Goal: Task Accomplishment & Management: Use online tool/utility

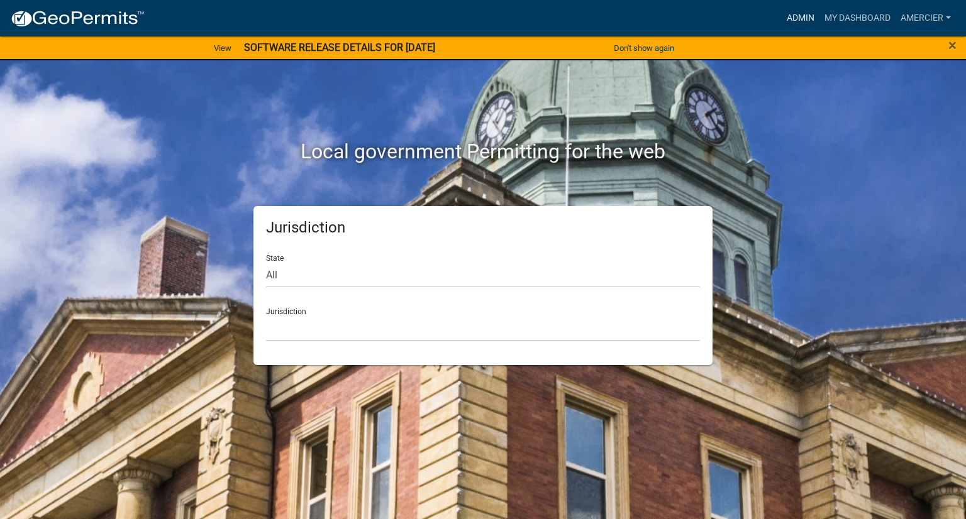
click at [805, 20] on link "Admin" at bounding box center [800, 18] width 38 height 24
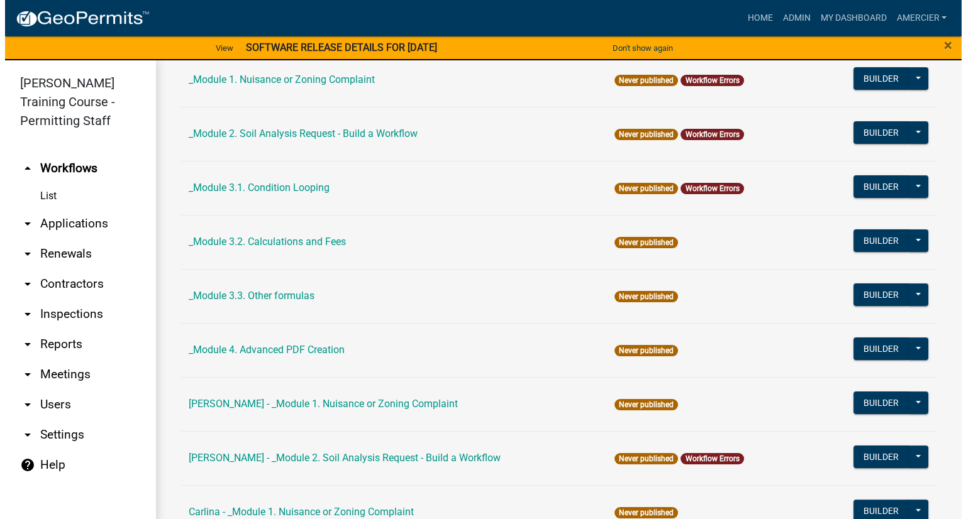
scroll to position [377, 0]
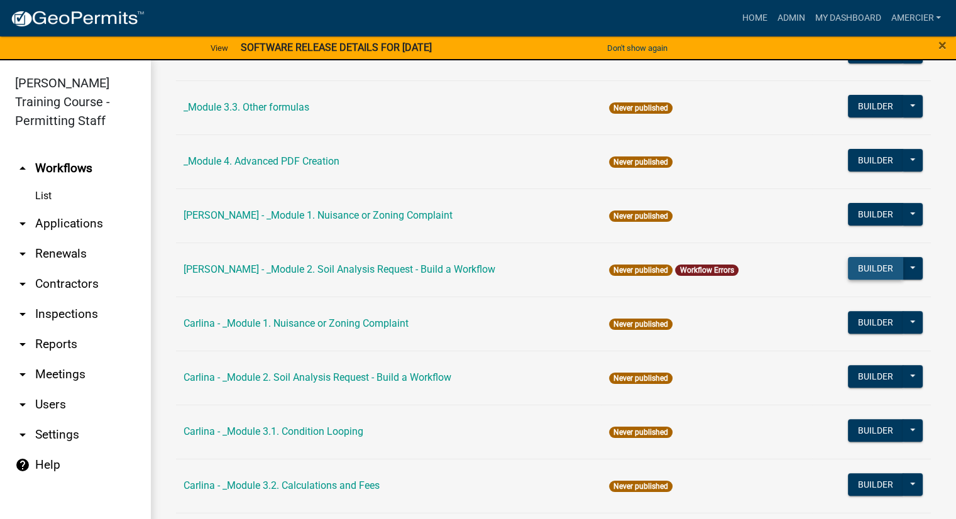
drag, startPoint x: 876, startPoint y: 260, endPoint x: 875, endPoint y: 267, distance: 6.9
click at [875, 267] on button "Builder" at bounding box center [875, 268] width 55 height 23
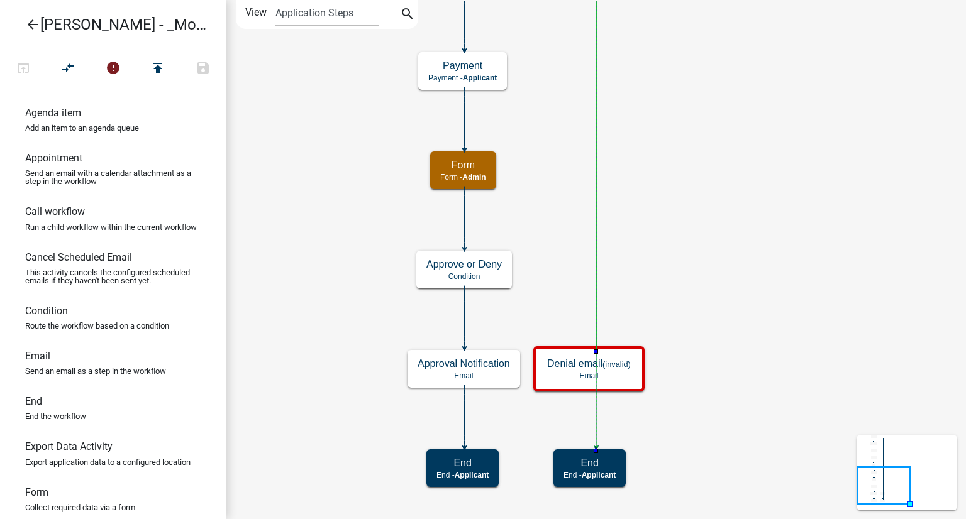
click at [596, 253] on icon at bounding box center [596, 25] width 0 height 844
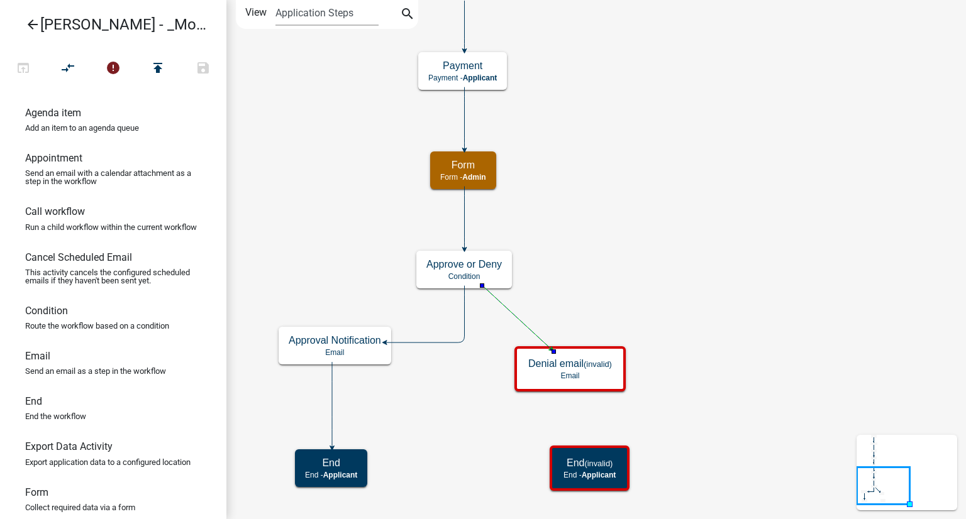
click at [504, 339] on icon "Start Start - Applicant End (invalid) End - Applicant Require User Require user…" at bounding box center [596, 260] width 738 height 518
click at [700, 333] on icon "Start Start - Applicant End (invalid) End - Applicant Require User Require user…" at bounding box center [596, 260] width 738 height 518
click at [478, 355] on icon "Start Start - Applicant End (invalid) End - Applicant Require User Require user…" at bounding box center [596, 260] width 738 height 518
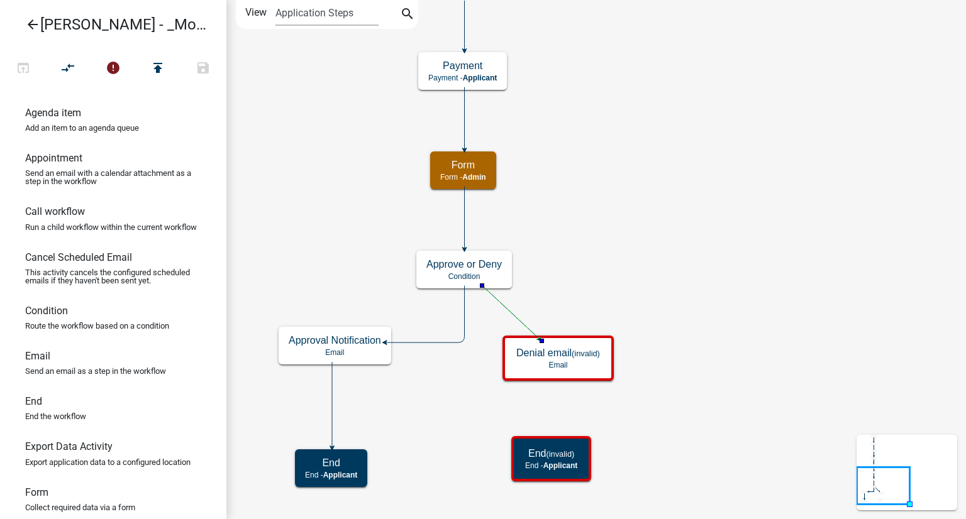
click at [500, 300] on icon at bounding box center [510, 312] width 57 height 53
click at [484, 346] on icon "Start Start - Applicant End (invalid) End - Applicant Require User Require user…" at bounding box center [596, 260] width 738 height 518
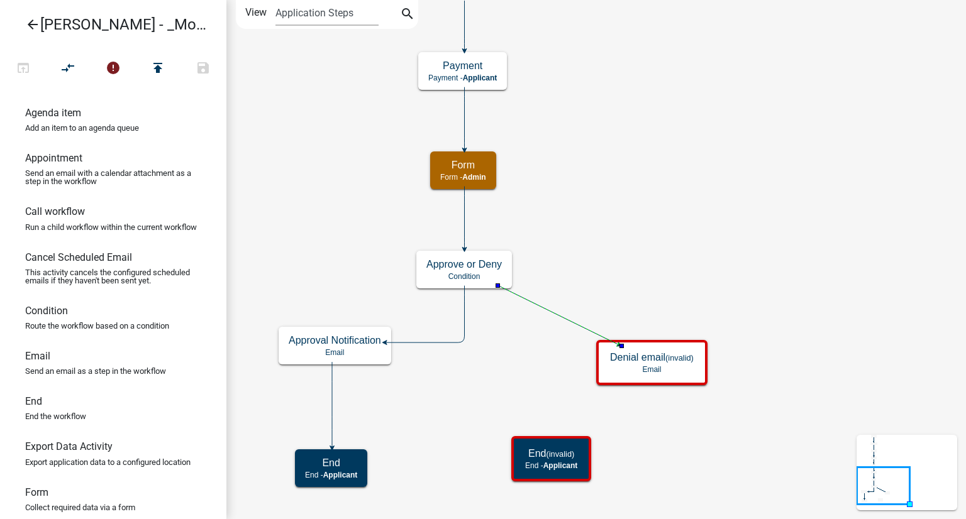
click at [524, 348] on icon "Start Start - Applicant End (invalid) End - Applicant Require User Require user…" at bounding box center [596, 260] width 738 height 518
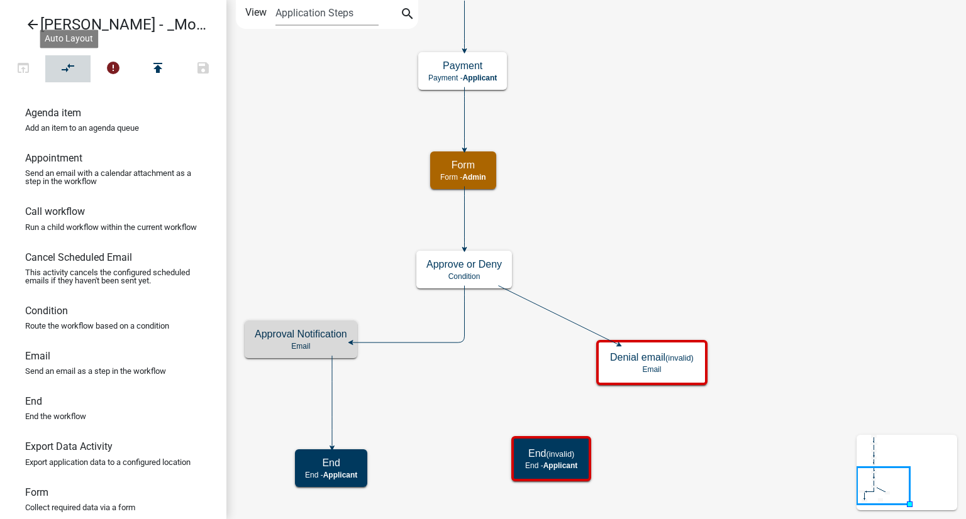
click at [74, 72] on icon "compare_arrows" at bounding box center [68, 69] width 15 height 18
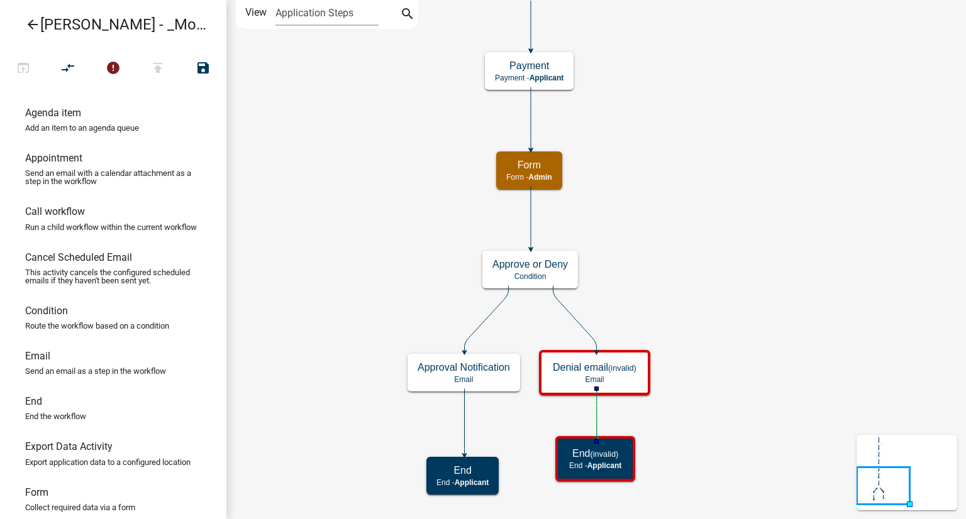
click at [731, 404] on icon "Start Start - Applicant End (invalid) End - Applicant Require User Require user…" at bounding box center [596, 260] width 738 height 518
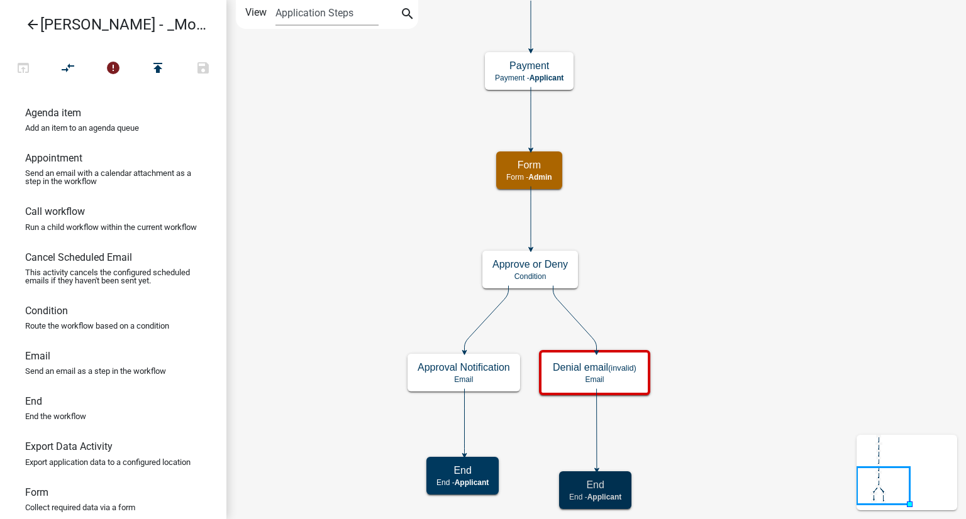
click at [740, 416] on icon "Start Start - Applicant End End - Applicant Require User Require user Parcel se…" at bounding box center [596, 260] width 738 height 518
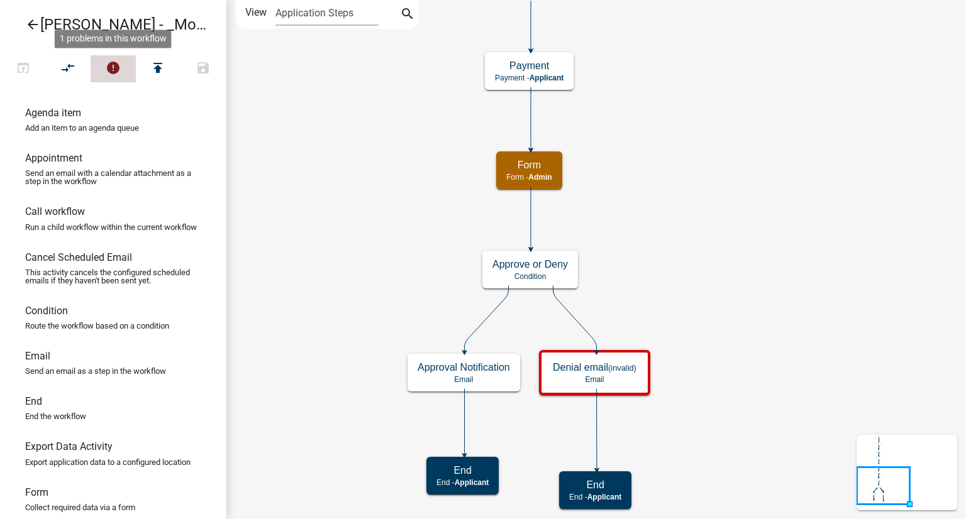
click at [113, 69] on icon "error" at bounding box center [113, 69] width 15 height 18
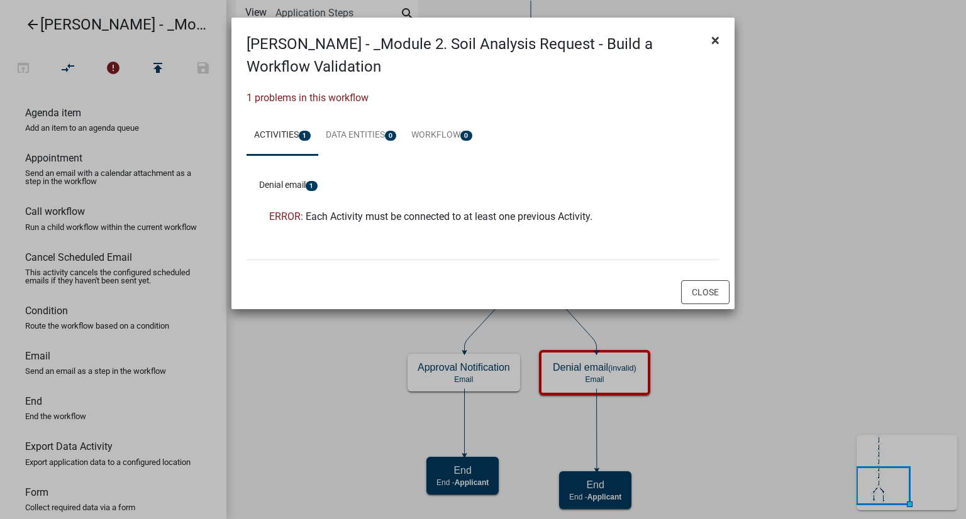
click at [719, 41] on span "×" at bounding box center [715, 40] width 8 height 18
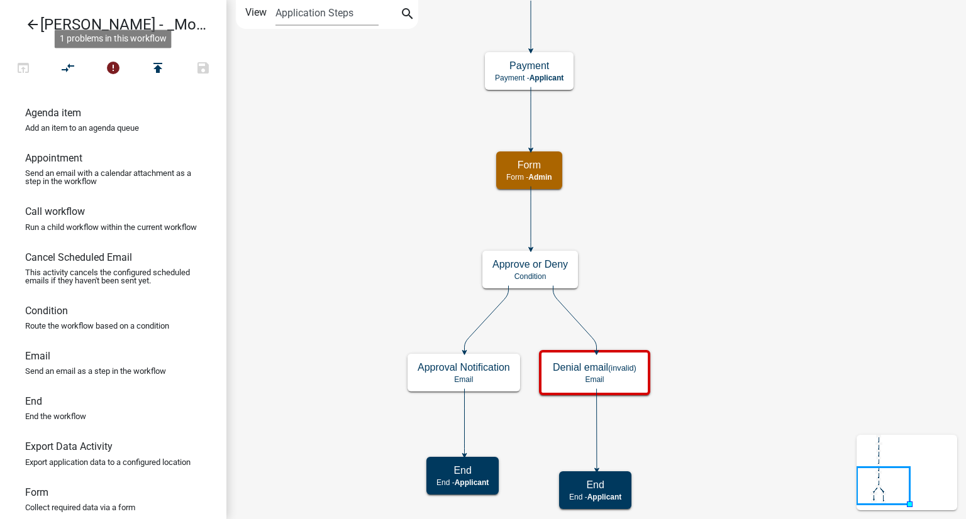
click at [584, 331] on icon at bounding box center [574, 319] width 43 height 66
click at [746, 306] on icon "Start Start - Applicant End End - Applicant Require User Require user Parcel se…" at bounding box center [596, 260] width 738 height 518
click at [115, 73] on icon "error" at bounding box center [113, 69] width 15 height 18
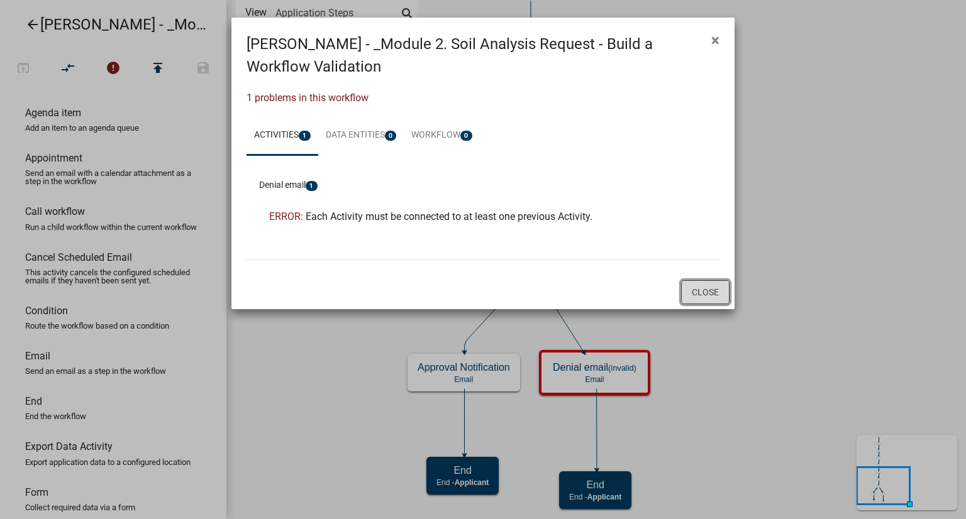
click at [717, 292] on button "Close" at bounding box center [705, 292] width 48 height 24
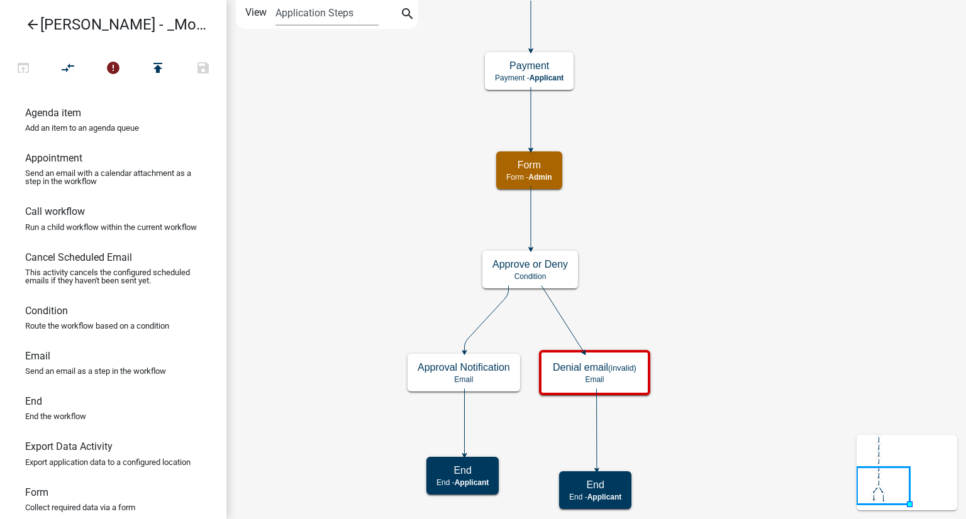
click at [708, 273] on icon "Start Start - Applicant End End - Applicant Require User Require user Parcel se…" at bounding box center [596, 260] width 738 height 518
click at [565, 324] on icon at bounding box center [562, 319] width 42 height 67
click at [814, 330] on icon "Start Start - Applicant End End - Applicant Require User Require user Parcel se…" at bounding box center [596, 260] width 738 height 518
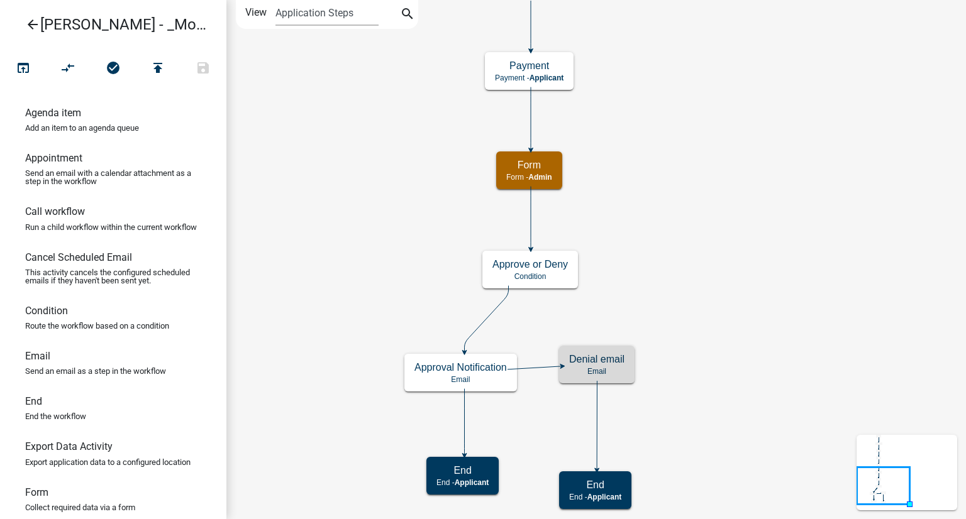
click at [531, 363] on icon "Start Start - Applicant End End - Applicant Require User Require user Parcel se…" at bounding box center [596, 260] width 738 height 518
click at [534, 367] on icon at bounding box center [534, 368] width 54 height 3
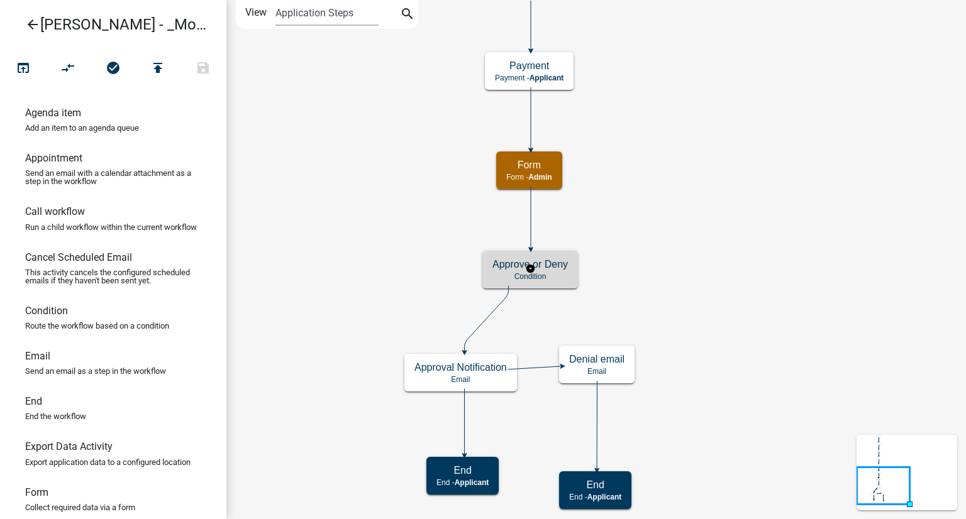
click at [566, 267] on h5 "Approve or Deny" at bounding box center [529, 264] width 75 height 12
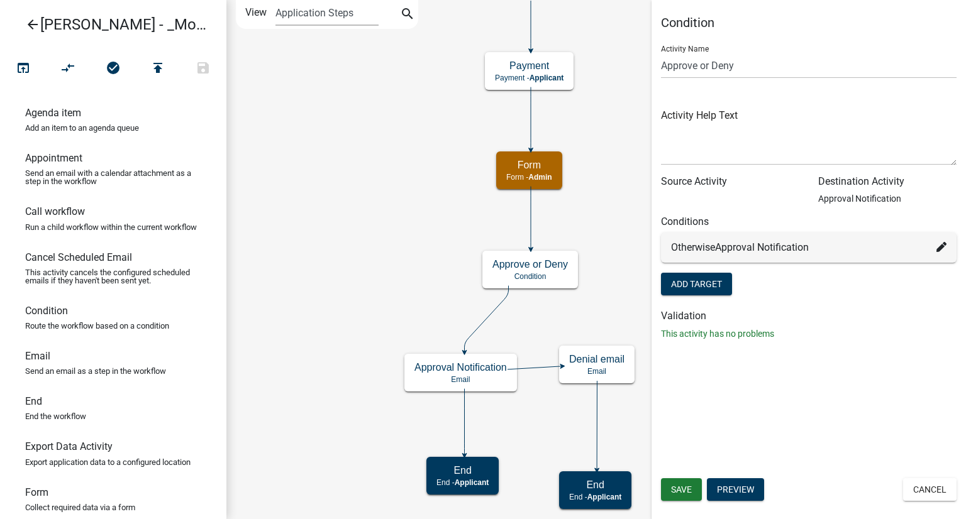
click at [917, 307] on div "Condition Activity Name Approve or Deny Activity Help Text Source Activity Dest…" at bounding box center [808, 183] width 314 height 336
click at [940, 249] on icon at bounding box center [941, 247] width 10 height 10
select select "9: 42731c3c-6f5f-4b65-8dde-64080e189f50"
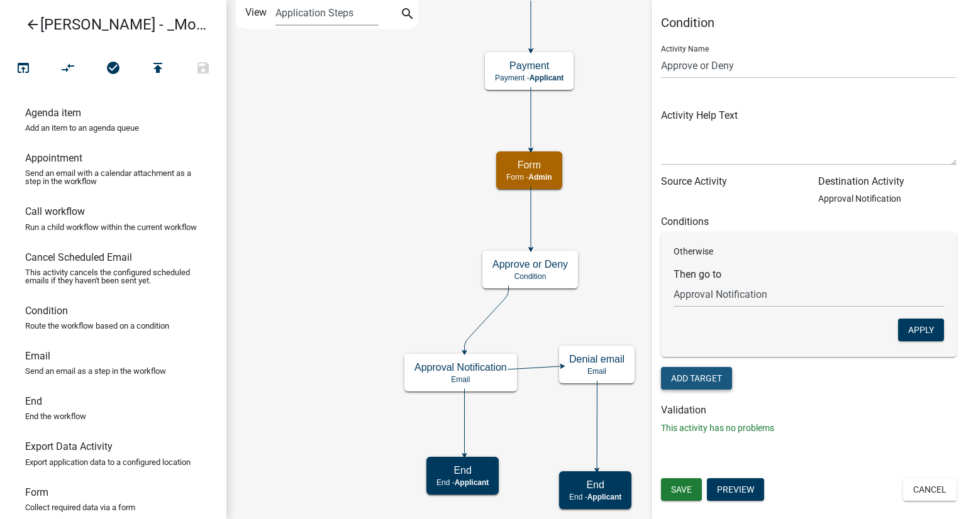
click at [704, 382] on button "Add Target" at bounding box center [696, 378] width 71 height 23
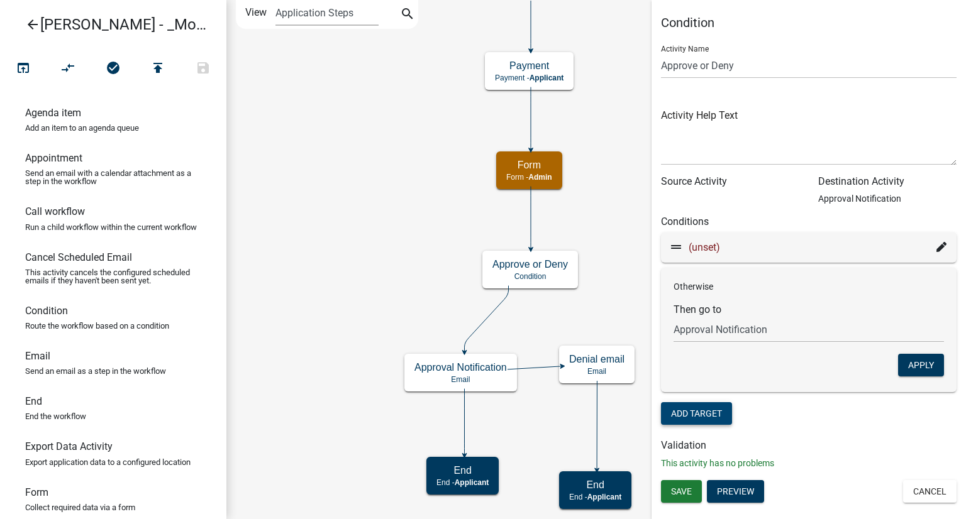
click at [833, 245] on div "(unset)" at bounding box center [808, 247] width 275 height 15
click at [702, 245] on span "(unset)" at bounding box center [703, 247] width 31 height 12
click at [703, 247] on span "(unset)" at bounding box center [703, 247] width 31 height 12
click at [938, 249] on icon at bounding box center [941, 247] width 10 height 10
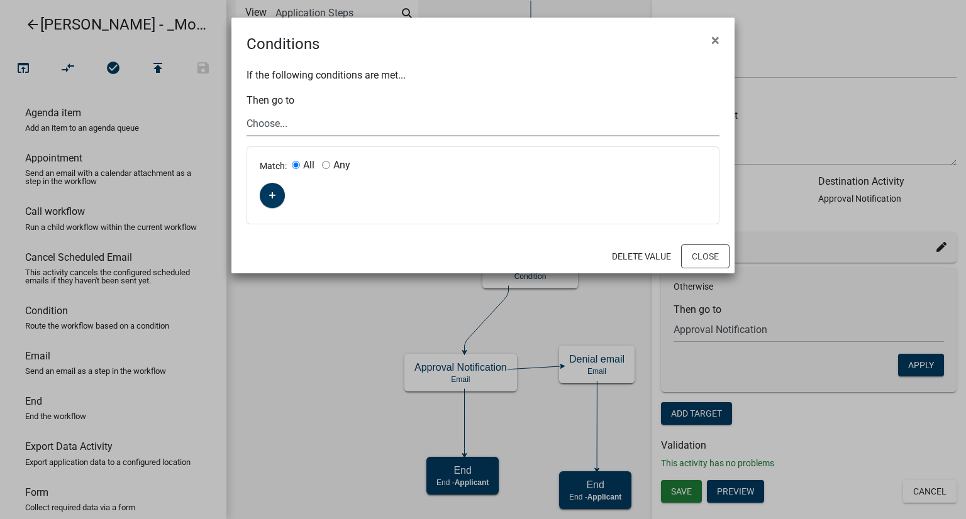
click at [305, 123] on select "Choose... Start End Require User Parcel search Form Payment Email Form Approval…" at bounding box center [482, 124] width 473 height 26
select select "10: 0b060cf7-70a7-4ab2-8451-5c24dfd5a5be"
click at [282, 117] on select "Choose... Start End Require User Parcel search Form Payment Email Form Approval…" at bounding box center [482, 124] width 473 height 26
click at [265, 191] on button "button" at bounding box center [272, 195] width 25 height 25
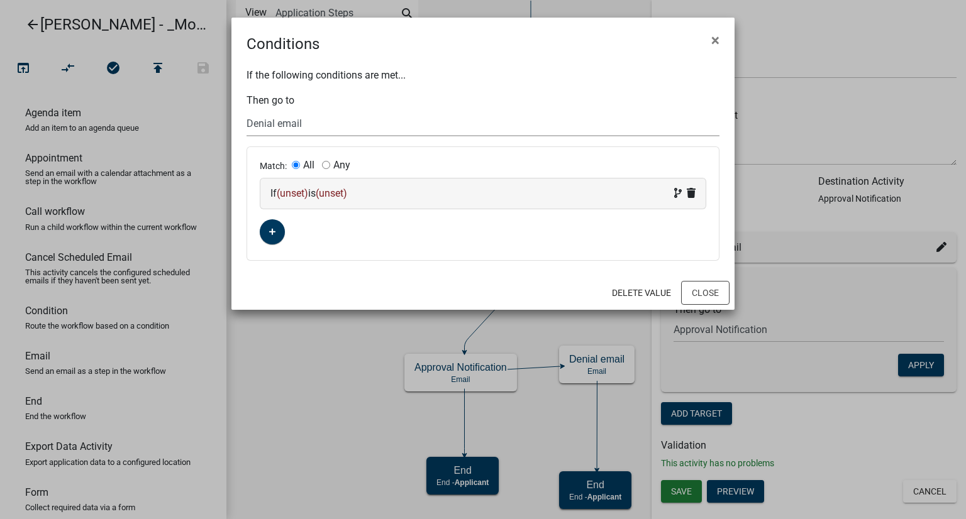
click at [275, 118] on select "Choose... Start End Require User Parcel search Form Payment Email Form Approval…" at bounding box center [482, 124] width 473 height 26
click at [246, 111] on select "Choose... Start End Require User Parcel search Form Payment Email Form Approval…" at bounding box center [482, 124] width 473 height 26
click at [326, 163] on input "Any" at bounding box center [326, 165] width 8 height 8
radio input "true"
radio input "false"
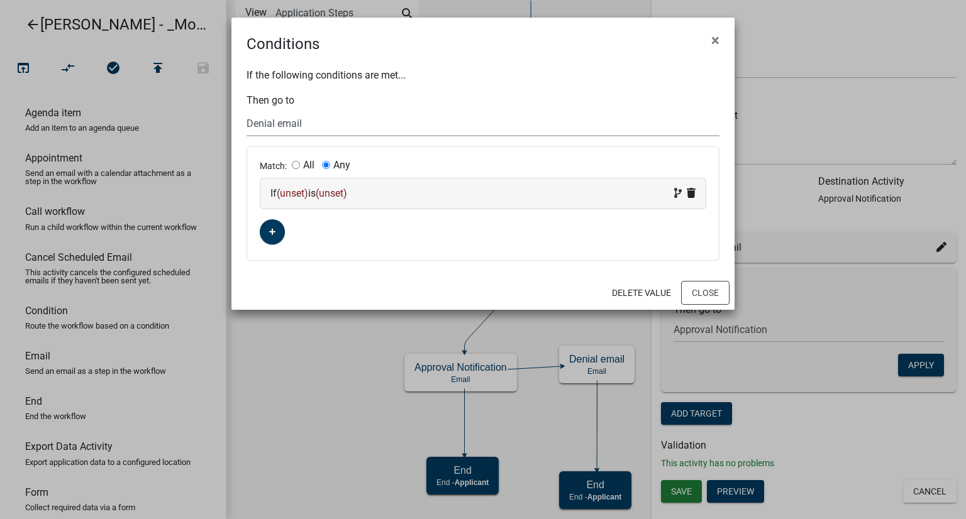
click at [324, 131] on select "Choose... Start End Require User Parcel search Form Payment Email Form Approval…" at bounding box center [482, 124] width 473 height 26
click at [246, 111] on select "Choose... Start End Require User Parcel search Form Payment Email Form Approval…" at bounding box center [482, 124] width 473 height 26
click at [697, 293] on button "Close" at bounding box center [705, 293] width 48 height 24
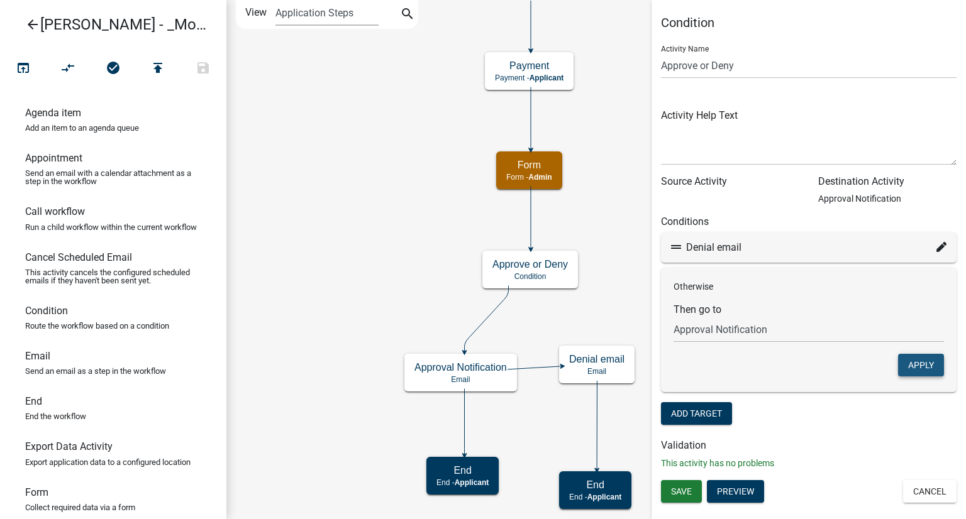
click at [921, 365] on button "Apply" at bounding box center [921, 365] width 46 height 23
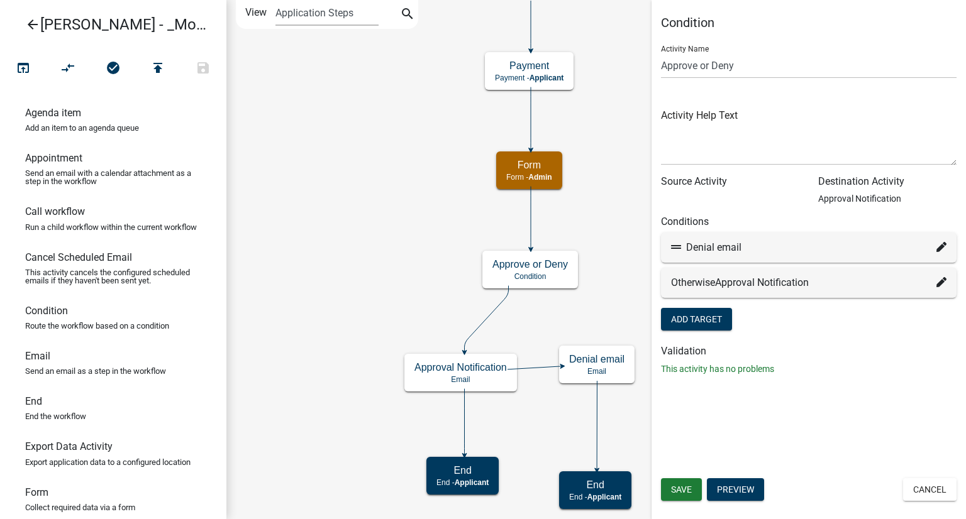
click at [863, 397] on div "Condition Activity Name Approve or Deny Activity Help Text Source Activity Dest…" at bounding box center [808, 259] width 314 height 519
click at [703, 314] on button "Add Target" at bounding box center [696, 319] width 71 height 23
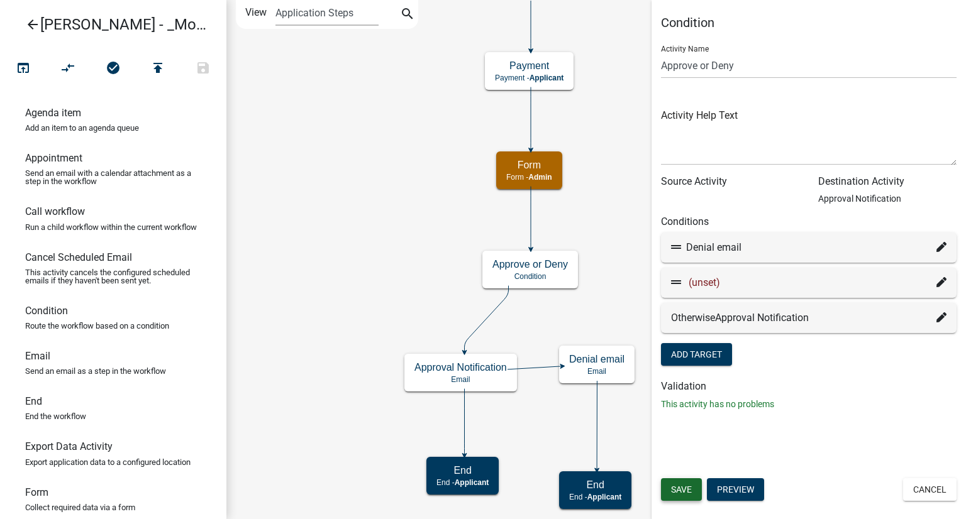
click at [689, 490] on span "Save" at bounding box center [681, 490] width 21 height 10
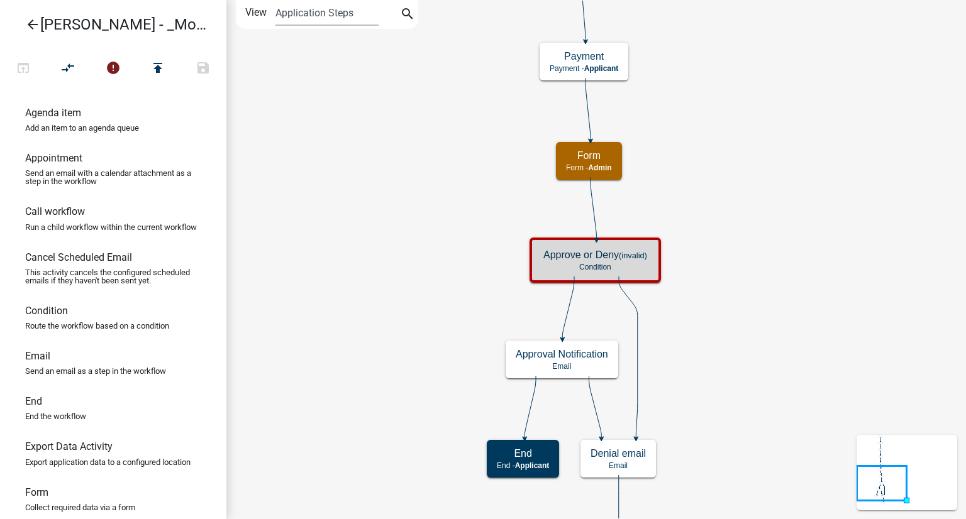
click at [721, 317] on icon "Start Start - Applicant End End - Applicant Require User Require user Parcel se…" at bounding box center [596, 288] width 738 height 575
click at [598, 424] on icon at bounding box center [595, 407] width 13 height 62
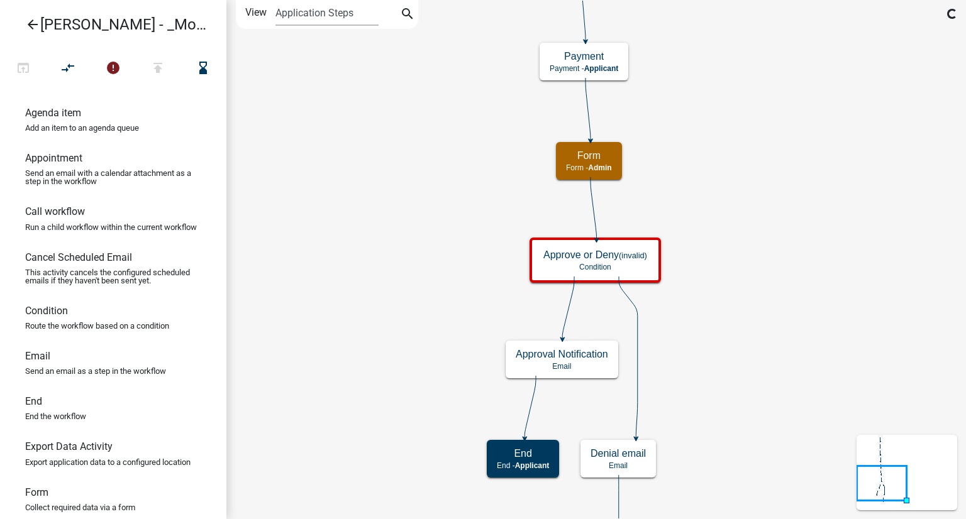
click at [740, 348] on icon "Start Start - Applicant End End - Applicant Require User Require user Parcel se…" at bounding box center [596, 288] width 738 height 575
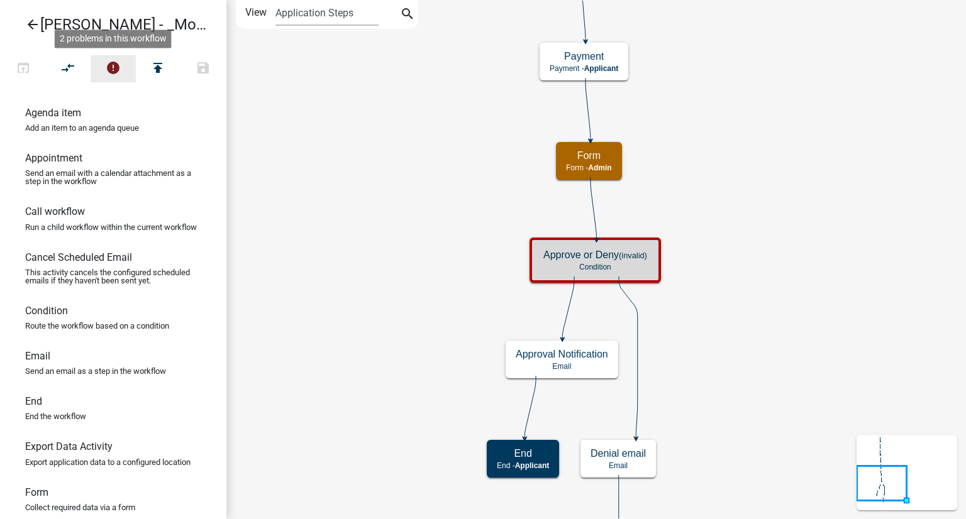
click at [114, 74] on icon "error" at bounding box center [113, 69] width 15 height 18
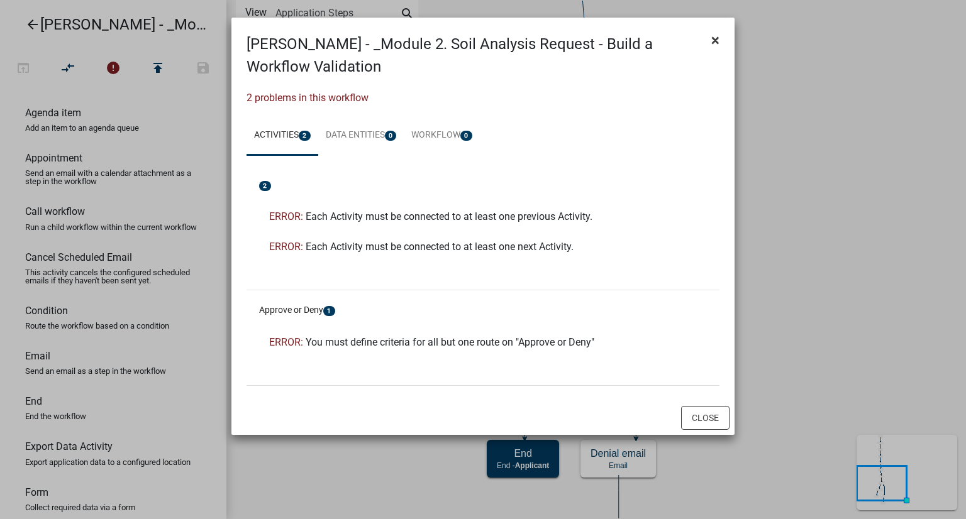
click at [709, 41] on button "×" at bounding box center [715, 40] width 28 height 35
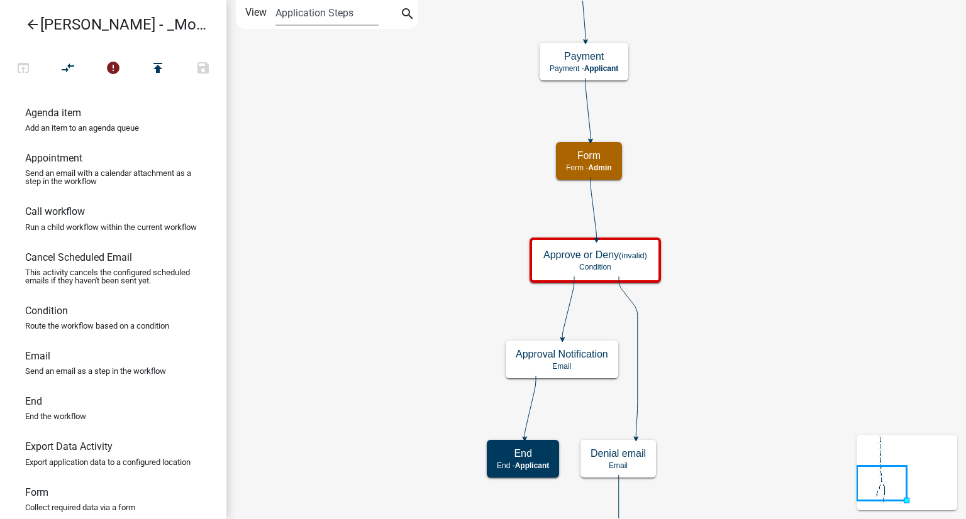
click at [792, 252] on icon "Start Start - Applicant End End - Applicant Require User Require user Parcel se…" at bounding box center [596, 288] width 738 height 575
click at [566, 256] on h5 "Approve or Deny (invalid)" at bounding box center [595, 255] width 104 height 12
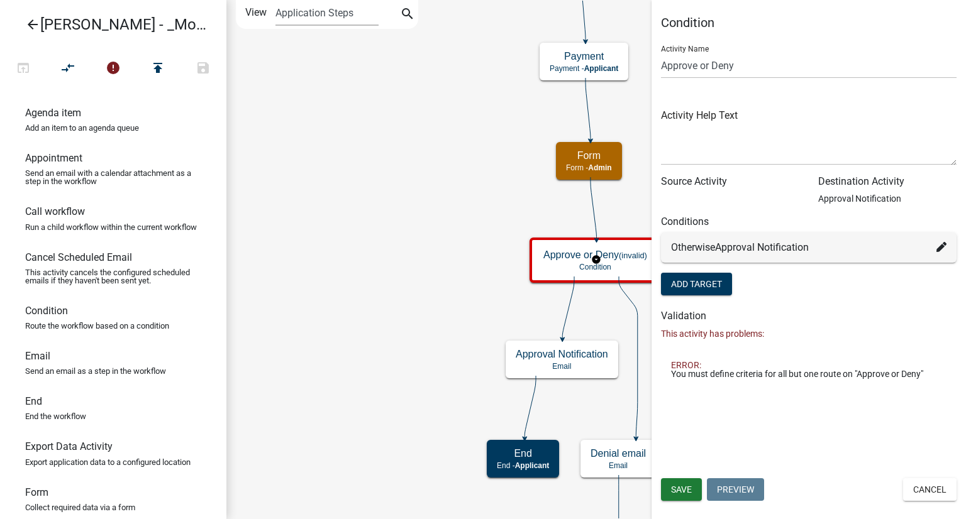
click at [934, 247] on div "Otherwise Approval Notification" at bounding box center [808, 247] width 275 height 15
click at [940, 248] on icon at bounding box center [941, 247] width 10 height 10
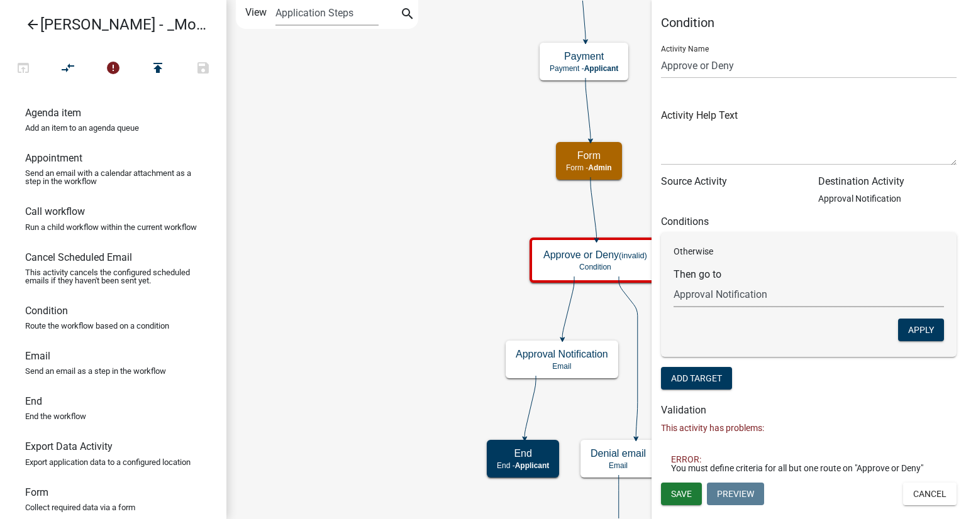
click at [752, 290] on select "Choose... Start End Require User Parcel search Form Payment Email Form Approval…" at bounding box center [808, 295] width 270 height 26
select select "10: 0b060cf7-70a7-4ab2-8451-5c24dfd5a5be"
click at [673, 282] on select "Choose... Start End Require User Parcel search Form Payment Email Form Approval…" at bounding box center [808, 295] width 270 height 26
click at [918, 324] on button "Apply" at bounding box center [921, 330] width 46 height 23
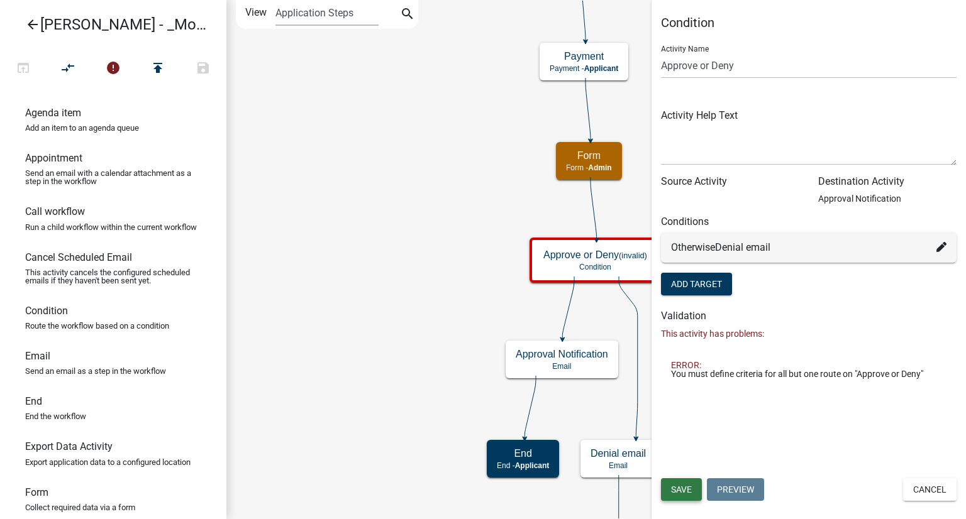
click at [676, 490] on span "Save" at bounding box center [681, 490] width 21 height 10
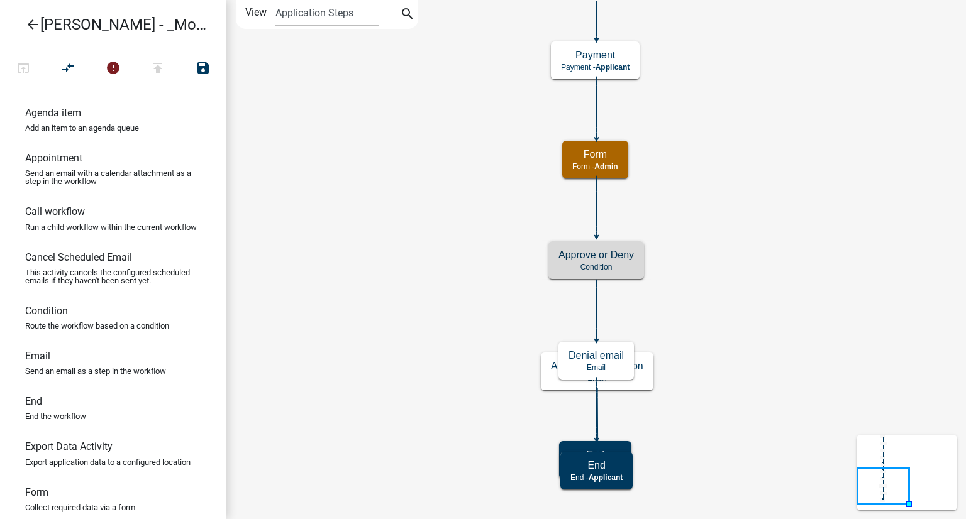
click at [918, 236] on icon "Start Start - Applicant End End - Applicant Require User Require user Parcel se…" at bounding box center [596, 260] width 738 height 518
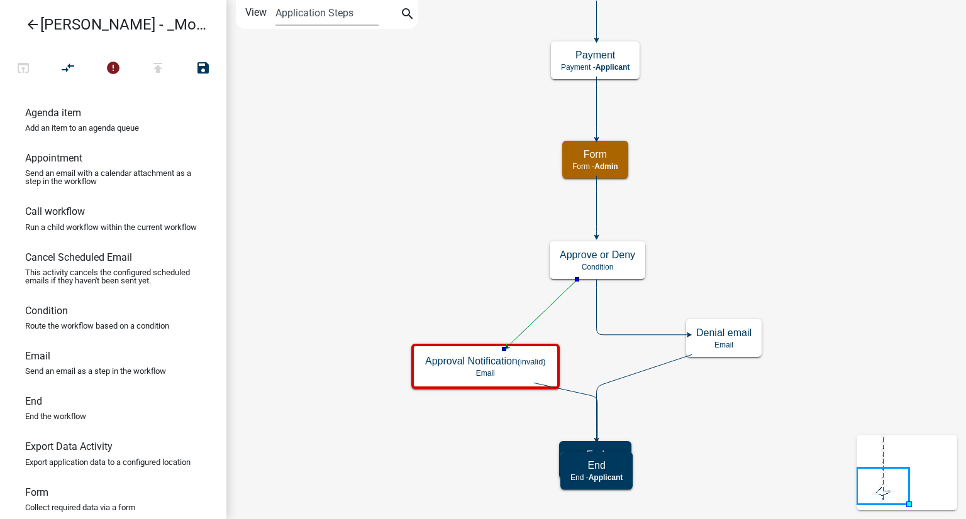
click at [920, 242] on icon "Start Start - Applicant End End - Applicant Require User Require user Parcel se…" at bounding box center [596, 260] width 738 height 518
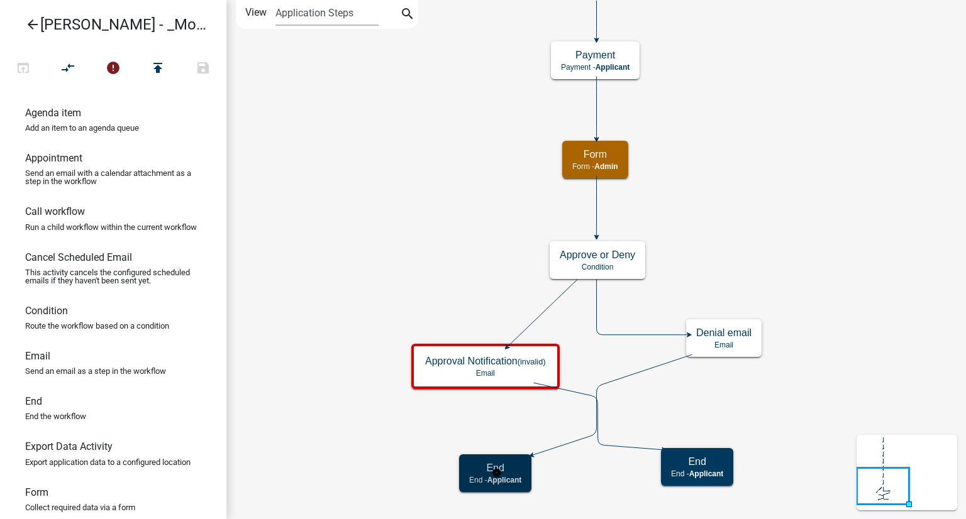
click at [512, 483] on span "Applicant" at bounding box center [504, 480] width 35 height 9
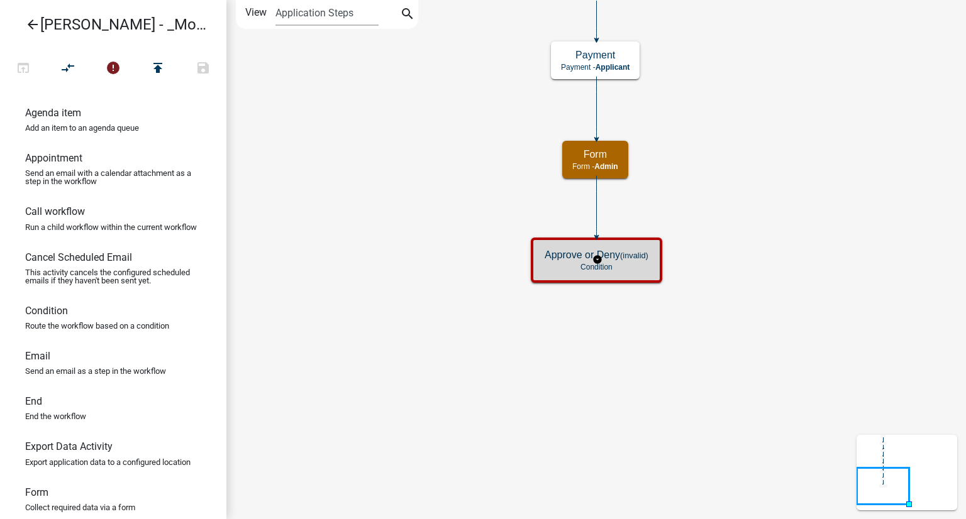
click at [641, 274] on div "Approve or Deny (invalid) Condition" at bounding box center [596, 260] width 124 height 38
click at [643, 267] on p "Condition" at bounding box center [596, 267] width 104 height 9
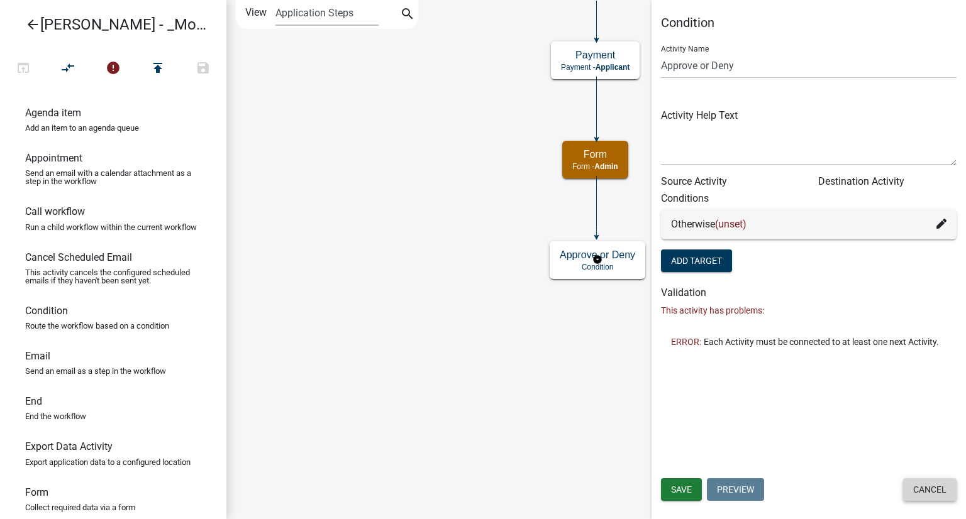
click at [920, 492] on button "Cancel" at bounding box center [929, 489] width 53 height 23
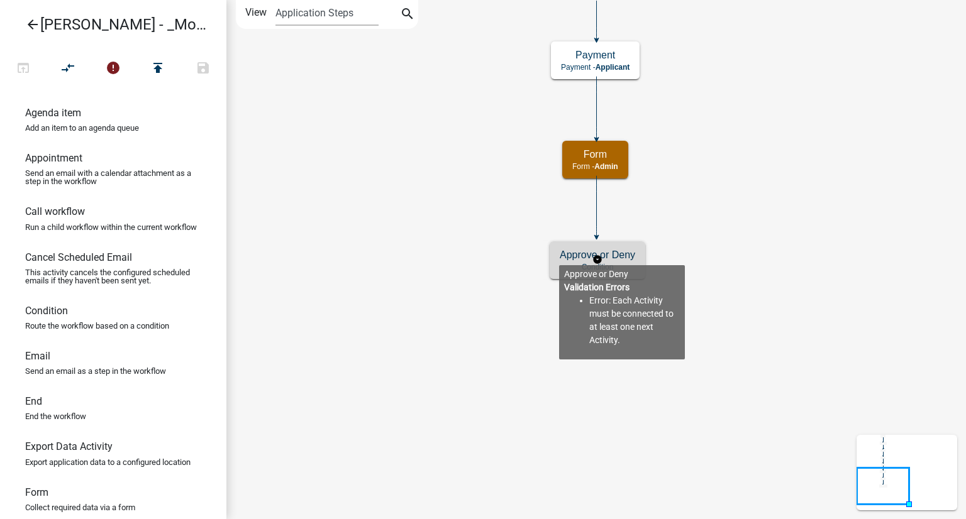
click at [558, 255] on div "Approve or Deny Condition" at bounding box center [597, 260] width 96 height 38
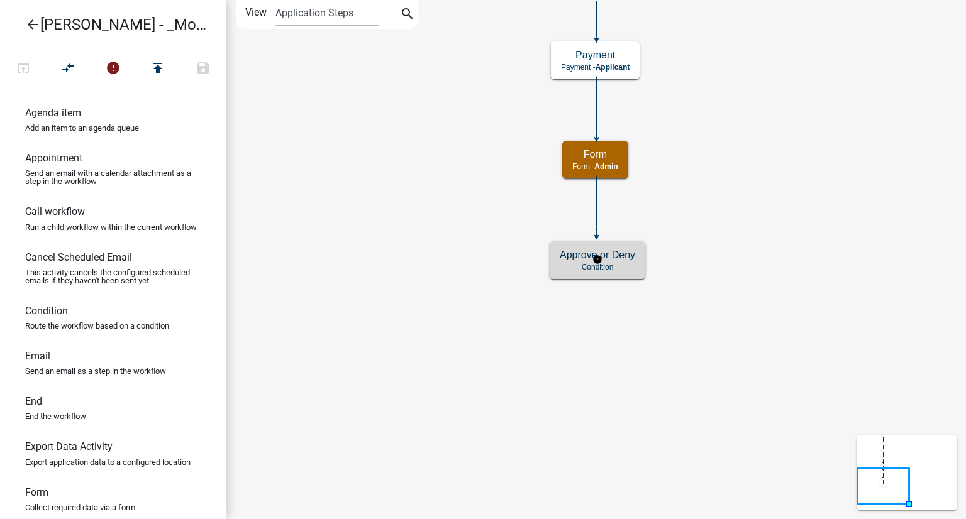
click at [558, 255] on div "Approve or Deny Condition" at bounding box center [597, 260] width 96 height 38
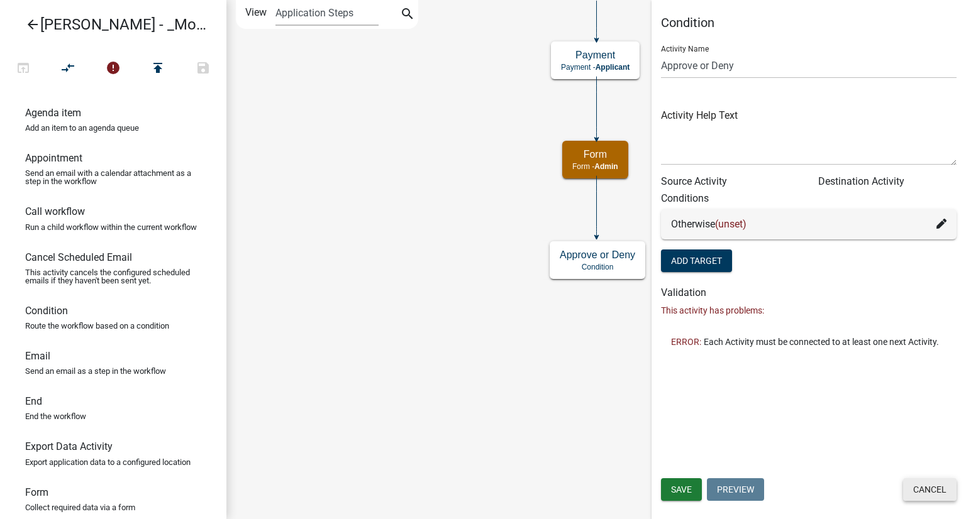
click at [913, 491] on button "Cancel" at bounding box center [929, 489] width 53 height 23
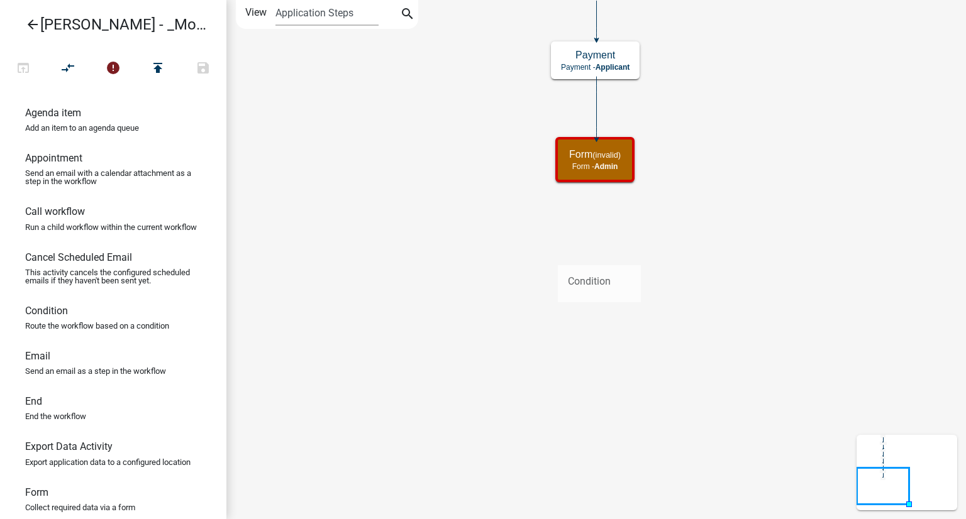
drag, startPoint x: 102, startPoint y: 336, endPoint x: 558, endPoint y: 255, distance: 462.3
click at [558, 255] on div "arrow_back [PERSON_NAME] - _Module 2. Soil Analysis Request - Build a Workflow …" at bounding box center [483, 259] width 966 height 519
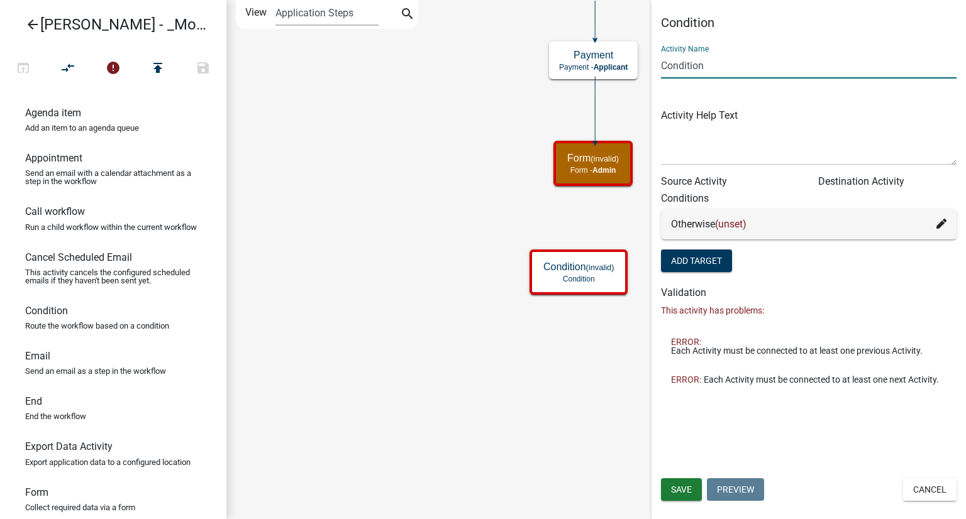
click at [722, 66] on input "Condition" at bounding box center [808, 66] width 295 height 26
drag, startPoint x: 659, startPoint y: 66, endPoint x: 637, endPoint y: 62, distance: 22.3
click at [637, 62] on main "Start Start - Applicant Require User Require user Parcel search Parcel search -…" at bounding box center [595, 259] width 739 height 519
type input "Approve Or Deny"
click at [697, 265] on button "Add Target" at bounding box center [696, 261] width 71 height 23
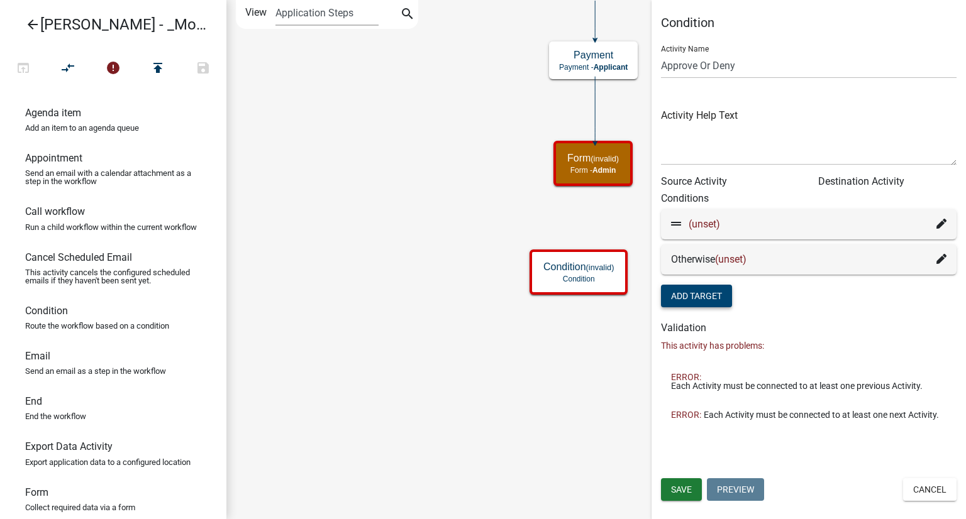
click at [834, 224] on div "(unset)" at bounding box center [808, 224] width 275 height 15
click at [943, 228] on icon at bounding box center [941, 224] width 10 height 10
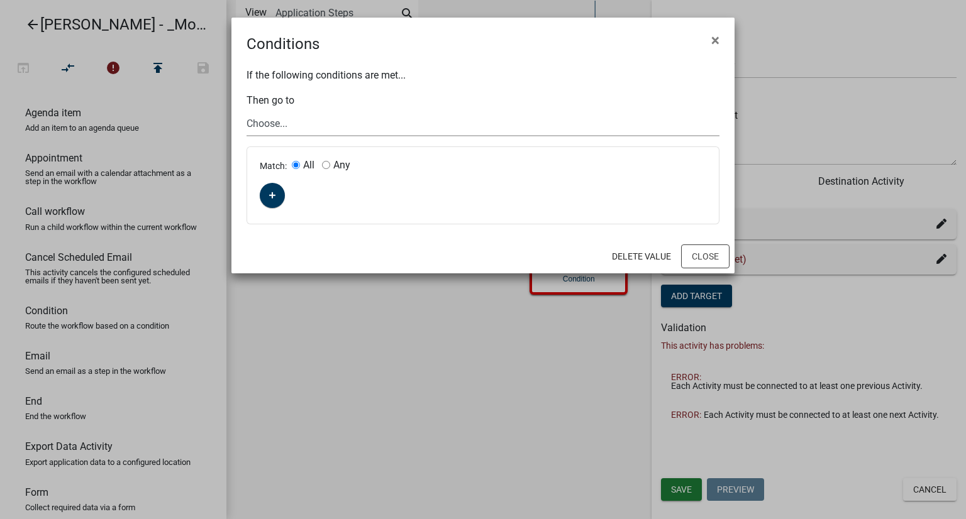
click at [280, 119] on select "Choose... Start Require User Parcel search Form Payment Email Form" at bounding box center [482, 124] width 473 height 26
select select "6: ee769d9a-d246-40c2-b64a-21e06b7a4c84"
click at [246, 111] on select "Choose... Start Require User Parcel search Form Payment Email Form" at bounding box center [482, 124] width 473 height 26
click at [652, 249] on button "Delete Value" at bounding box center [641, 256] width 79 height 23
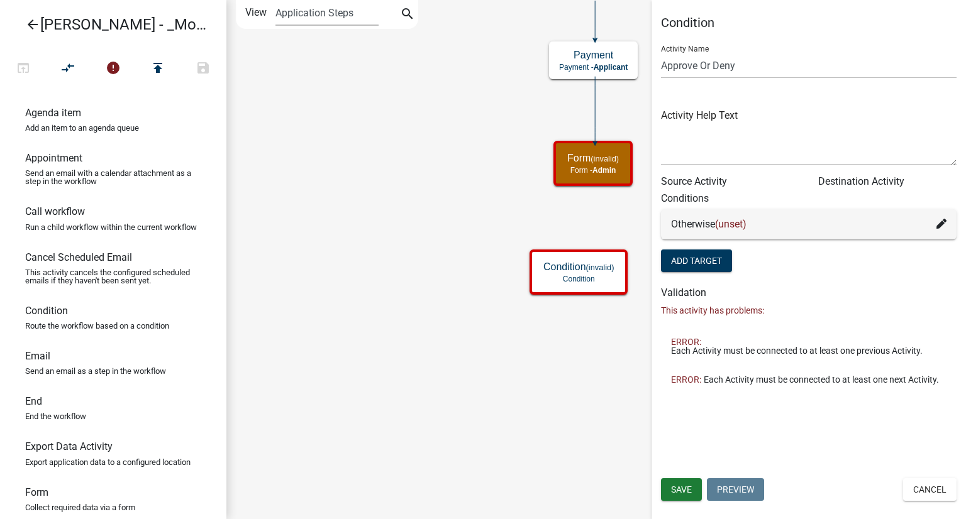
click at [381, 389] on icon "Start Start - Applicant Require User Require user Parcel search Parcel search -…" at bounding box center [596, 260] width 738 height 518
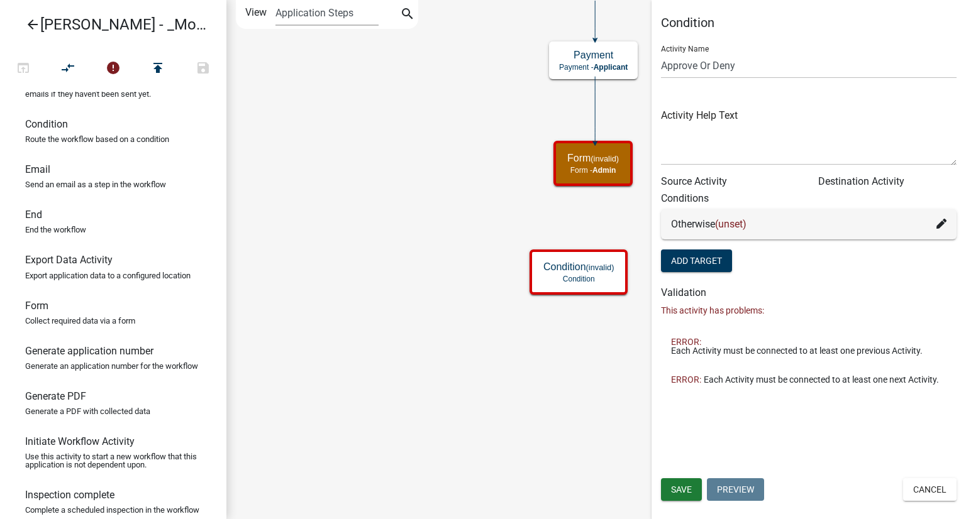
scroll to position [189, 0]
drag, startPoint x: 70, startPoint y: 192, endPoint x: 459, endPoint y: 360, distance: 423.5
click at [459, 360] on div "arrow_back [PERSON_NAME] - _Module 2. Soil Analysis Request - Build a Workflow …" at bounding box center [483, 259] width 966 height 519
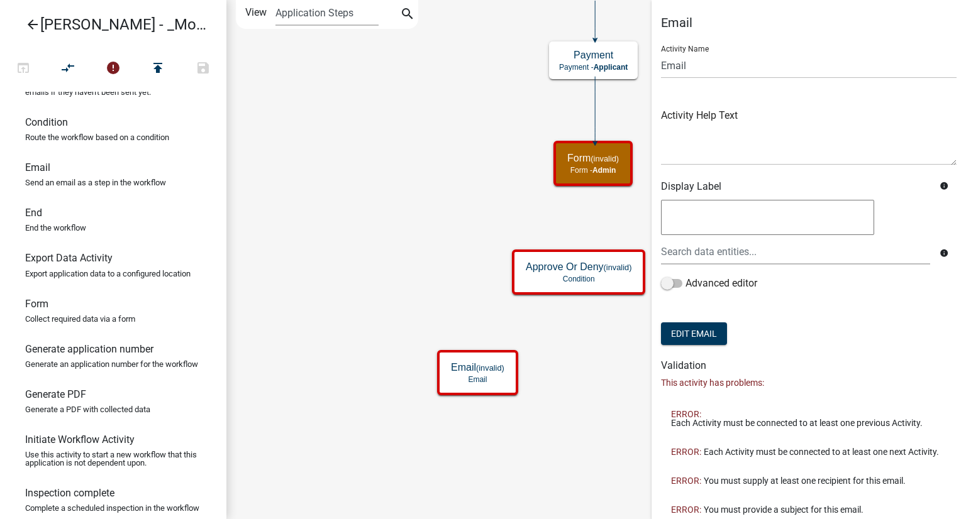
click at [659, 61] on div "Email Activity Name Email Activity Help Text Display Label info info Advanced e…" at bounding box center [808, 269] width 314 height 509
click at [664, 63] on input "Email" at bounding box center [808, 66] width 295 height 26
type input "Approval Email"
click at [742, 219] on textarea at bounding box center [767, 217] width 213 height 35
type textarea "A"
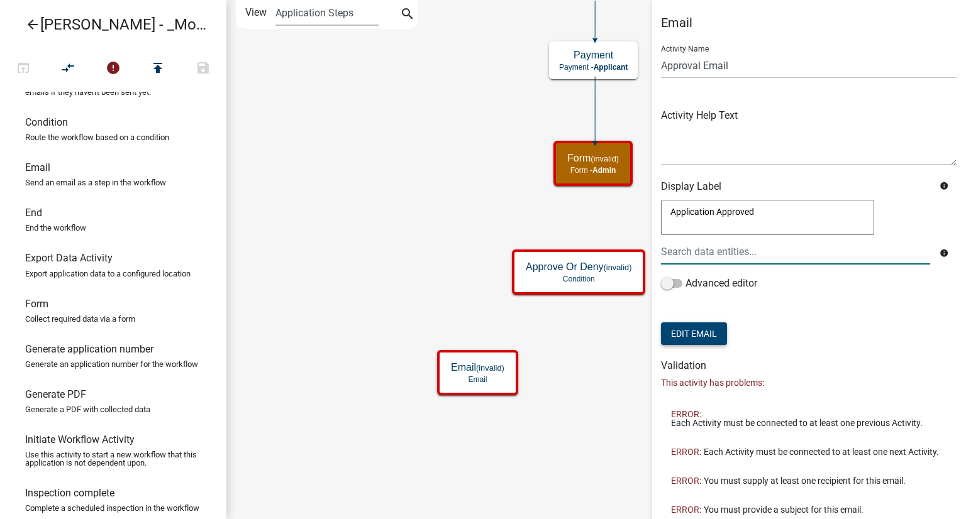
type textarea "Application Approved"
click at [705, 341] on button "Edit Email" at bounding box center [694, 334] width 66 height 23
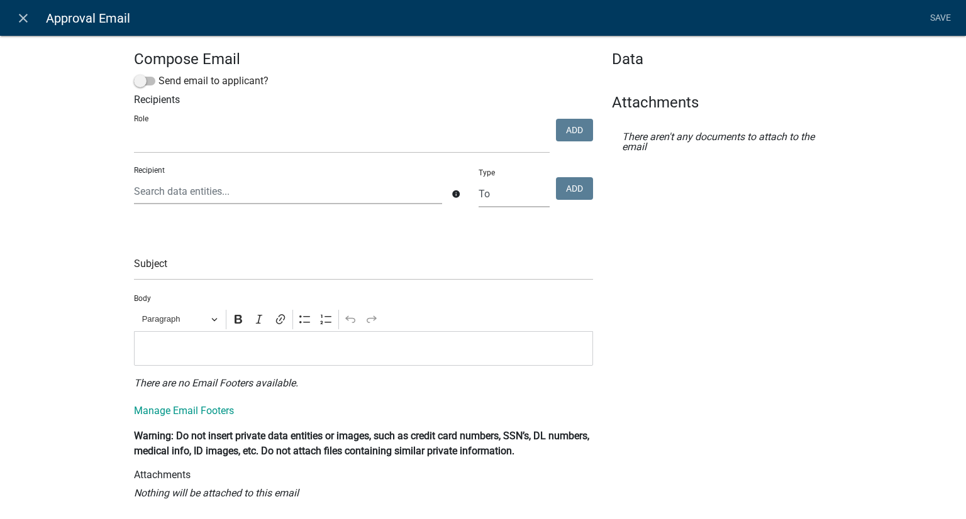
select select
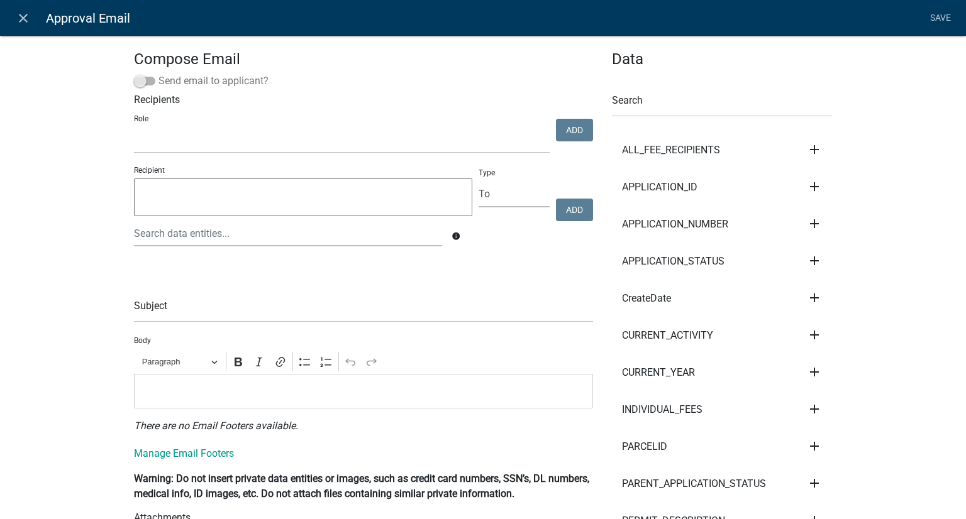
click at [137, 84] on span at bounding box center [144, 81] width 21 height 9
click at [158, 74] on input "Send email to applicant?" at bounding box center [158, 74] width 0 height 0
click at [275, 197] on textarea at bounding box center [303, 198] width 338 height 38
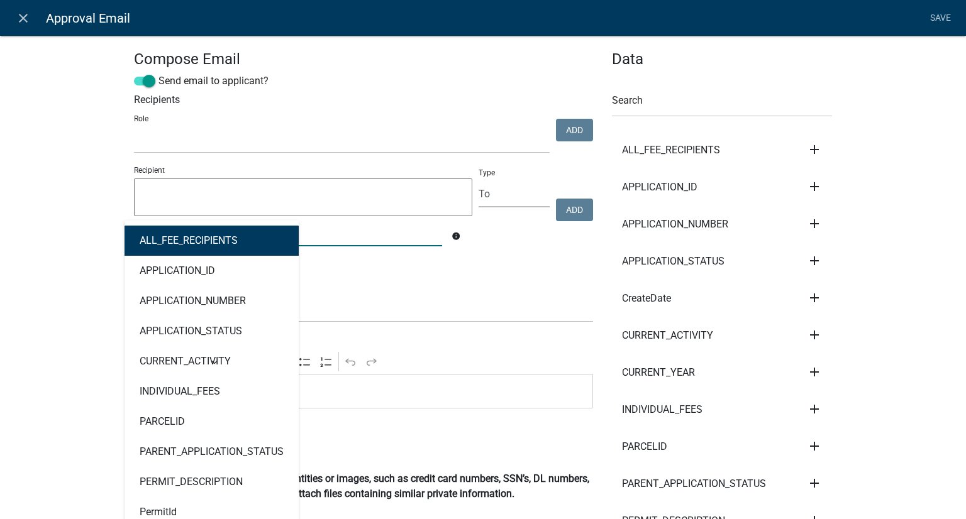
click at [204, 234] on div "ALL_FEE_RECIPIENTS APPLICATION_ID APPLICATION_NUMBER APPLICATION_STATUS CURRENT…" at bounding box center [287, 234] width 327 height 26
click at [339, 66] on h4 "Compose Email" at bounding box center [363, 59] width 459 height 18
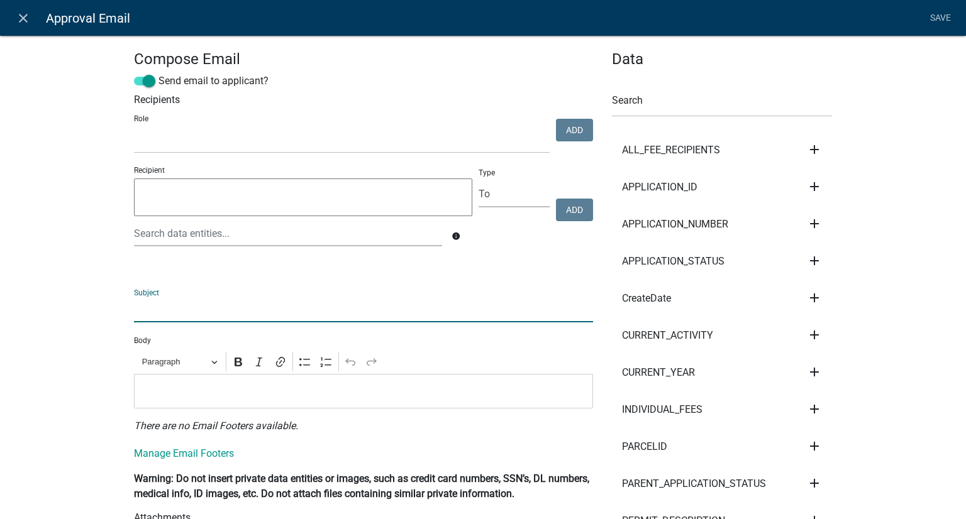
click at [174, 303] on input "text" at bounding box center [363, 310] width 459 height 26
type input "Y"
type input "Approved"
click at [208, 394] on p "Editor editing area: main. Press Alt+0 for help." at bounding box center [364, 390] width 446 height 15
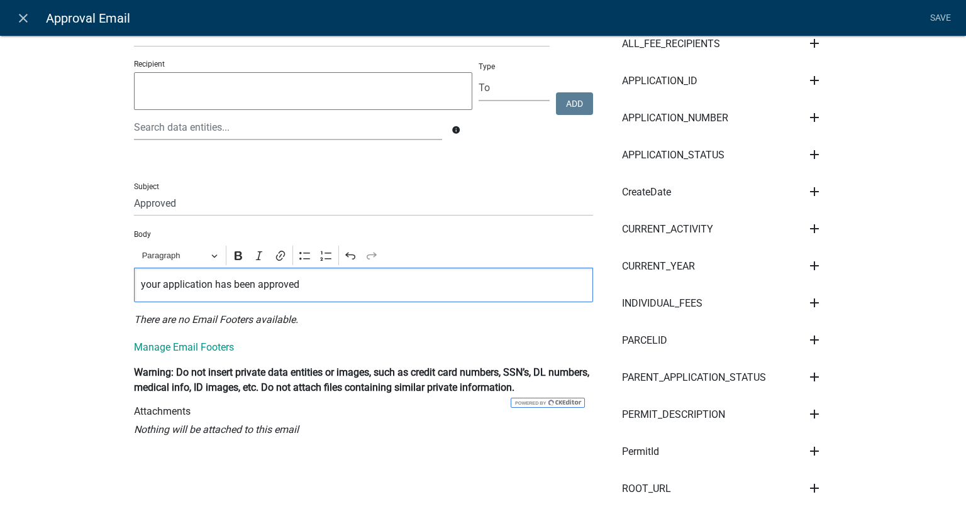
scroll to position [0, 0]
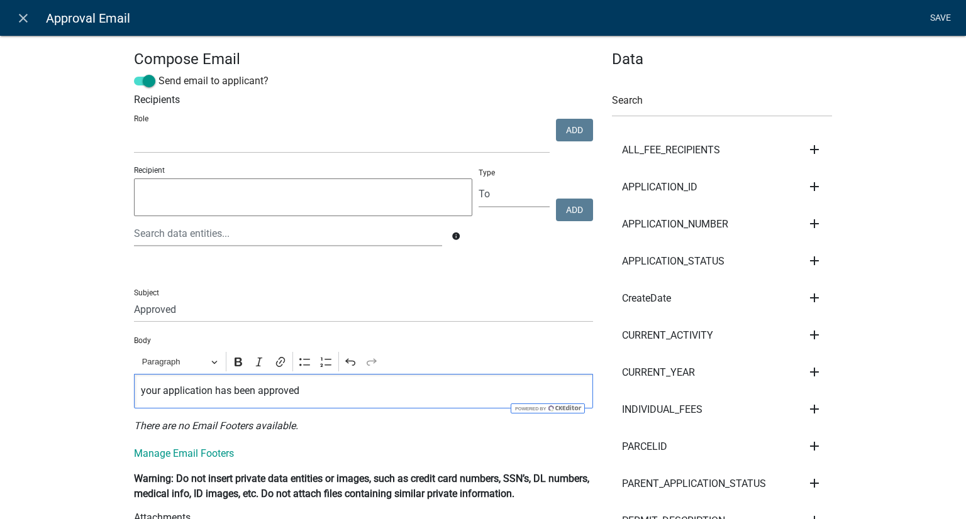
click at [935, 16] on link "Save" at bounding box center [939, 18] width 31 height 24
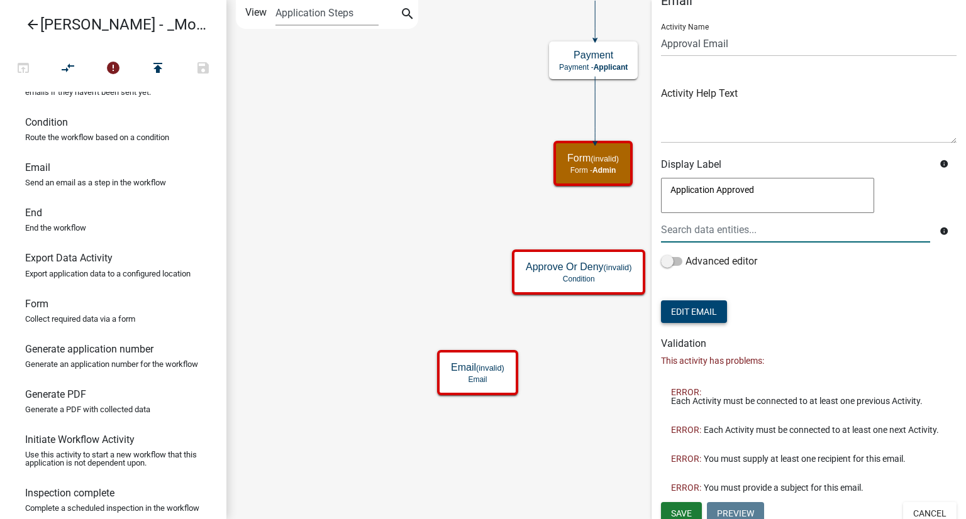
scroll to position [40, 0]
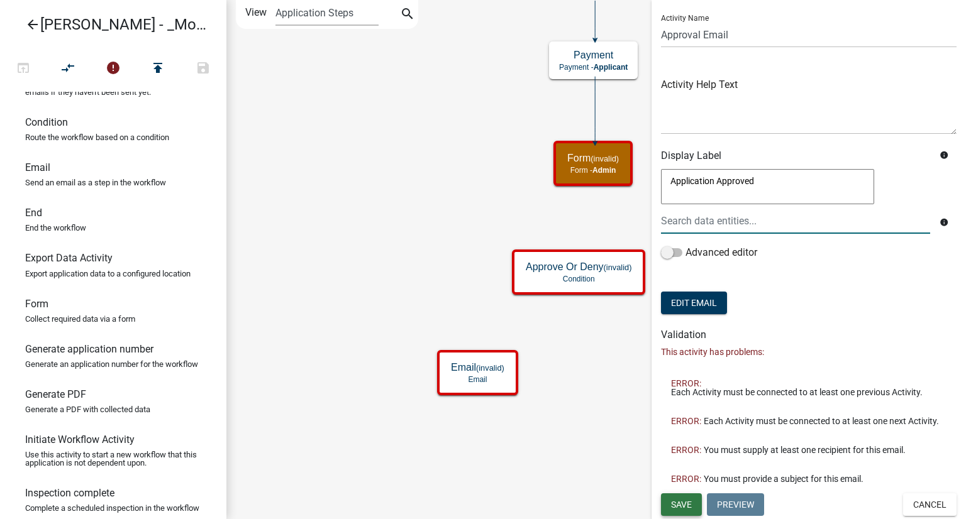
click at [687, 496] on button "Save" at bounding box center [681, 505] width 41 height 23
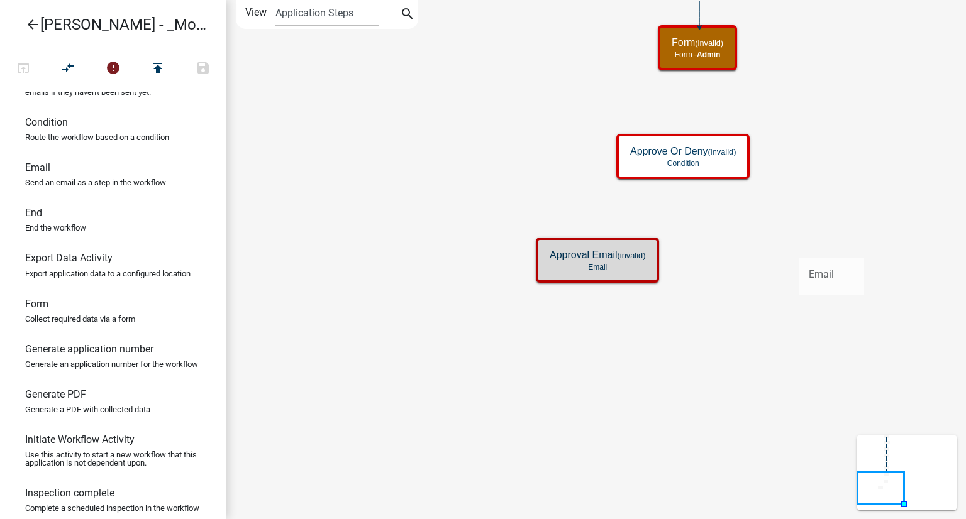
drag, startPoint x: 69, startPoint y: 196, endPoint x: 798, endPoint y: 248, distance: 731.1
click at [798, 248] on div "arrow_back [PERSON_NAME] - _Module 2. Soil Analysis Request - Build a Workflow …" at bounding box center [483, 259] width 966 height 519
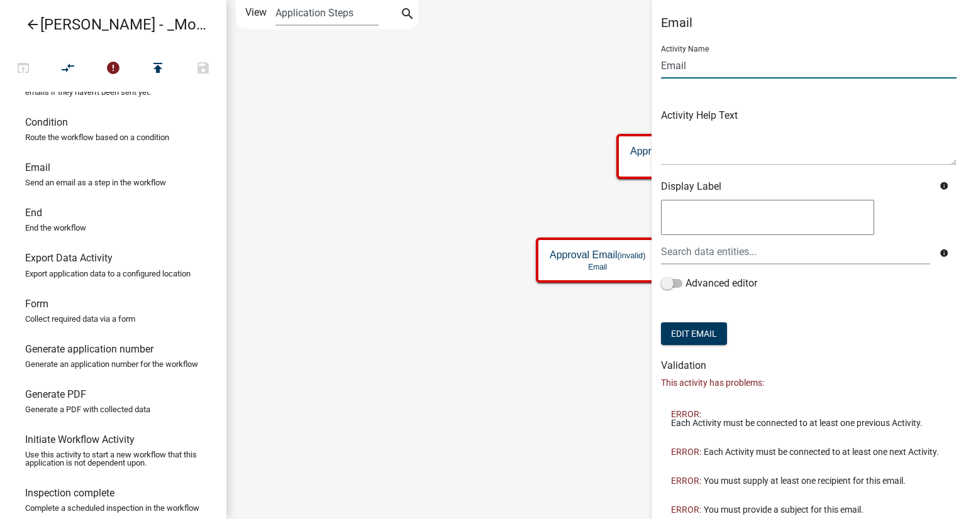
click at [676, 64] on input "Email" at bounding box center [808, 66] width 295 height 26
click at [661, 62] on input "Email" at bounding box center [808, 66] width 295 height 26
type input "Denial Email"
click at [681, 329] on button "Edit Email" at bounding box center [694, 334] width 66 height 23
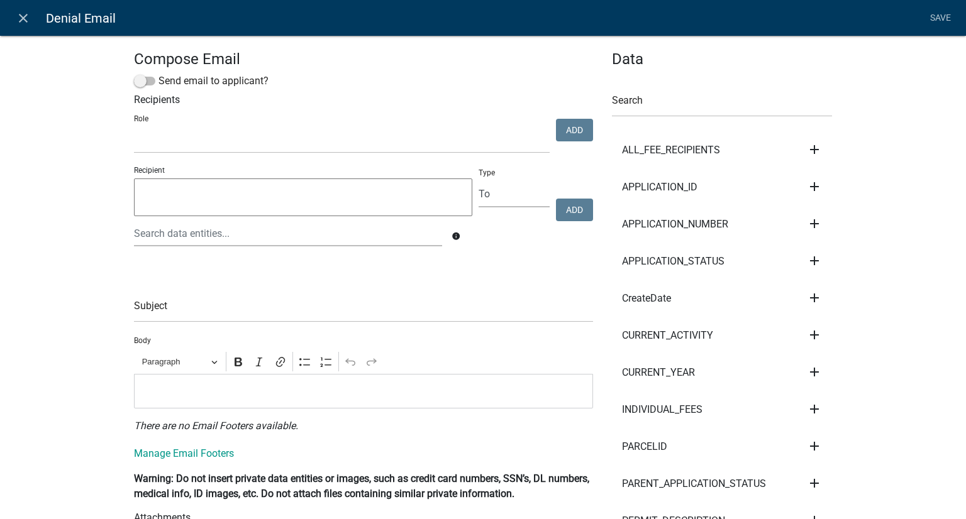
click at [138, 83] on span at bounding box center [144, 81] width 21 height 9
click at [158, 74] on input "Send email to applicant?" at bounding box center [158, 74] width 0 height 0
click at [152, 305] on input "text" at bounding box center [363, 310] width 459 height 26
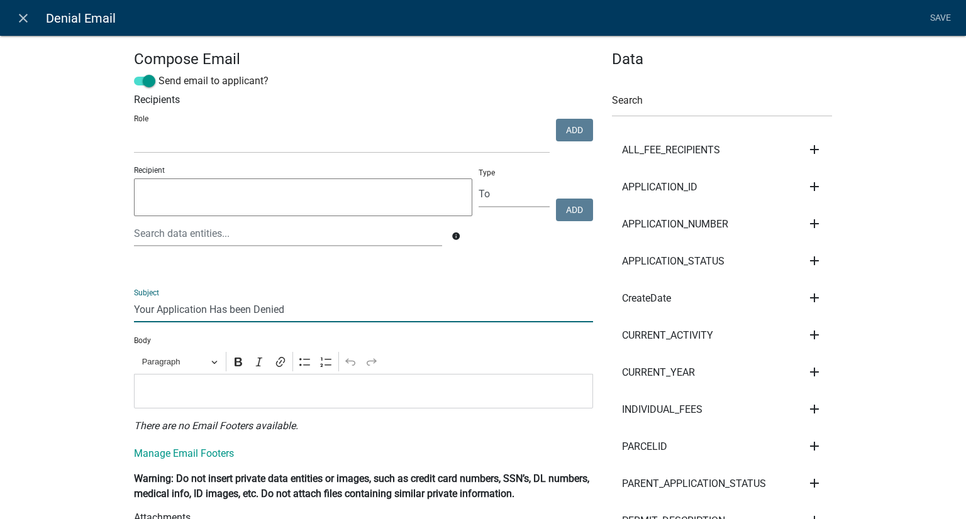
type input "Your Application Has been Denied"
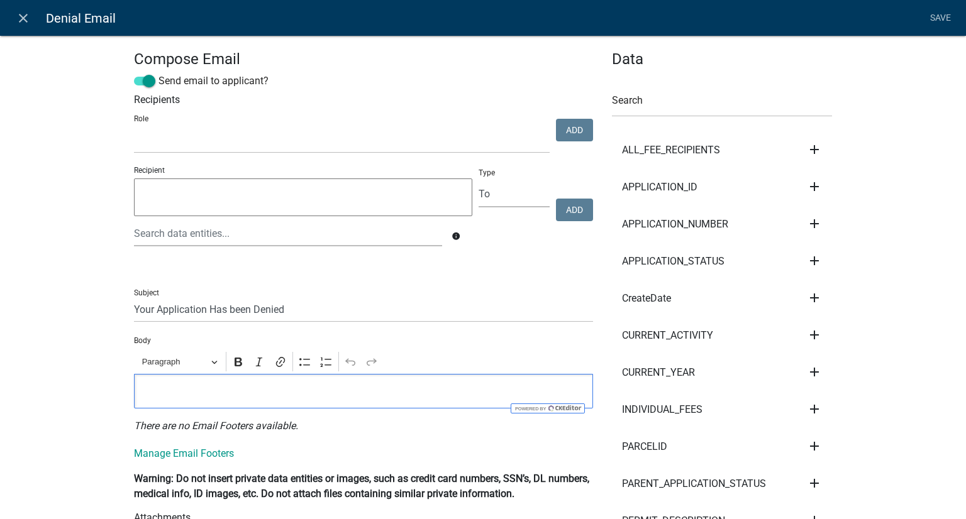
click at [185, 402] on div "Editor editing area: main. Press Alt+0 for help." at bounding box center [363, 391] width 459 height 35
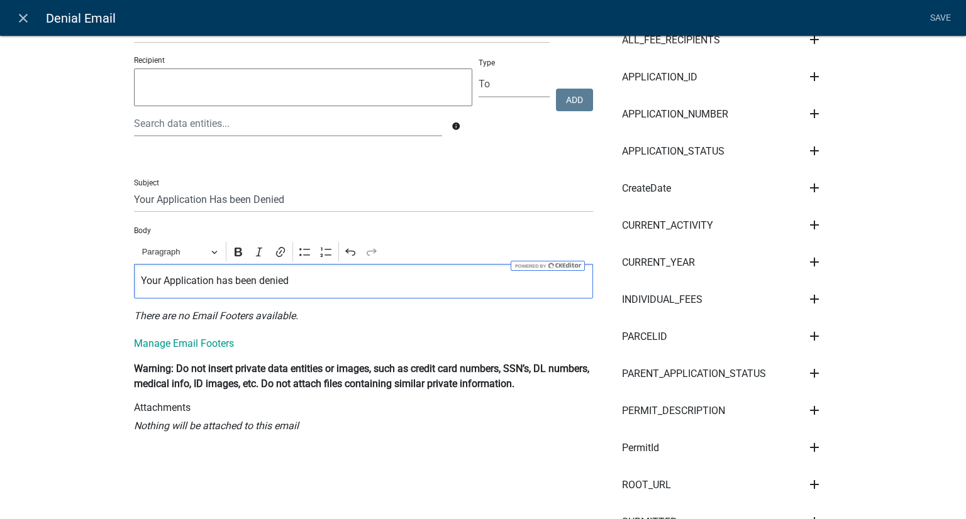
scroll to position [189, 0]
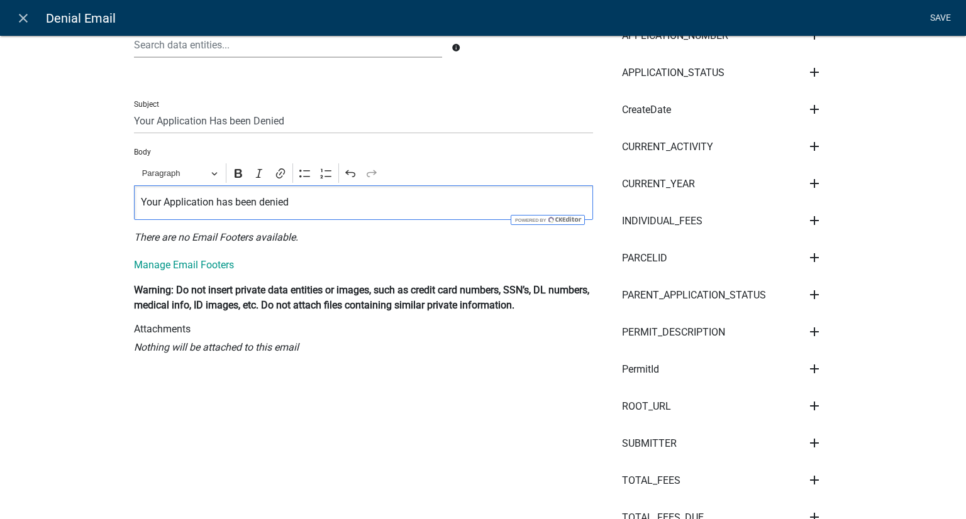
click at [943, 18] on link "Save" at bounding box center [939, 18] width 31 height 24
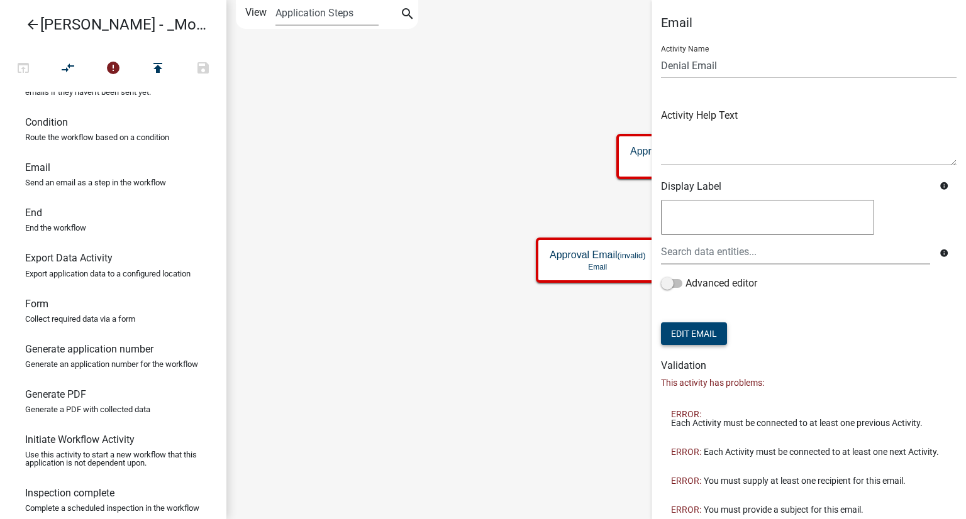
scroll to position [40, 0]
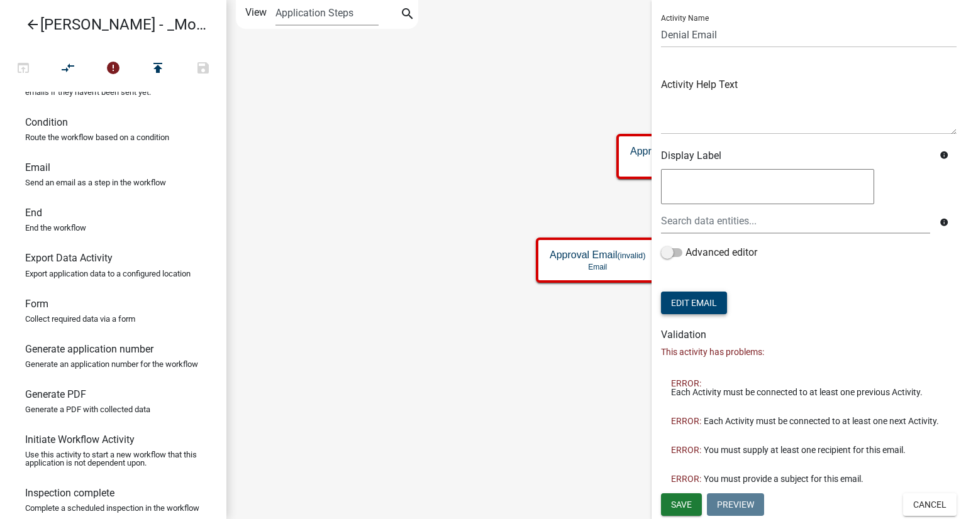
click at [709, 303] on button "Edit Email" at bounding box center [694, 303] width 66 height 23
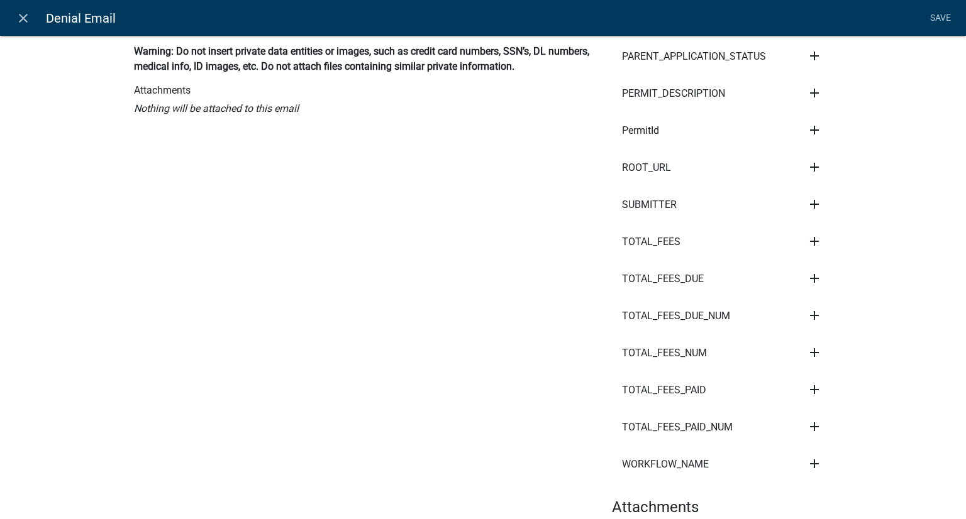
scroll to position [520, 0]
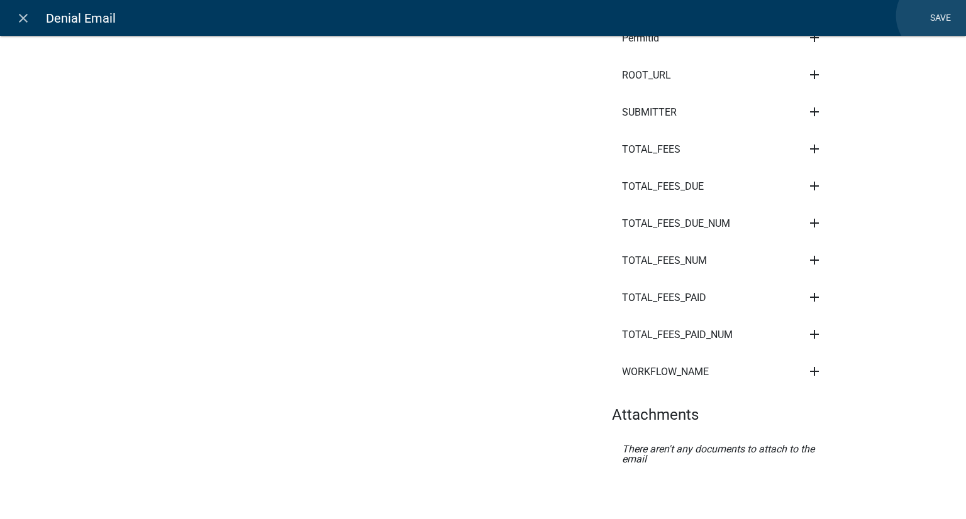
click at [935, 16] on link "Save" at bounding box center [939, 18] width 31 height 24
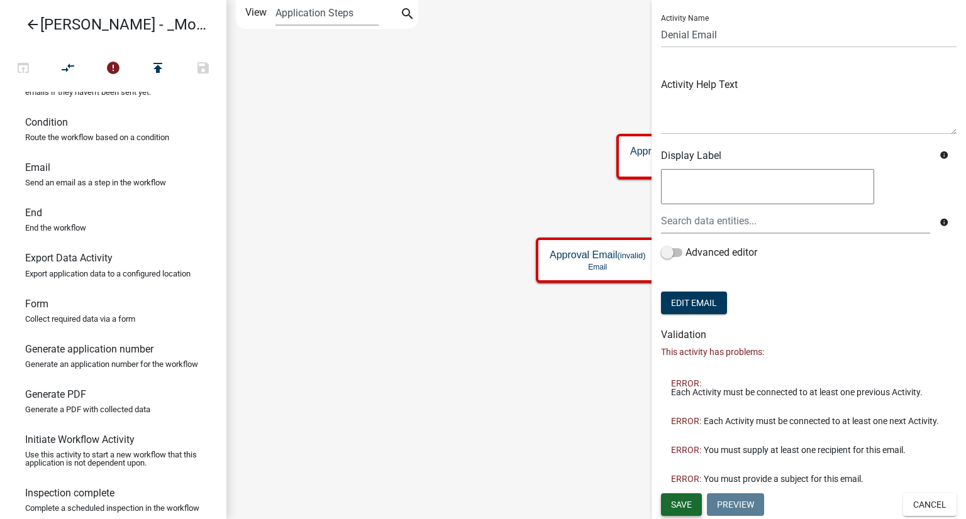
click at [677, 502] on span "Save" at bounding box center [681, 504] width 21 height 10
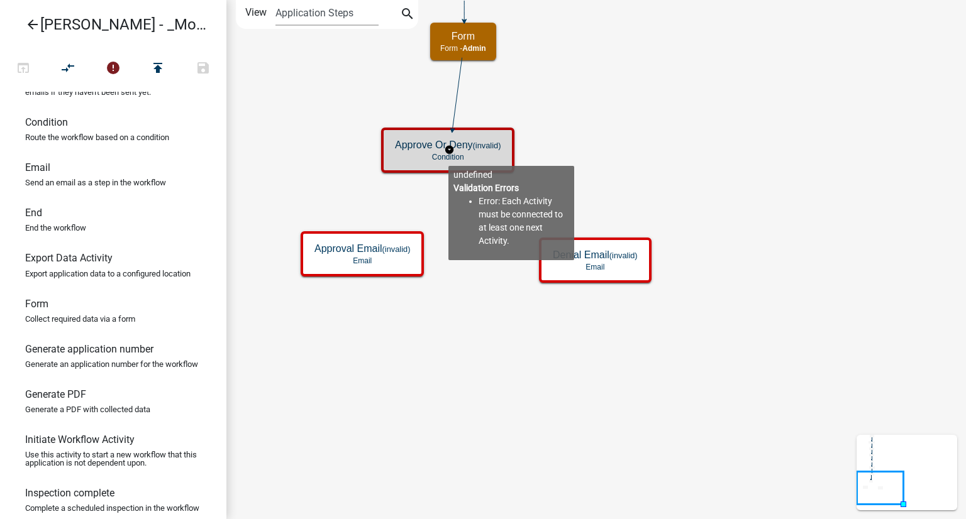
click at [448, 156] on p "Condition" at bounding box center [448, 157] width 106 height 9
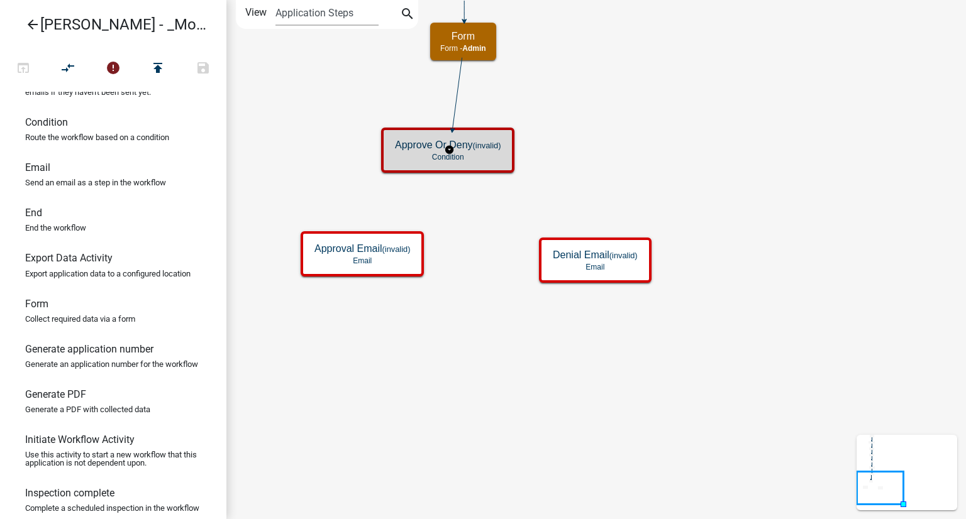
click at [448, 156] on p "Condition" at bounding box center [448, 157] width 106 height 9
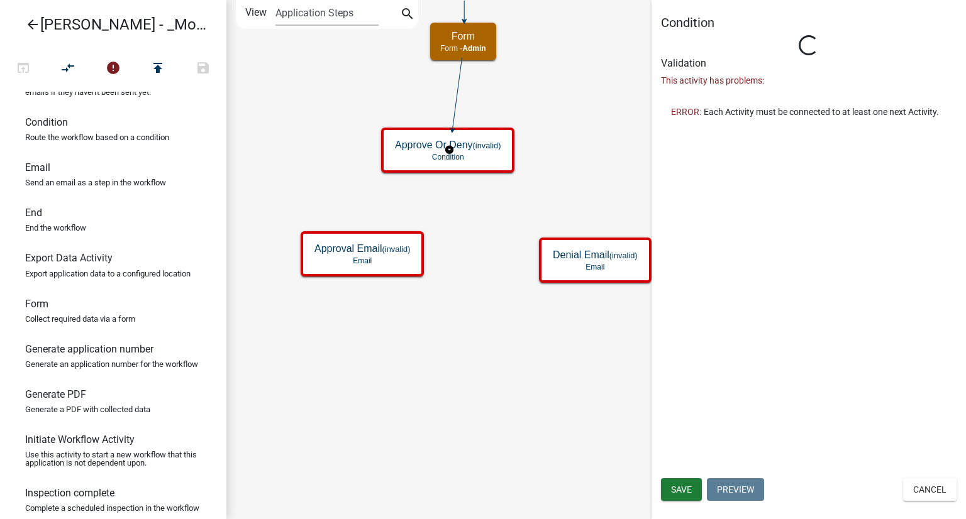
type input "Condition"
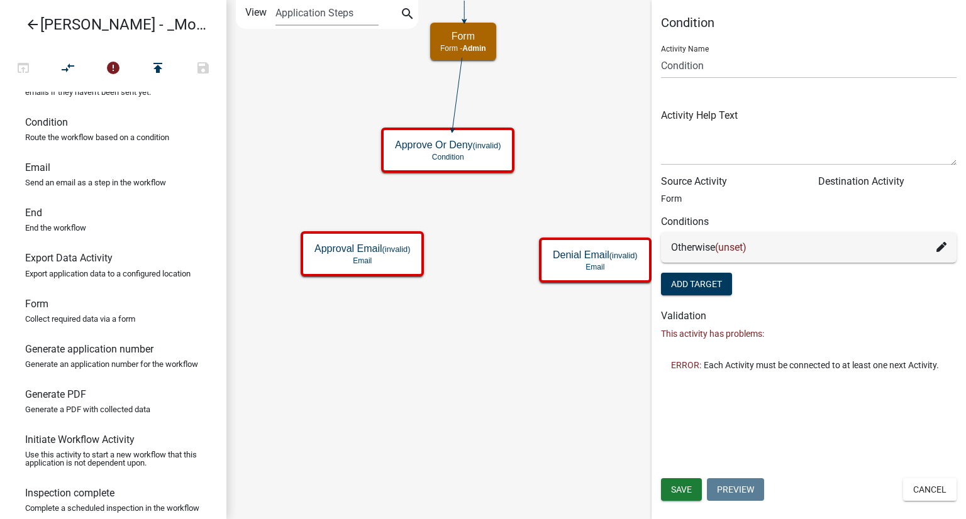
click at [740, 250] on span "(unset)" at bounding box center [730, 247] width 31 height 12
click at [709, 224] on h6 "Conditions" at bounding box center [808, 222] width 295 height 12
click at [703, 248] on div "Otherwise (unset)" at bounding box center [808, 247] width 275 height 15
click at [793, 250] on div "Otherwise (unset)" at bounding box center [808, 247] width 275 height 15
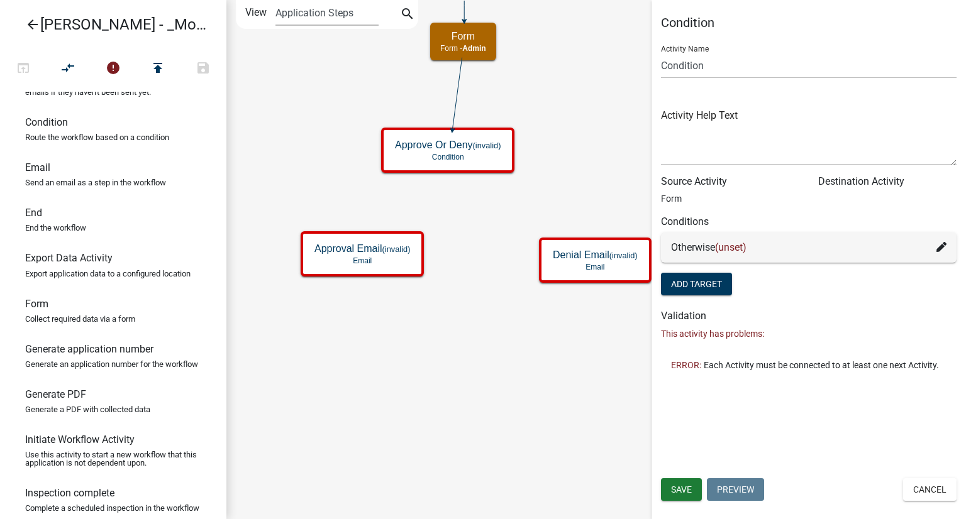
click at [940, 252] on icon at bounding box center [941, 247] width 10 height 10
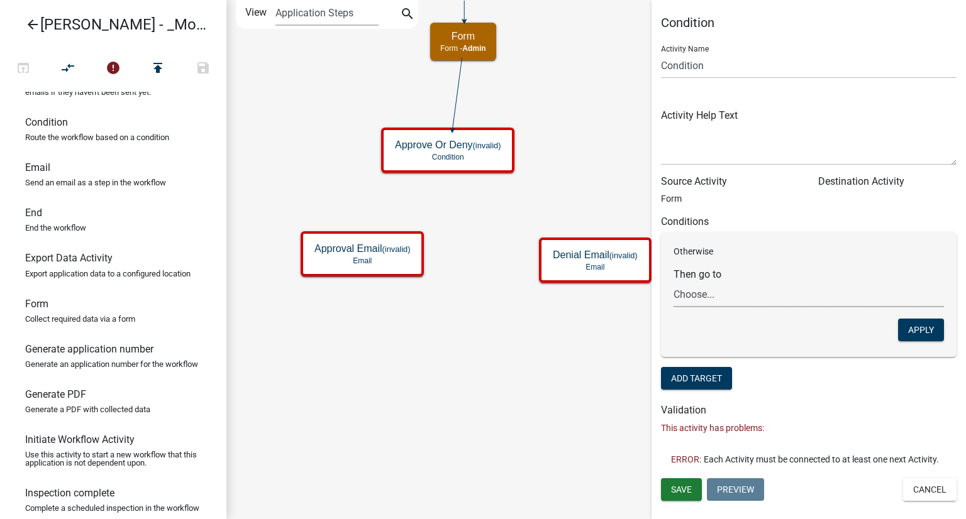
click at [738, 302] on select "Choose... Start Require User Parcel search Form Payment Email Approval Email De…" at bounding box center [808, 295] width 270 height 26
select select "8: 60185273-169f-4381-aff8-e35b526d7a5c"
click at [673, 282] on select "Choose... Start Require User Parcel search Form Payment Email Approval Email De…" at bounding box center [808, 295] width 270 height 26
click at [754, 199] on p "Form" at bounding box center [730, 198] width 138 height 13
click at [922, 329] on button "Apply" at bounding box center [921, 330] width 46 height 23
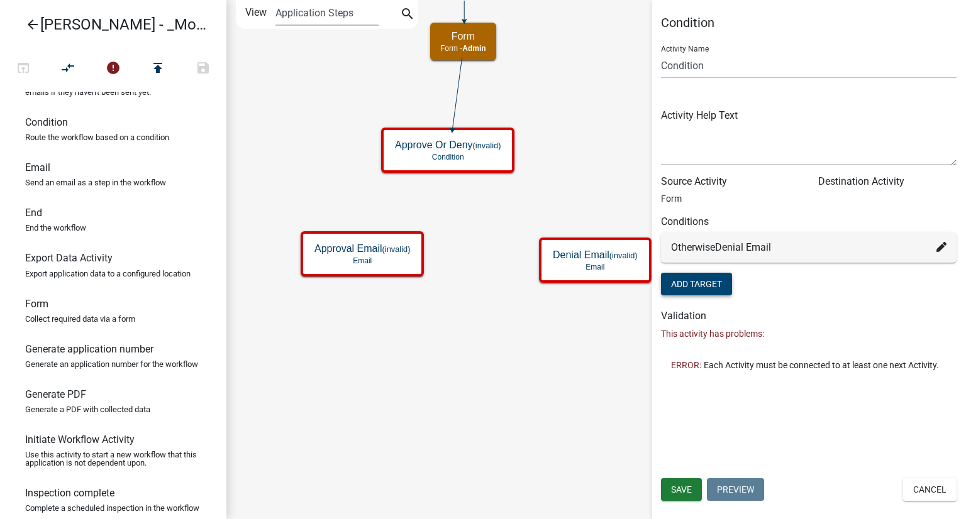
click at [688, 287] on button "Add Target" at bounding box center [696, 284] width 71 height 23
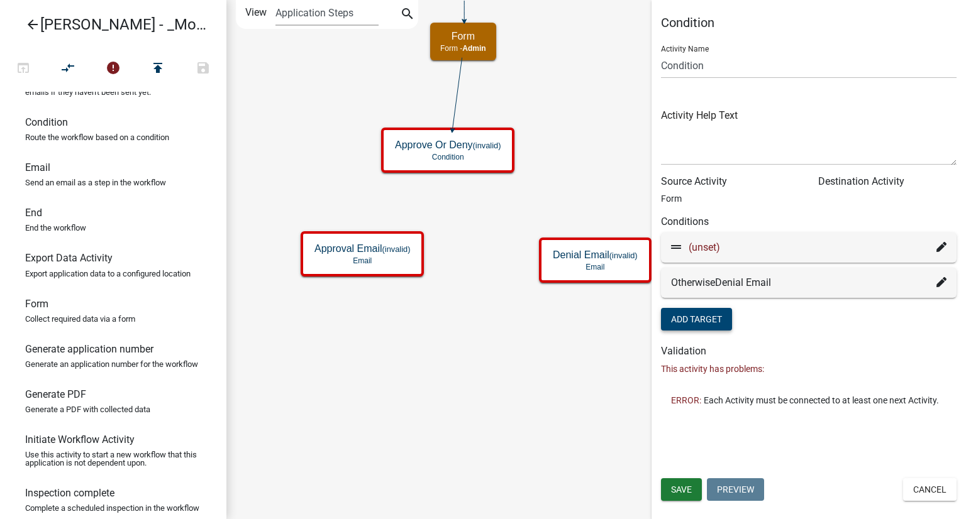
click at [938, 246] on icon at bounding box center [941, 247] width 10 height 10
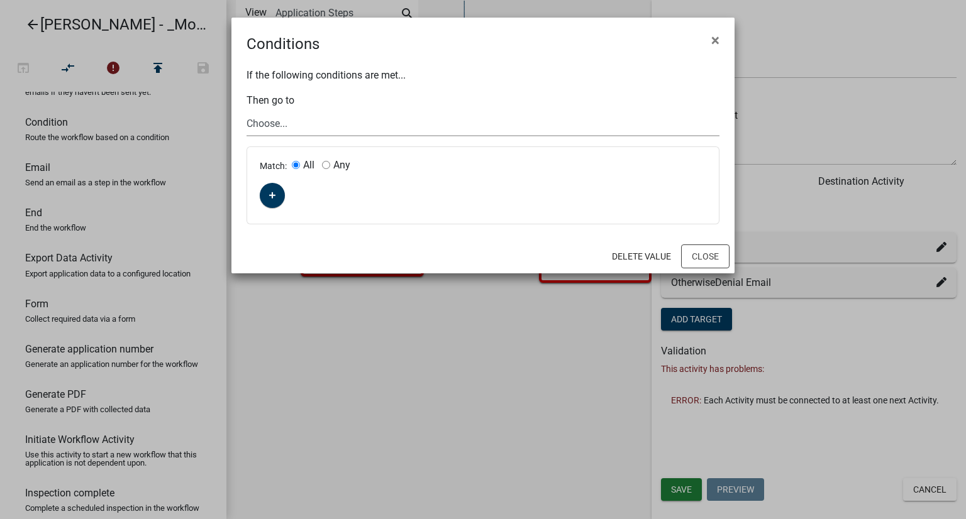
click at [275, 118] on select "Choose... Start Require User Parcel search Form Payment Email Approval Email De…" at bounding box center [482, 124] width 473 height 26
select select "7: c9ffa307-8fb6-4efb-adeb-5c83adef0ea8"
click at [246, 111] on select "Choose... Start Require User Parcel search Form Payment Email Approval Email De…" at bounding box center [482, 124] width 473 height 26
click at [693, 253] on button "Close" at bounding box center [705, 257] width 48 height 24
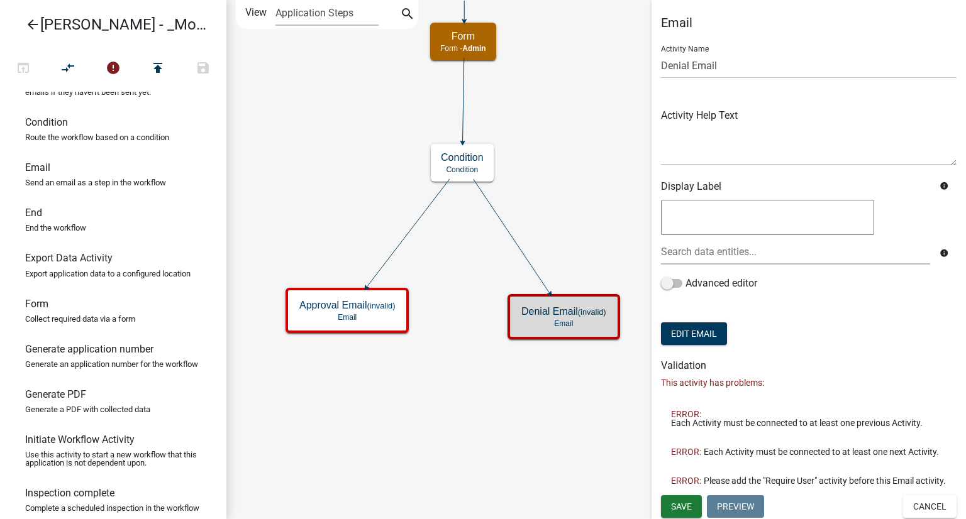
click at [583, 194] on icon "Start Start - Applicant Require User Require user Parcel search Parcel search -…" at bounding box center [596, 260] width 738 height 518
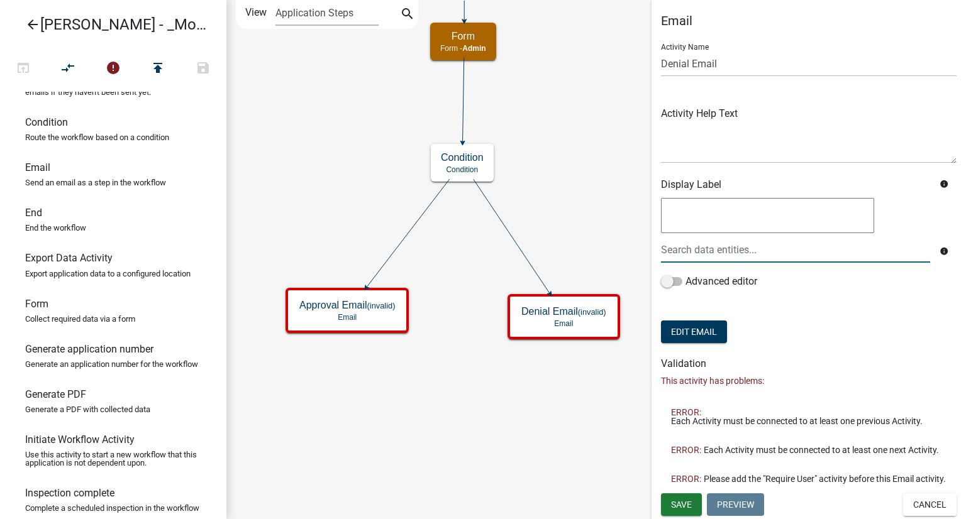
scroll to position [19, 0]
click at [683, 505] on span "Save" at bounding box center [681, 504] width 21 height 10
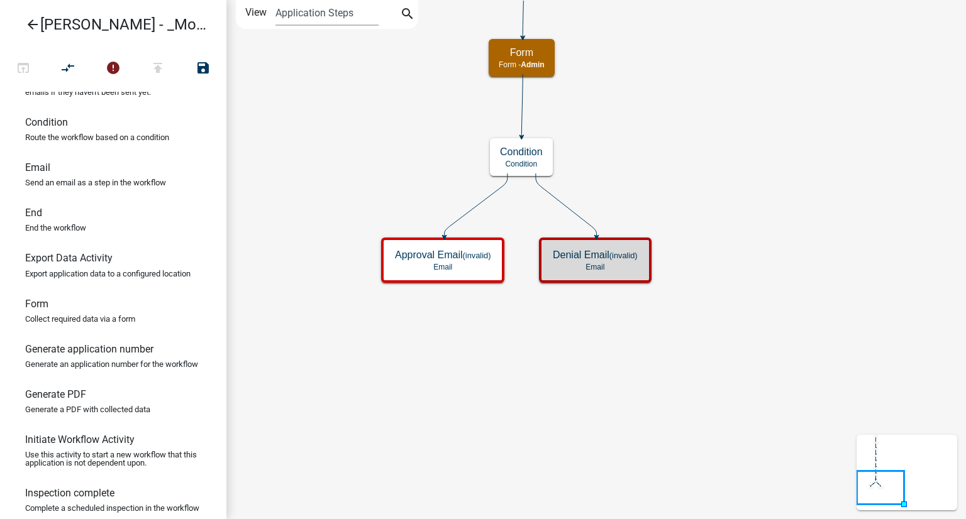
scroll to position [0, 0]
click at [782, 297] on icon "Start Start - Applicant Require User Require user Parcel search Parcel search -…" at bounding box center [596, 260] width 738 height 518
drag, startPoint x: 75, startPoint y: 240, endPoint x: 412, endPoint y: 344, distance: 352.8
click at [412, 344] on div "arrow_back [PERSON_NAME] - _Module 2. Soil Analysis Request - Build a Workflow …" at bounding box center [483, 259] width 966 height 519
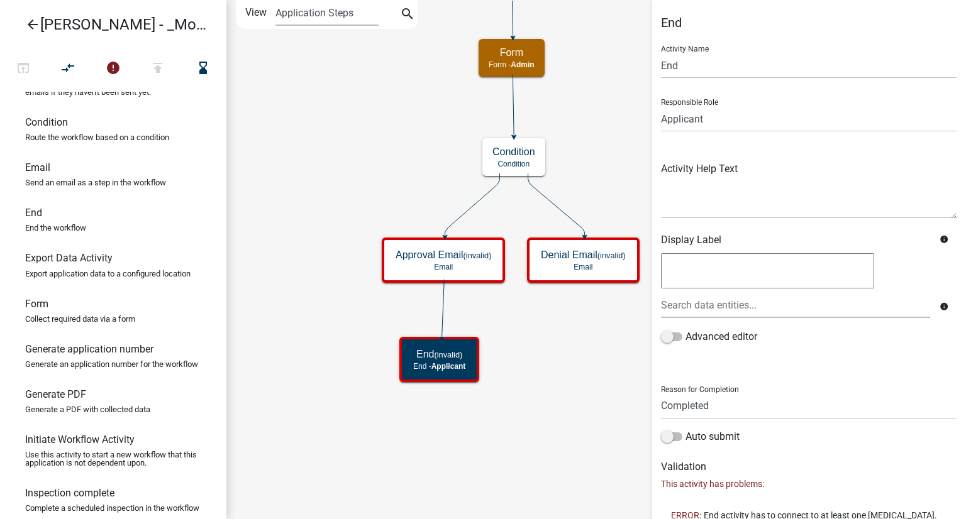
click at [556, 333] on icon "Start Start - Applicant Require User Require user Parcel search Parcel search -…" at bounding box center [596, 260] width 738 height 518
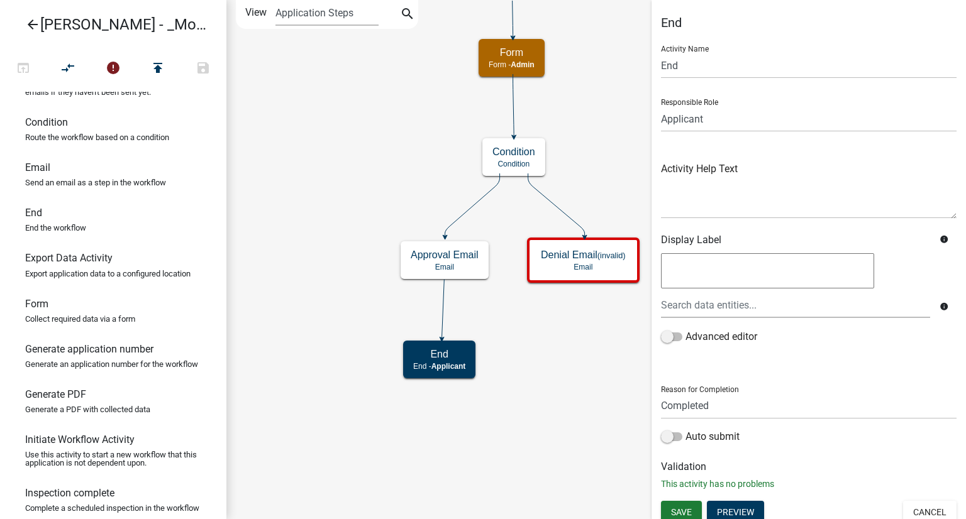
click at [47, 237] on link "End End the workflow" at bounding box center [113, 224] width 226 height 45
drag, startPoint x: 45, startPoint y: 241, endPoint x: 575, endPoint y: 339, distance: 539.7
click at [575, 339] on div "arrow_back [PERSON_NAME] - _Module 2. Soil Analysis Request - Build a Workflow …" at bounding box center [483, 259] width 966 height 519
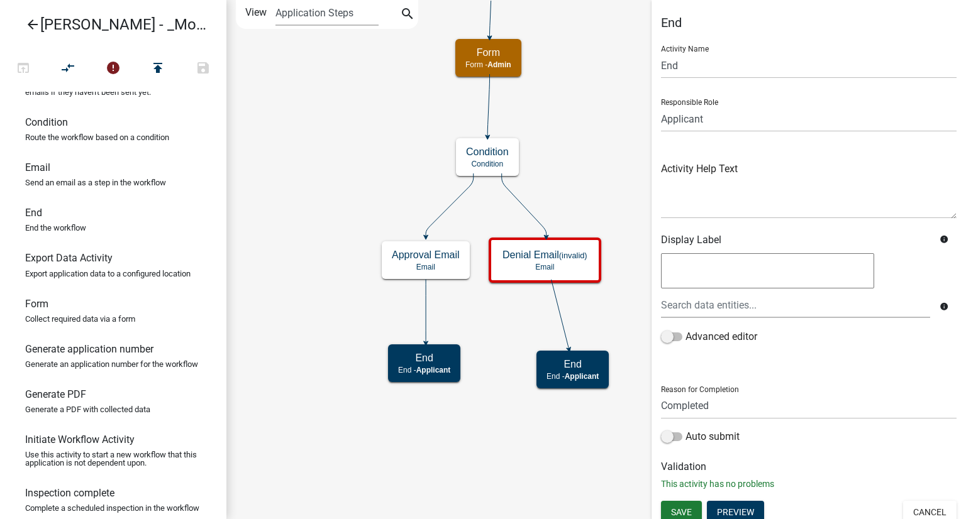
click at [519, 428] on icon "Start Start - Applicant Require User Require user Parcel search Parcel search -…" at bounding box center [596, 260] width 738 height 518
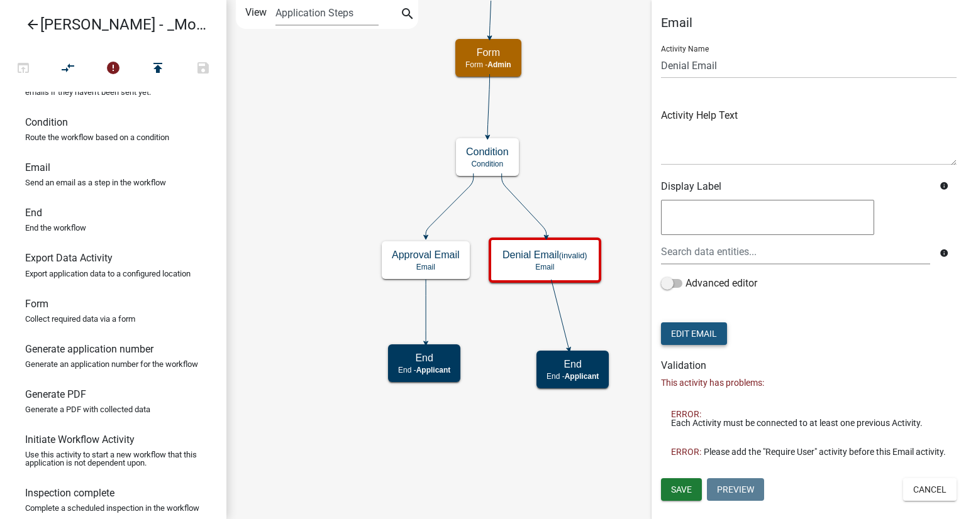
click at [693, 334] on button "Edit Email" at bounding box center [694, 334] width 66 height 23
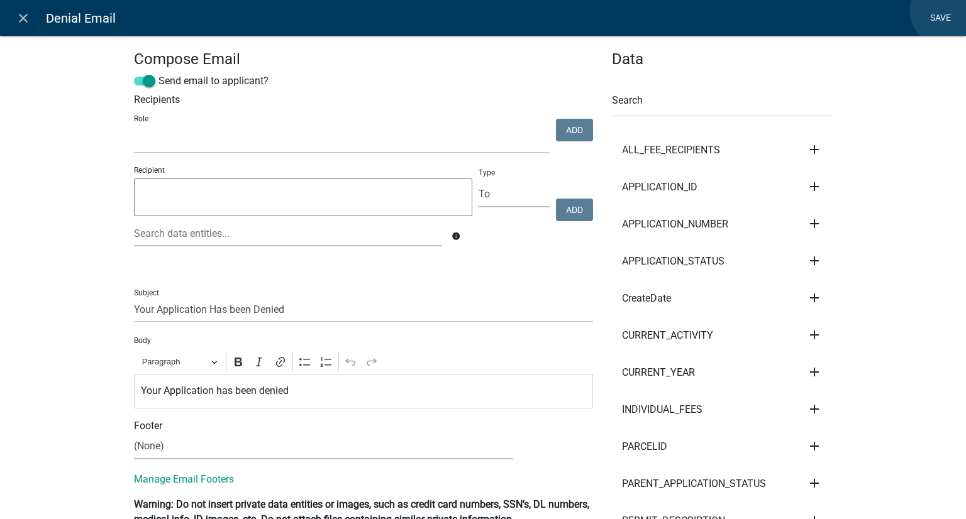
click at [949, 9] on link "Save" at bounding box center [939, 18] width 31 height 24
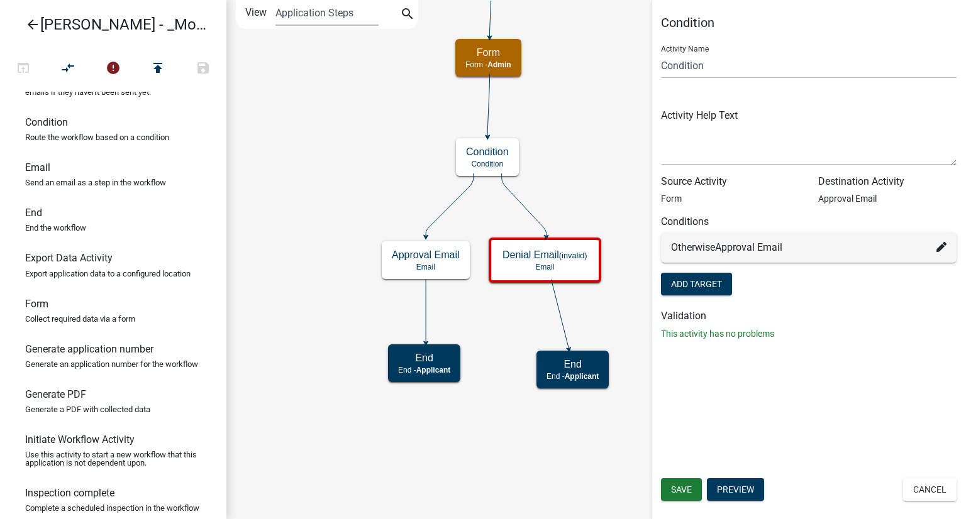
click at [759, 246] on span "Approval Email" at bounding box center [748, 247] width 67 height 12
click at [720, 280] on button "Add Target" at bounding box center [696, 284] width 71 height 23
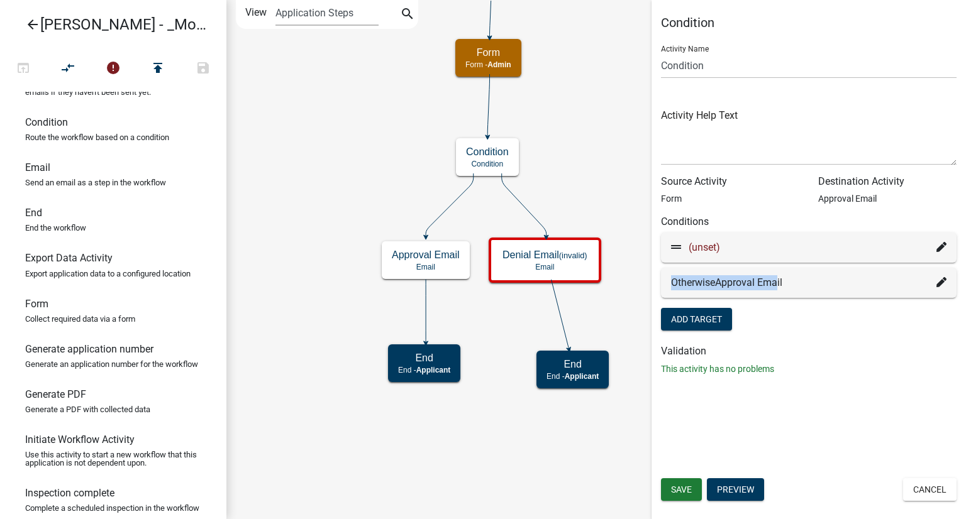
drag, startPoint x: 781, startPoint y: 286, endPoint x: 773, endPoint y: 249, distance: 38.0
click at [773, 249] on wm-condition-builder "Conditions (unset) Otherwise Approval Email Add Target" at bounding box center [808, 268] width 295 height 104
click at [938, 247] on icon at bounding box center [941, 247] width 10 height 10
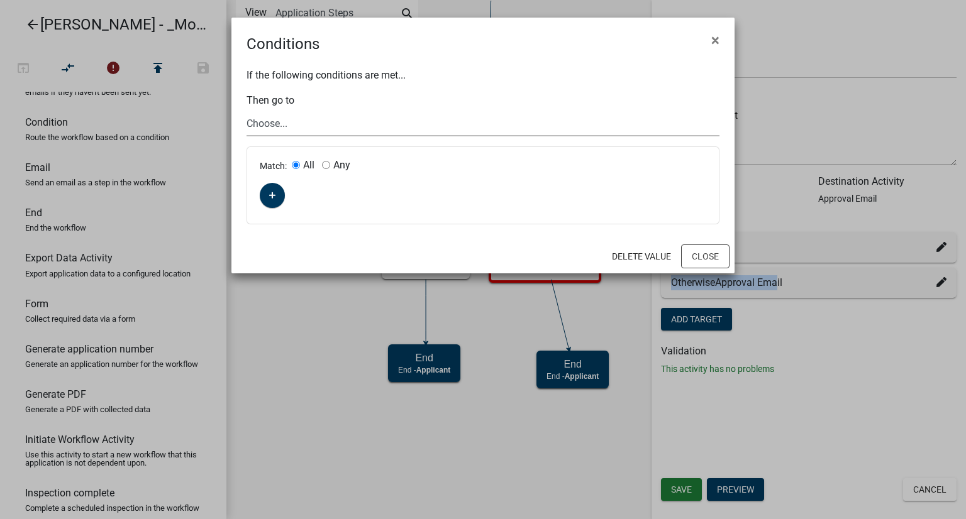
click at [277, 121] on select "Choose... Start Require User Parcel search Form Payment Email Approval Email De…" at bounding box center [482, 124] width 473 height 26
select select "7: c9ffa307-8fb6-4efb-adeb-5c83adef0ea8"
click at [246, 111] on select "Choose... Start Require User Parcel search Form Payment Email Approval Email De…" at bounding box center [482, 124] width 473 height 26
click at [713, 260] on button "Close" at bounding box center [705, 257] width 48 height 24
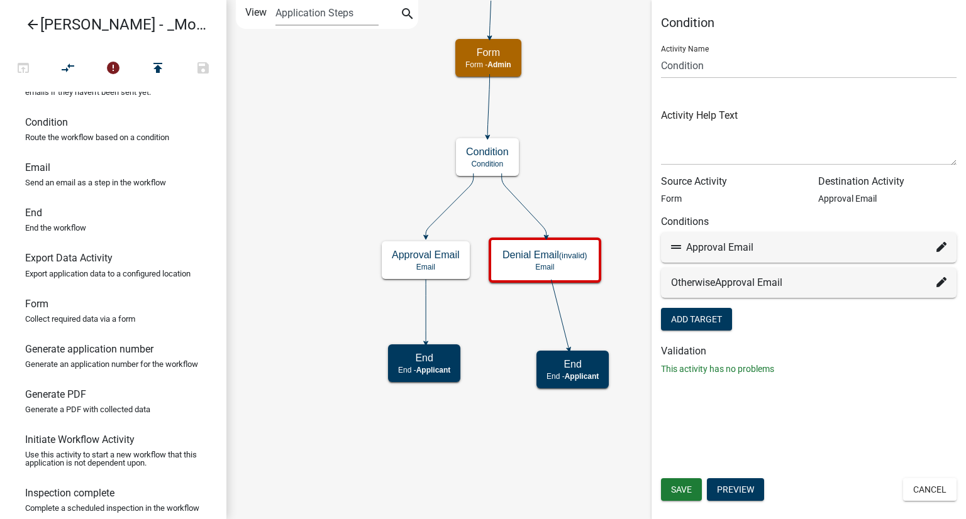
click at [931, 285] on div "Otherwise Approval Email" at bounding box center [808, 282] width 275 height 15
click at [938, 284] on icon at bounding box center [941, 282] width 10 height 10
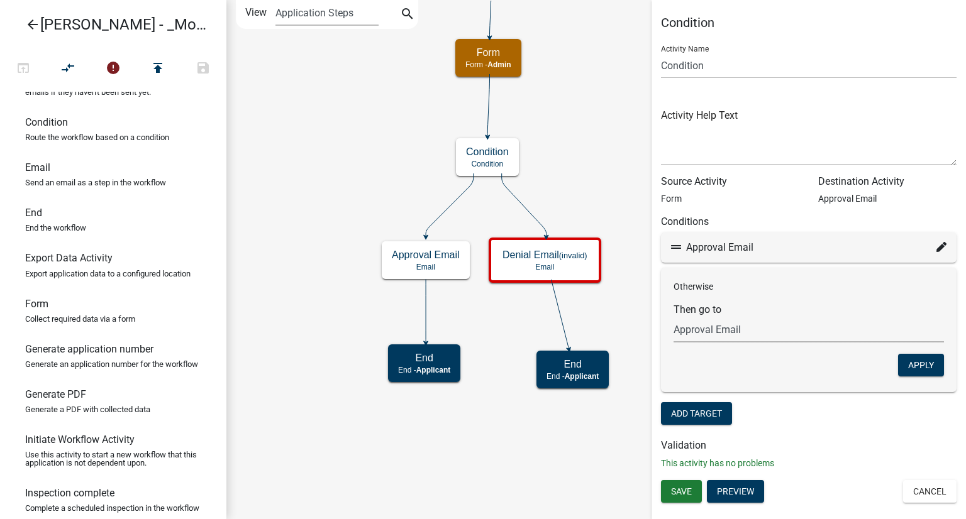
click at [742, 330] on select "Choose... Start Require User Parcel search Form Payment Email Approval Email De…" at bounding box center [808, 330] width 270 height 26
select select "8: 60185273-169f-4381-aff8-e35b526d7a5c"
click at [673, 317] on select "Choose... Start Require User Parcel search Form Payment Email Approval Email De…" at bounding box center [808, 330] width 270 height 26
click at [910, 358] on button "Apply" at bounding box center [921, 365] width 46 height 23
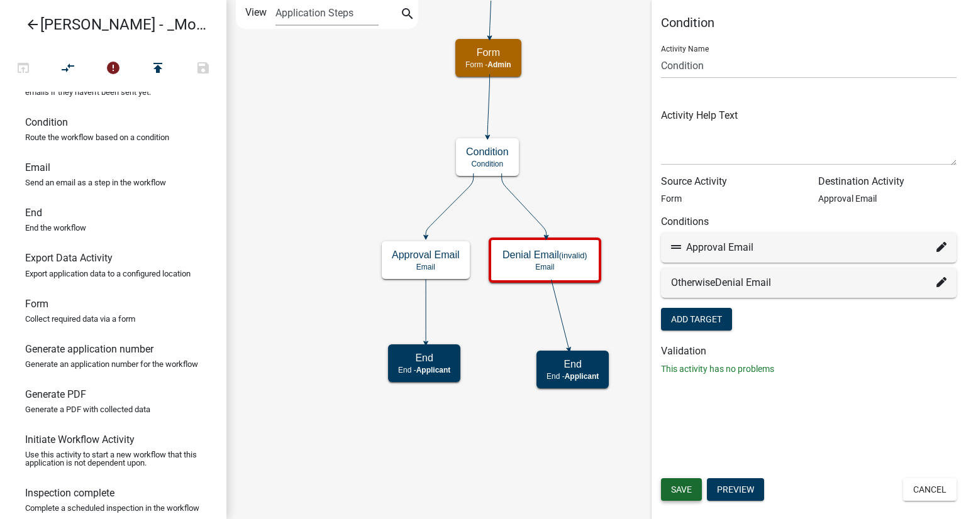
click at [668, 491] on button "Save" at bounding box center [681, 489] width 41 height 23
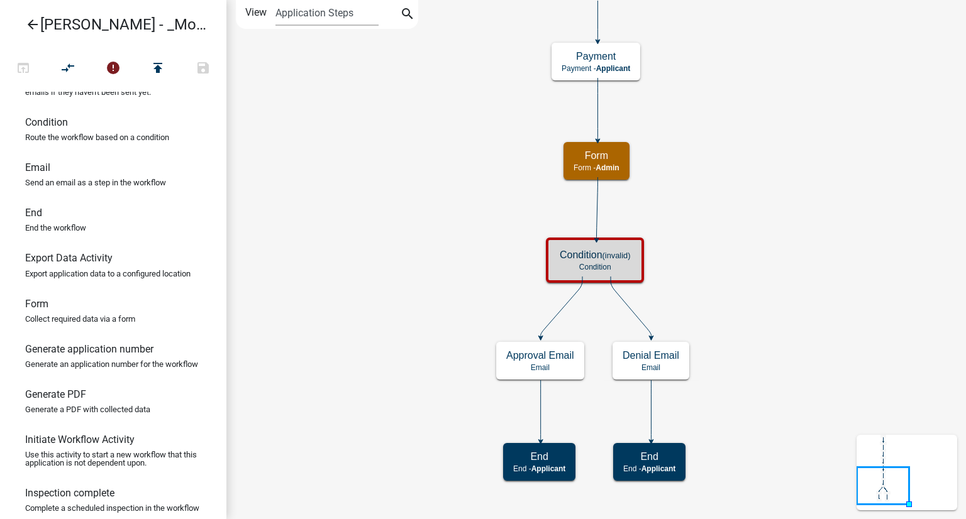
click at [785, 250] on icon "Start Start - Applicant Require User Require user Parcel search Parcel search -…" at bounding box center [596, 260] width 738 height 518
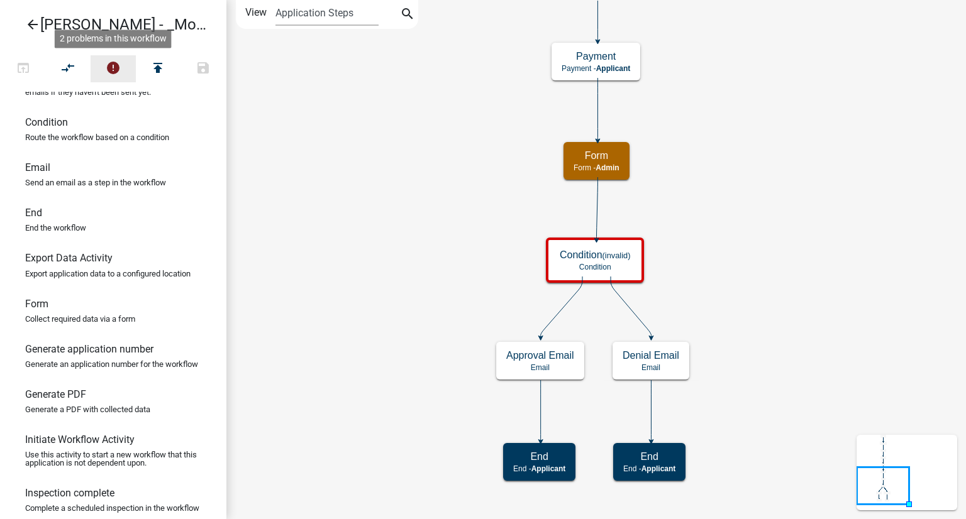
click at [108, 63] on icon "error" at bounding box center [113, 69] width 15 height 18
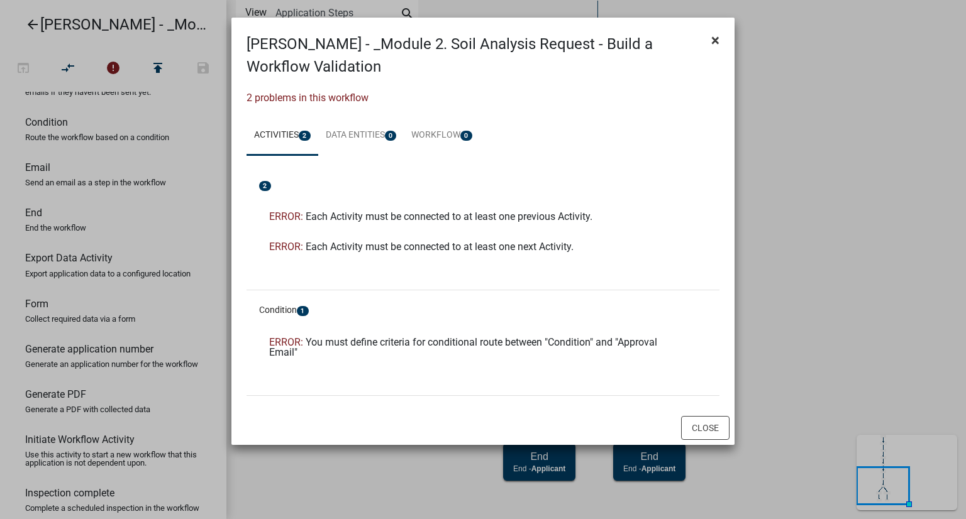
click at [719, 41] on button "×" at bounding box center [715, 40] width 28 height 35
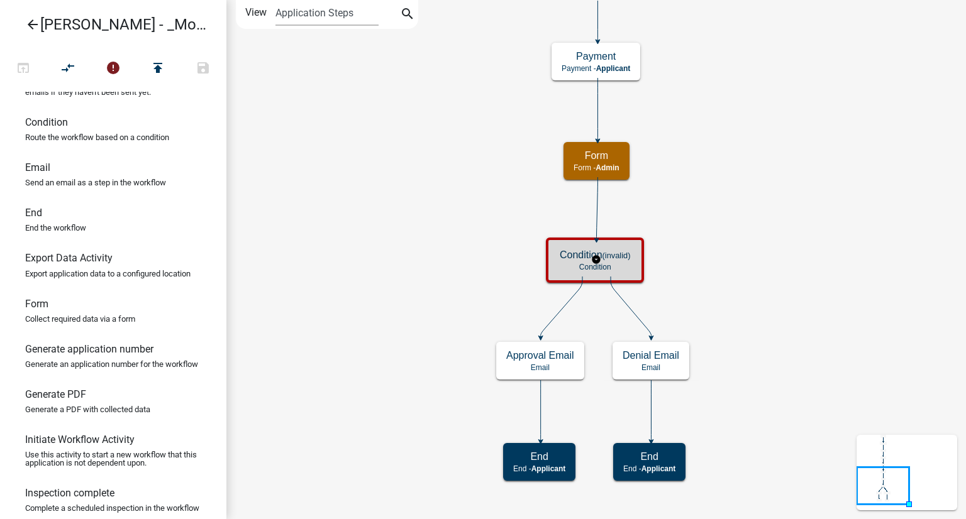
click at [636, 254] on div "Condition (invalid) Condition" at bounding box center [594, 260] width 91 height 38
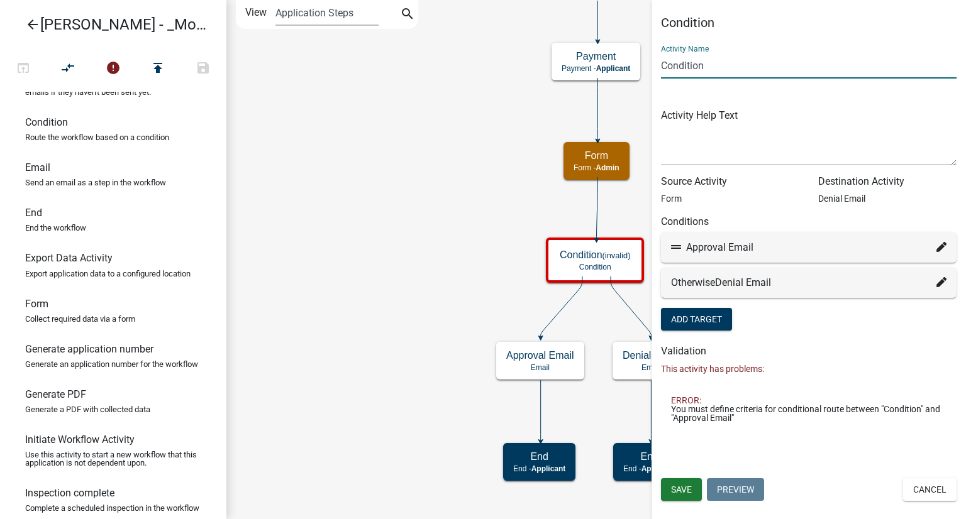
click at [714, 65] on input "Condition" at bounding box center [808, 66] width 295 height 26
drag, startPoint x: 712, startPoint y: 63, endPoint x: 626, endPoint y: 65, distance: 86.8
click at [622, 65] on main "Start Start - Applicant Require User Require user Parcel search Parcel search -…" at bounding box center [595, 259] width 739 height 519
type input "Approve or Deny"
click at [674, 489] on span "Save" at bounding box center [681, 490] width 21 height 10
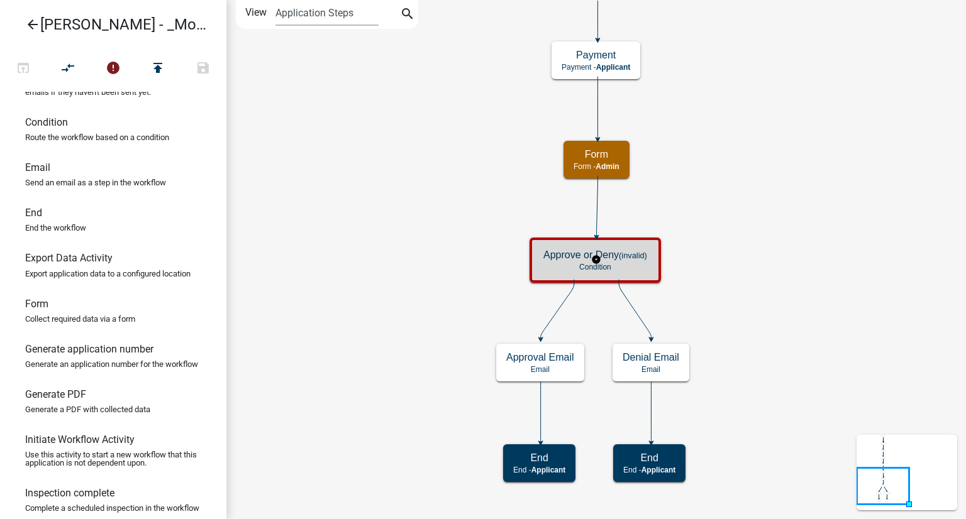
click at [626, 272] on div "Approve or Deny (invalid) Condition" at bounding box center [595, 260] width 124 height 38
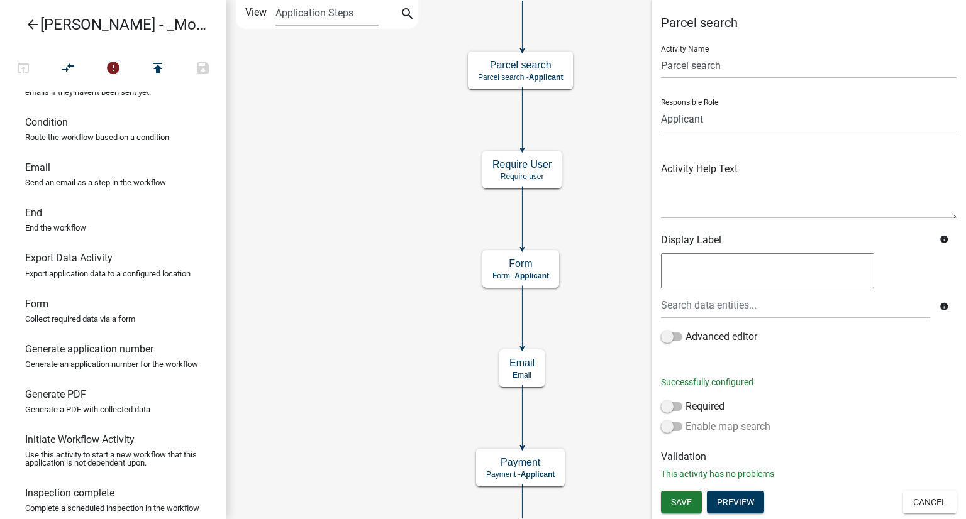
click at [660, 429] on div "Parcel search Activity Name Parcel search Responsible Role Applicant Kian Engin…" at bounding box center [808, 253] width 314 height 476
click at [667, 428] on span at bounding box center [671, 426] width 21 height 9
click at [685, 419] on input "Enable map search" at bounding box center [685, 419] width 0 height 0
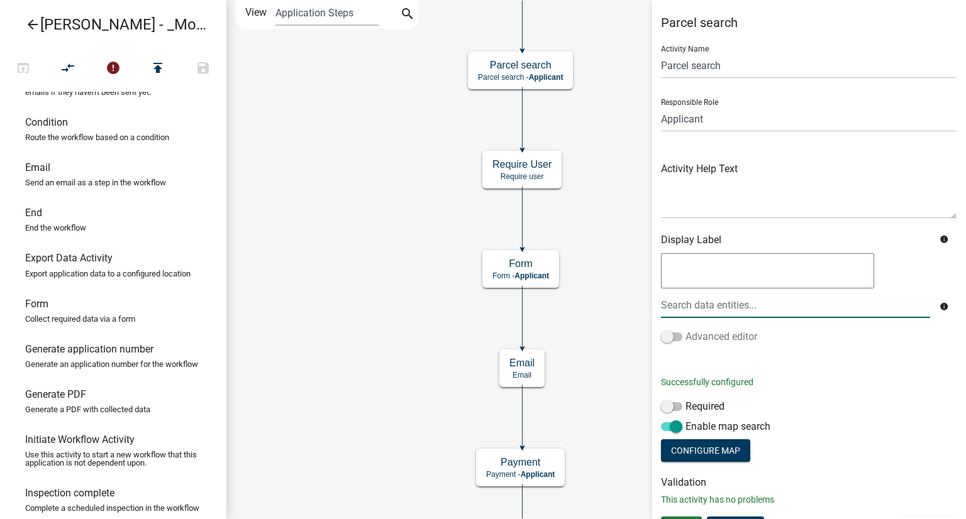
scroll to position [23, 0]
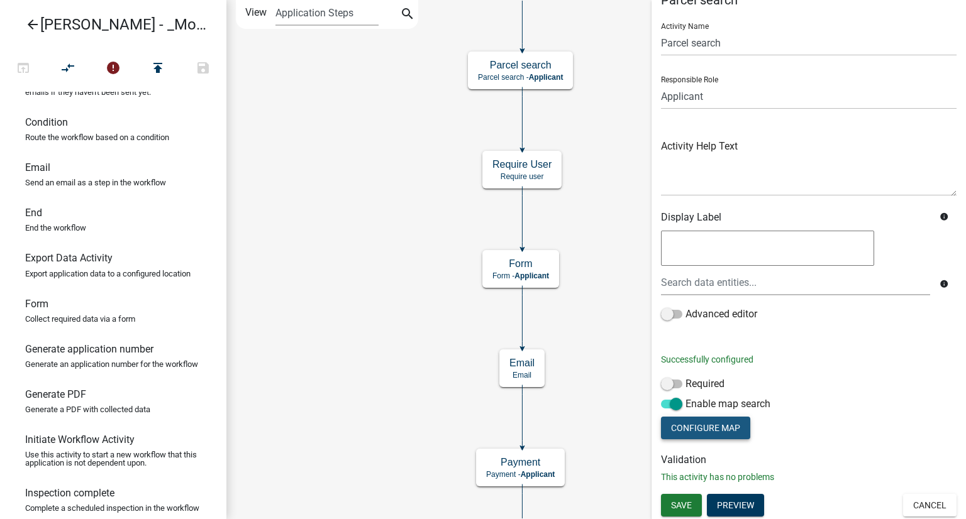
click at [700, 429] on button "Configure Map" at bounding box center [705, 428] width 89 height 23
select select
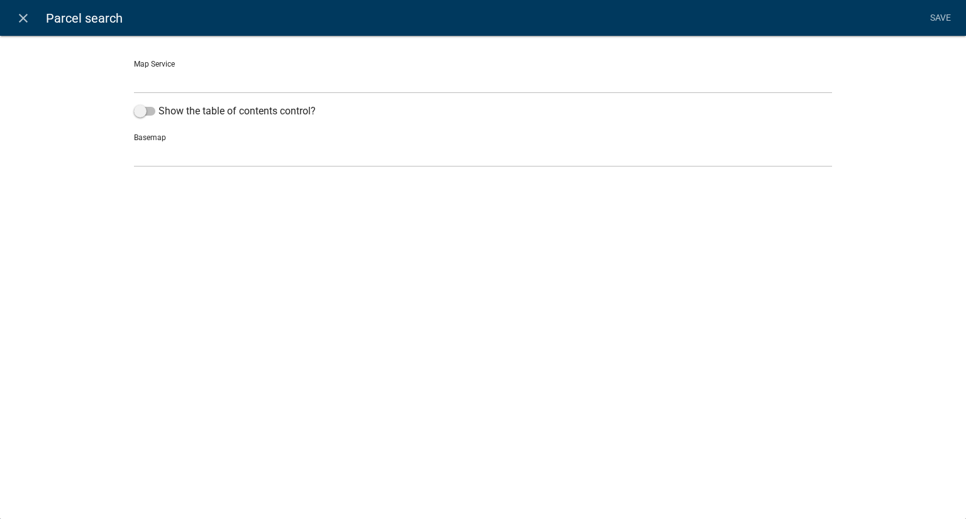
click at [145, 136] on div "Basemap no basemap topo satellite hybrid gray terrain osm topo-vector streets-r…" at bounding box center [483, 145] width 698 height 43
click at [146, 118] on label "Show the table of contents control?" at bounding box center [225, 111] width 182 height 15
click at [158, 104] on input "Show the table of contents control?" at bounding box center [158, 104] width 0 height 0
click at [155, 140] on div "Basemap no basemap topo satellite hybrid gray terrain osm topo-vector streets-r…" at bounding box center [483, 145] width 698 height 43
click at [145, 108] on span at bounding box center [144, 111] width 21 height 9
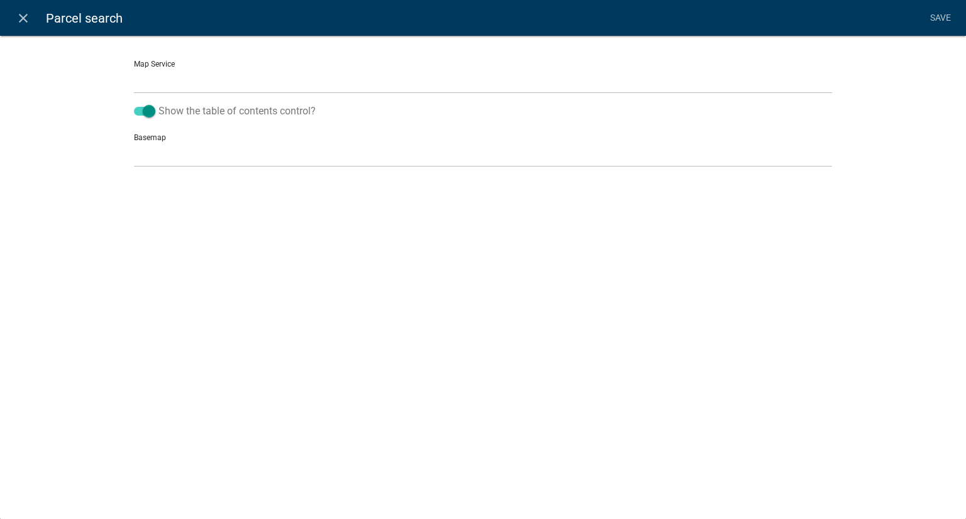
click at [158, 104] on input "Show the table of contents control?" at bounding box center [158, 104] width 0 height 0
click at [146, 139] on div "Basemap no basemap topo satellite hybrid gray terrain osm topo-vector streets-r…" at bounding box center [483, 145] width 698 height 43
click at [135, 111] on span at bounding box center [144, 111] width 21 height 9
click at [158, 104] on input "Show the table of contents control?" at bounding box center [158, 104] width 0 height 0
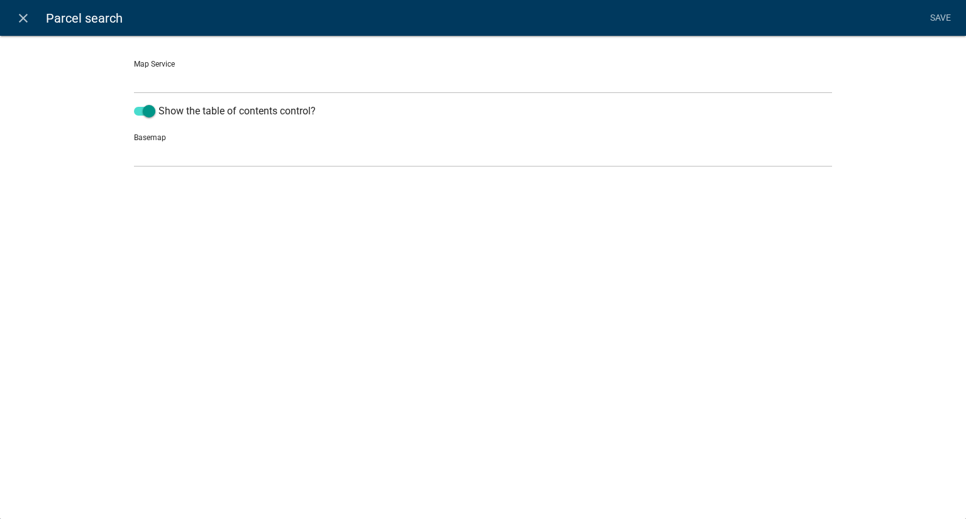
click at [152, 137] on div "Basemap no basemap topo satellite hybrid gray terrain osm topo-vector streets-r…" at bounding box center [483, 145] width 698 height 43
click at [938, 15] on link "Save" at bounding box center [939, 18] width 31 height 24
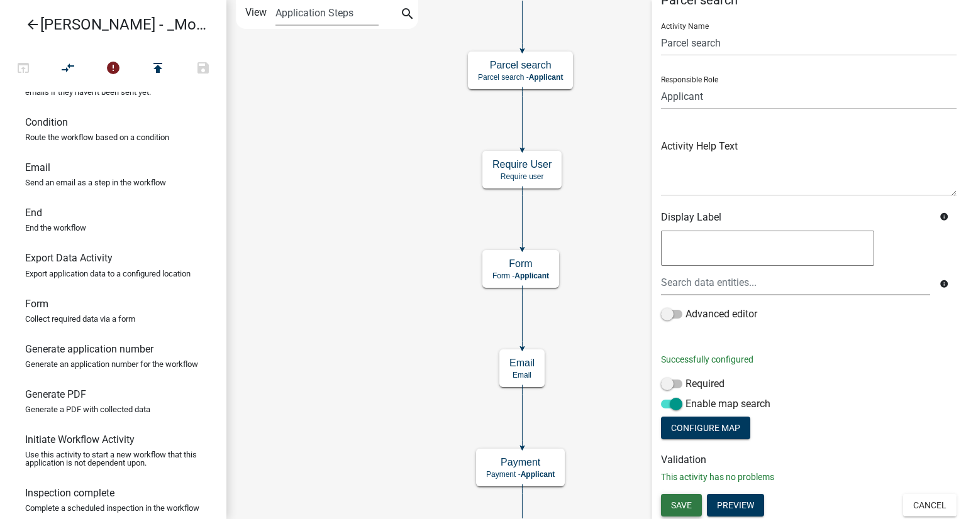
click at [689, 504] on span "Save" at bounding box center [681, 505] width 21 height 10
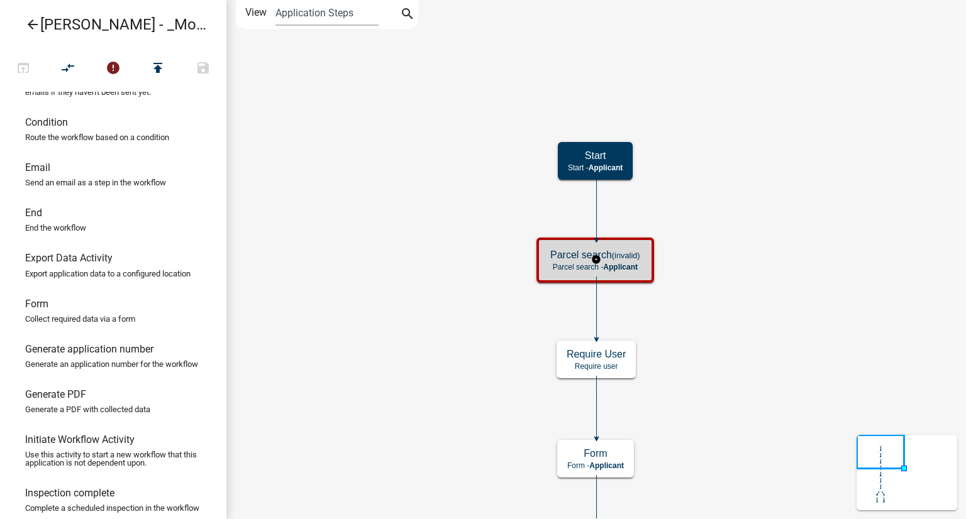
click at [560, 261] on div "Parcel search (invalid) Parcel search - Applicant" at bounding box center [595, 260] width 110 height 38
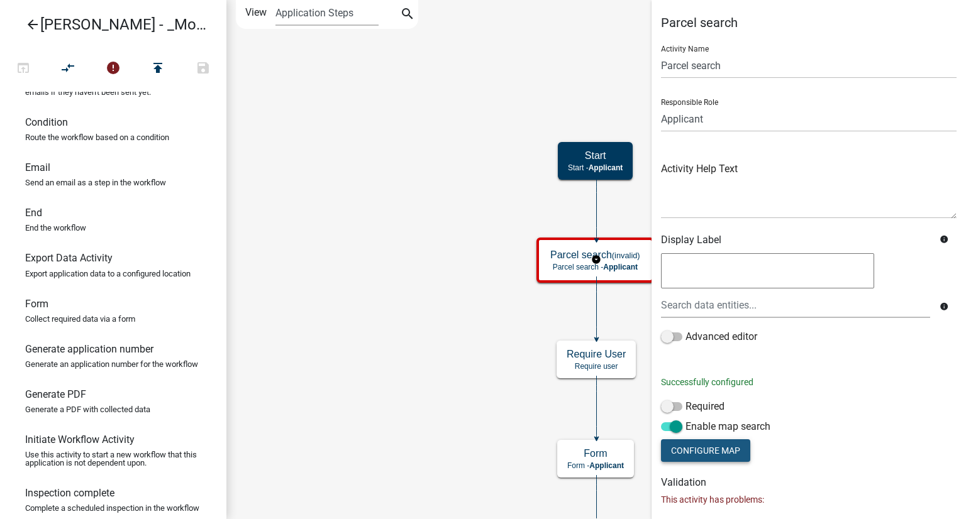
click at [711, 455] on button "Configure Map" at bounding box center [705, 450] width 89 height 23
select select
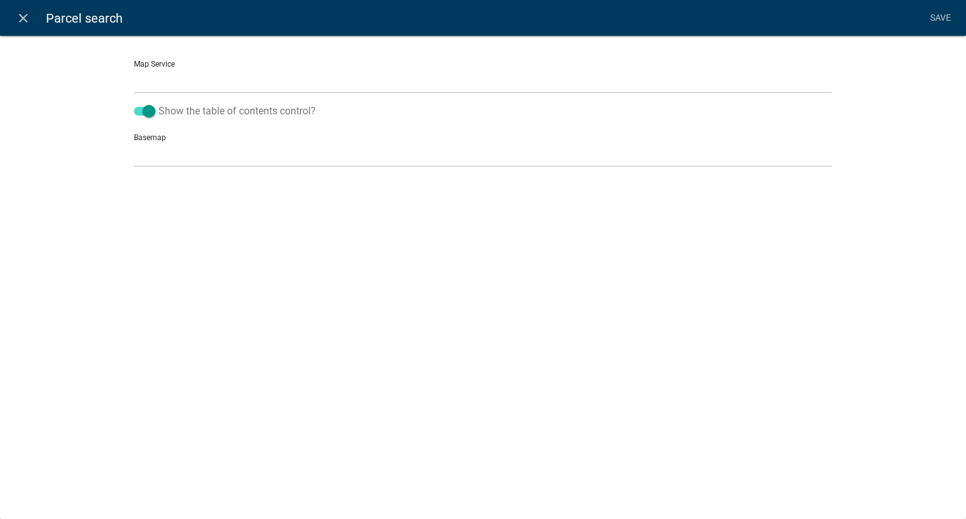
click at [147, 114] on span at bounding box center [144, 111] width 21 height 9
click at [158, 104] on input "Show the table of contents control?" at bounding box center [158, 104] width 0 height 0
click at [143, 136] on div "Basemap no basemap topo satellite hybrid gray terrain osm topo-vector streets-r…" at bounding box center [483, 145] width 698 height 43
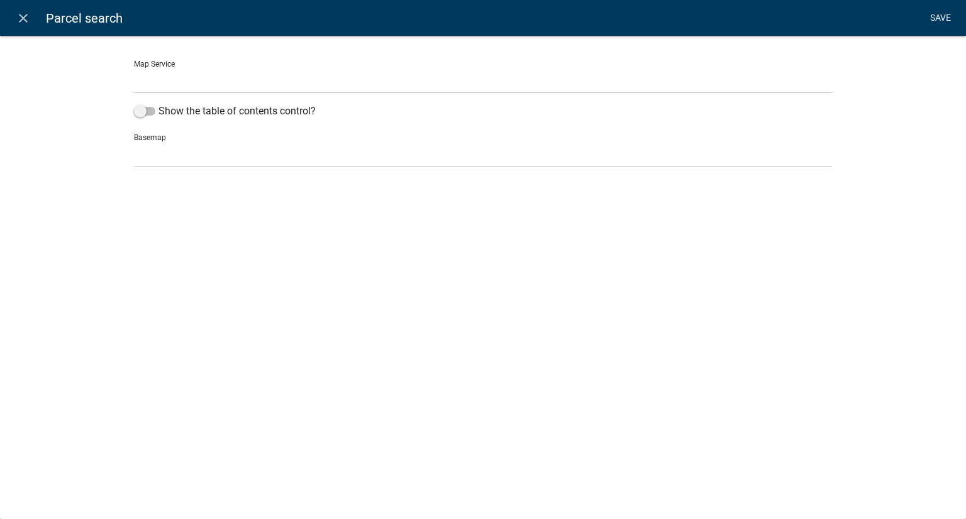
click at [945, 15] on link "Save" at bounding box center [939, 18] width 31 height 24
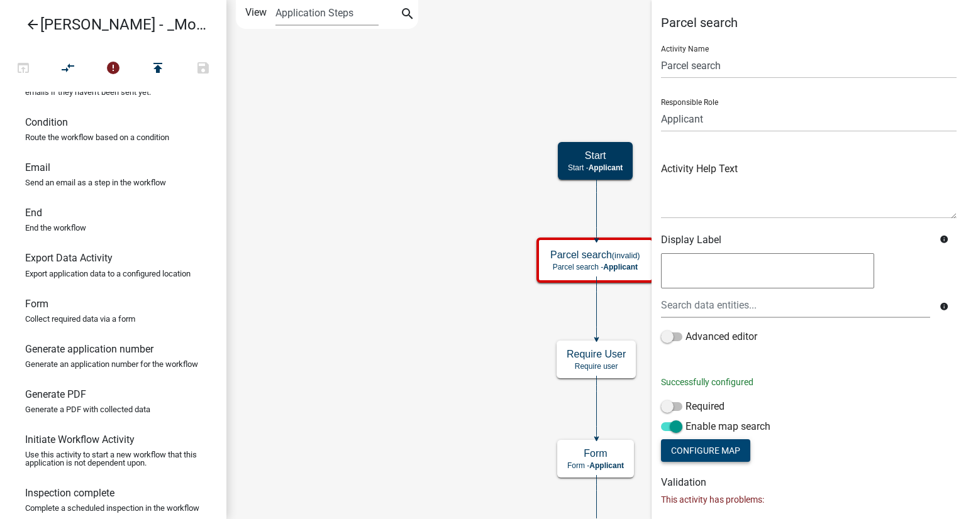
click at [724, 446] on button "Configure Map" at bounding box center [705, 450] width 89 height 23
select select
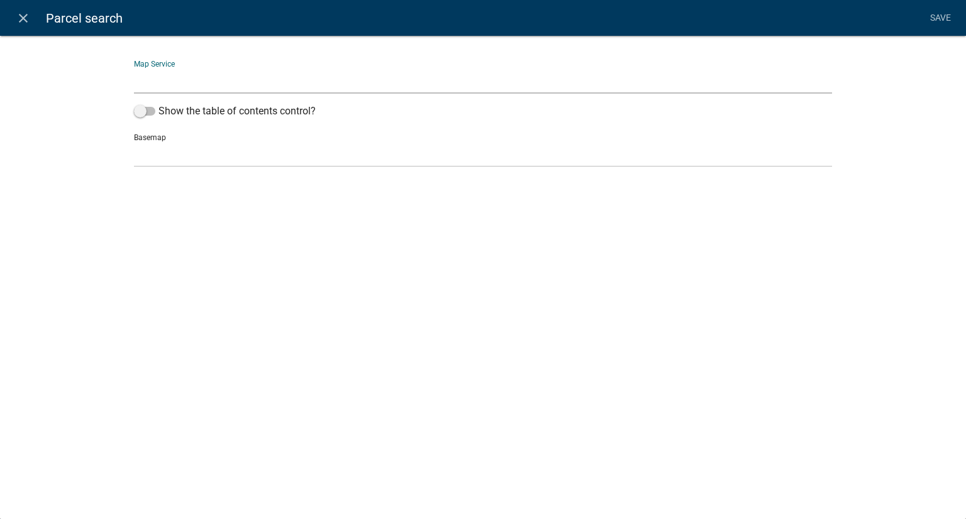
click at [155, 139] on div "Basemap no basemap topo satellite hybrid gray terrain osm topo-vector streets-r…" at bounding box center [483, 145] width 698 height 43
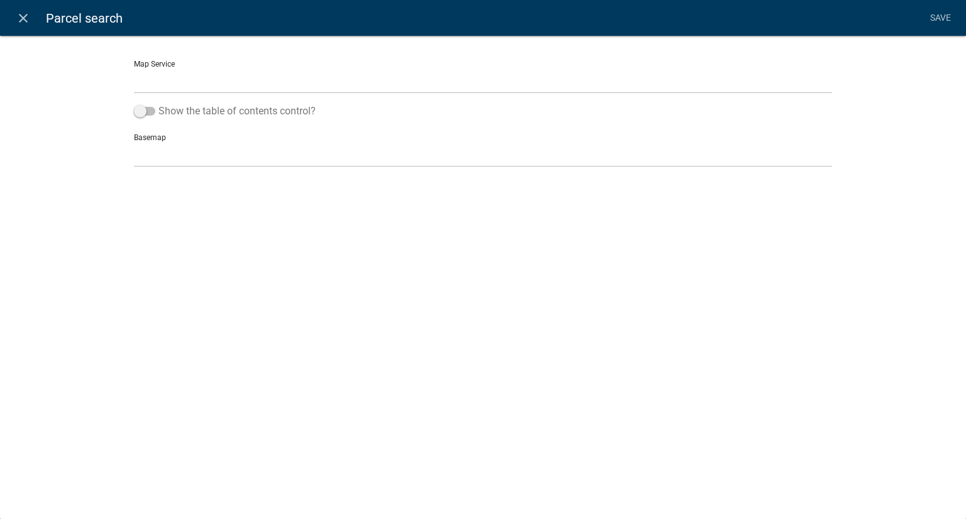
click at [143, 116] on span at bounding box center [144, 111] width 21 height 9
click at [158, 104] on input "Show the table of contents control?" at bounding box center [158, 104] width 0 height 0
click at [171, 60] on div "Map Service [GEOGRAPHIC_DATA], [GEOGRAPHIC_DATA] ([URL])" at bounding box center [483, 71] width 698 height 43
click at [169, 63] on div "Map Service [GEOGRAPHIC_DATA], [GEOGRAPHIC_DATA] ([URL])" at bounding box center [483, 71] width 698 height 43
click at [143, 113] on span at bounding box center [144, 111] width 21 height 9
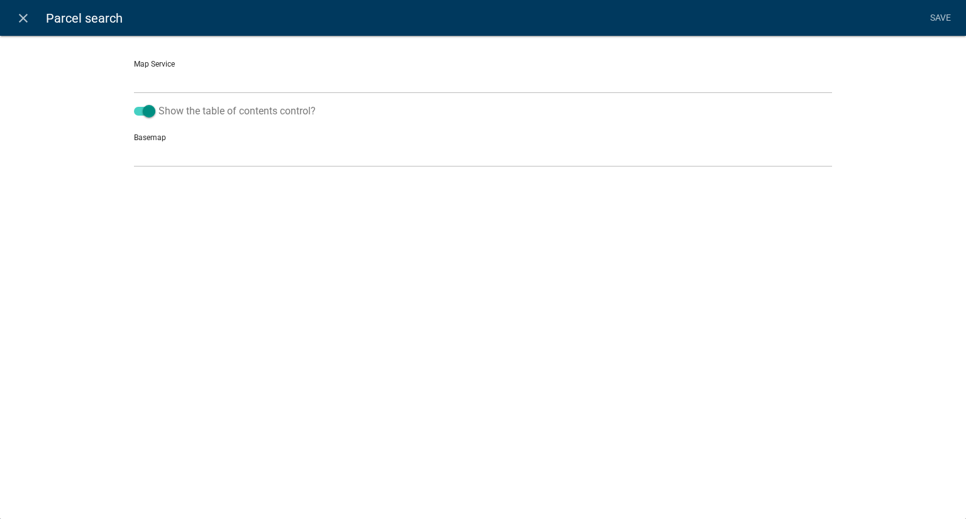
click at [158, 104] on input "Show the table of contents control?" at bounding box center [158, 104] width 0 height 0
click at [158, 136] on div "Basemap no basemap topo satellite hybrid gray terrain osm topo-vector streets-r…" at bounding box center [483, 145] width 698 height 43
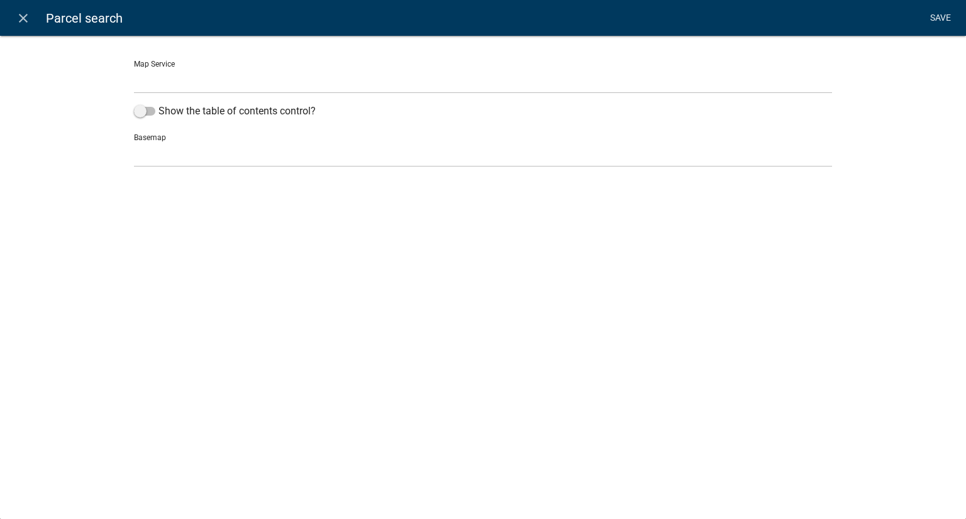
click at [941, 18] on link "Save" at bounding box center [939, 18] width 31 height 24
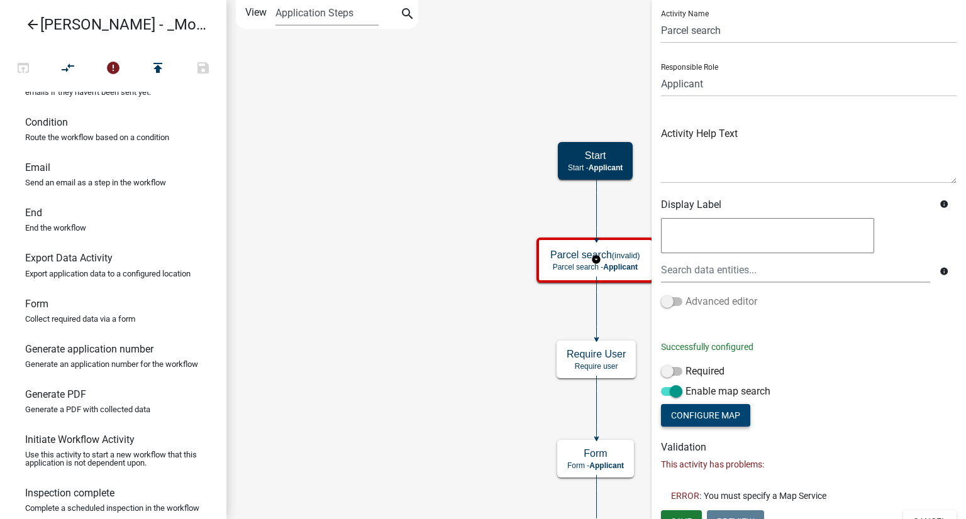
scroll to position [52, 0]
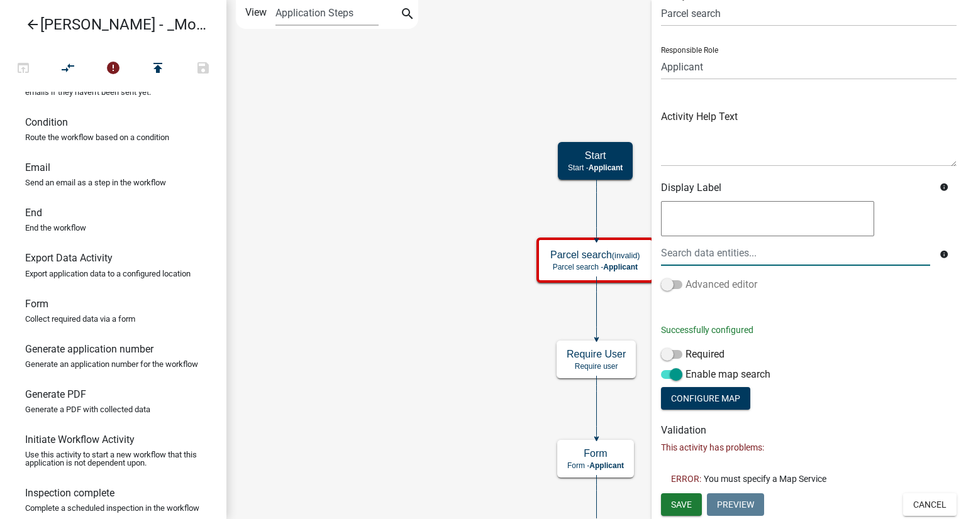
click at [673, 284] on span at bounding box center [671, 284] width 21 height 9
click at [685, 277] on input "Advanced editor" at bounding box center [685, 277] width 0 height 0
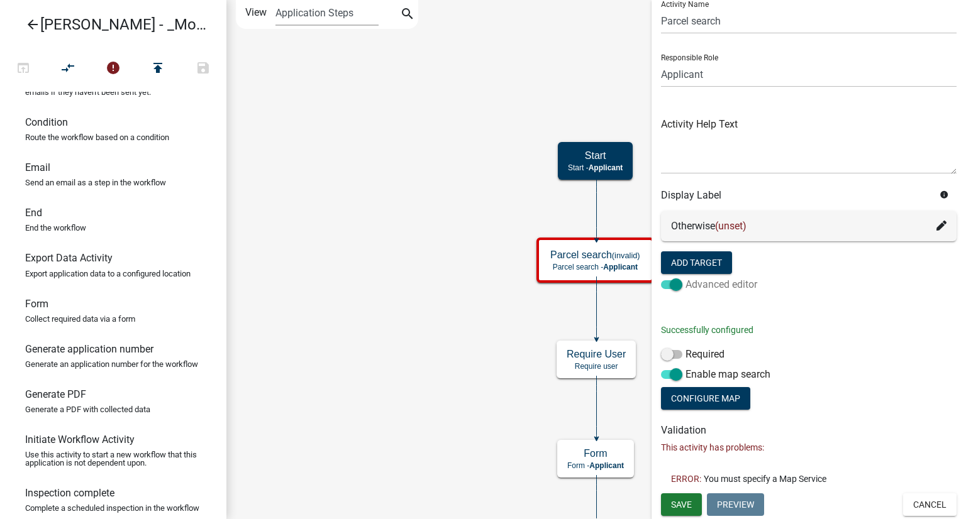
scroll to position [45, 0]
click at [685, 282] on label "Advanced editor" at bounding box center [709, 284] width 96 height 15
click at [685, 277] on input "Advanced editor" at bounding box center [685, 277] width 0 height 0
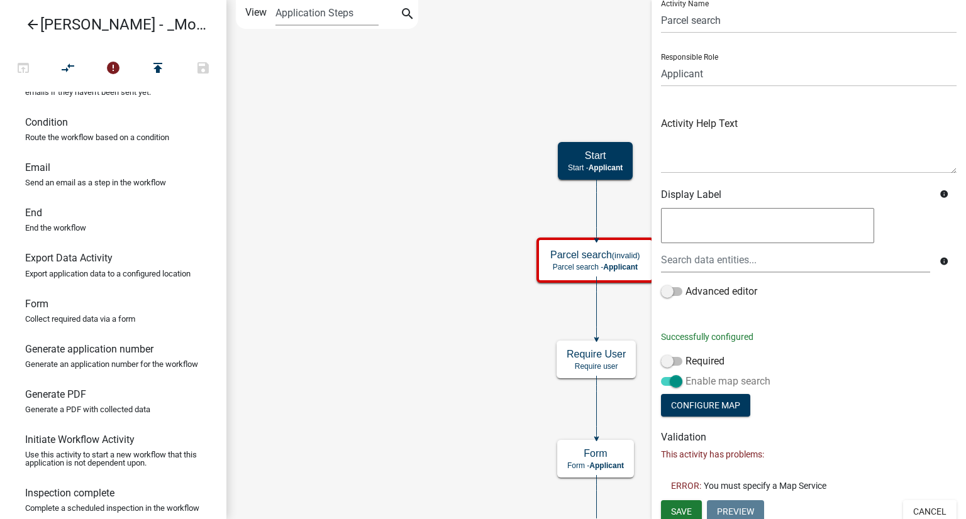
click at [679, 383] on span at bounding box center [671, 381] width 21 height 9
click at [685, 374] on input "Enable map search" at bounding box center [685, 374] width 0 height 0
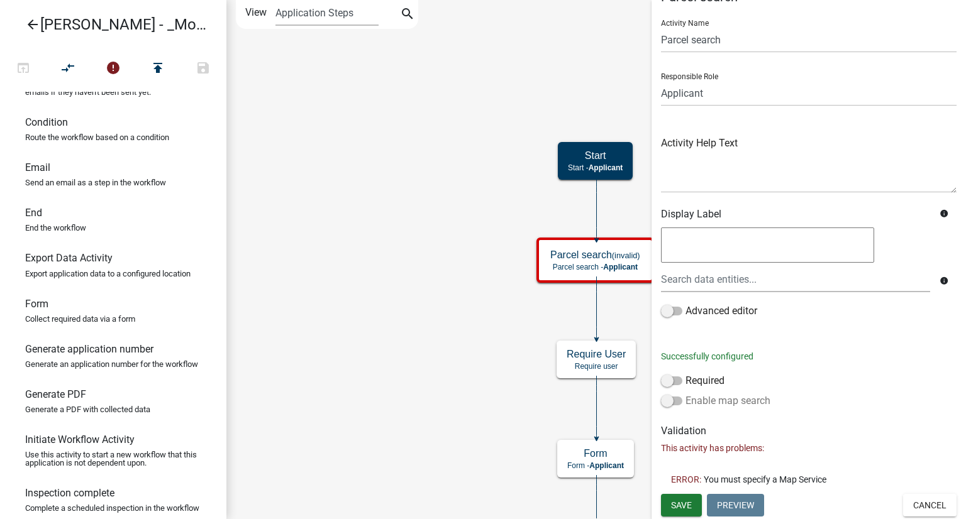
click at [663, 401] on span at bounding box center [671, 401] width 21 height 9
click at [685, 394] on input "Enable map search" at bounding box center [685, 394] width 0 height 0
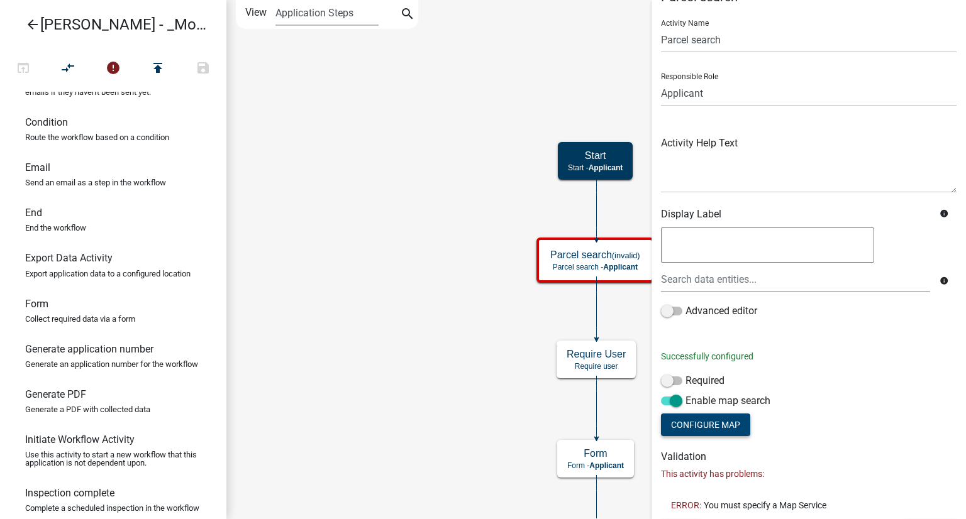
click at [705, 421] on button "Configure Map" at bounding box center [705, 425] width 89 height 23
select select
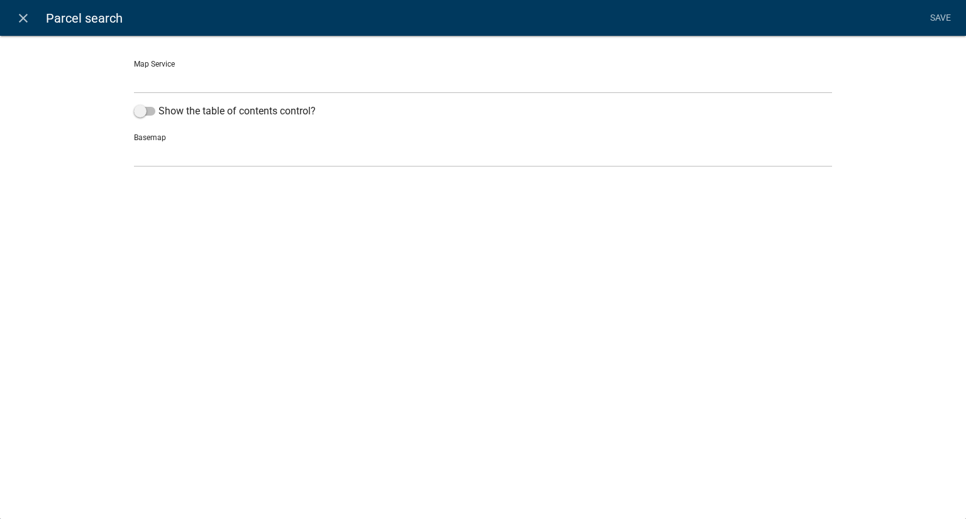
click at [148, 64] on div "Map Service [GEOGRAPHIC_DATA], [GEOGRAPHIC_DATA] ([URL])" at bounding box center [483, 71] width 698 height 43
click at [141, 111] on span at bounding box center [144, 111] width 21 height 9
click at [158, 104] on input "Show the table of contents control?" at bounding box center [158, 104] width 0 height 0
click at [930, 17] on link "Save" at bounding box center [939, 18] width 31 height 24
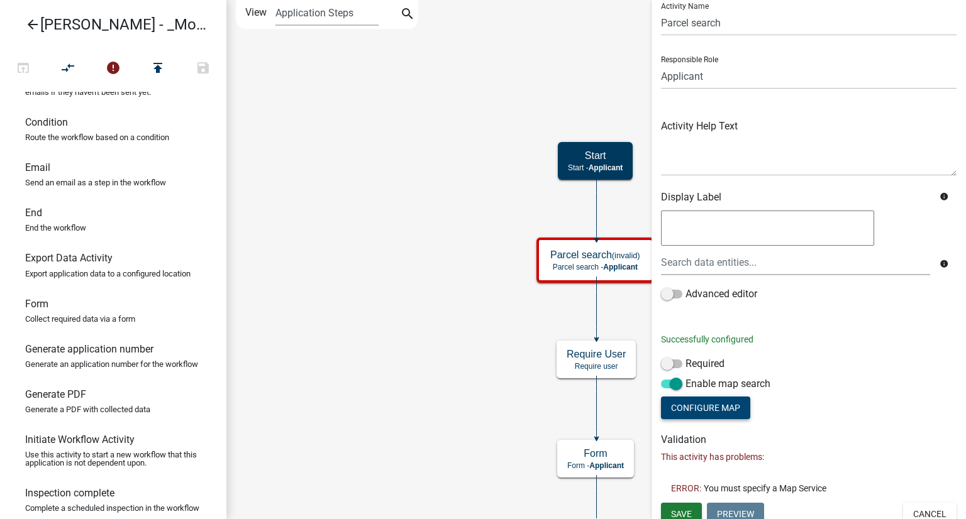
scroll to position [52, 0]
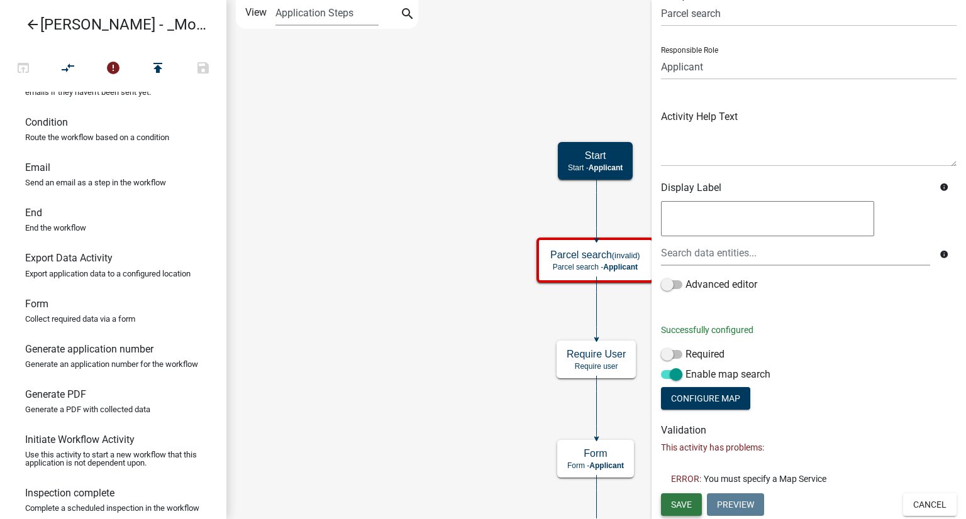
click at [685, 501] on span "Save" at bounding box center [681, 504] width 21 height 10
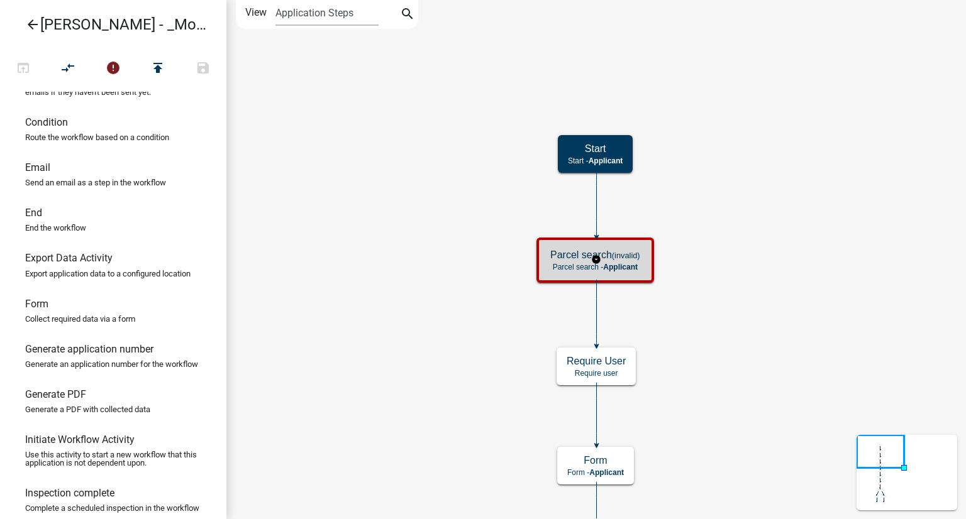
click at [632, 263] on span "Applicant" at bounding box center [620, 267] width 35 height 9
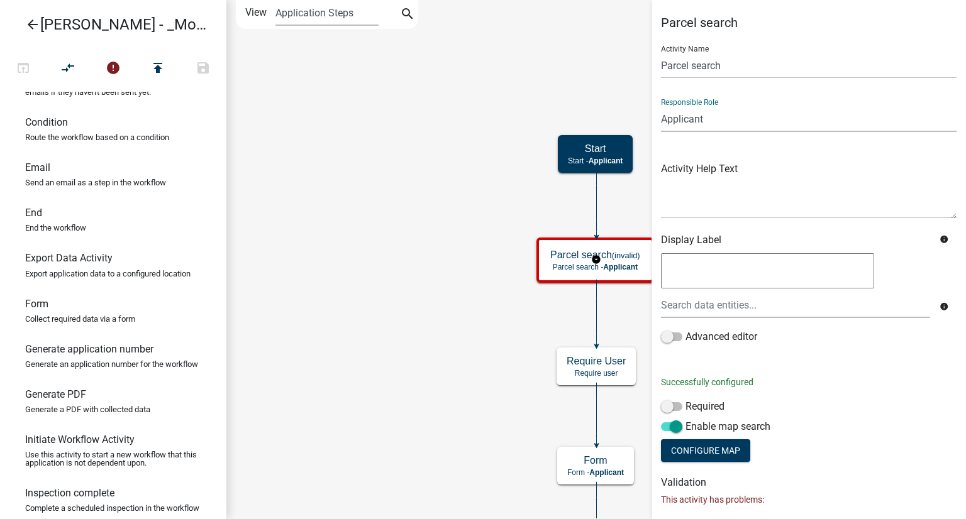
click at [707, 116] on select "Applicant Kian Engineer Admin" at bounding box center [808, 119] width 295 height 26
select select "1915EA58-7059-4941-9CAC-DBBDEE29AFEC"
click at [661, 106] on select "Applicant Kian Engineer Admin" at bounding box center [808, 119] width 295 height 26
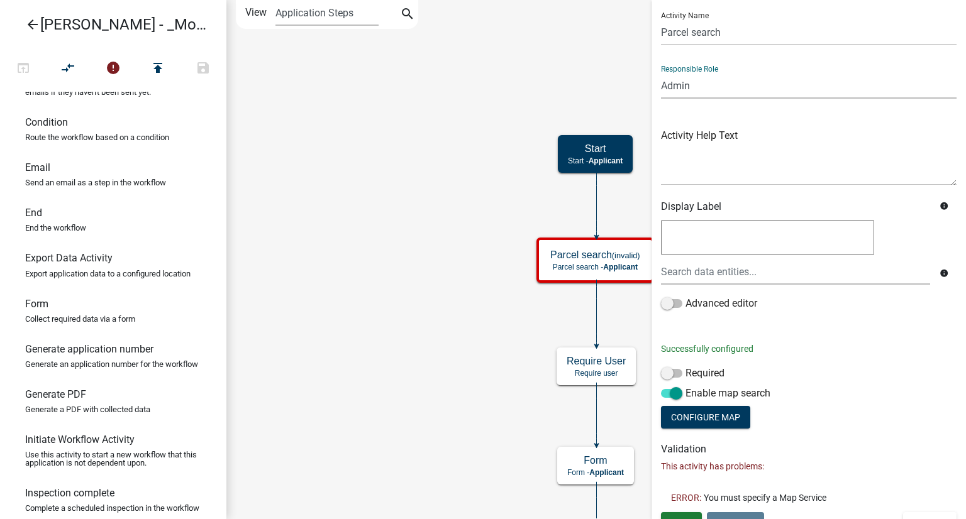
scroll to position [52, 0]
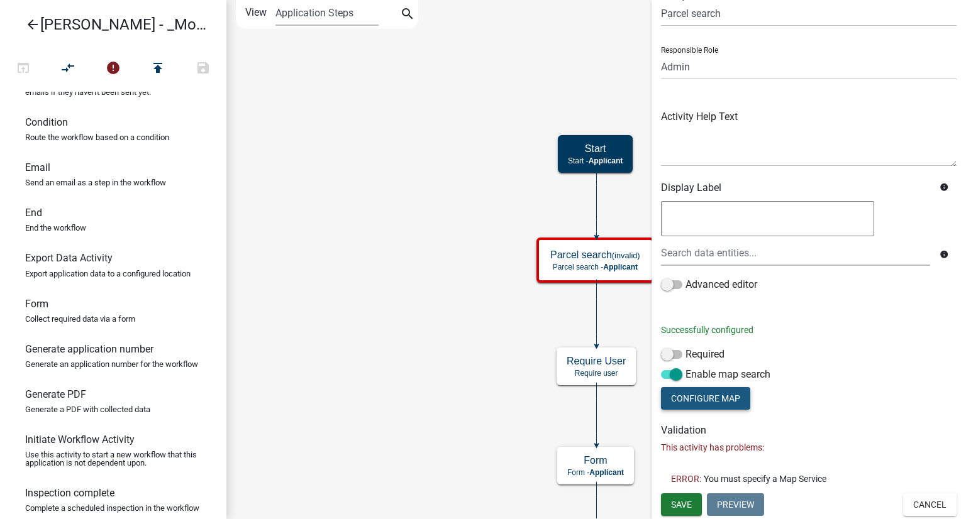
click at [687, 397] on button "Configure Map" at bounding box center [705, 398] width 89 height 23
select select
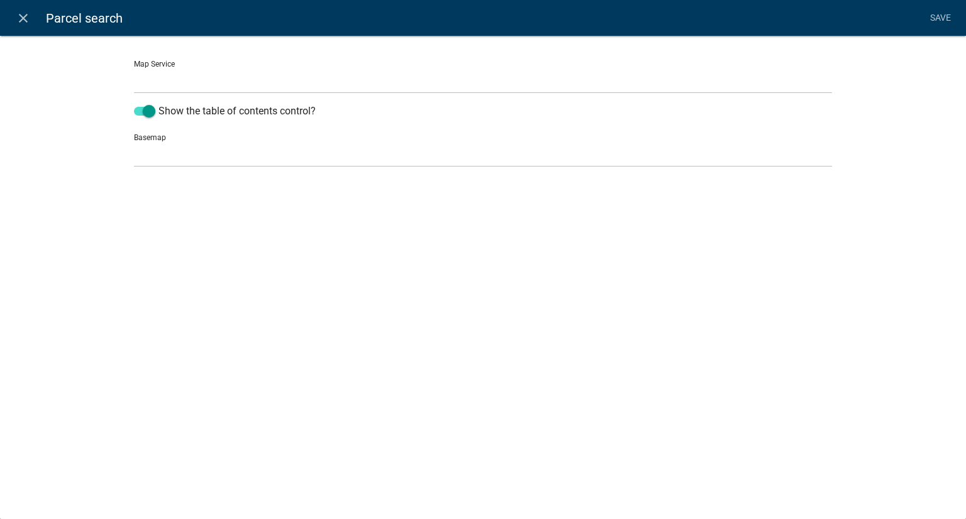
click at [161, 79] on select "[GEOGRAPHIC_DATA], [GEOGRAPHIC_DATA] ([URL])" at bounding box center [483, 81] width 698 height 26
select select "0: Object"
click at [134, 68] on select "[GEOGRAPHIC_DATA], [GEOGRAPHIC_DATA] ([URL])" at bounding box center [483, 81] width 698 height 26
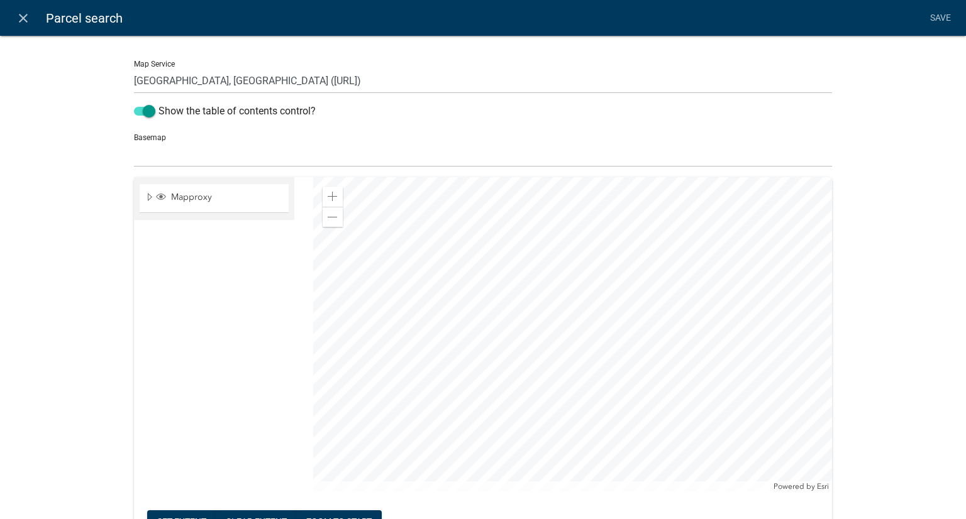
click at [137, 138] on div "Basemap no basemap topo satellite hybrid gray terrain osm topo-vector streets-r…" at bounding box center [483, 145] width 698 height 43
click at [150, 135] on div "Basemap no basemap topo satellite hybrid gray terrain osm topo-vector streets-r…" at bounding box center [483, 145] width 698 height 43
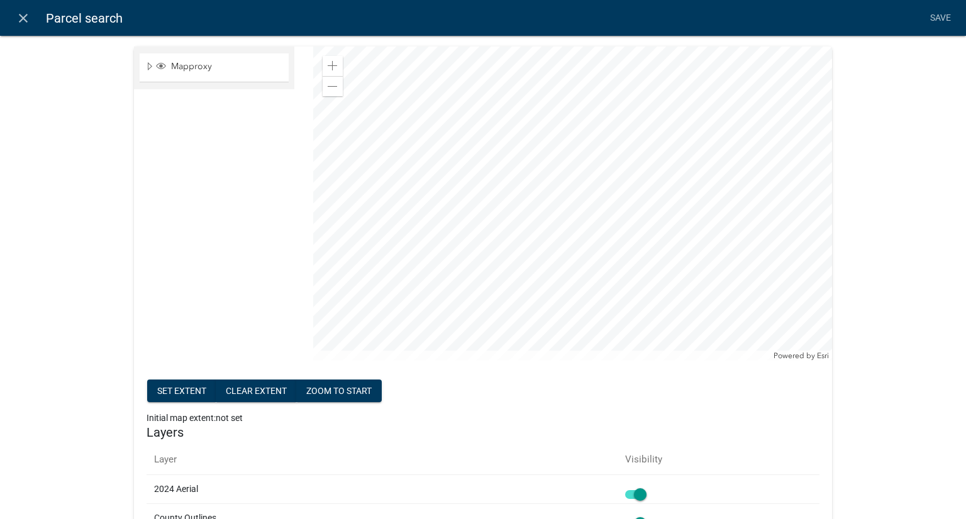
scroll to position [63, 0]
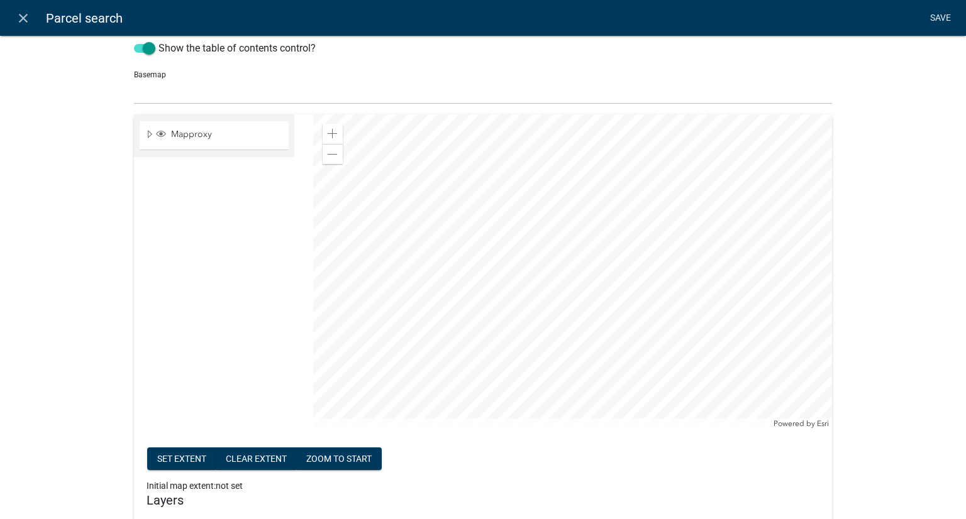
click at [939, 14] on link "Save" at bounding box center [939, 18] width 31 height 24
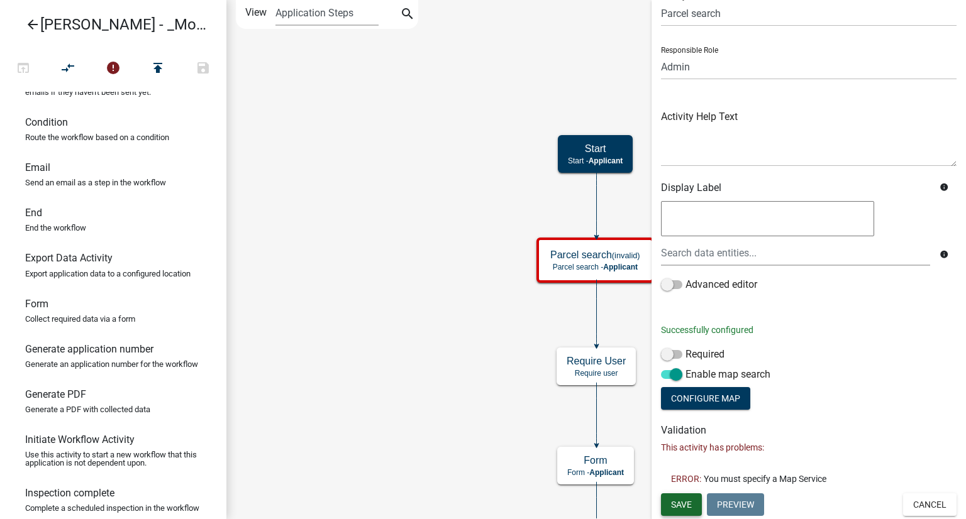
click at [668, 505] on button "Save" at bounding box center [681, 505] width 41 height 23
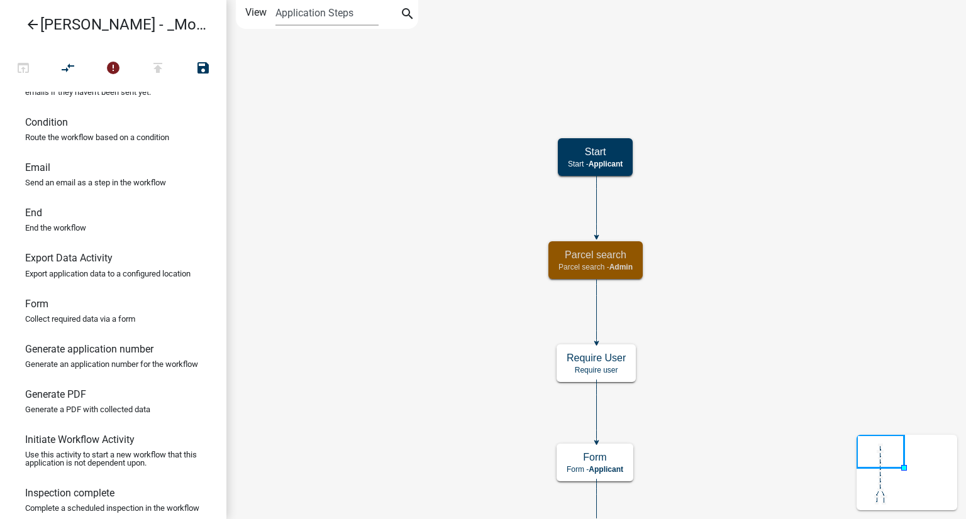
scroll to position [0, 0]
click at [107, 66] on icon "error" at bounding box center [113, 69] width 15 height 18
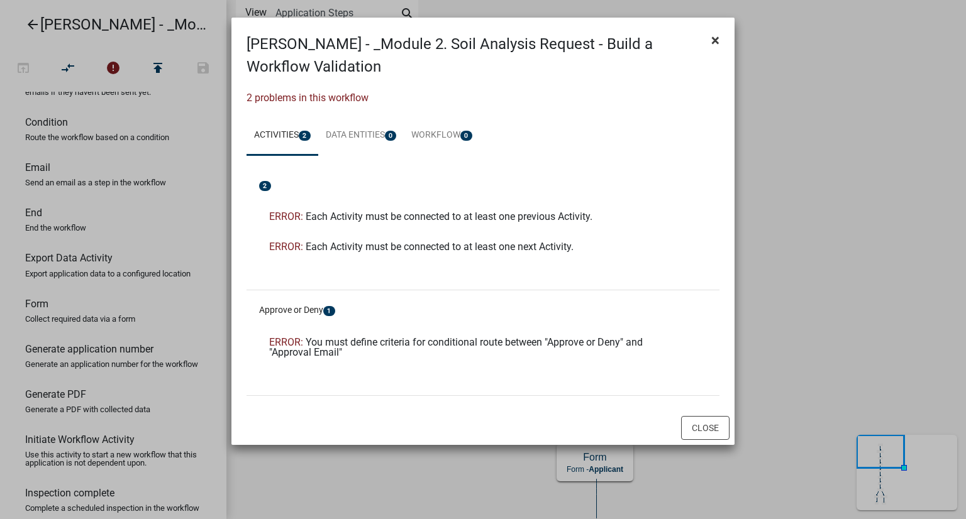
click at [718, 40] on span "×" at bounding box center [715, 40] width 8 height 18
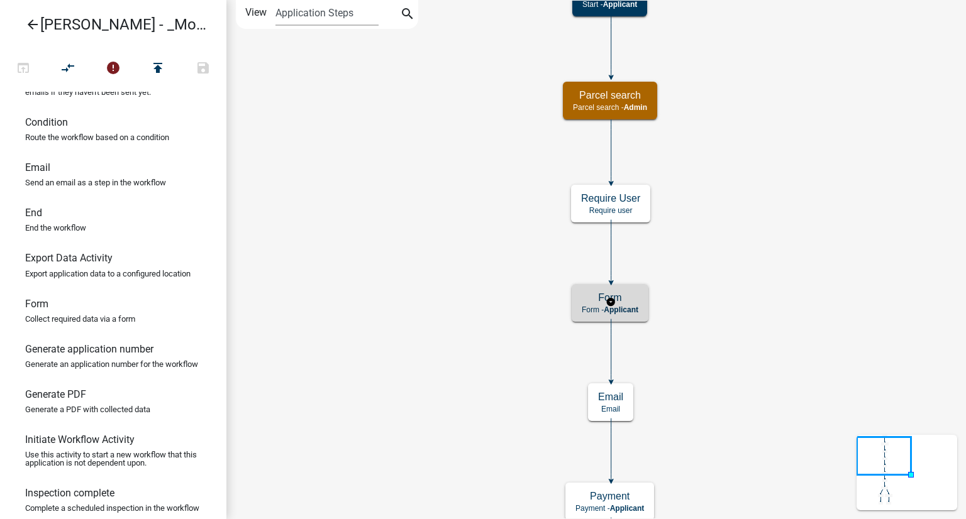
click at [593, 307] on p "Form - Applicant" at bounding box center [610, 310] width 57 height 9
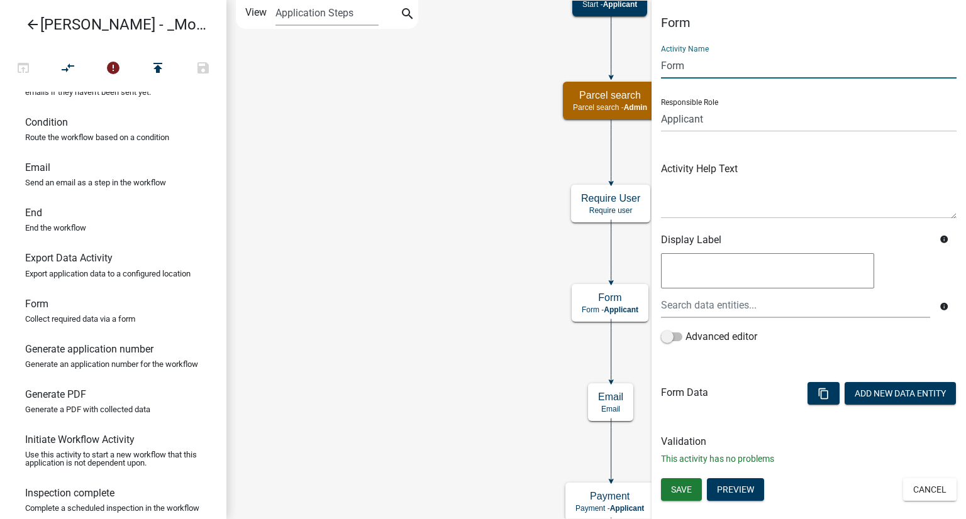
click at [700, 69] on input "Form" at bounding box center [808, 66] width 295 height 26
drag, startPoint x: 700, startPoint y: 69, endPoint x: 626, endPoint y: 64, distance: 74.4
click at [626, 64] on main "Start Start - Applicant Require User Require user Parcel search Parcel search -…" at bounding box center [595, 259] width 739 height 519
drag, startPoint x: 724, startPoint y: 63, endPoint x: 687, endPoint y: 63, distance: 37.7
click at [687, 63] on input "Soil Allalisys" at bounding box center [808, 66] width 295 height 26
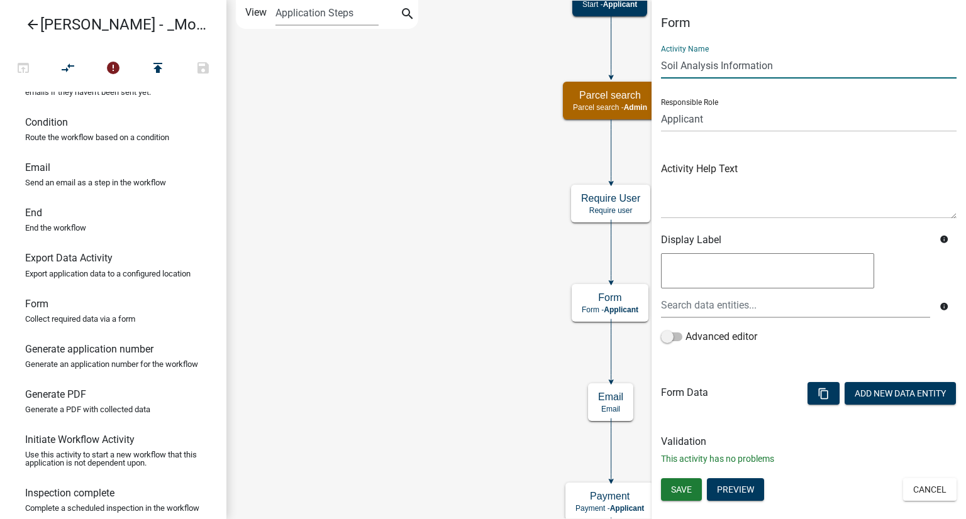
type input "Soil Analysis Information"
click at [676, 390] on h6 "Form Data" at bounding box center [684, 393] width 47 height 12
click at [688, 485] on span "Save" at bounding box center [681, 490] width 21 height 10
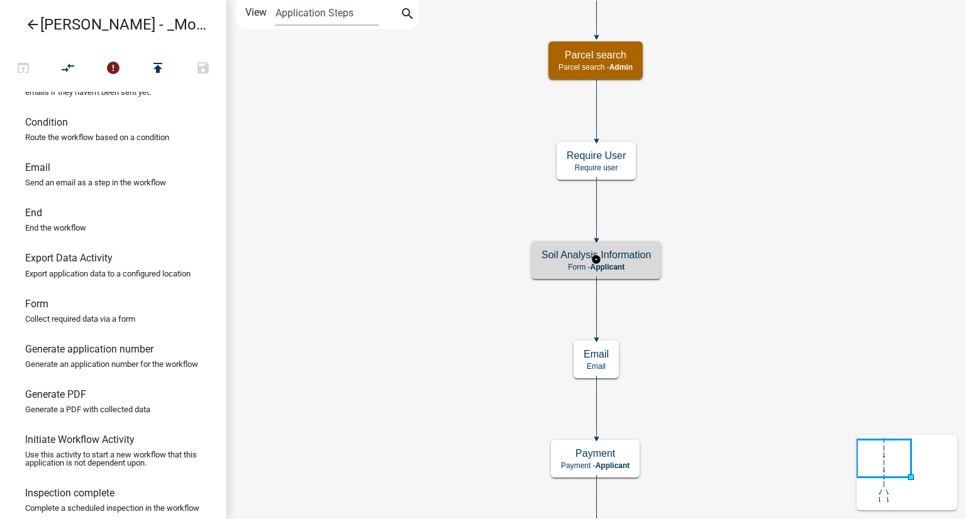
click at [577, 255] on h5 "Soil Analysis Information" at bounding box center [595, 255] width 109 height 12
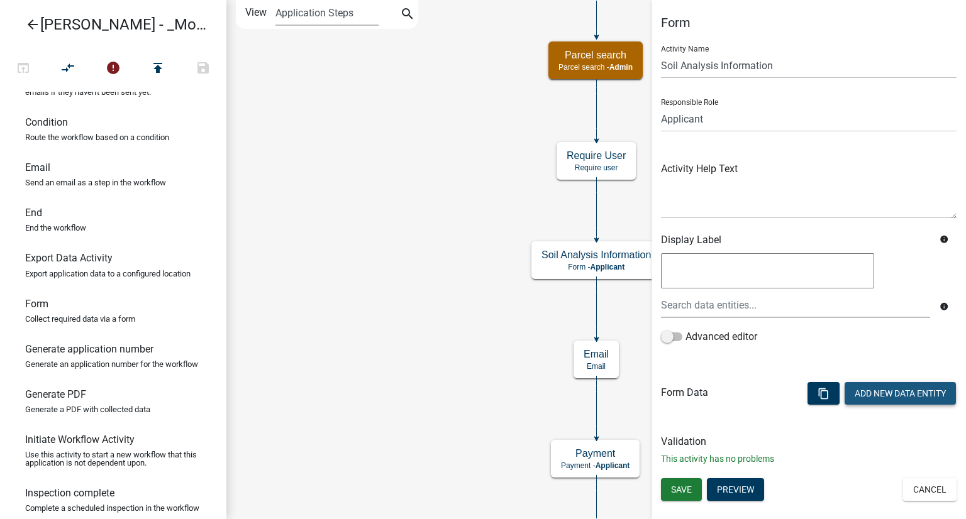
click at [888, 393] on button "Add New Data Entity" at bounding box center [899, 393] width 111 height 23
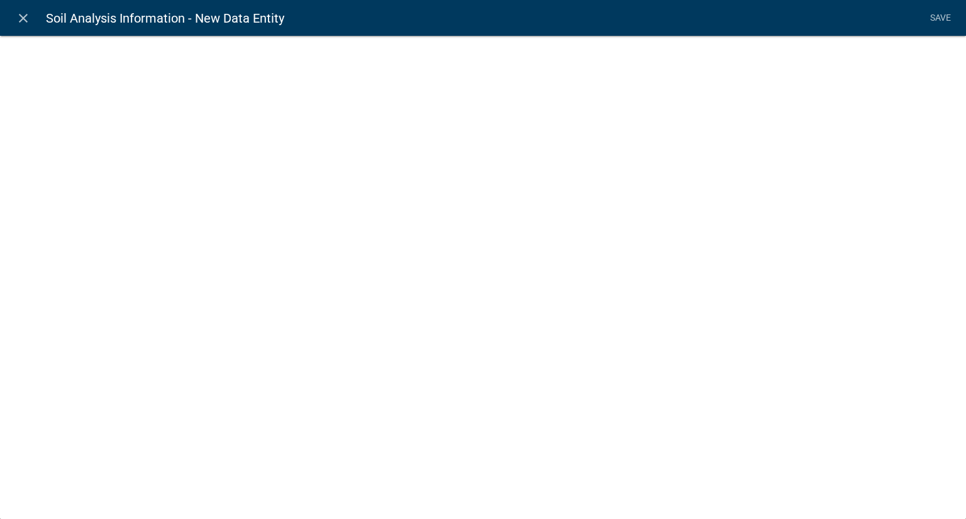
select select
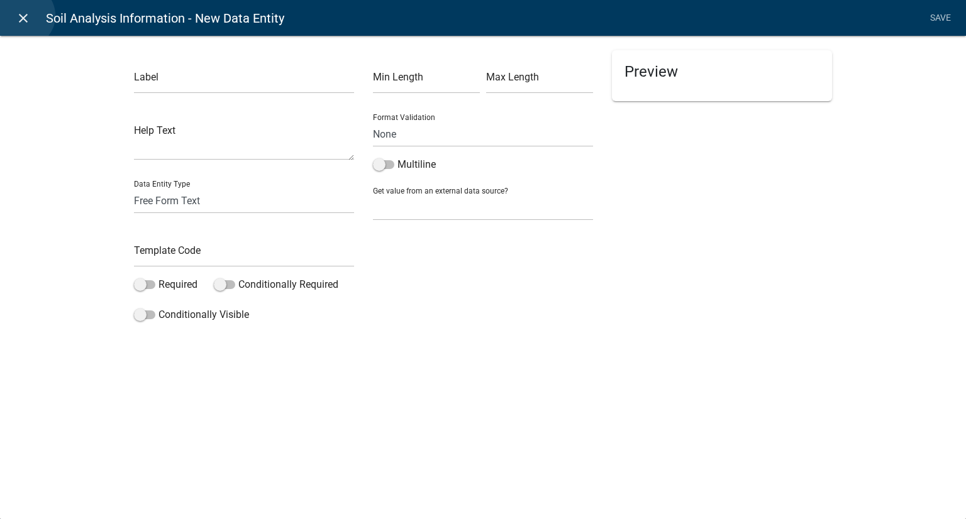
click at [23, 16] on icon "close" at bounding box center [23, 18] width 15 height 15
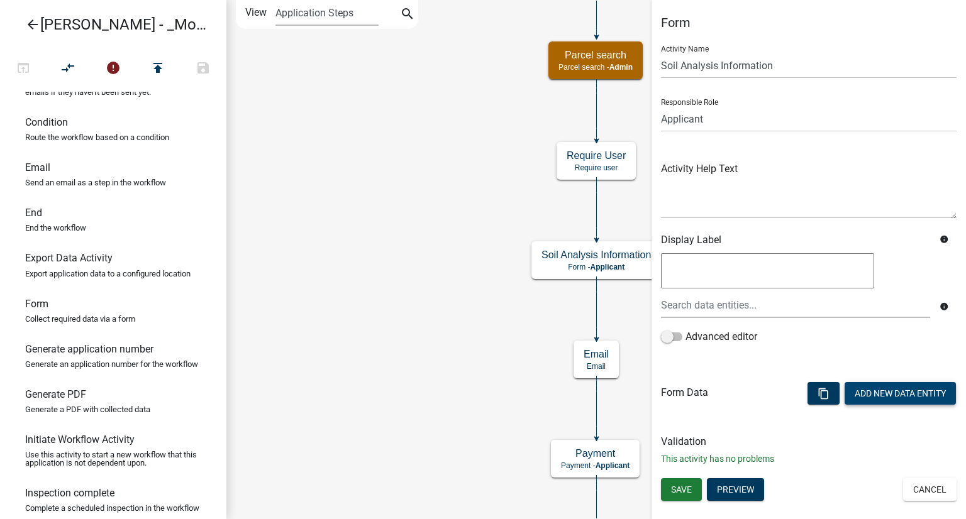
click at [905, 388] on button "Add New Data Entity" at bounding box center [899, 393] width 111 height 23
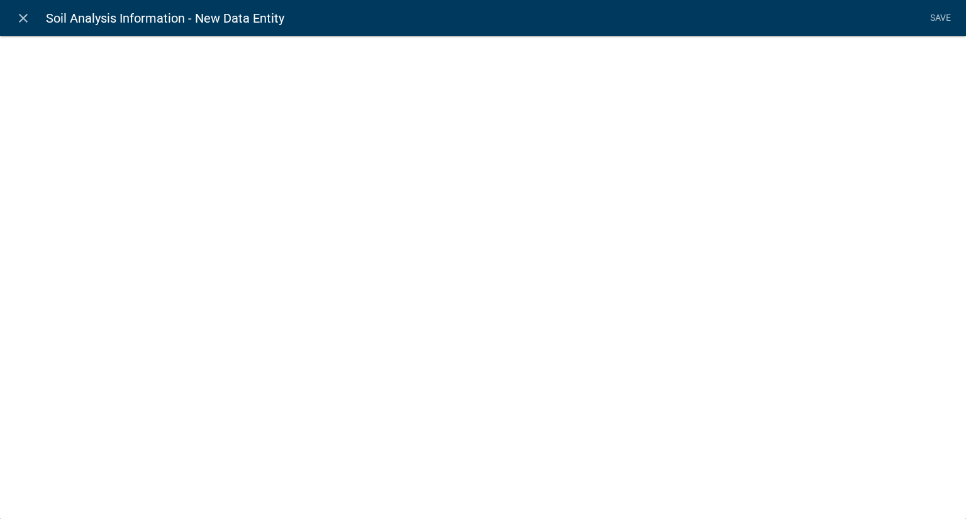
select select
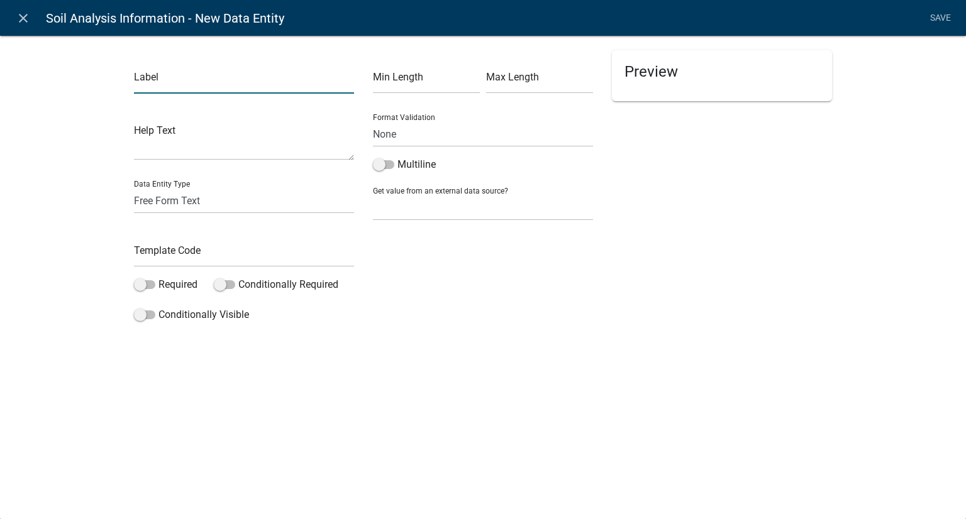
click at [259, 87] on input "text" at bounding box center [244, 81] width 220 height 26
type input "Applicant Name"
click at [439, 79] on input "text" at bounding box center [426, 81] width 107 height 26
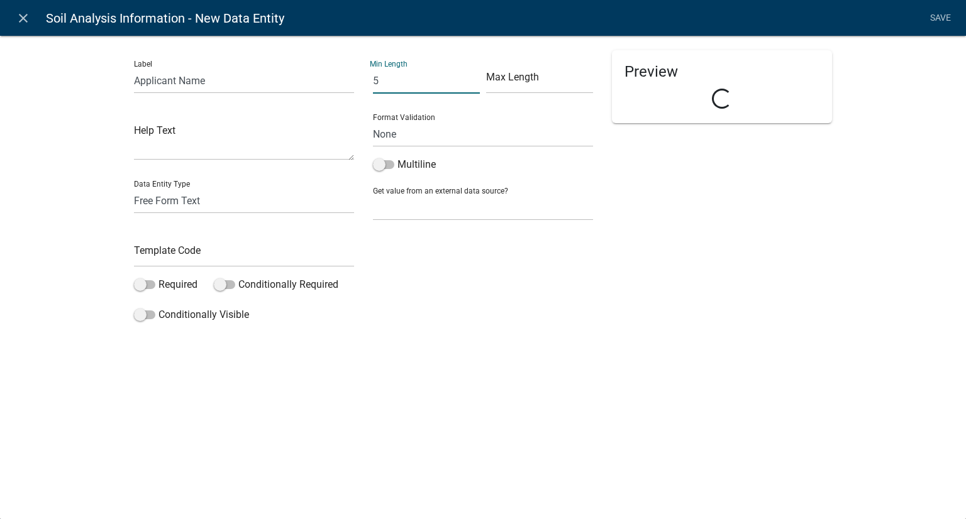
type input "5"
click at [510, 78] on input "text" at bounding box center [539, 81] width 107 height 26
type input "30"
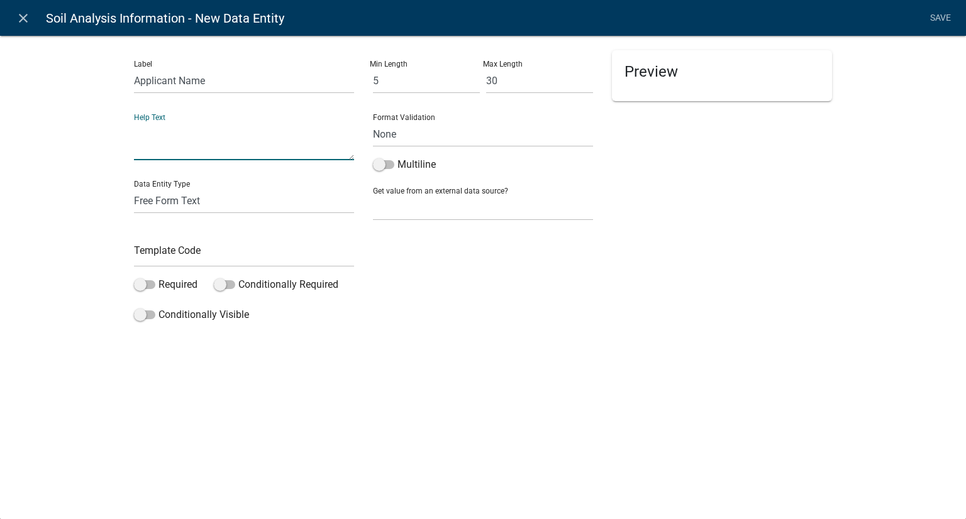
click at [285, 157] on textarea at bounding box center [244, 140] width 220 height 39
click at [140, 286] on span at bounding box center [144, 284] width 21 height 9
click at [158, 277] on input "Required" at bounding box center [158, 277] width 0 height 0
click at [927, 17] on li "Save" at bounding box center [939, 18] width 31 height 24
click at [941, 18] on li "Save" at bounding box center [939, 18] width 31 height 24
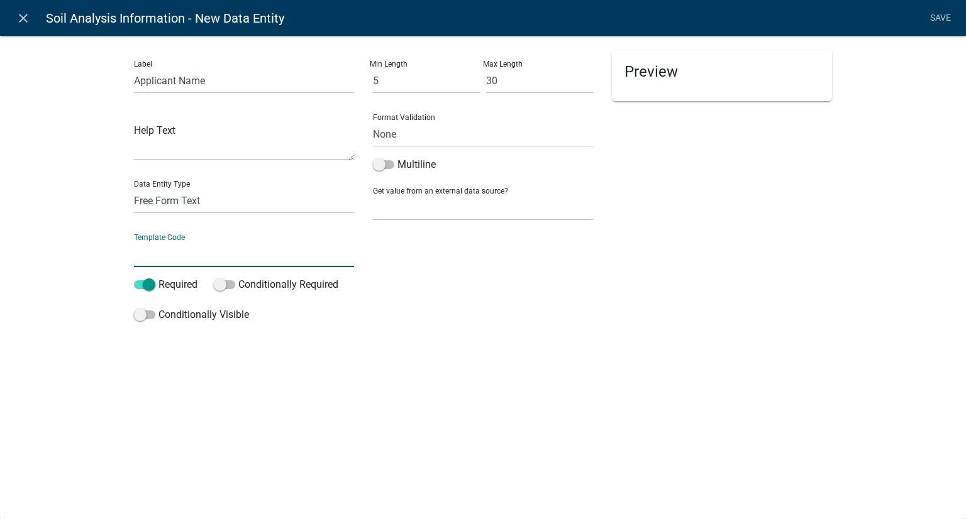
click at [183, 245] on input "text" at bounding box center [244, 254] width 220 height 26
click at [183, 252] on input "text" at bounding box center [244, 254] width 220 height 26
type input "Applicant Name"
click at [937, 17] on li "Save" at bounding box center [939, 18] width 31 height 24
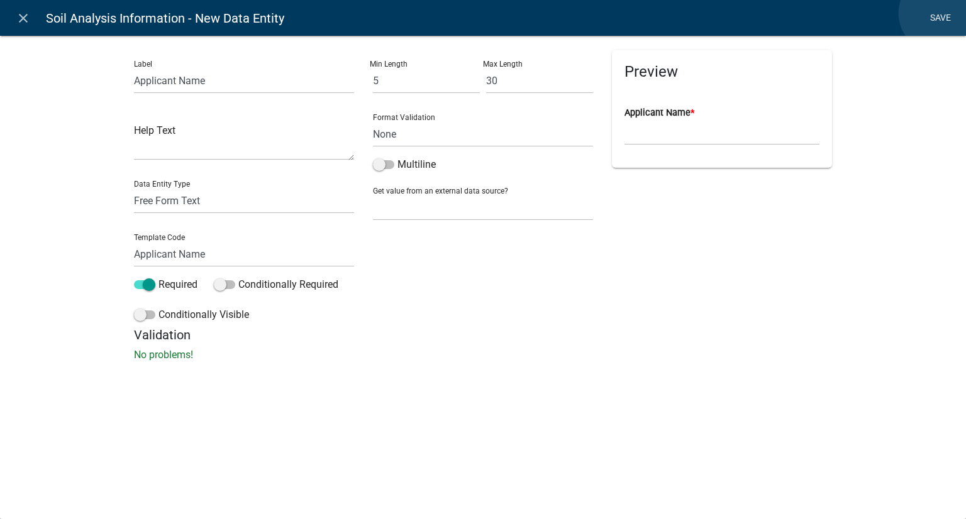
click at [938, 13] on link "Save" at bounding box center [939, 18] width 31 height 24
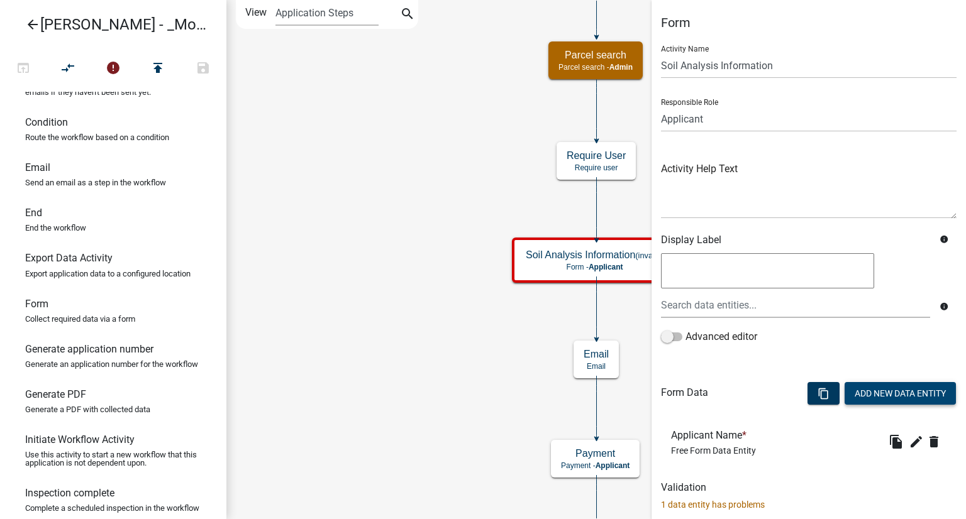
click at [892, 395] on button "Add New Data Entity" at bounding box center [899, 393] width 111 height 23
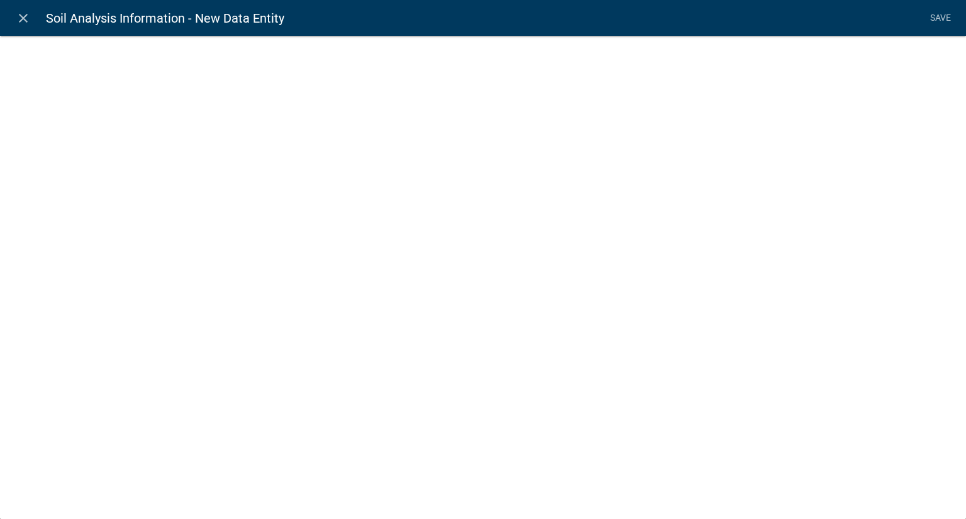
select select
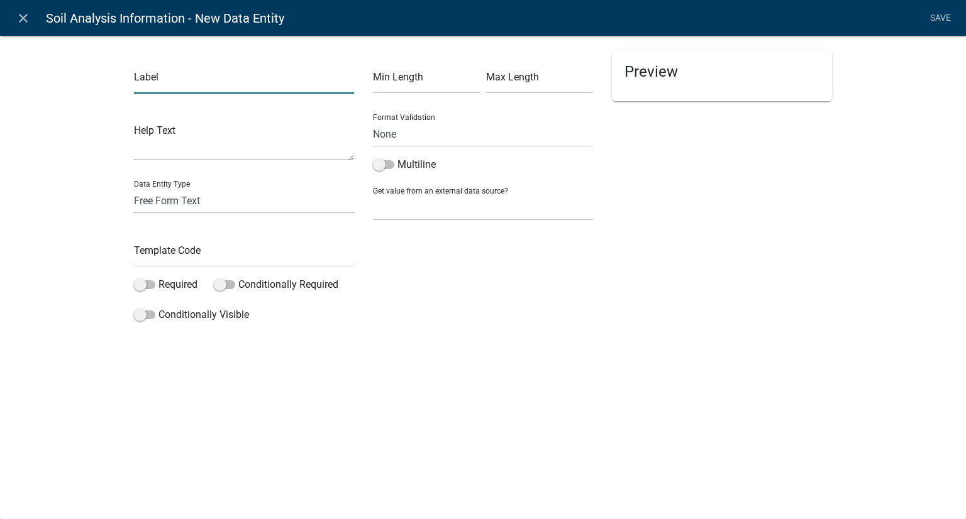
click at [181, 80] on input "text" at bounding box center [244, 81] width 220 height 26
drag, startPoint x: 249, startPoint y: 77, endPoint x: 179, endPoint y: 76, distance: 69.8
click at [179, 76] on input "Applicant address" at bounding box center [244, 81] width 220 height 26
type input "Applicant Street Number"
click at [377, 86] on input "text" at bounding box center [426, 81] width 107 height 26
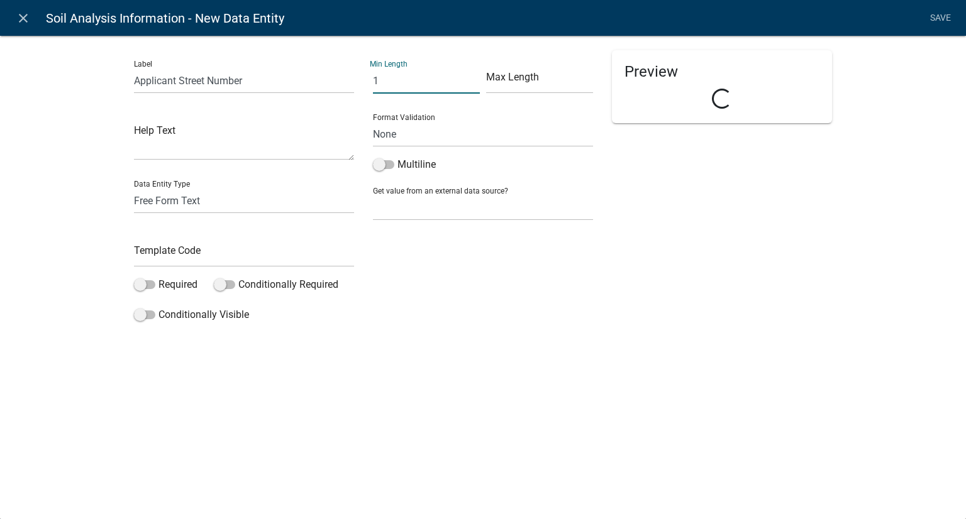
type input "1"
click at [512, 84] on input "text" at bounding box center [539, 81] width 107 height 26
type input "10"
click at [184, 207] on select "Free Form Text Document Display Entity Value Fee Numeric Data Date Map Sketch D…" at bounding box center [244, 201] width 220 height 26
select select "numeric-data"
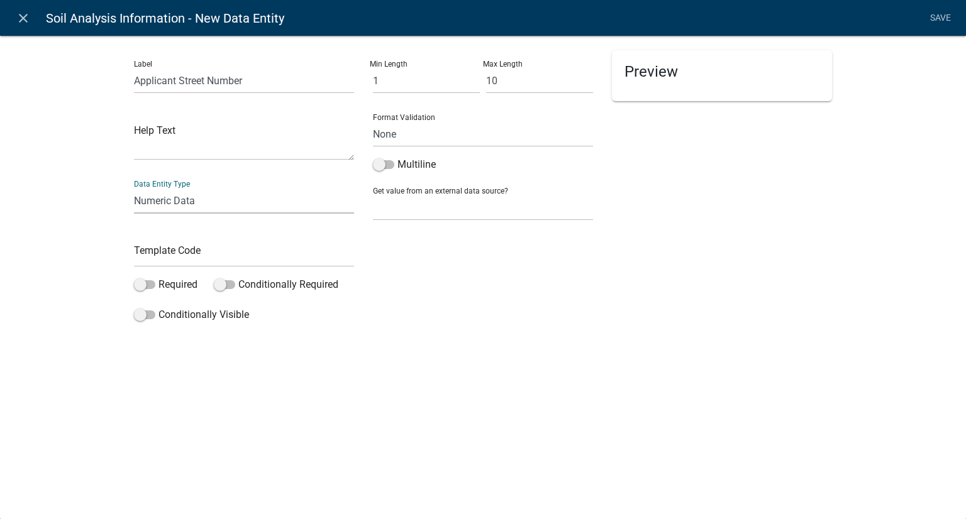
click at [134, 188] on select "Free Form Text Document Display Entity Value Fee Numeric Data Date Map Sketch D…" at bounding box center [244, 201] width 220 height 26
select select "numeric-data"
select select
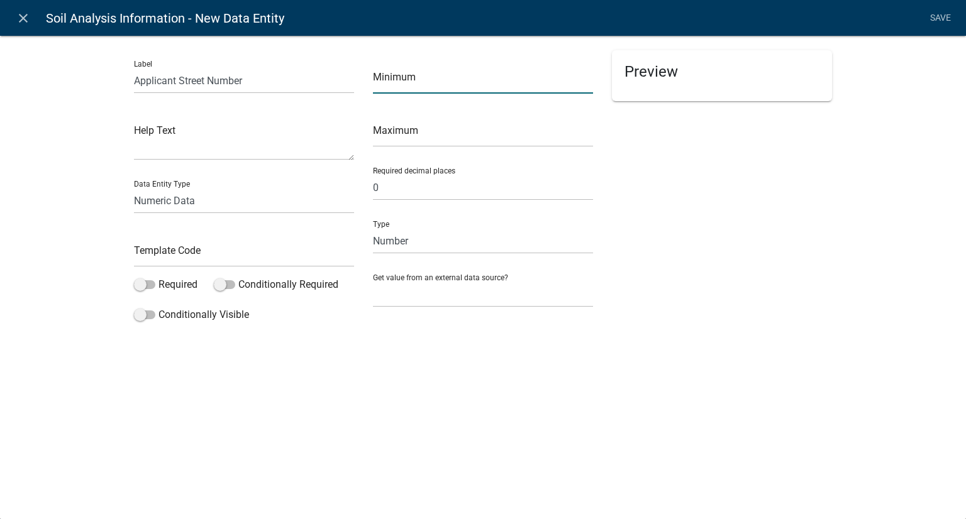
click at [470, 76] on input "number" at bounding box center [483, 81] width 220 height 26
type input "1"
click at [469, 137] on input "number" at bounding box center [483, 134] width 220 height 26
click at [199, 196] on select "Free Form Text Document Display Entity Value Fee Numeric Data Date Map Sketch D…" at bounding box center [244, 201] width 220 height 26
select select "free-form-text"
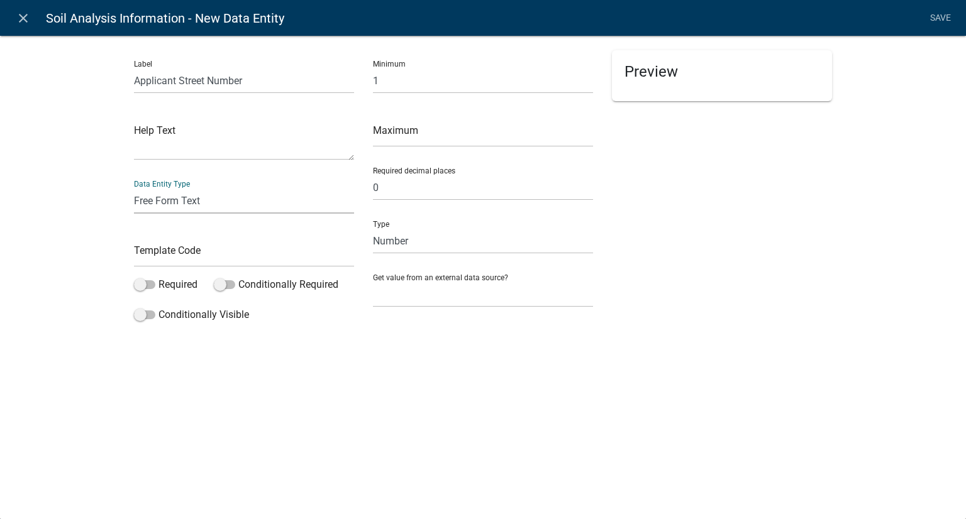
click at [134, 188] on select "Free Form Text Document Display Entity Value Fee Numeric Data Date Map Sketch D…" at bounding box center [244, 201] width 220 height 26
select select
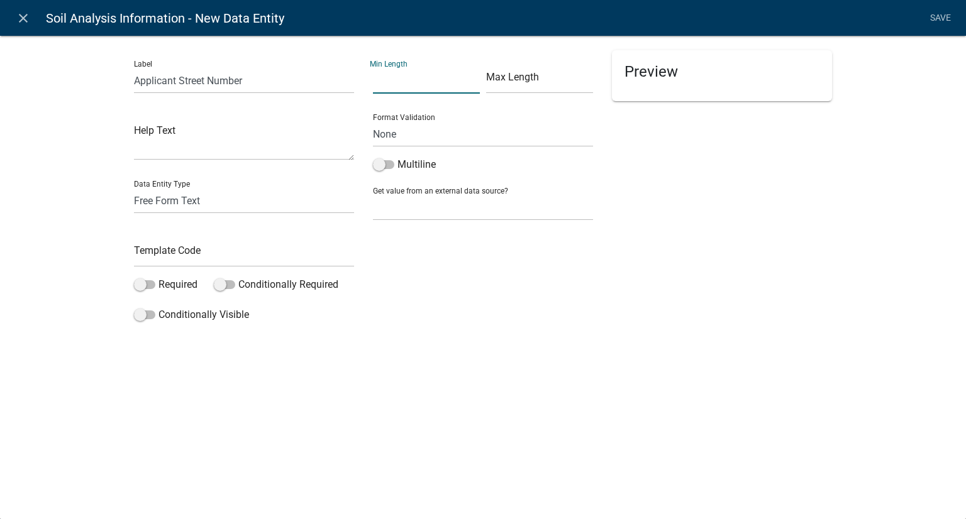
click at [429, 84] on input "text" at bounding box center [426, 81] width 107 height 26
type input "1"
click at [539, 75] on input "text" at bounding box center [539, 81] width 107 height 26
type input "10"
click at [168, 258] on input "text" at bounding box center [244, 254] width 220 height 26
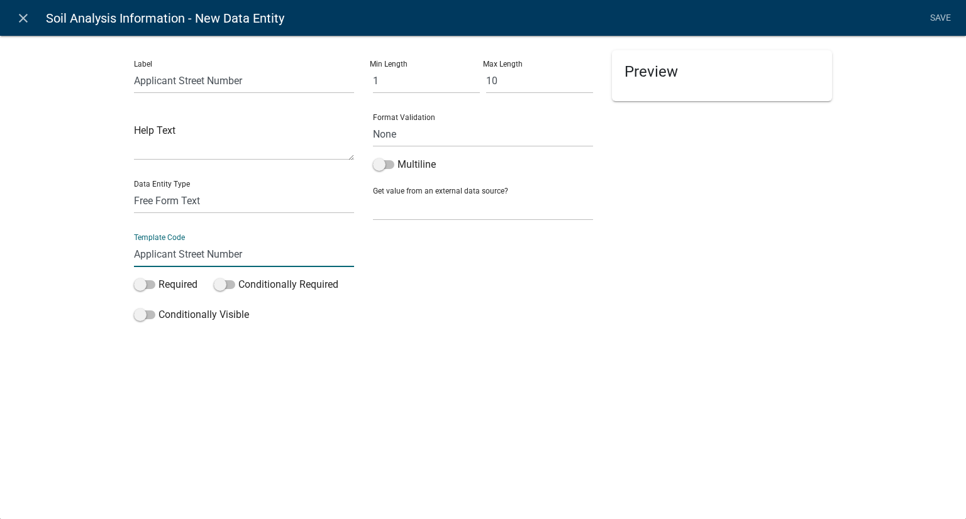
type input "Applicant Street Number"
click at [718, 83] on div "Preview" at bounding box center [722, 75] width 220 height 51
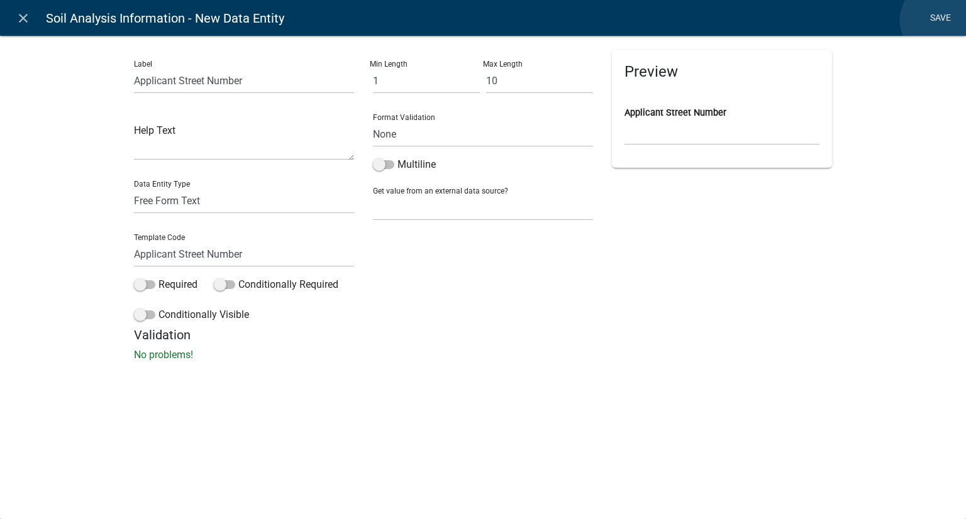
click at [939, 20] on link "Save" at bounding box center [939, 18] width 31 height 24
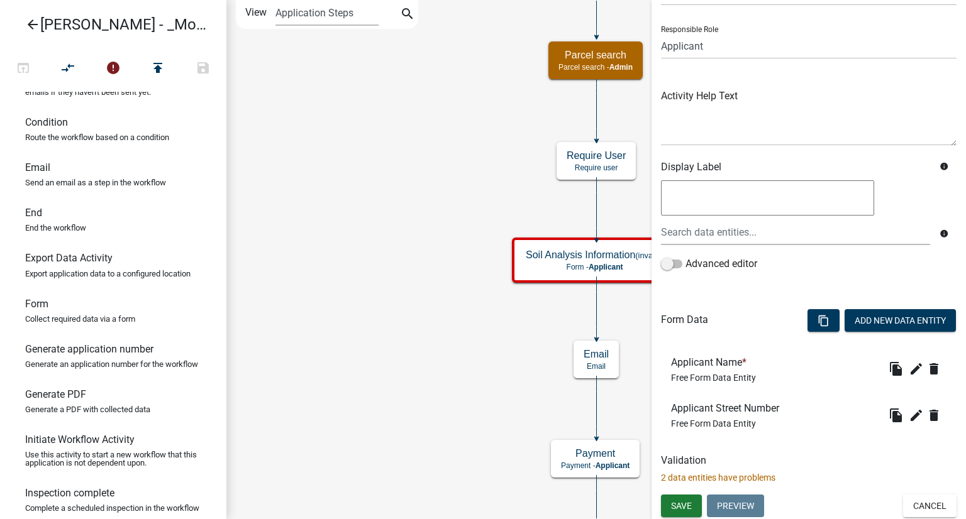
scroll to position [74, 0]
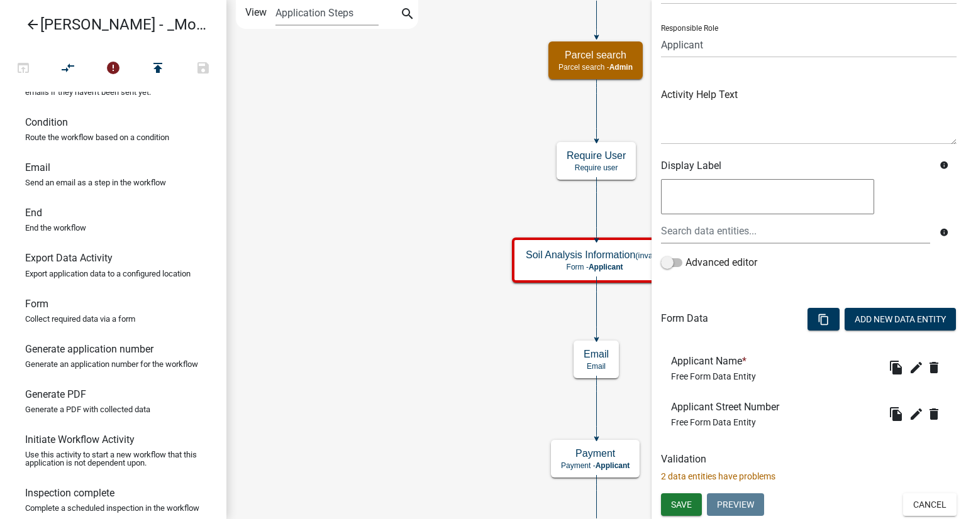
click at [719, 475] on p "2 data entities have problems" at bounding box center [808, 476] width 295 height 13
click at [690, 473] on p "2 data entities have problems" at bounding box center [808, 476] width 295 height 13
click at [684, 504] on span "Save" at bounding box center [681, 505] width 21 height 10
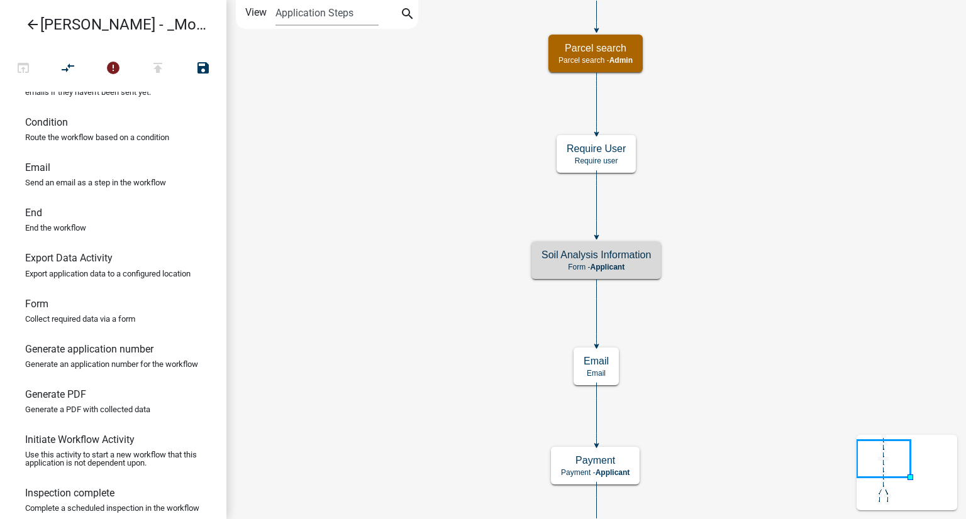
scroll to position [0, 0]
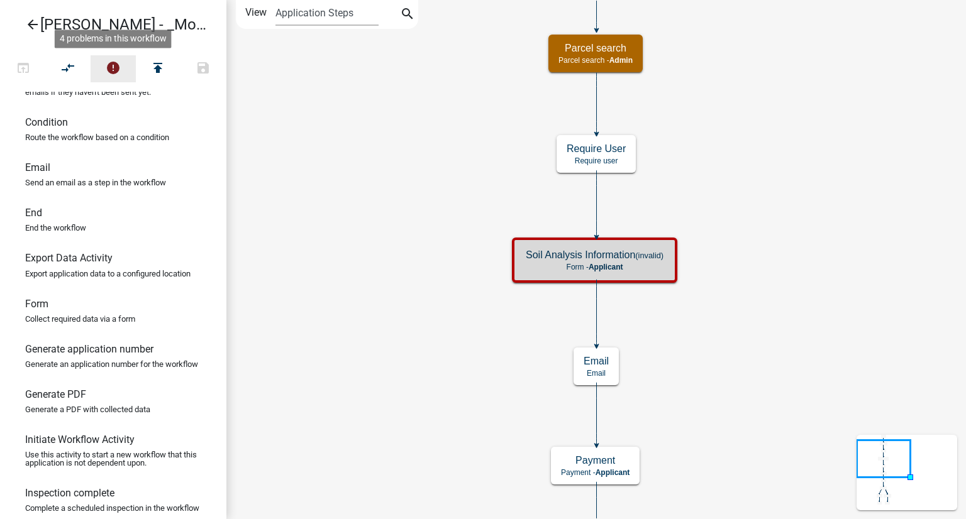
click at [115, 70] on icon "error" at bounding box center [113, 69] width 15 height 18
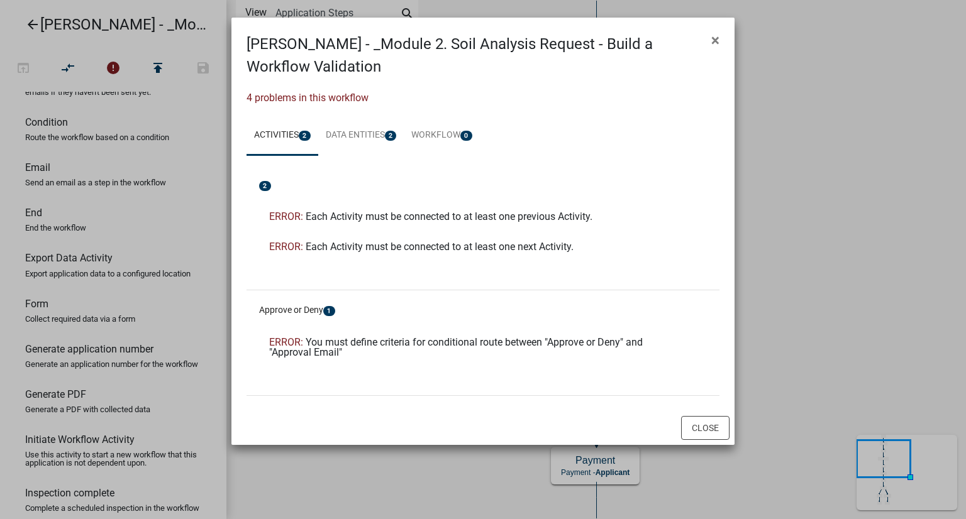
click at [815, 163] on ngb-modal-window "[PERSON_NAME] - _Module 2. Soil Analysis Request - Build a Workflow Validation …" at bounding box center [483, 259] width 966 height 519
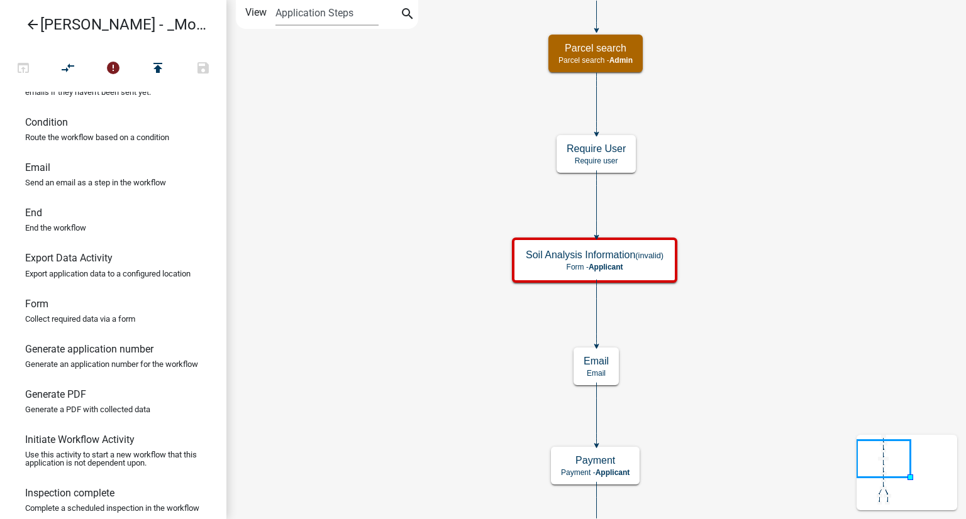
click at [851, 189] on icon "Start Start - Applicant Require User Require user Parcel search Parcel search -…" at bounding box center [596, 446] width 738 height 891
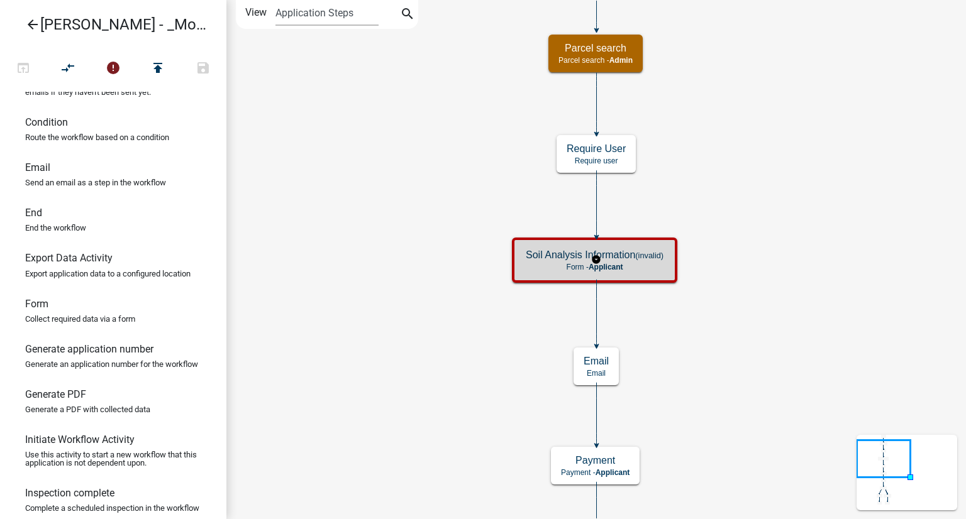
click at [543, 257] on h5 "Soil Analysis Information (invalid)" at bounding box center [595, 255] width 138 height 12
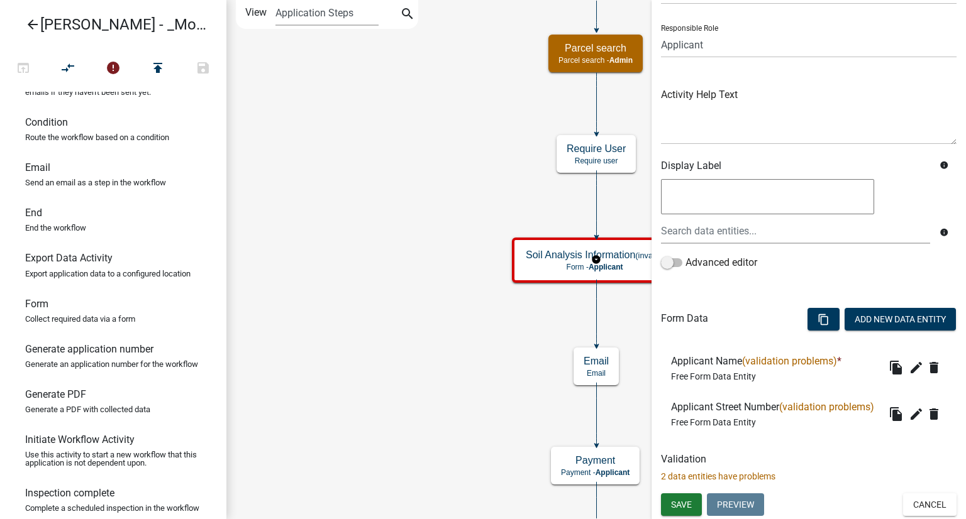
scroll to position [94, 0]
click at [908, 360] on icon "edit" at bounding box center [915, 367] width 15 height 15
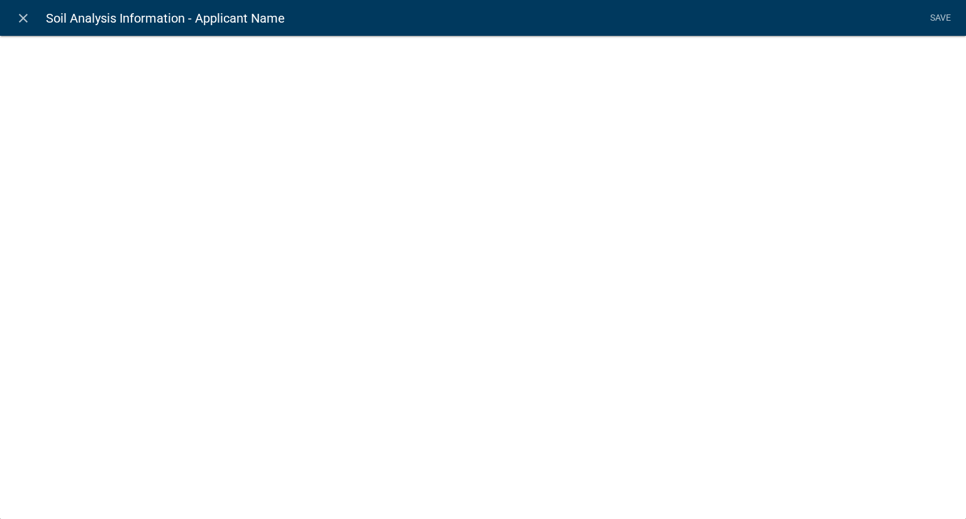
select select
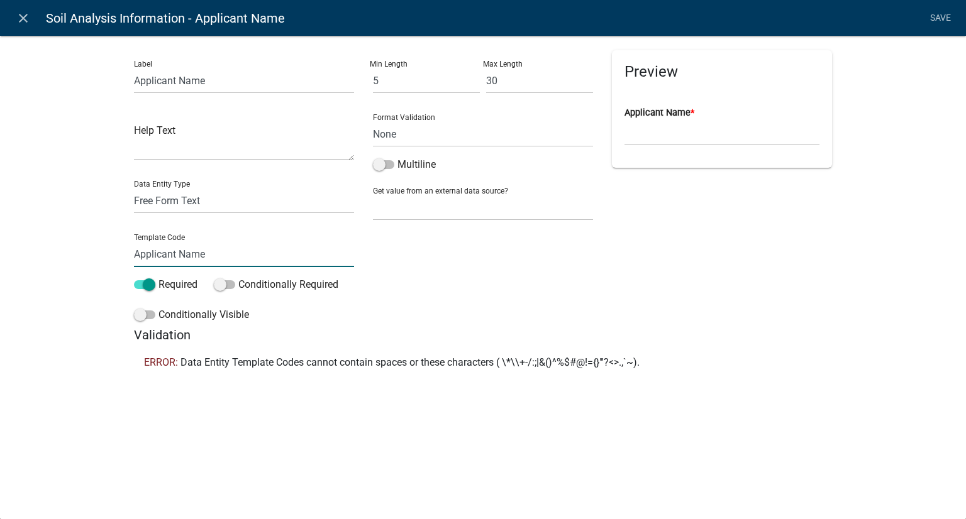
click at [178, 248] on input "Applicant Name" at bounding box center [244, 254] width 220 height 26
type input "ApplicantName"
click at [951, 18] on li "Save" at bounding box center [939, 18] width 31 height 24
click at [18, 11] on icon "close" at bounding box center [23, 18] width 15 height 15
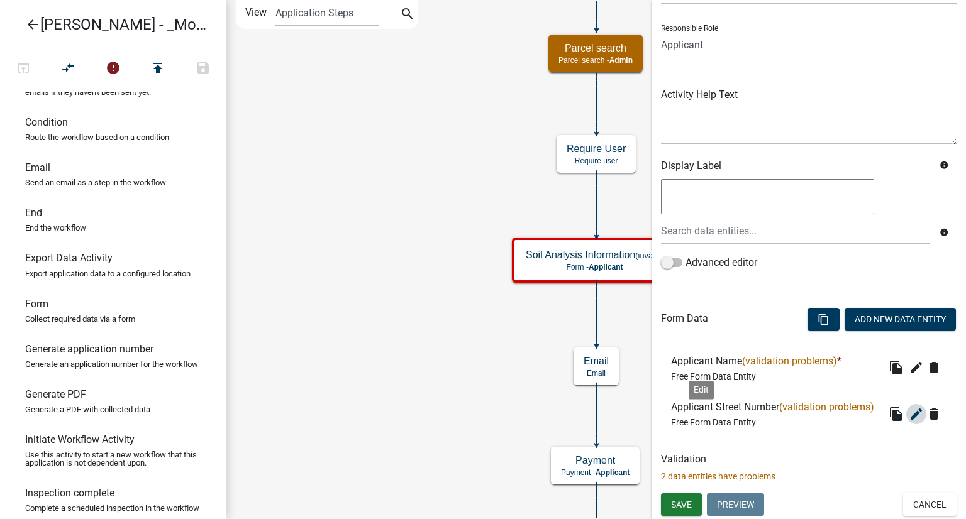
click at [908, 416] on icon "edit" at bounding box center [915, 414] width 15 height 15
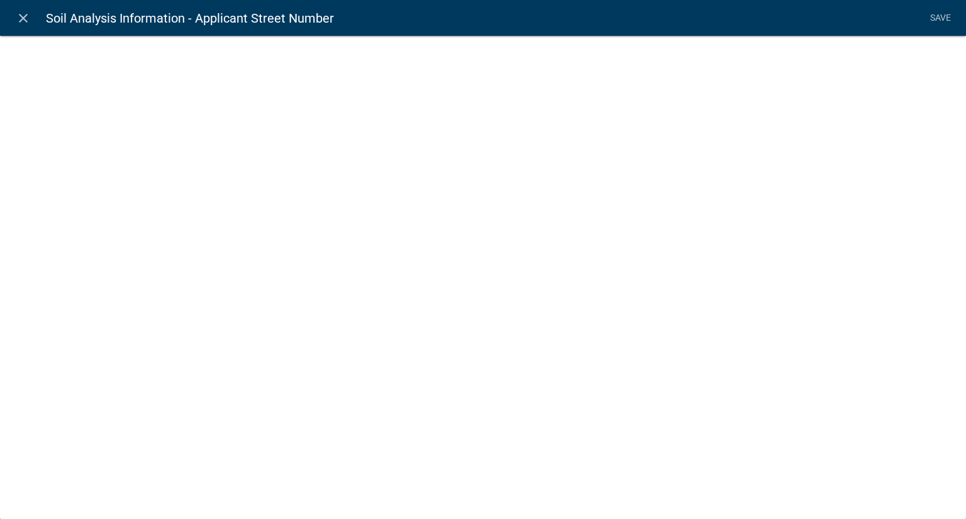
select select
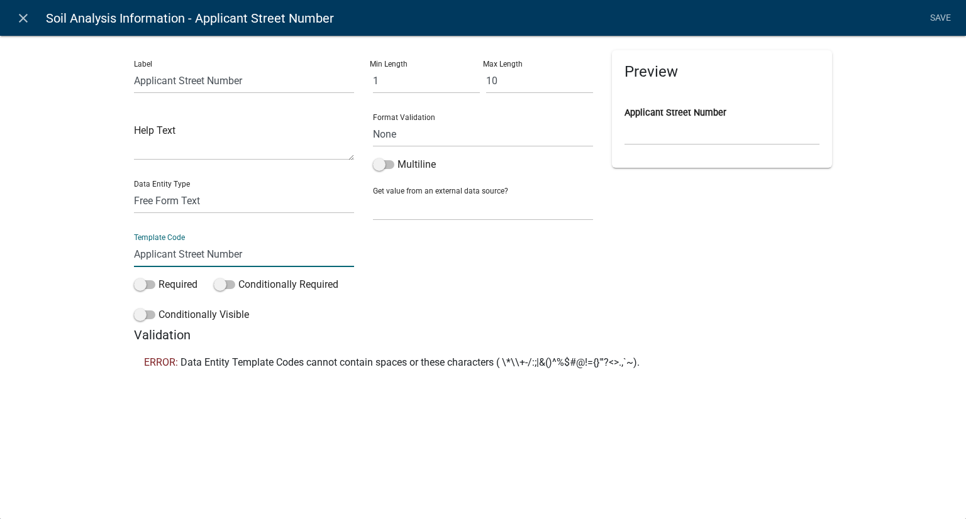
click at [181, 252] on input "Applicant Street Number" at bounding box center [244, 254] width 220 height 26
click at [204, 251] on input "ApplicantStreet Number" at bounding box center [244, 254] width 220 height 26
type input "ApplicantStreetNumber"
click at [939, 18] on li "Save" at bounding box center [939, 18] width 31 height 24
click at [25, 16] on icon "close" at bounding box center [23, 18] width 15 height 15
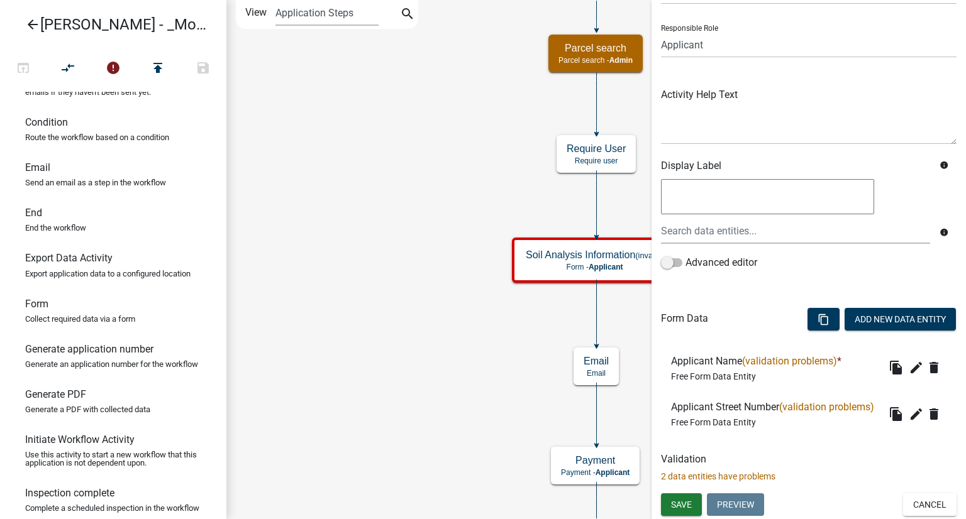
click at [720, 355] on h6 "Applicant Name (validation problems) *" at bounding box center [758, 361] width 175 height 12
click at [908, 360] on icon "edit" at bounding box center [915, 367] width 15 height 15
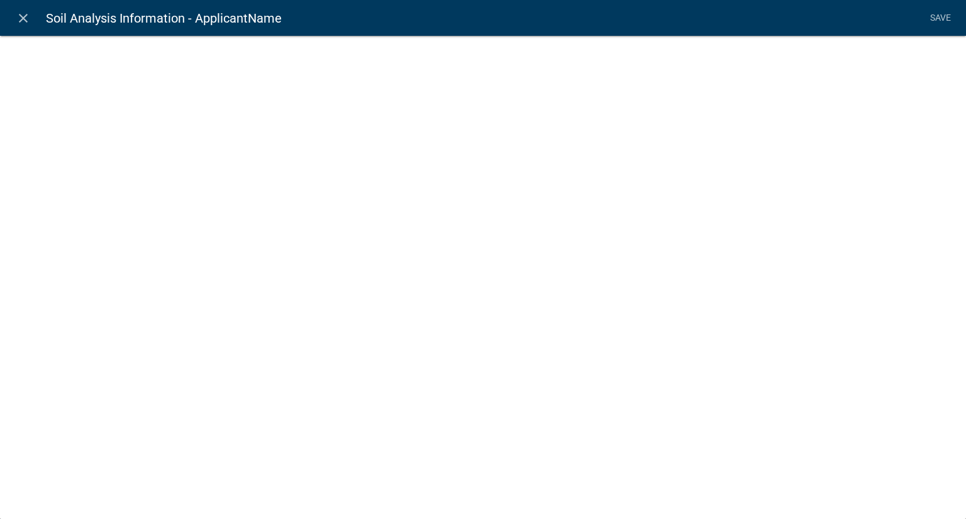
select select
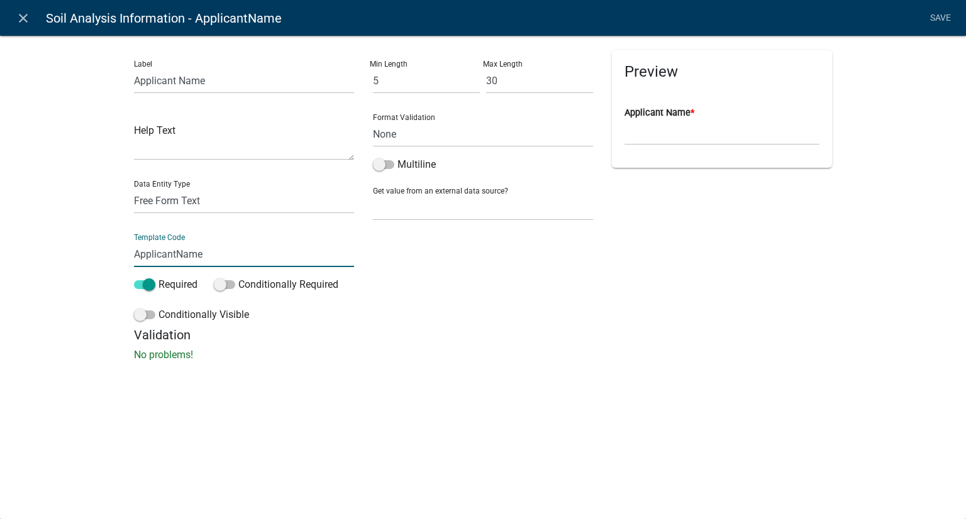
click at [221, 258] on input "ApplicantName" at bounding box center [244, 254] width 220 height 26
click at [930, 18] on link "Save" at bounding box center [939, 18] width 31 height 24
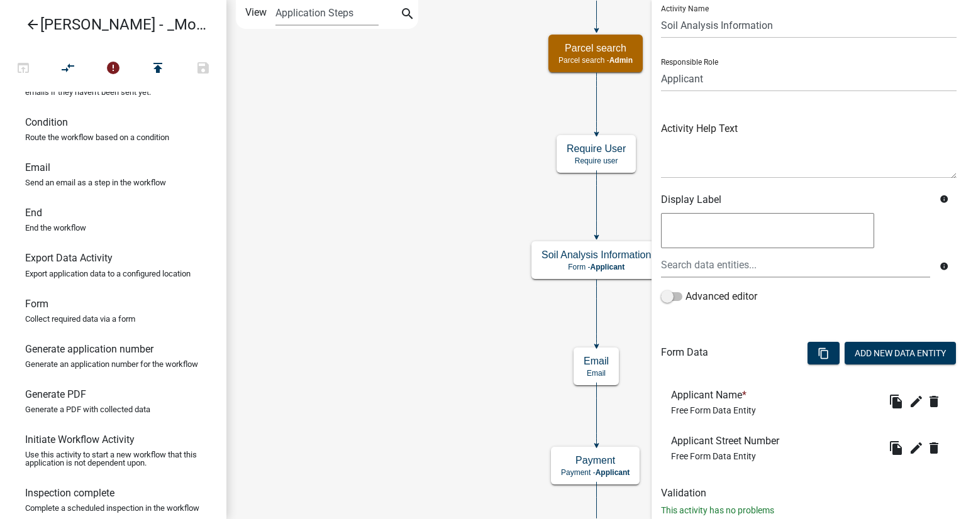
scroll to position [74, 0]
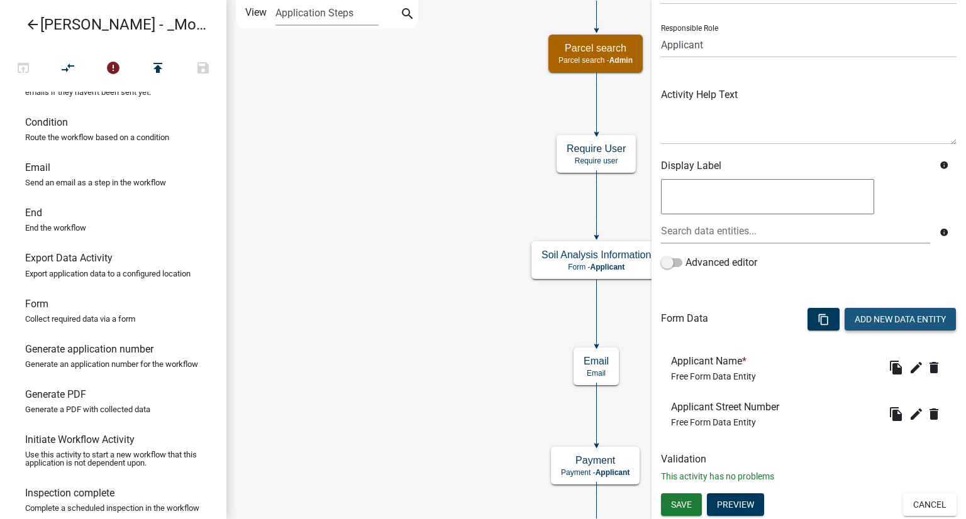
click at [870, 316] on button "Add New Data Entity" at bounding box center [899, 319] width 111 height 23
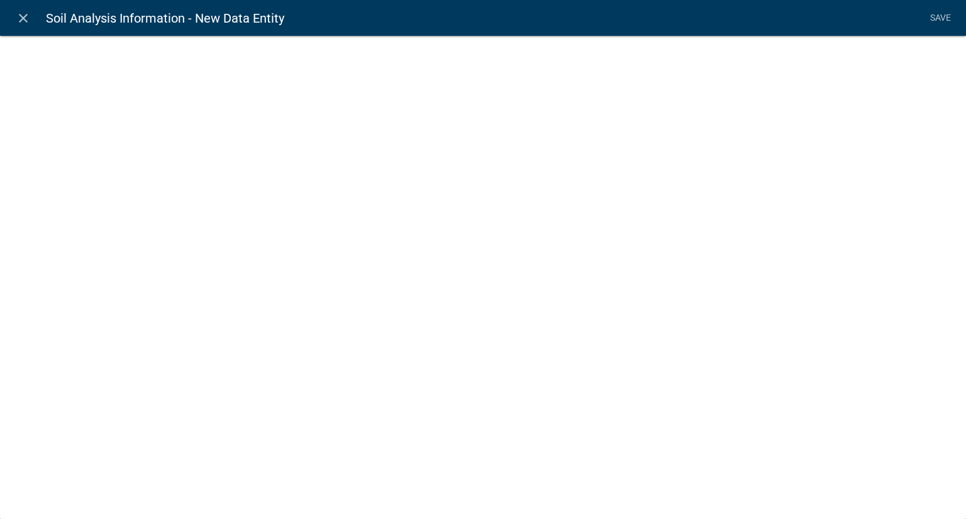
select select
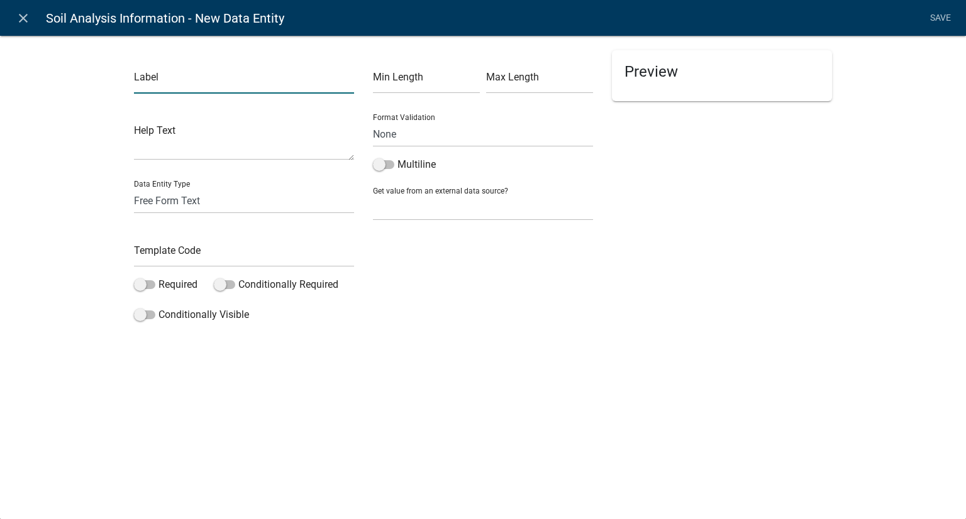
click at [186, 81] on input "text" at bounding box center [244, 81] width 220 height 26
type input "Applicant Street Name"
click at [378, 75] on input "text" at bounding box center [426, 81] width 107 height 26
type input "1"
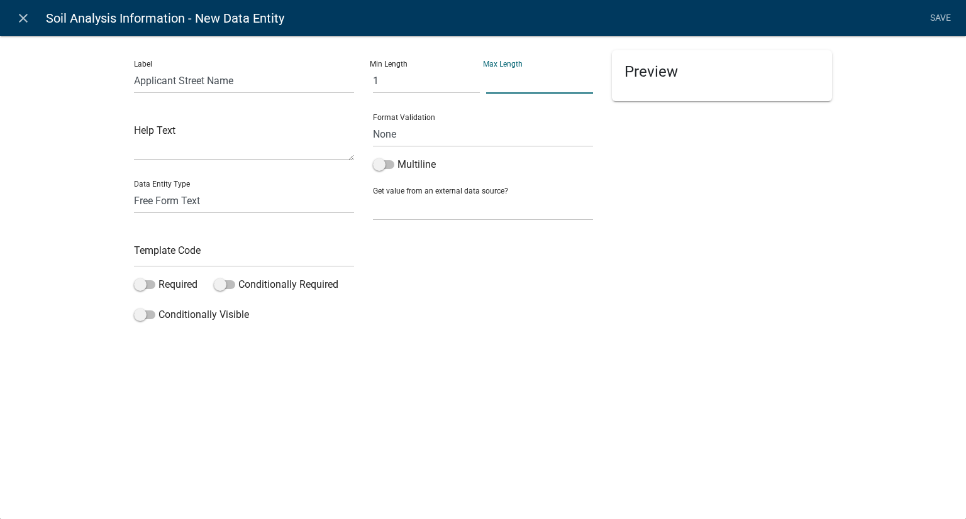
click at [500, 85] on input "text" at bounding box center [539, 81] width 107 height 26
type input "30"
click at [189, 267] on input "text" at bounding box center [244, 254] width 220 height 26
type input "ApplicantStreet"
click at [942, 19] on li "Save" at bounding box center [939, 18] width 31 height 24
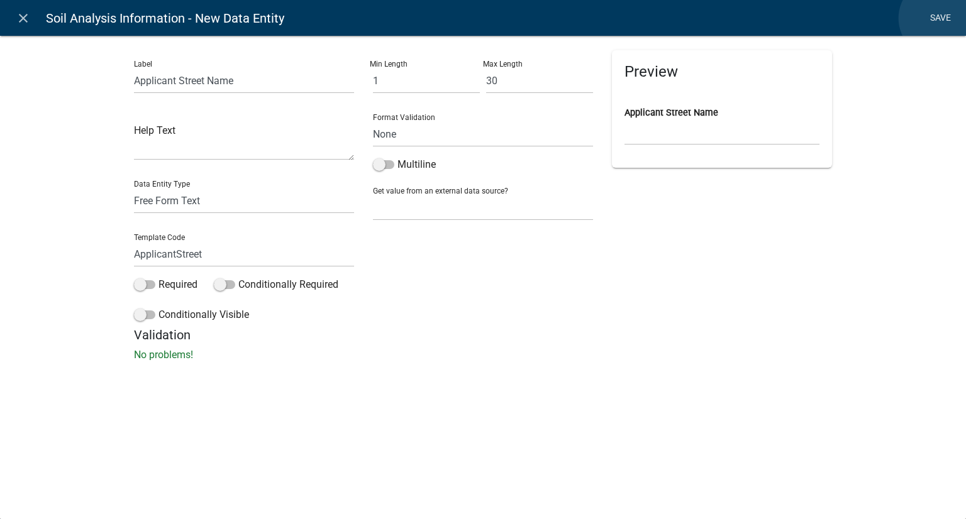
click at [938, 18] on link "Save" at bounding box center [939, 18] width 31 height 24
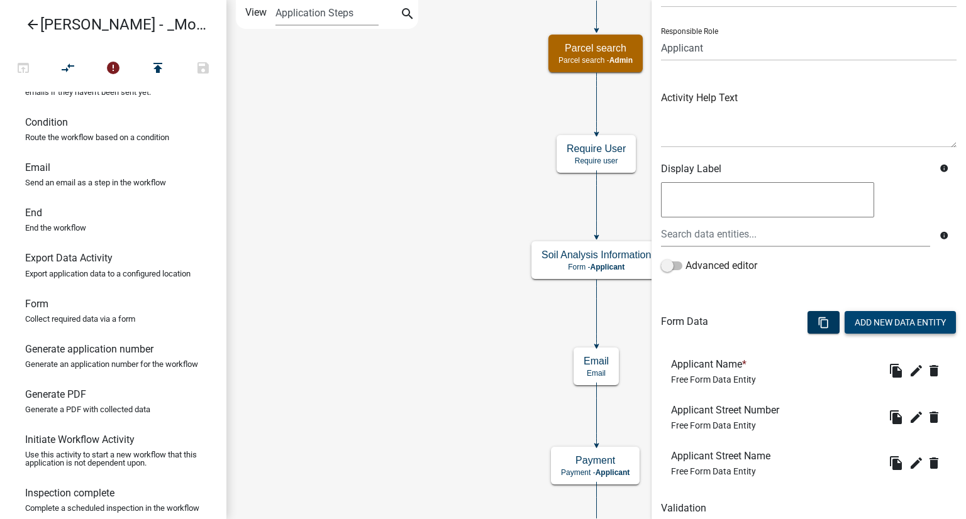
scroll to position [120, 0]
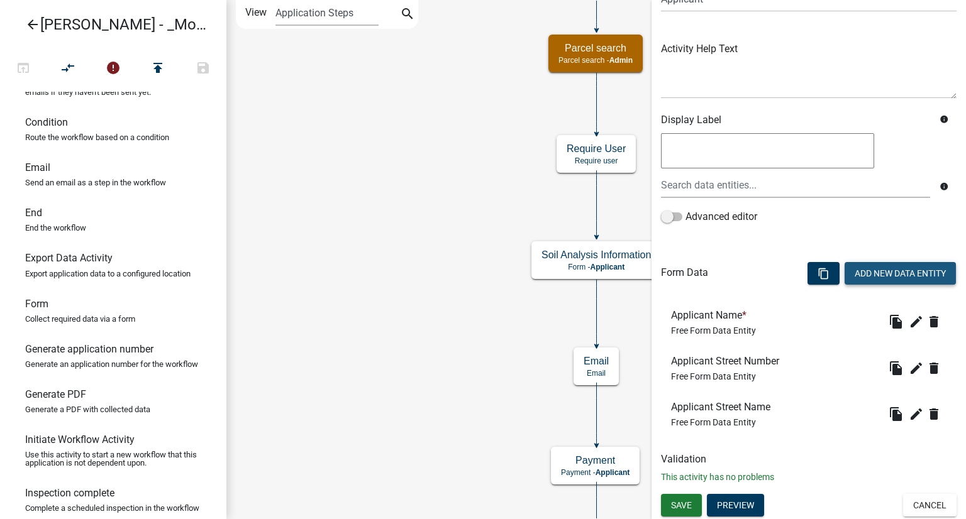
click at [908, 275] on button "Add New Data Entity" at bounding box center [899, 273] width 111 height 23
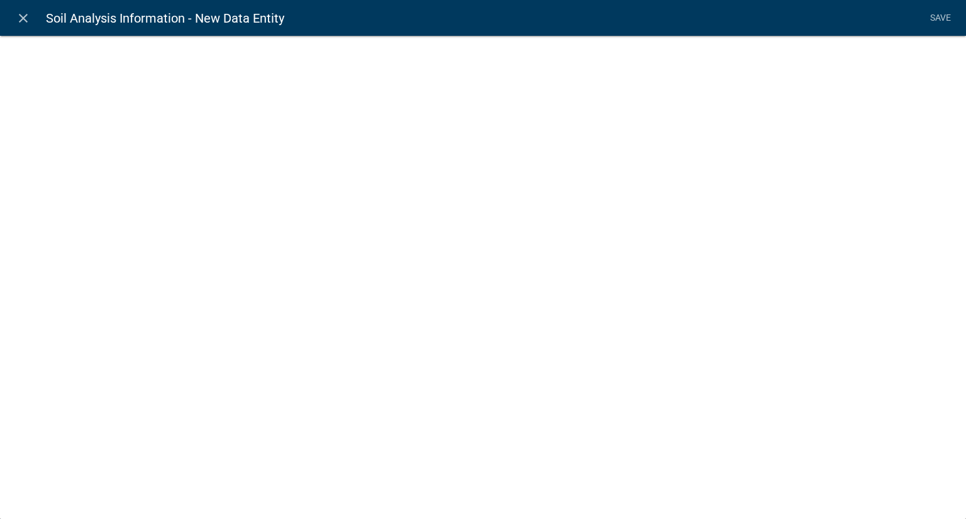
select select
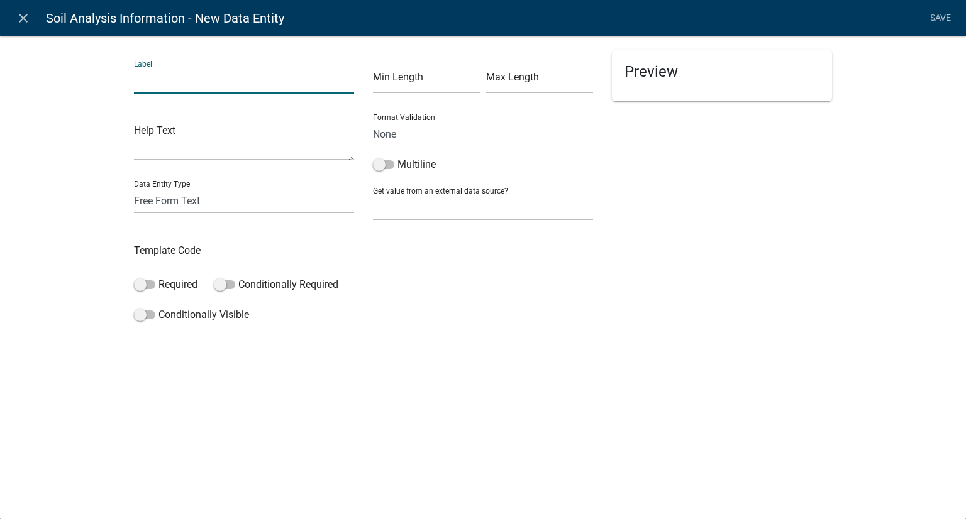
click at [150, 89] on input "text" at bounding box center [244, 81] width 220 height 26
type input "Applicant City"
click at [197, 251] on input "text" at bounding box center [244, 254] width 220 height 26
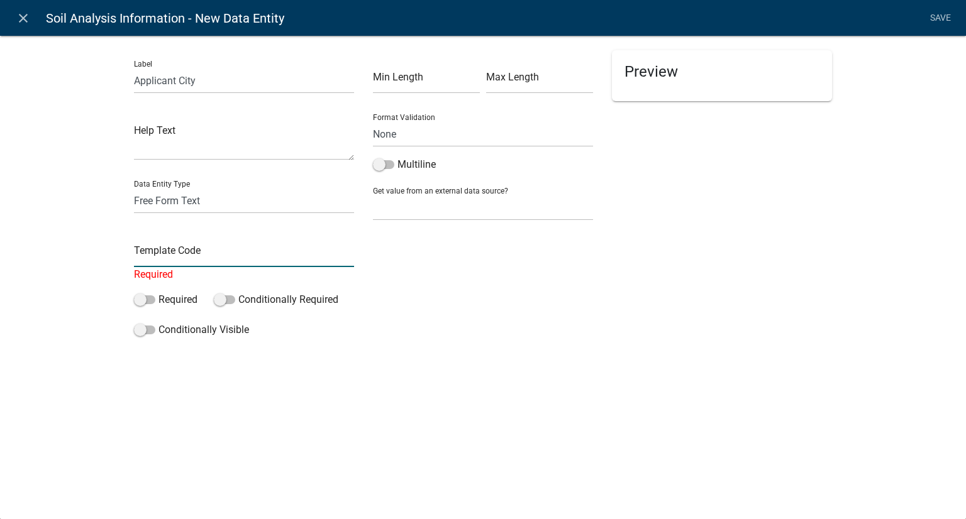
click at [174, 248] on input "text" at bounding box center [244, 254] width 220 height 26
type input "ApplicantCity"
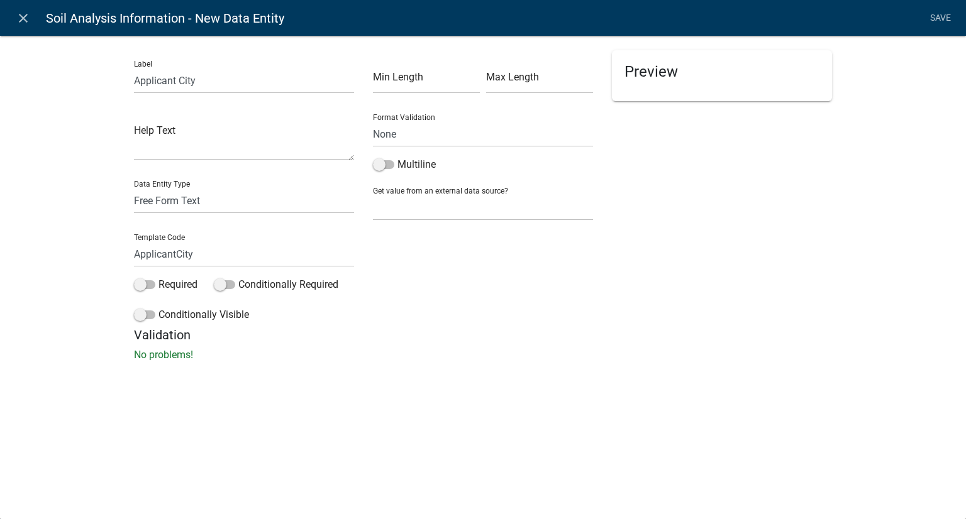
click at [451, 365] on div "Label Applicant City Help Text Data Entity Type Free Form Text Document Display…" at bounding box center [483, 202] width 966 height 374
click at [405, 86] on input "text" at bounding box center [426, 81] width 107 height 26
type input "1"
click at [539, 81] on input "text" at bounding box center [539, 81] width 107 height 26
type input "15"
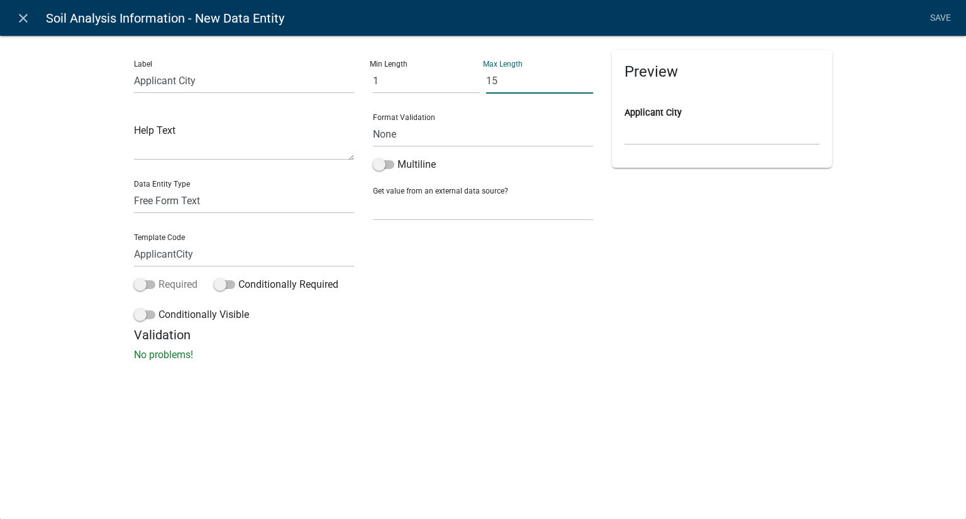
click at [141, 283] on span at bounding box center [144, 284] width 21 height 9
click at [158, 277] on input "Required" at bounding box center [158, 277] width 0 height 0
click at [930, 21] on link "Save" at bounding box center [939, 18] width 31 height 24
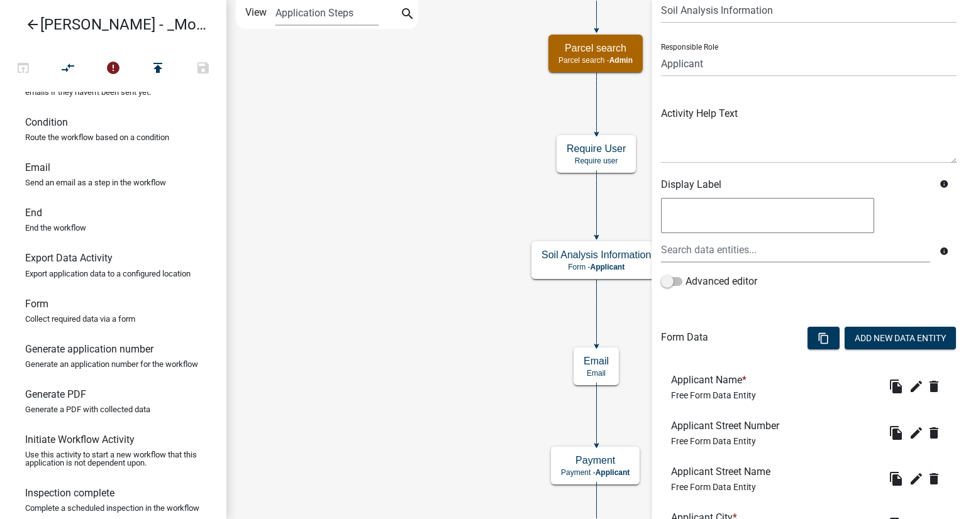
scroll to position [126, 0]
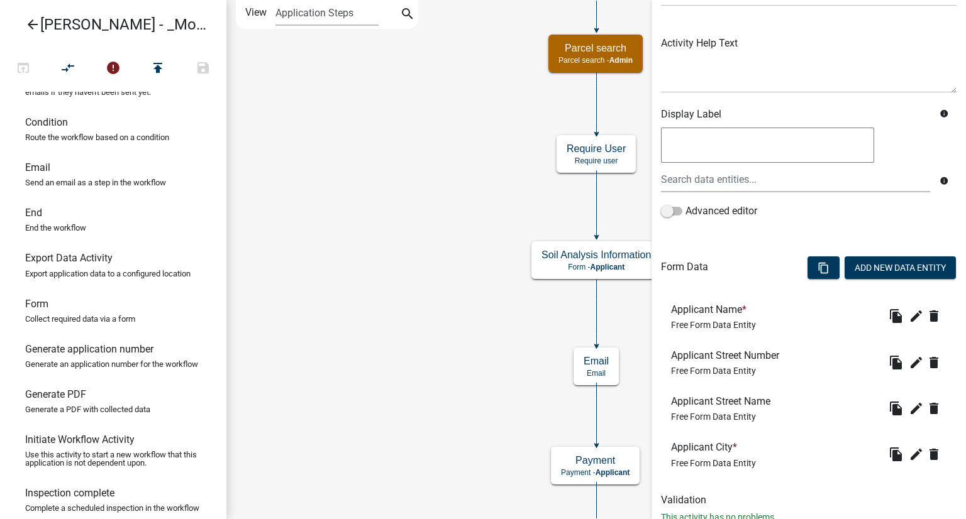
click at [702, 370] on span "Free Form Data Entity" at bounding box center [713, 371] width 85 height 10
click at [908, 368] on icon "edit" at bounding box center [915, 362] width 15 height 15
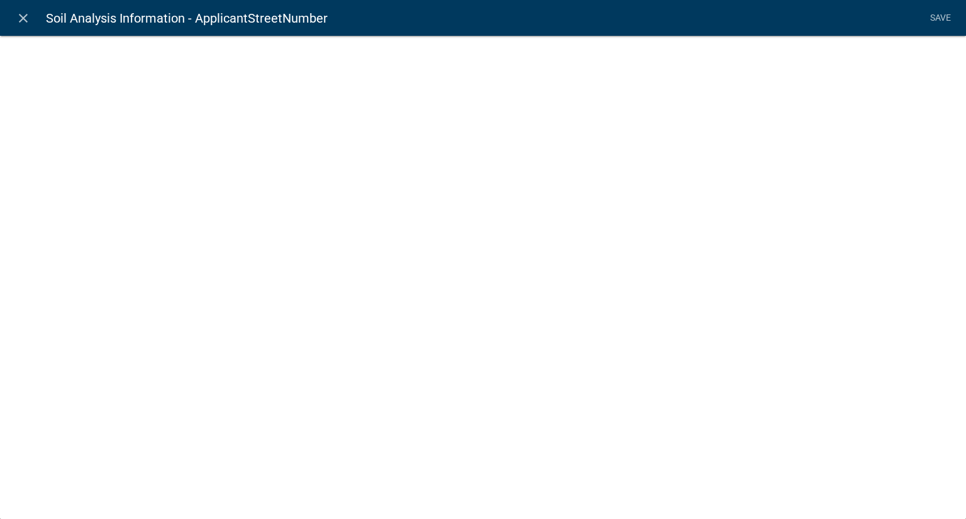
select select
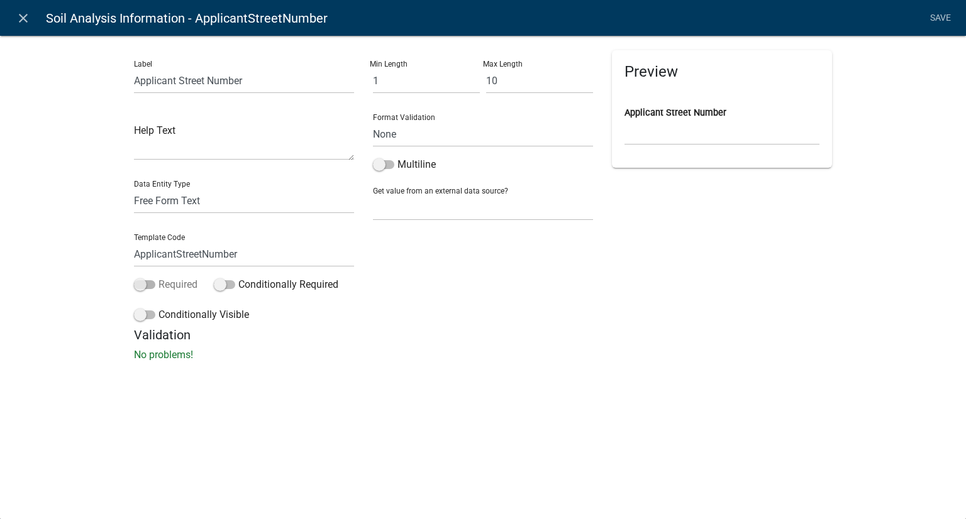
click at [146, 285] on span at bounding box center [144, 284] width 21 height 9
click at [158, 277] on input "Required" at bounding box center [158, 277] width 0 height 0
click at [942, 14] on link "Save" at bounding box center [939, 18] width 31 height 24
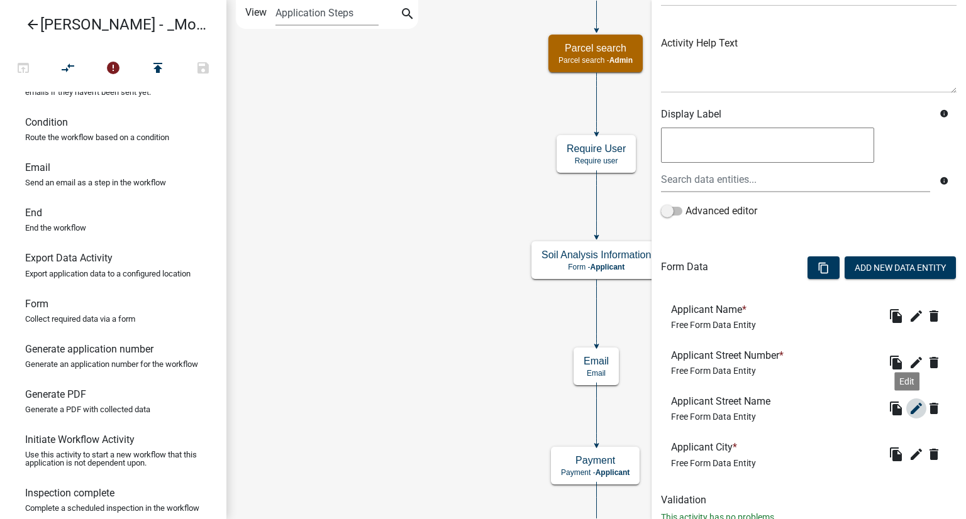
click at [908, 411] on icon "edit" at bounding box center [915, 408] width 15 height 15
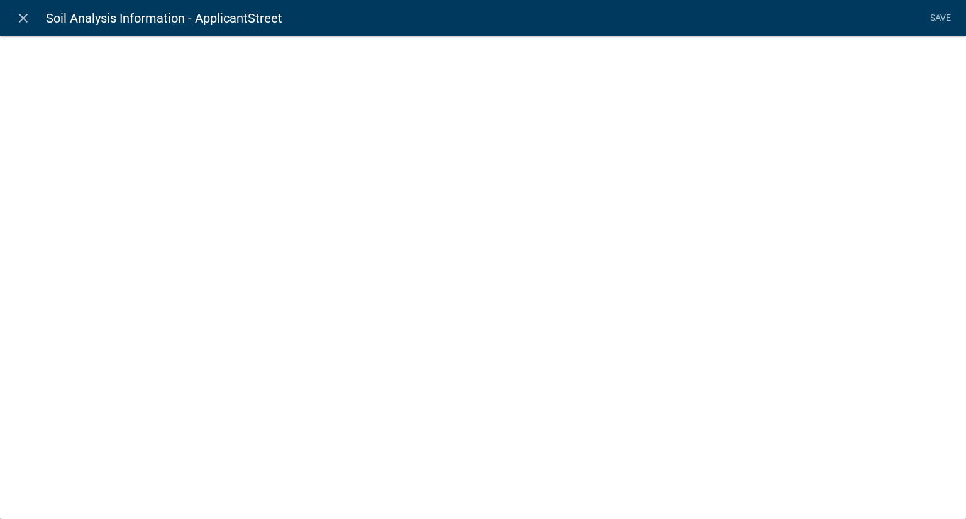
select select
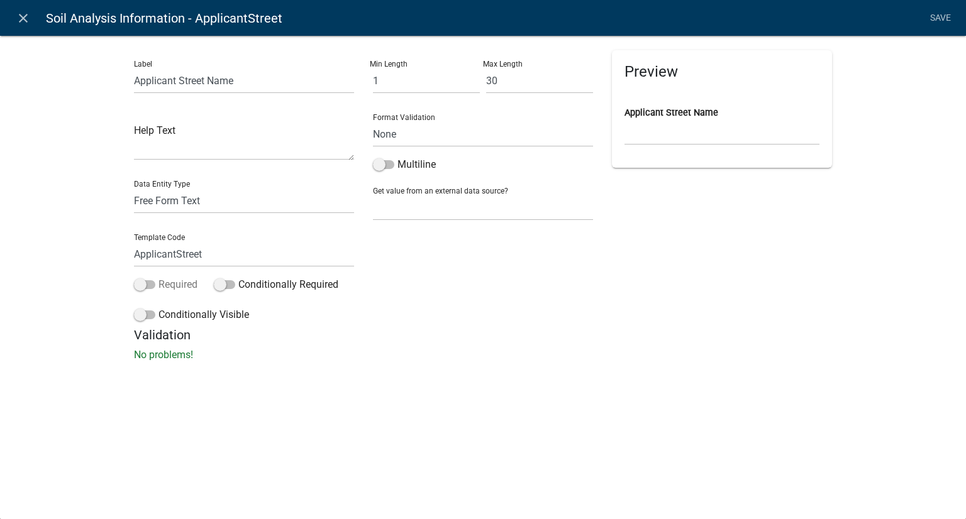
click at [143, 282] on span at bounding box center [144, 284] width 21 height 9
click at [158, 277] on input "Required" at bounding box center [158, 277] width 0 height 0
click at [937, 18] on link "Save" at bounding box center [939, 18] width 31 height 24
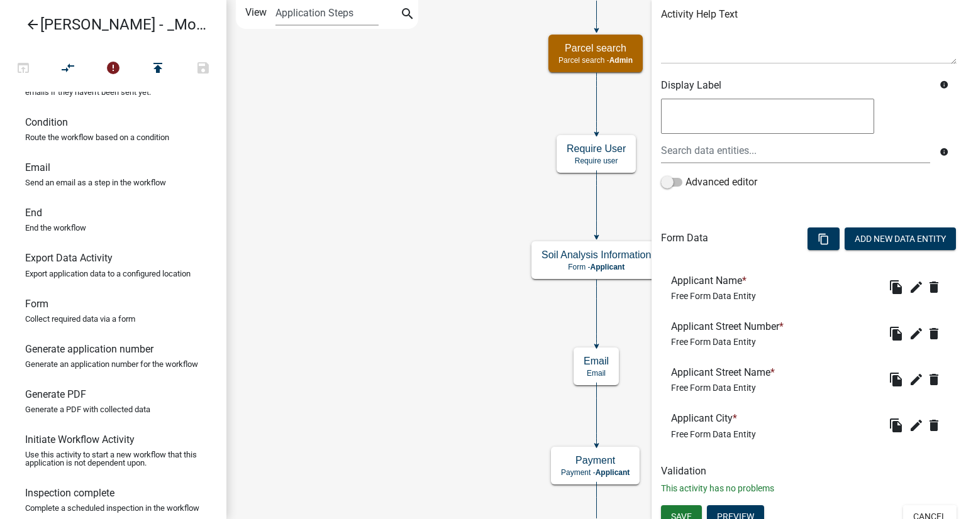
scroll to position [166, 0]
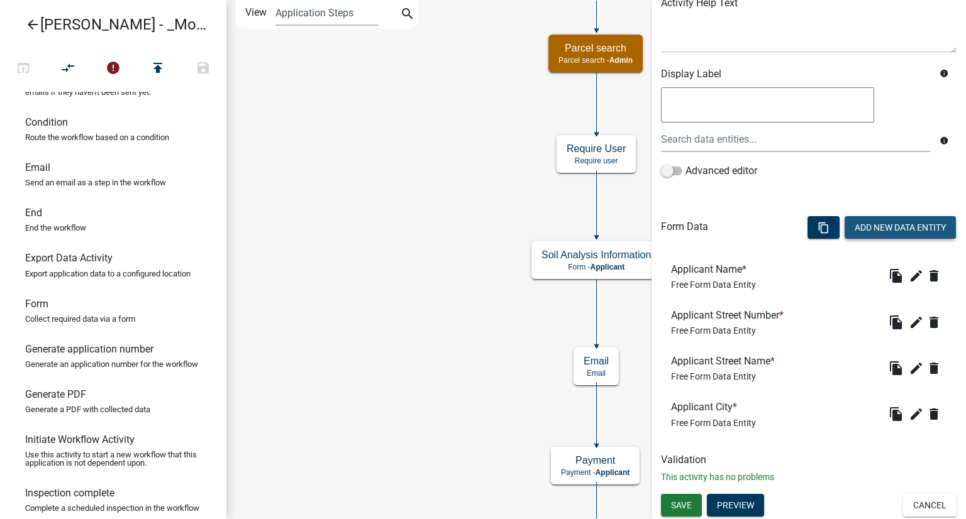
click at [891, 227] on button "Add New Data Entity" at bounding box center [899, 227] width 111 height 23
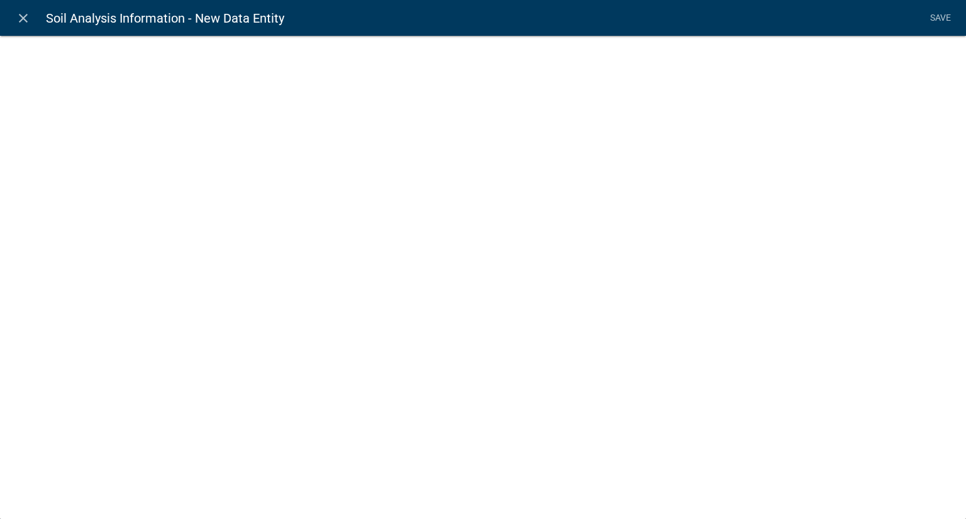
select select
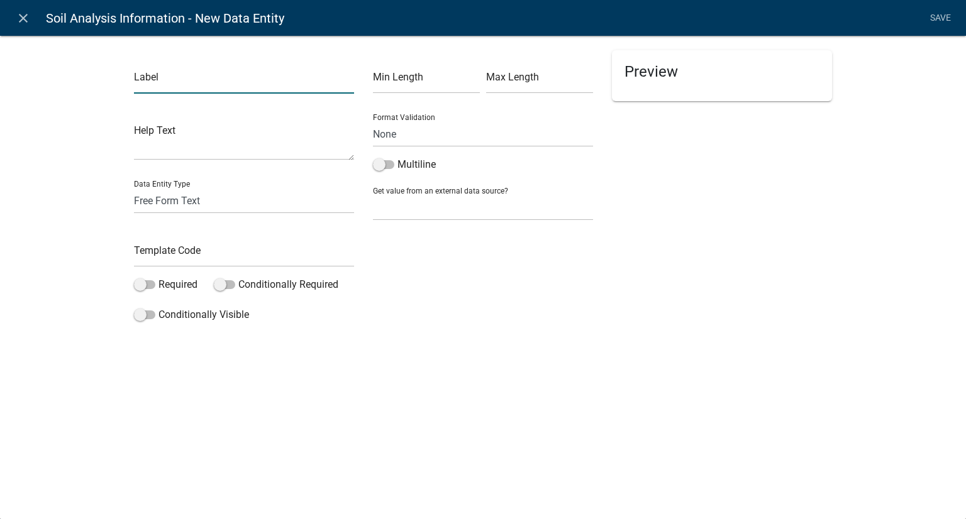
click at [155, 83] on input "text" at bounding box center [244, 81] width 220 height 26
type input "Applicant City"
click at [190, 248] on input "text" at bounding box center [244, 254] width 220 height 26
type input "ApplicantCity"
click at [143, 288] on span at bounding box center [144, 284] width 21 height 9
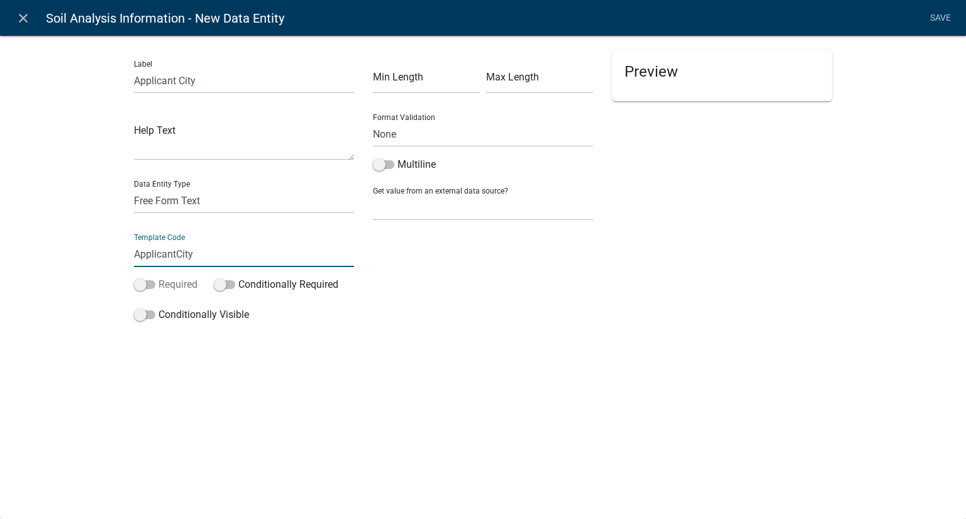
click at [158, 277] on input "Required" at bounding box center [158, 277] width 0 height 0
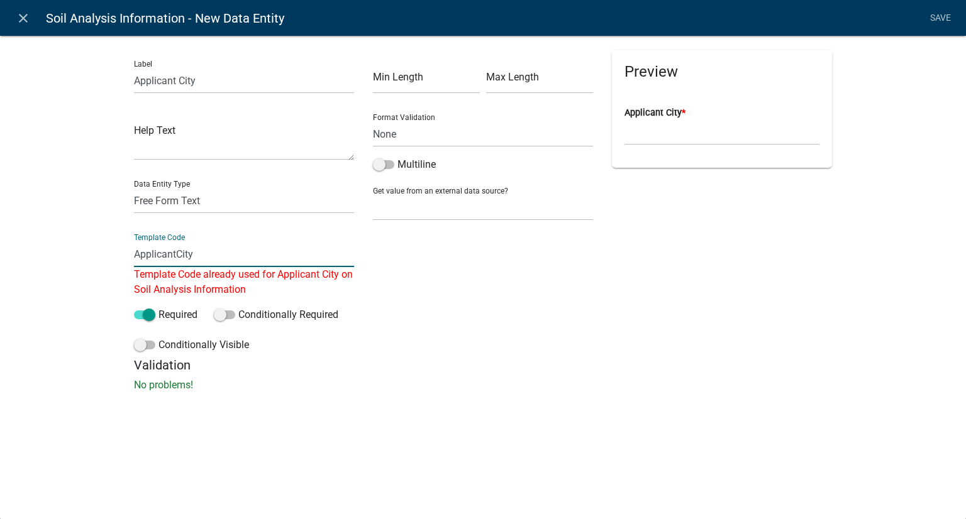
click at [209, 253] on input "ApplicantCity" at bounding box center [244, 254] width 220 height 26
drag, startPoint x: 209, startPoint y: 84, endPoint x: 180, endPoint y: 80, distance: 29.8
click at [180, 80] on input "Applicant City" at bounding box center [244, 81] width 220 height 26
type input "Applicant State"
drag, startPoint x: 204, startPoint y: 253, endPoint x: 179, endPoint y: 254, distance: 25.2
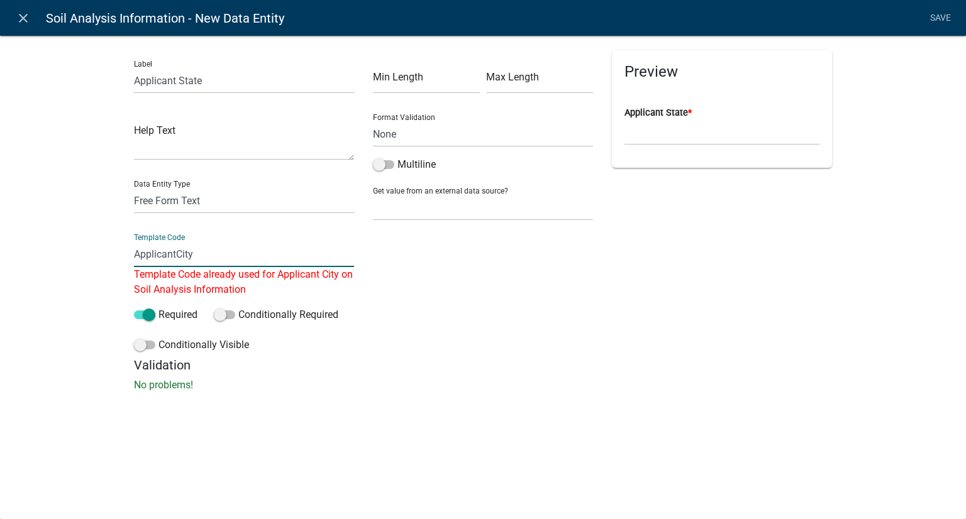
click at [179, 254] on input "ApplicantCity" at bounding box center [244, 254] width 220 height 26
type input "ApplicantState"
click at [475, 390] on div "close Soil Analysis Information - New Data Entity Save Label Applicant State He…" at bounding box center [483, 259] width 966 height 519
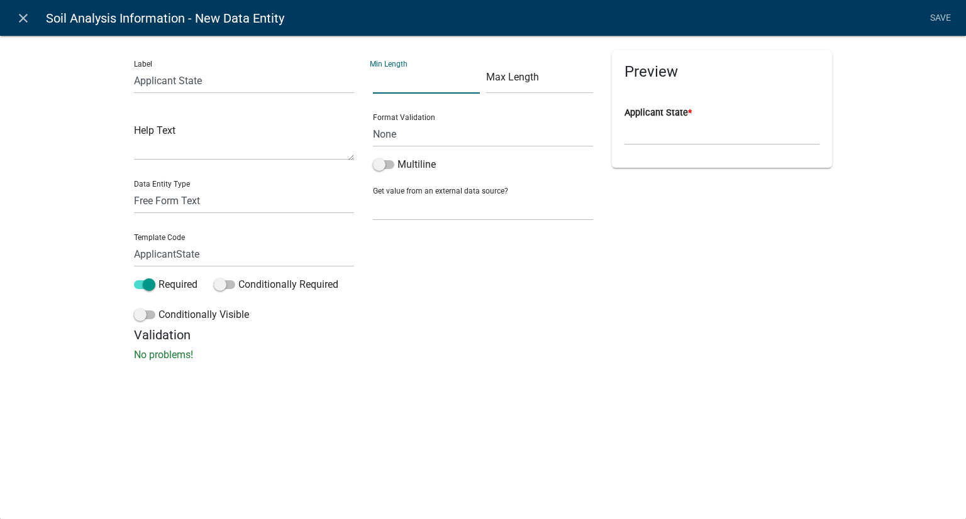
click at [411, 76] on input "text" at bounding box center [426, 81] width 107 height 26
type input "2"
click at [524, 81] on input "text" at bounding box center [539, 81] width 107 height 26
type input "10"
click at [933, 13] on link "Save" at bounding box center [939, 18] width 31 height 24
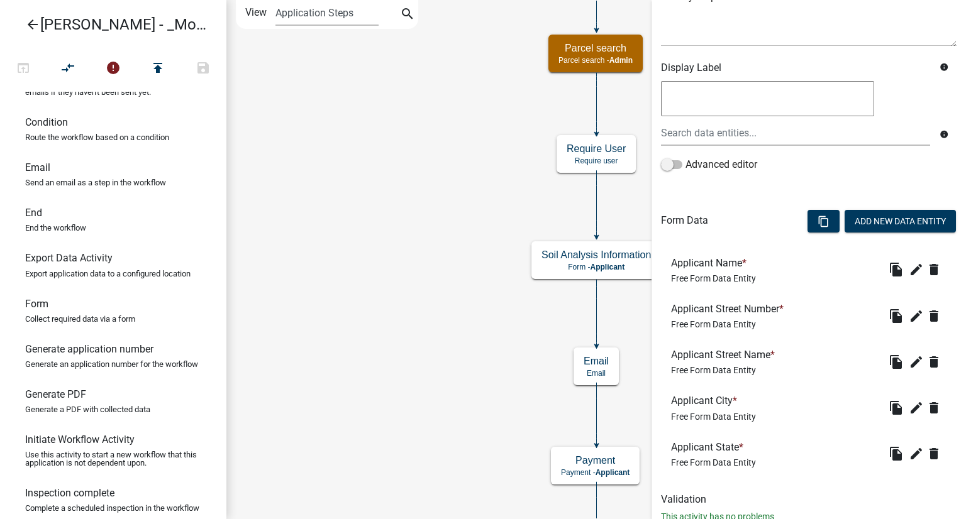
scroll to position [189, 0]
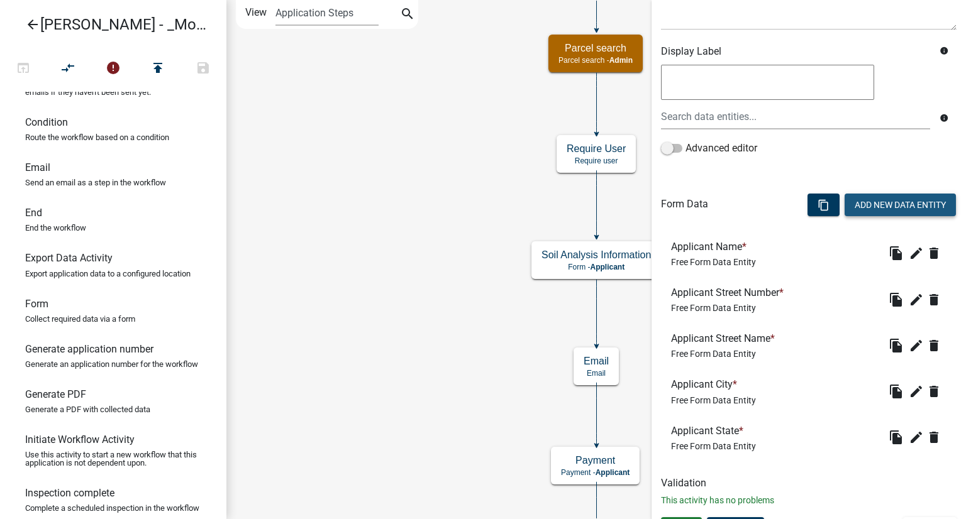
click at [853, 203] on button "Add New Data Entity" at bounding box center [899, 205] width 111 height 23
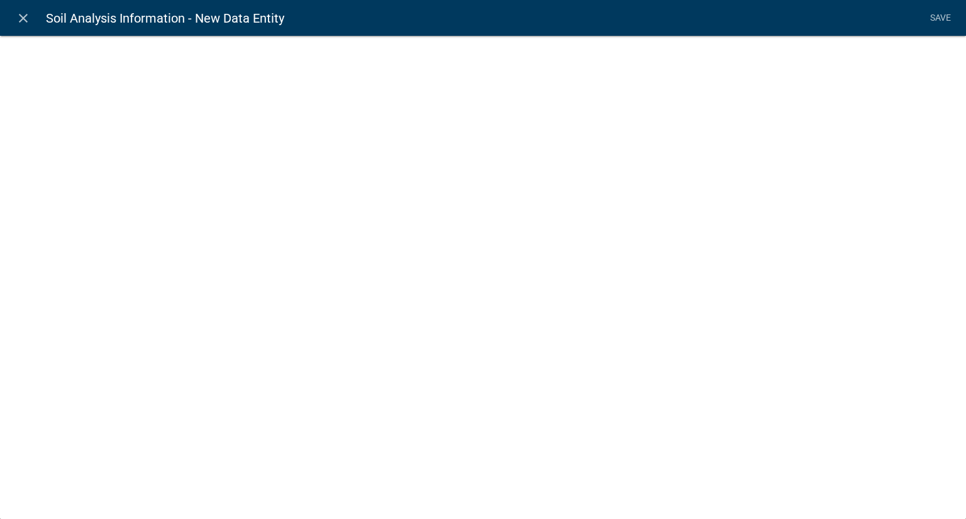
select select
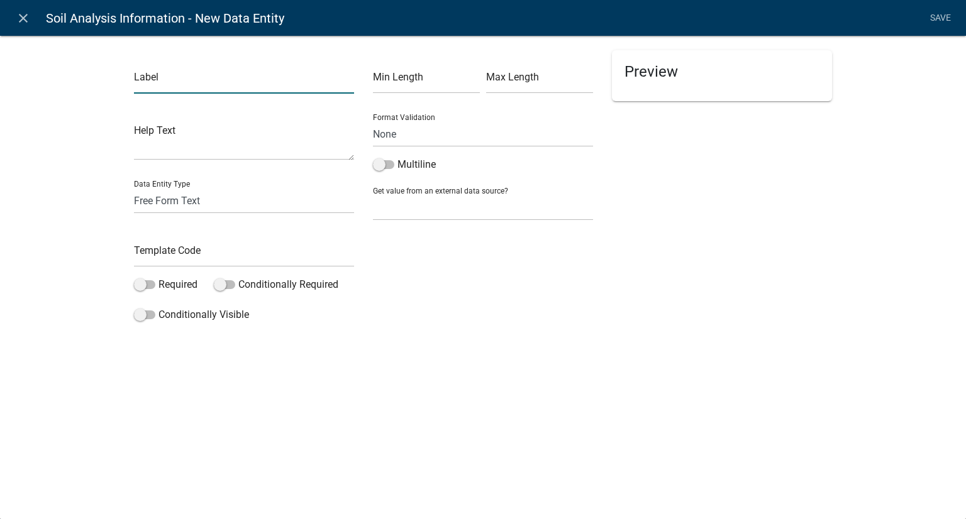
click at [174, 85] on input "text" at bounding box center [244, 81] width 220 height 26
type input "Applicant Zip Code"
click at [192, 201] on select "Free Form Text Document Display Entity Value Fee Numeric Data Date Map Sketch D…" at bounding box center [244, 201] width 220 height 26
click at [134, 188] on select "Free Form Text Document Display Entity Value Fee Numeric Data Date Map Sketch D…" at bounding box center [244, 201] width 220 height 26
click at [196, 255] on input "text" at bounding box center [244, 254] width 220 height 26
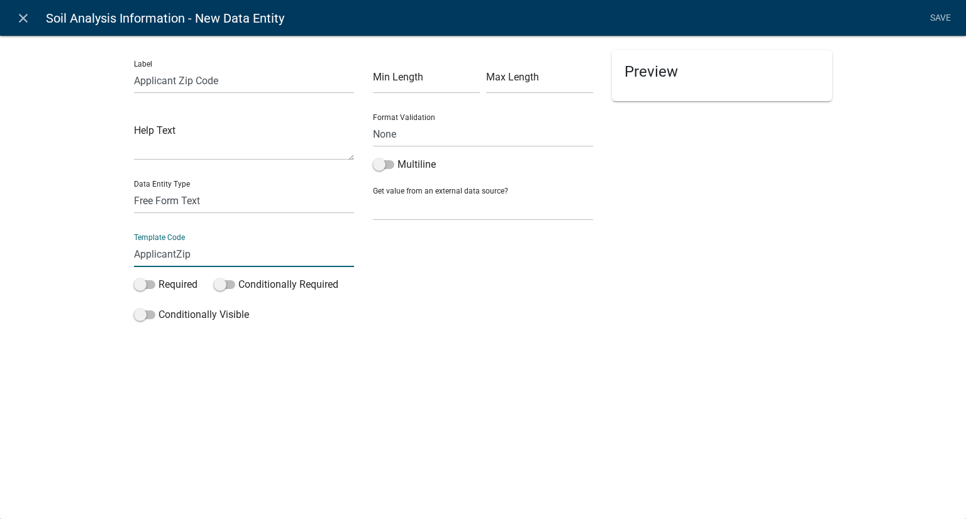
type input "ApplicantZip"
click at [399, 89] on input "text" at bounding box center [426, 81] width 107 height 26
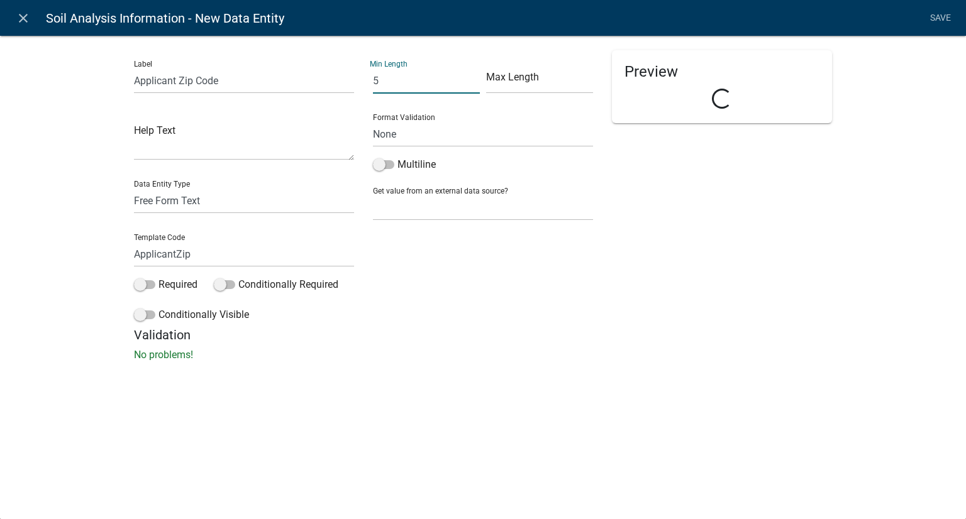
type input "5"
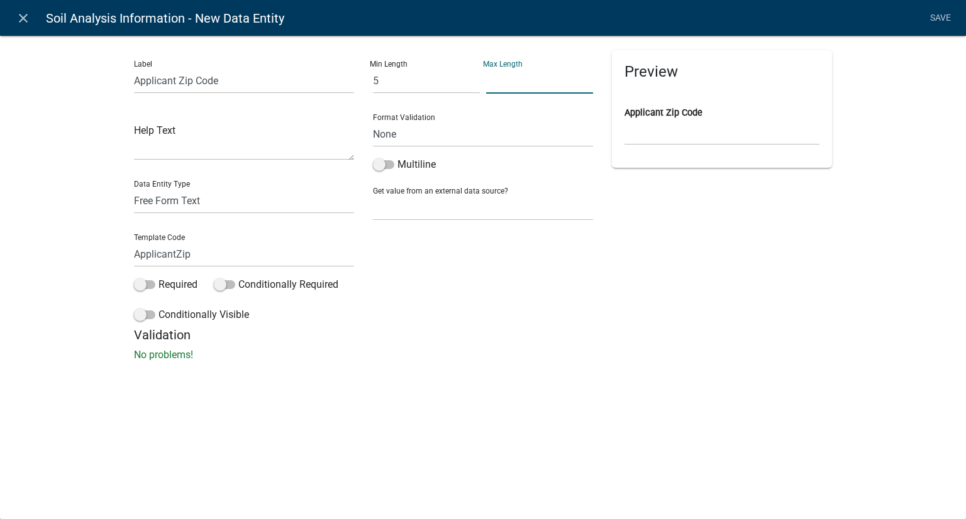
click at [523, 82] on input "text" at bounding box center [539, 81] width 107 height 26
type input "10"
click at [936, 11] on link "Save" at bounding box center [939, 18] width 31 height 24
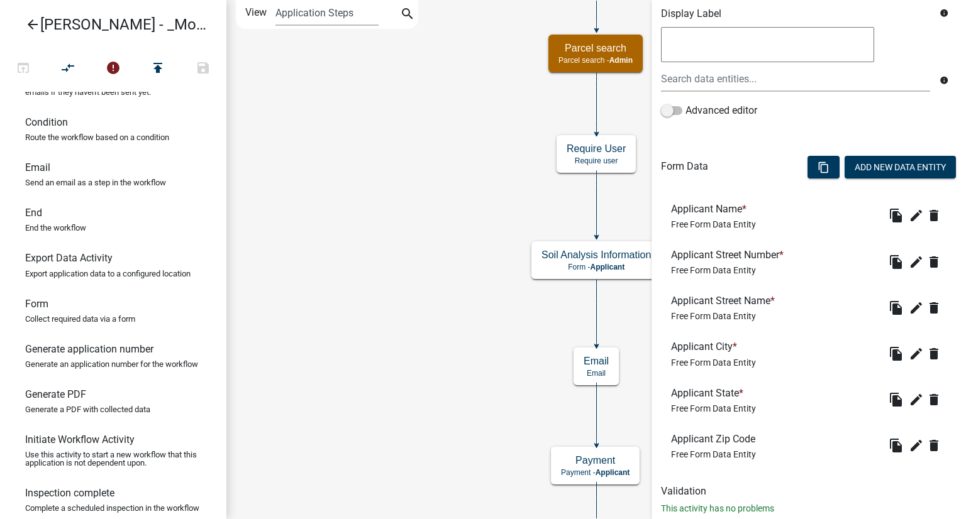
scroll to position [258, 0]
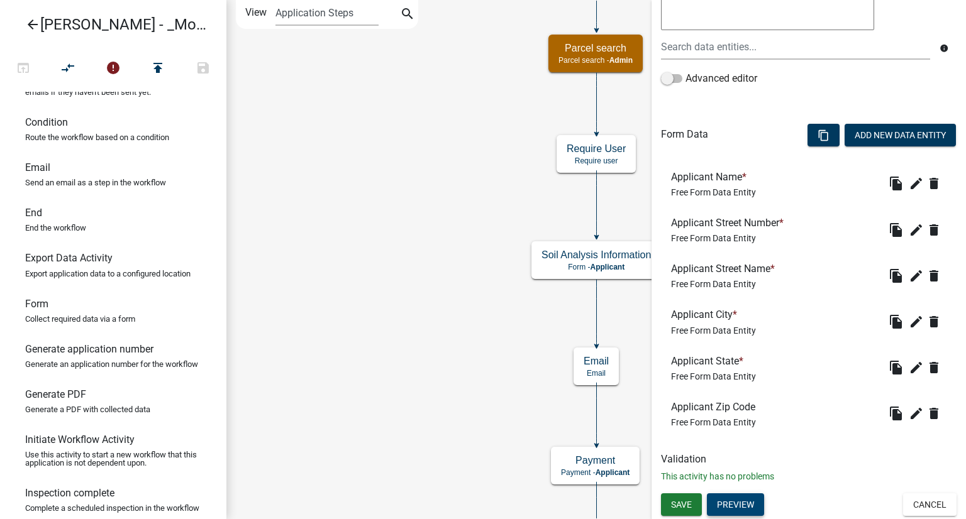
click at [741, 506] on button "Preview" at bounding box center [735, 505] width 57 height 23
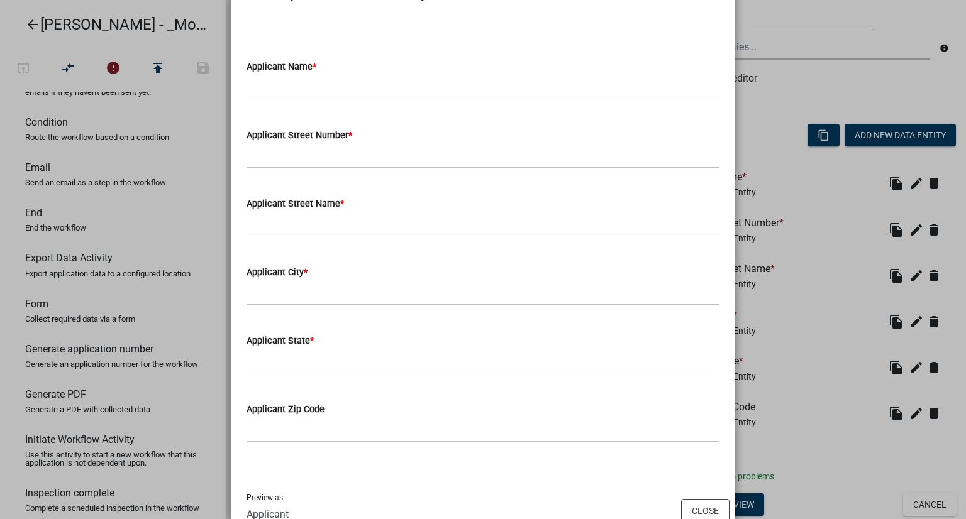
scroll to position [92, 0]
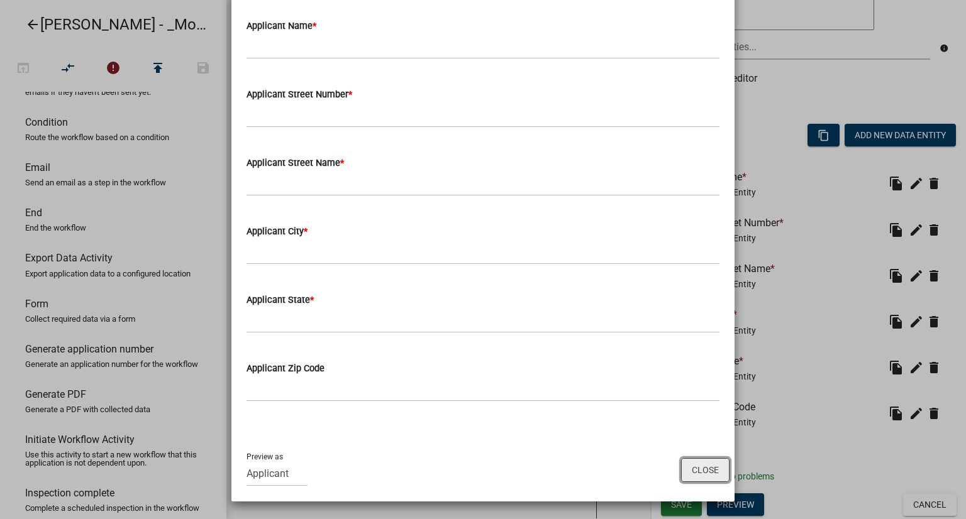
click at [708, 468] on button "Close" at bounding box center [705, 470] width 48 height 24
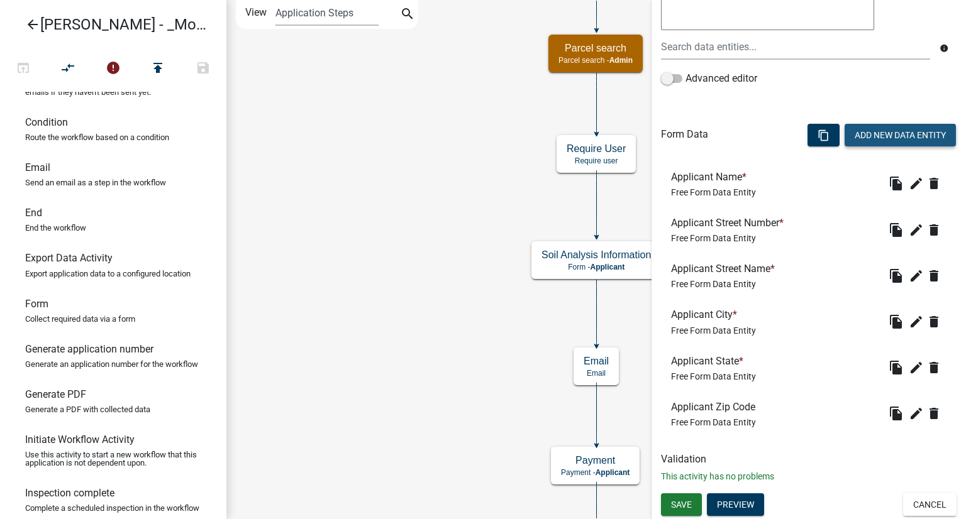
click at [860, 133] on button "Add New Data Entity" at bounding box center [899, 135] width 111 height 23
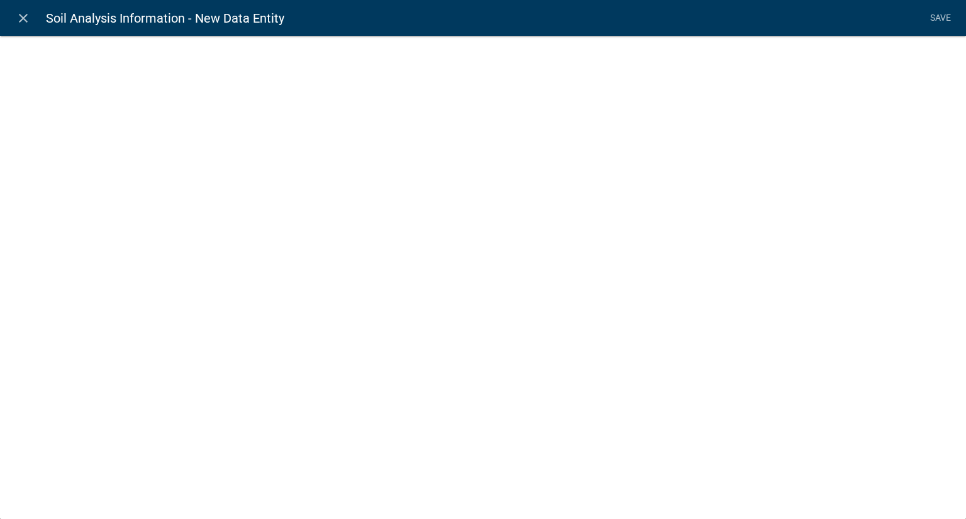
select select
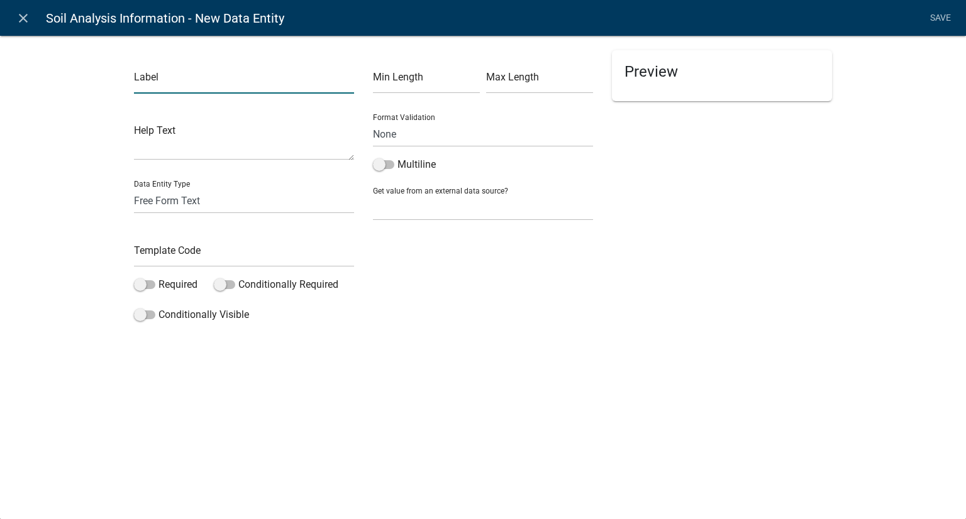
click at [258, 82] on input "text" at bounding box center [244, 81] width 220 height 26
type input "P"
type input "Owner Name"
click at [194, 260] on input "text" at bounding box center [244, 254] width 220 height 26
click at [144, 278] on label "Required" at bounding box center [165, 284] width 63 height 15
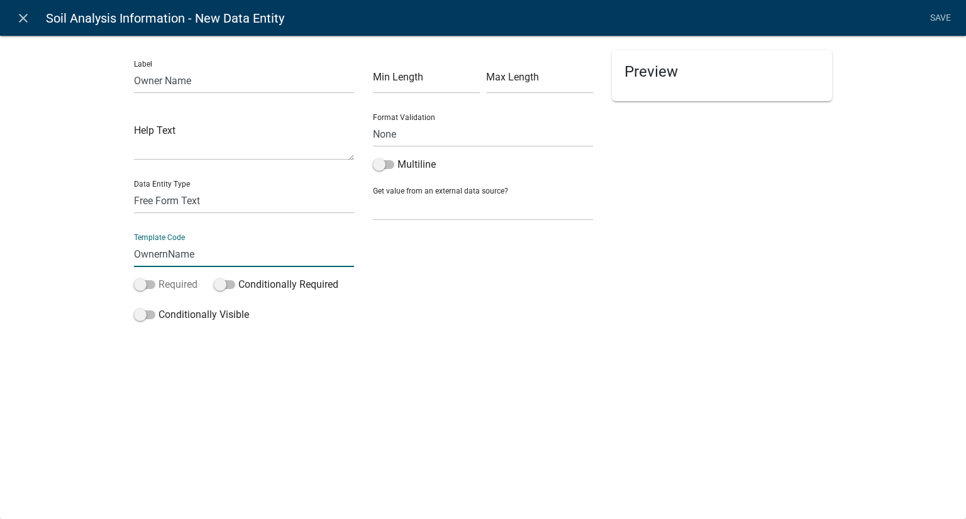
click at [158, 277] on input "Required" at bounding box center [158, 277] width 0 height 0
click at [168, 253] on input "OwnernName" at bounding box center [244, 254] width 220 height 26
type input "OwnerName"
click at [668, 323] on div "Preview Owner Name *" at bounding box center [721, 188] width 239 height 277
click at [402, 196] on select "None Parcel search Applicant Data" at bounding box center [483, 208] width 220 height 26
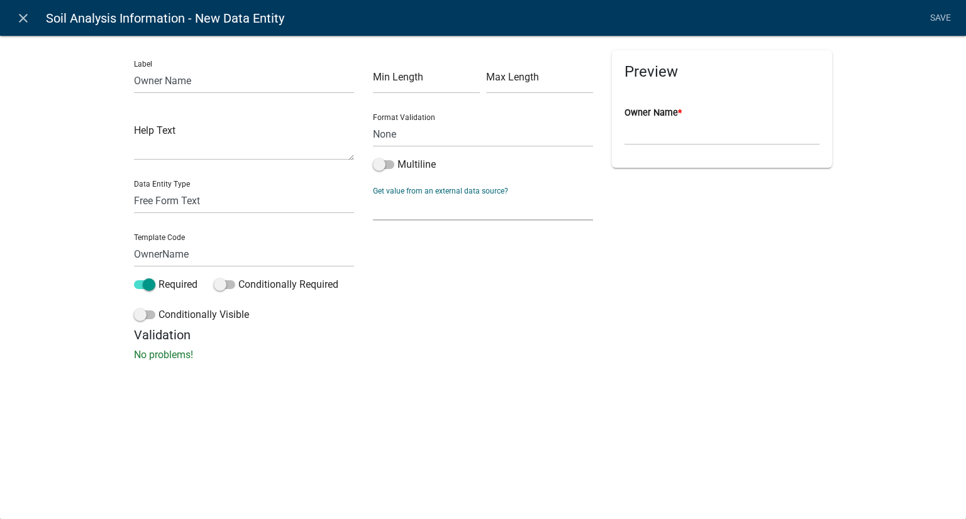
select select "1: Object"
click at [373, 195] on select "None Parcel search Applicant Data" at bounding box center [483, 208] width 220 height 26
select select
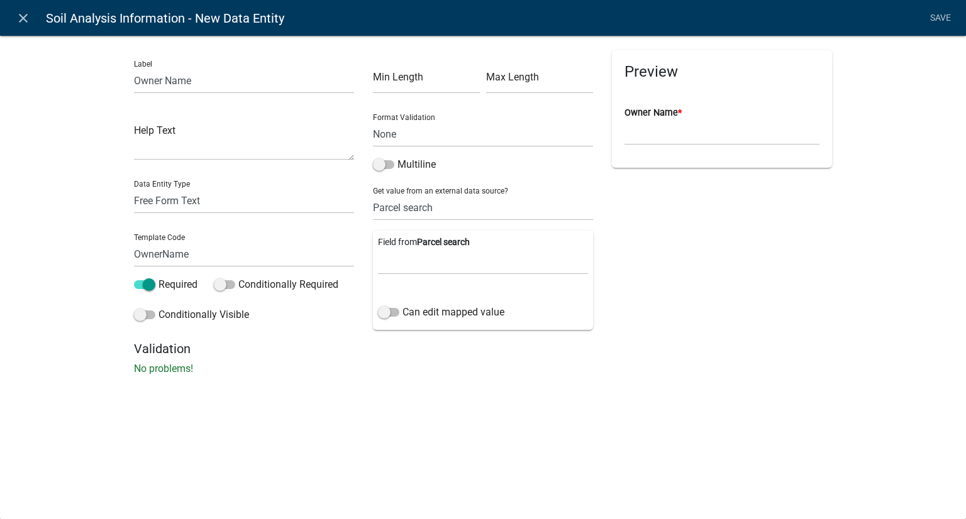
click at [933, 14] on li "Save" at bounding box center [939, 18] width 31 height 24
click at [939, 19] on li "Save" at bounding box center [939, 18] width 31 height 24
click at [939, 18] on li "Save" at bounding box center [939, 18] width 31 height 24
click at [671, 344] on h5 "Validation" at bounding box center [483, 348] width 698 height 15
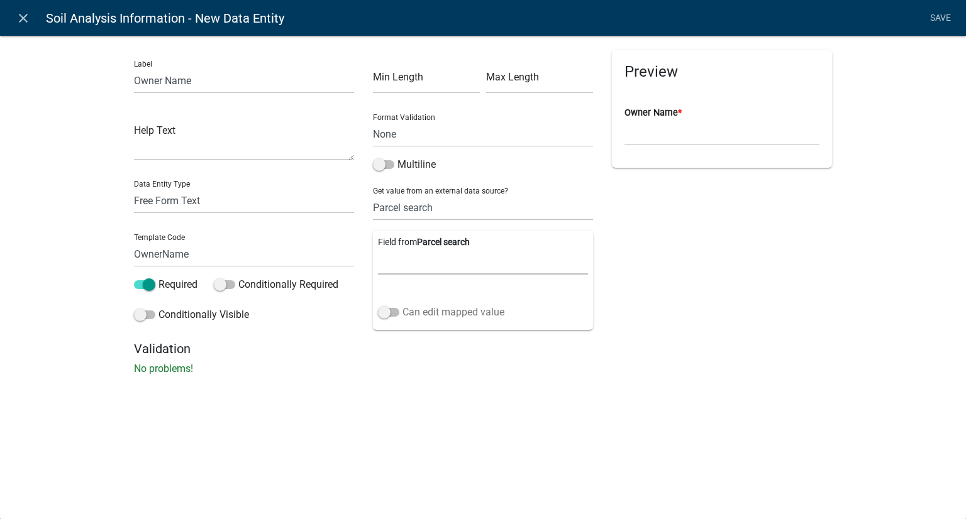
click at [385, 305] on label "Can edit mapped value" at bounding box center [441, 312] width 126 height 15
click at [402, 305] on input "Can edit mapped value" at bounding box center [402, 305] width 0 height 0
click at [941, 14] on li "Save" at bounding box center [939, 18] width 31 height 24
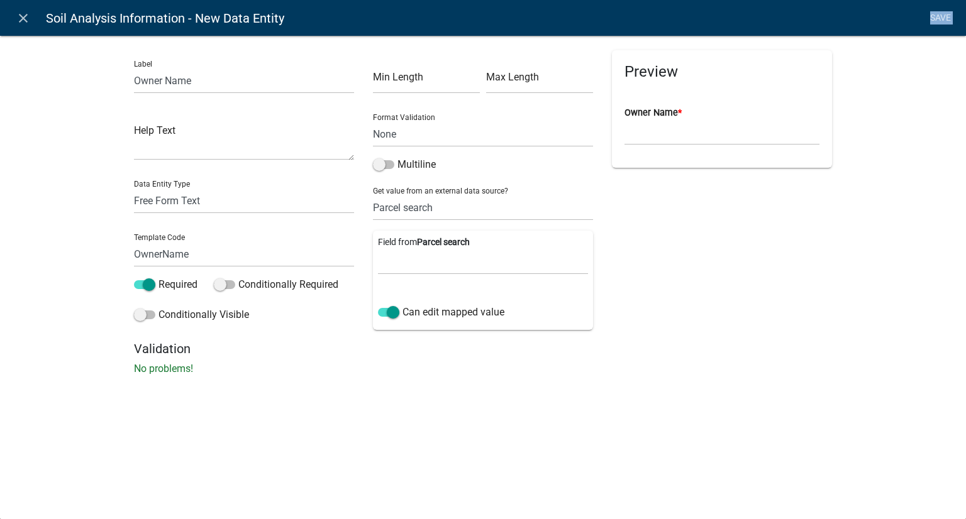
click at [941, 15] on li "Save" at bounding box center [939, 18] width 31 height 24
click at [941, 16] on li "Save" at bounding box center [939, 18] width 31 height 24
click at [637, 351] on h5 "Validation" at bounding box center [483, 348] width 698 height 15
click at [25, 23] on icon "close" at bounding box center [23, 18] width 15 height 15
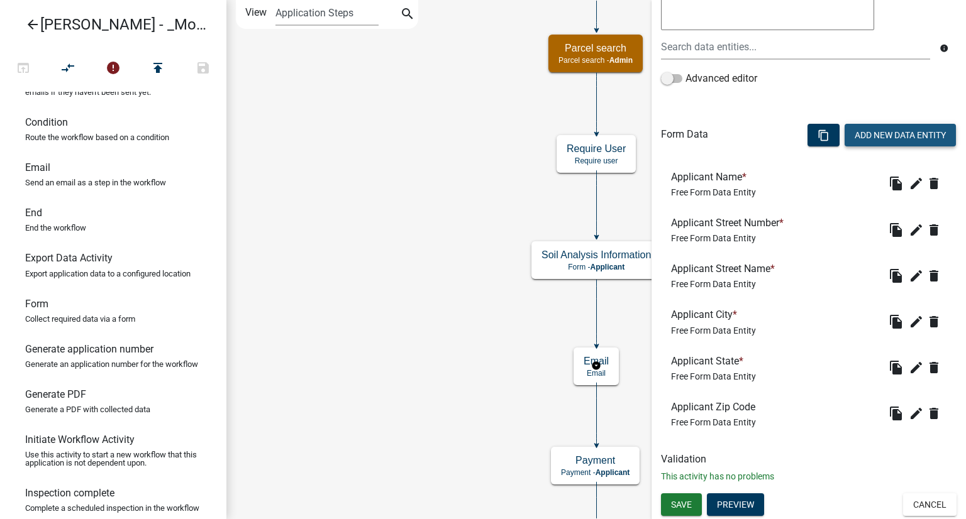
click at [887, 131] on button "Add New Data Entity" at bounding box center [899, 135] width 111 height 23
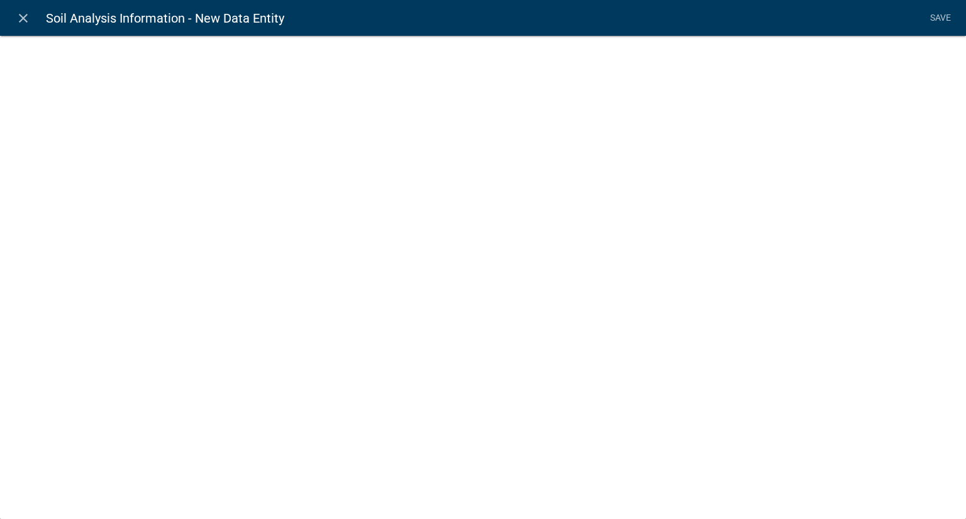
select select
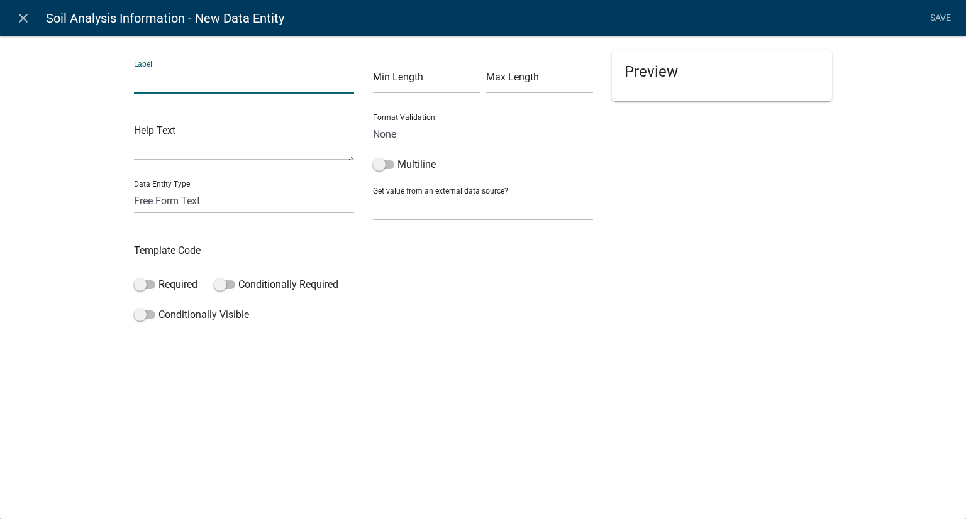
click at [176, 75] on input "text" at bounding box center [244, 81] width 220 height 26
type input "Owner Name"
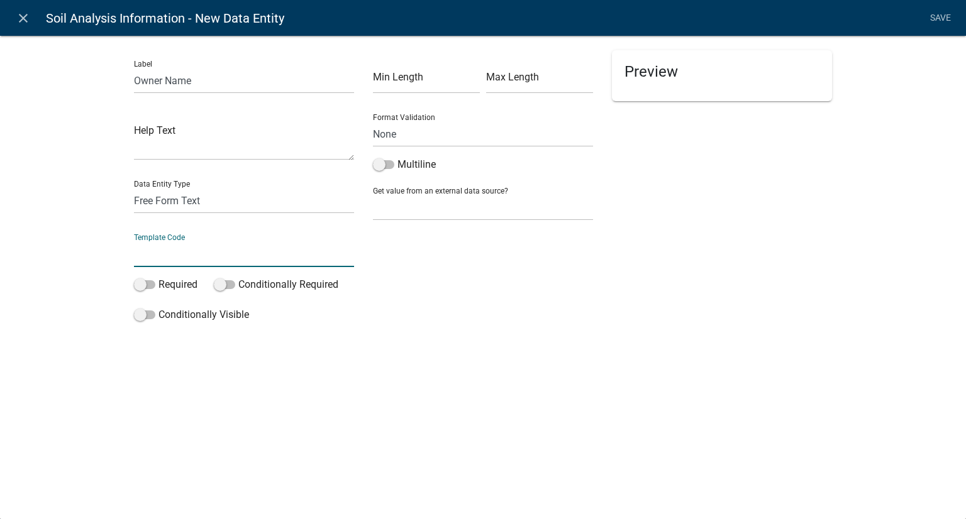
click at [161, 258] on input "text" at bounding box center [244, 254] width 220 height 26
type input "OwnerName"
click at [414, 197] on select "None Parcel search Applicant Data" at bounding box center [483, 208] width 220 height 26
select select "1: Object"
click at [373, 195] on select "None Parcel search Applicant Data" at bounding box center [483, 208] width 220 height 26
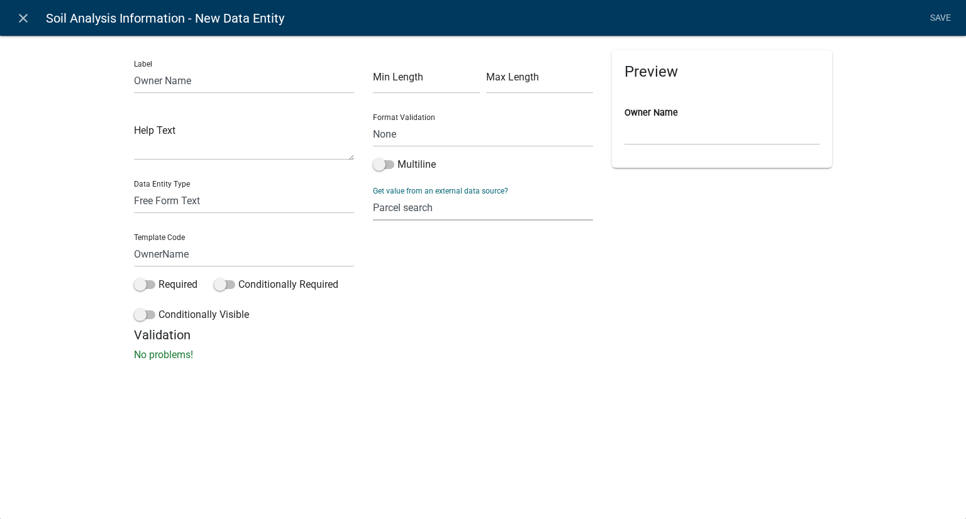
select select
click at [719, 277] on div "Preview Owner Name" at bounding box center [721, 195] width 239 height 291
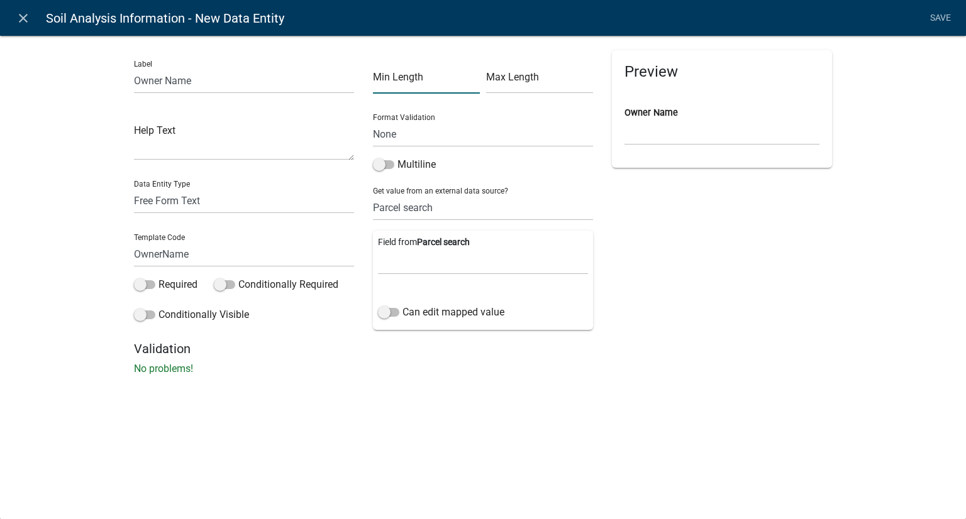
click at [414, 74] on input "text" at bounding box center [426, 81] width 107 height 26
type input "1"
click at [548, 79] on input "text" at bounding box center [539, 81] width 107 height 26
type input "20"
click at [860, 347] on div "Label Owner Name Help Text Data Entity Type Free Form Text Document Display Ent…" at bounding box center [483, 209] width 966 height 388
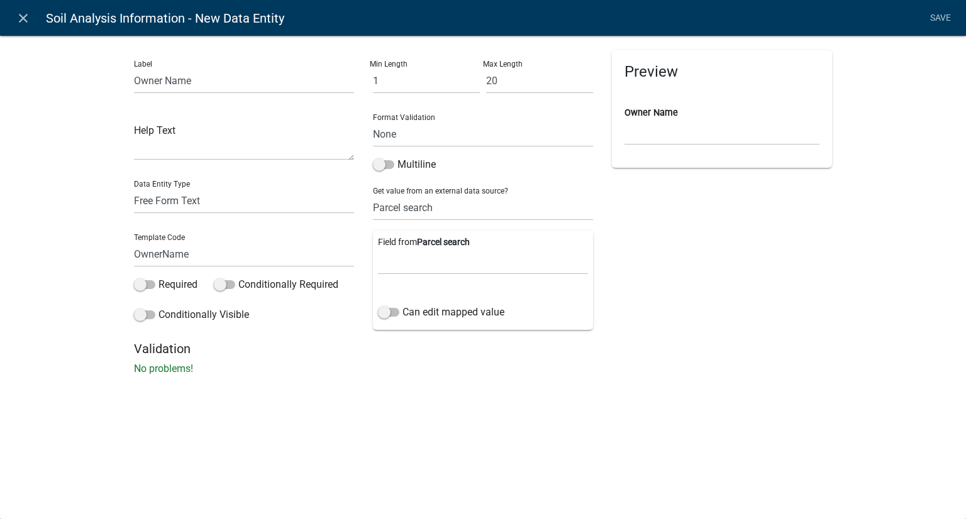
click at [933, 19] on li "Save" at bounding box center [939, 18] width 31 height 24
click at [405, 440] on div "close Soil Analysis Information - New Data Entity Save Label Owner Name Help Te…" at bounding box center [483, 259] width 966 height 519
click at [382, 162] on span at bounding box center [383, 164] width 21 height 9
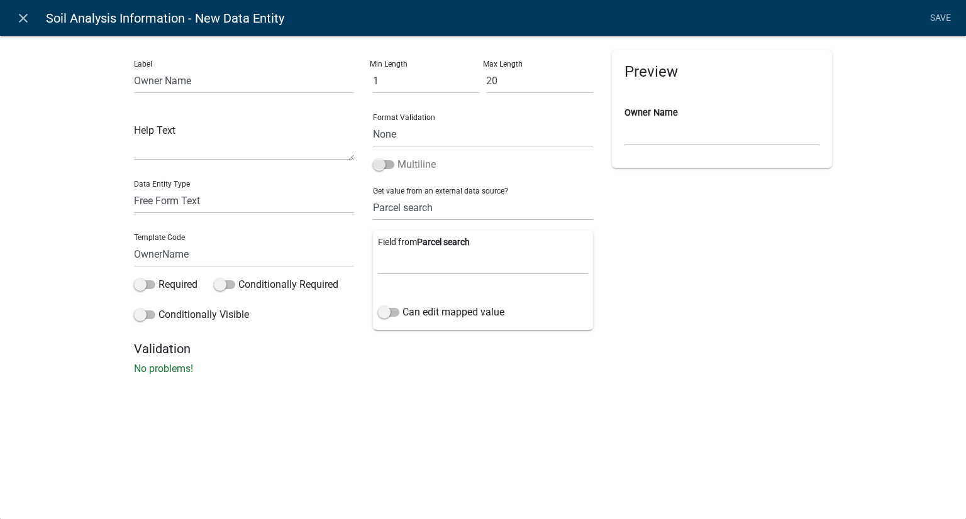
click at [397, 157] on input "Multiline" at bounding box center [397, 157] width 0 height 0
click at [392, 168] on span at bounding box center [383, 164] width 21 height 9
click at [397, 157] on input "Multiline" at bounding box center [397, 157] width 0 height 0
click at [382, 315] on span at bounding box center [388, 312] width 21 height 9
click at [402, 305] on input "Can edit mapped value" at bounding box center [402, 305] width 0 height 0
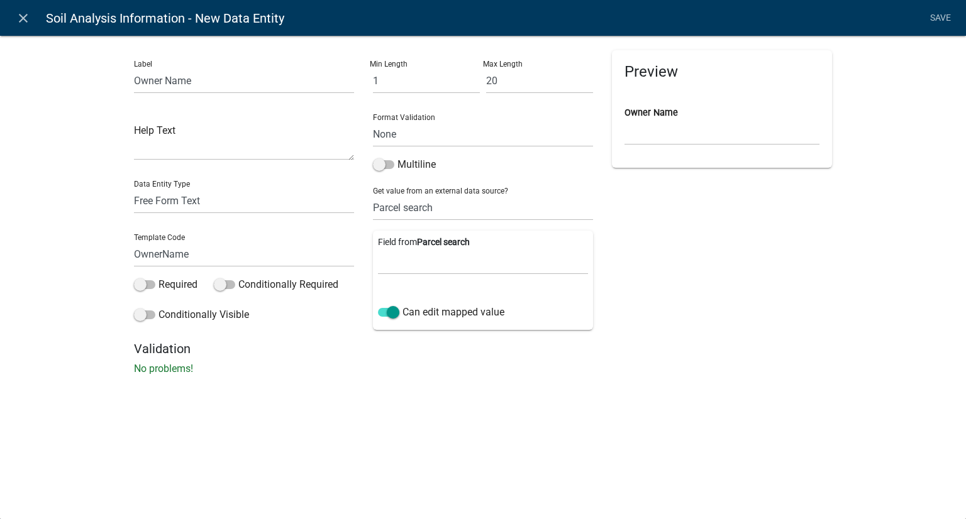
click at [946, 18] on li "Save" at bounding box center [939, 18] width 31 height 24
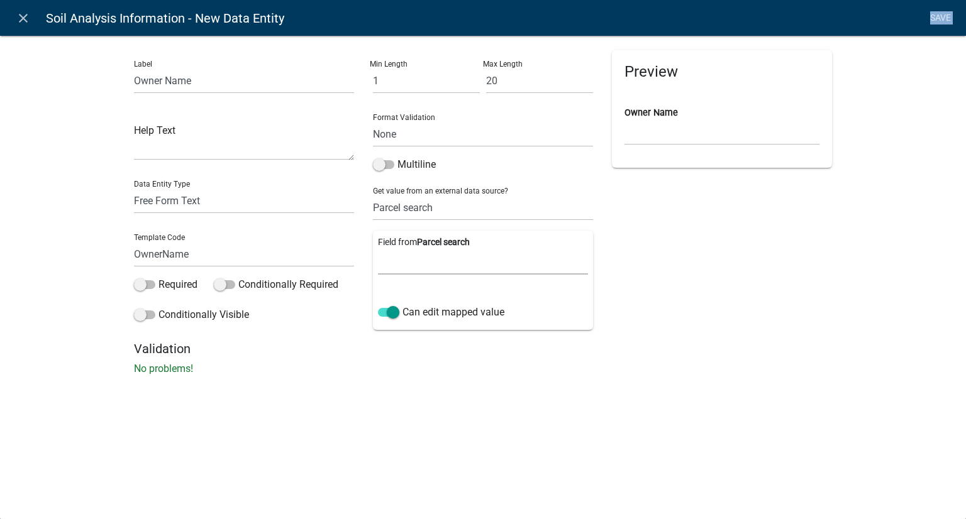
click at [460, 265] on select "Parcel ID Owner Name Owner City Owner State Owner Zip Owner Address 1 Owner Add…" at bounding box center [483, 262] width 210 height 26
select select "1: Object"
click at [378, 249] on select "Parcel ID Owner Name Owner City Owner State Owner Zip Owner Address 1 Owner Add…" at bounding box center [483, 262] width 210 height 26
click at [945, 18] on link "Save" at bounding box center [939, 18] width 31 height 24
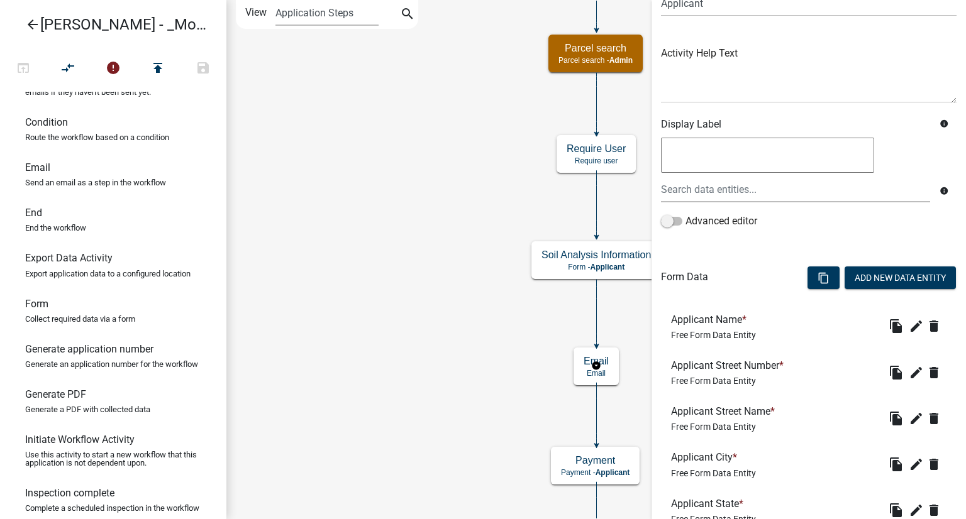
scroll to position [0, 0]
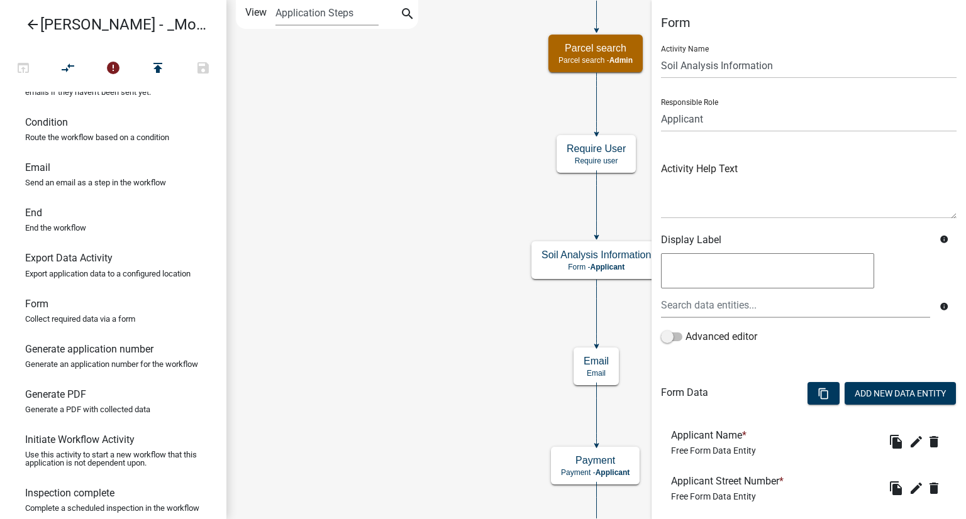
click at [389, 113] on icon "Start Start - Applicant Require User Require user Parcel search Parcel search -…" at bounding box center [596, 446] width 738 height 891
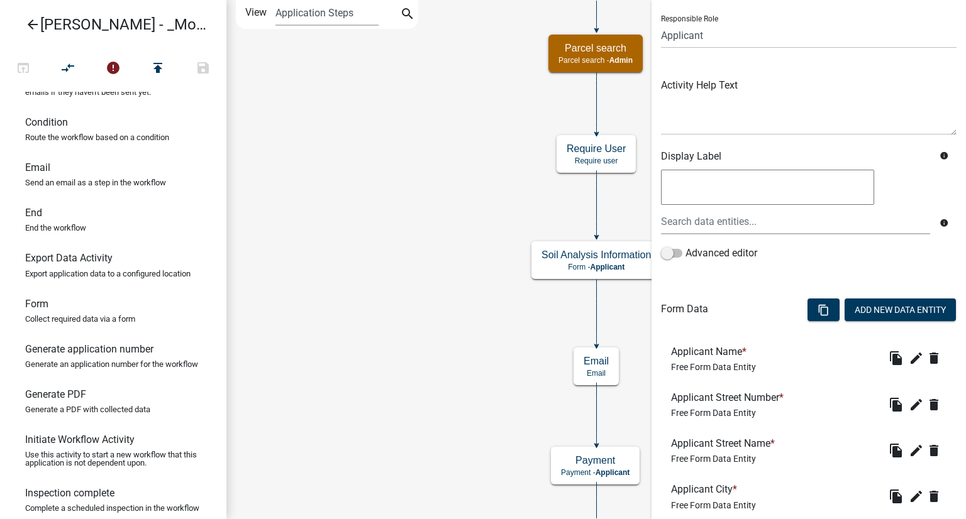
scroll to position [304, 0]
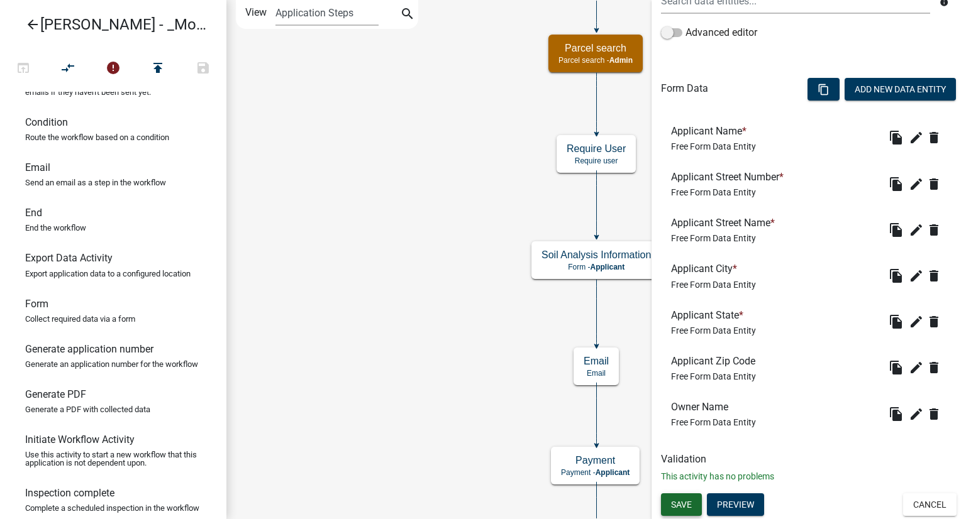
click at [689, 504] on span "Save" at bounding box center [681, 505] width 21 height 10
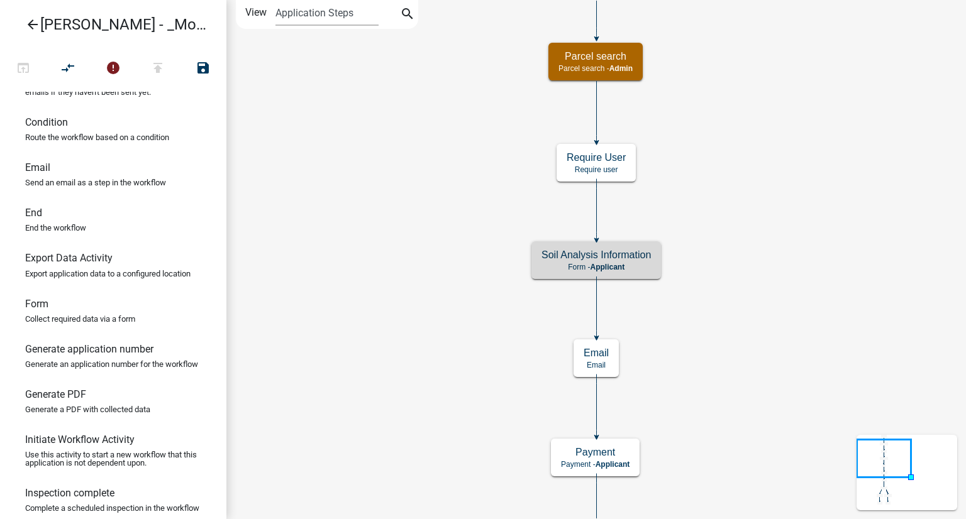
scroll to position [0, 0]
click at [824, 250] on icon "Start Start - Applicant Require User Require user Parcel search Parcel search -…" at bounding box center [596, 442] width 738 height 883
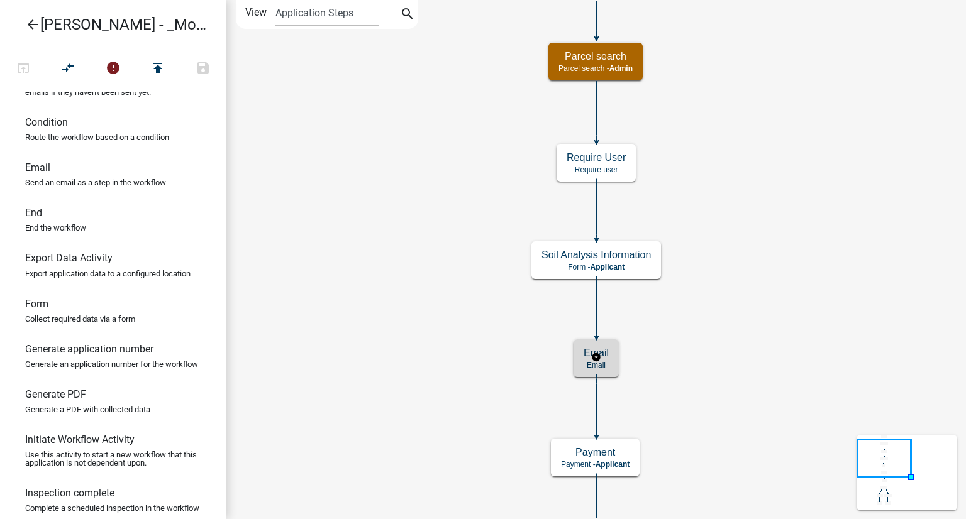
click at [585, 358] on h5 "Email" at bounding box center [595, 353] width 25 height 12
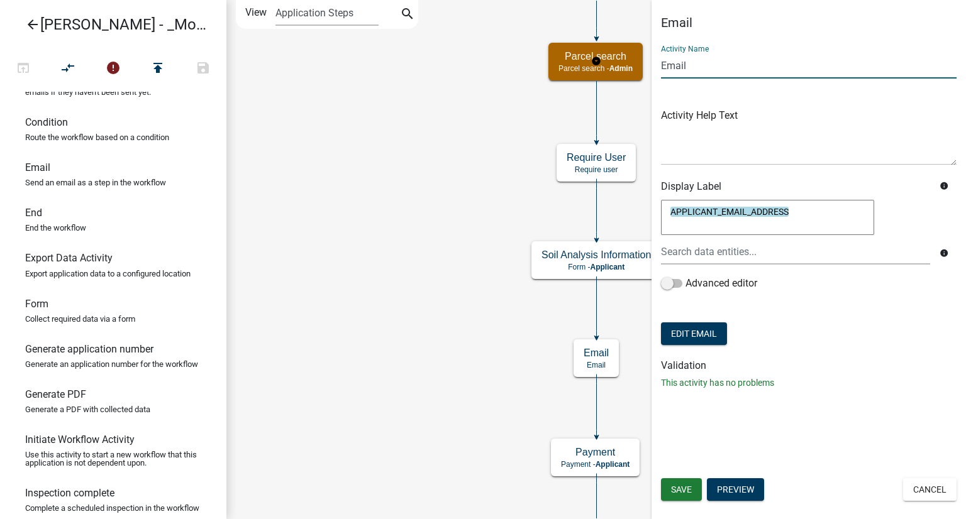
drag, startPoint x: 705, startPoint y: 65, endPoint x: 641, endPoint y: 68, distance: 63.6
click at [641, 68] on main "Start Start - Applicant Require User Require user Parcel search Parcel search -…" at bounding box center [595, 259] width 739 height 519
type input "We Received Your application"
click at [691, 337] on button "Edit Email" at bounding box center [694, 334] width 66 height 23
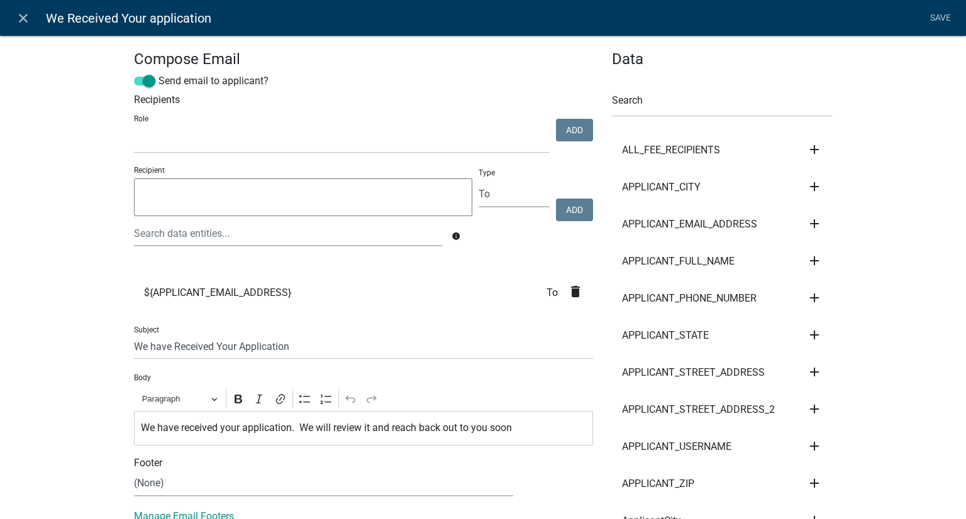
click at [193, 193] on textarea at bounding box center [303, 198] width 338 height 38
click at [934, 17] on link "Save" at bounding box center [939, 18] width 31 height 24
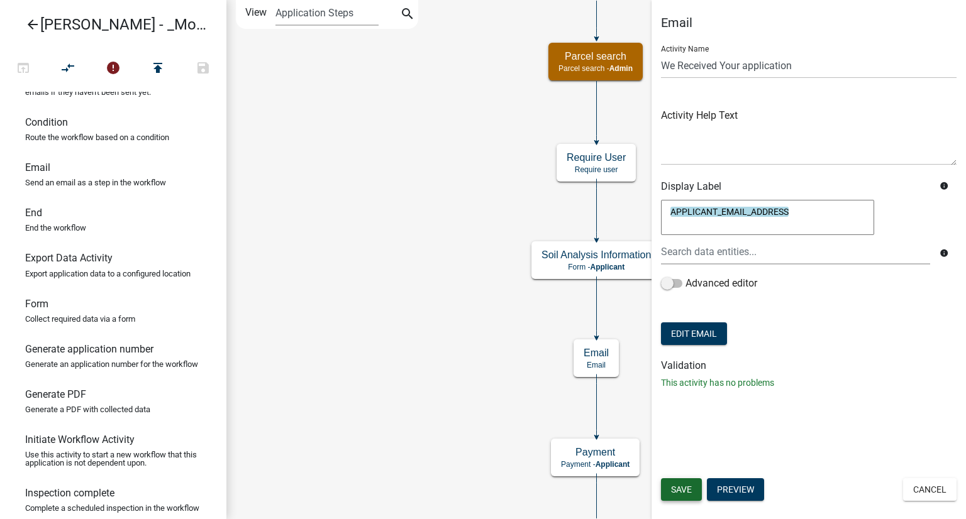
click at [677, 496] on button "Save" at bounding box center [681, 489] width 41 height 23
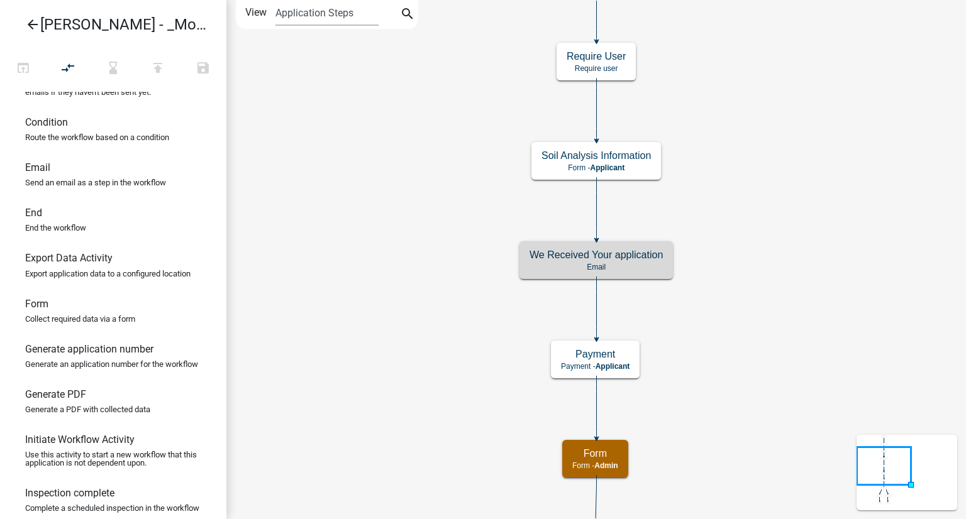
click at [863, 255] on icon "Start Start - Applicant Require User Require user Parcel search Parcel search -…" at bounding box center [596, 393] width 738 height 785
click at [804, 173] on icon "Start Start - Applicant Require User Require user Parcel search Parcel search -…" at bounding box center [596, 393] width 738 height 785
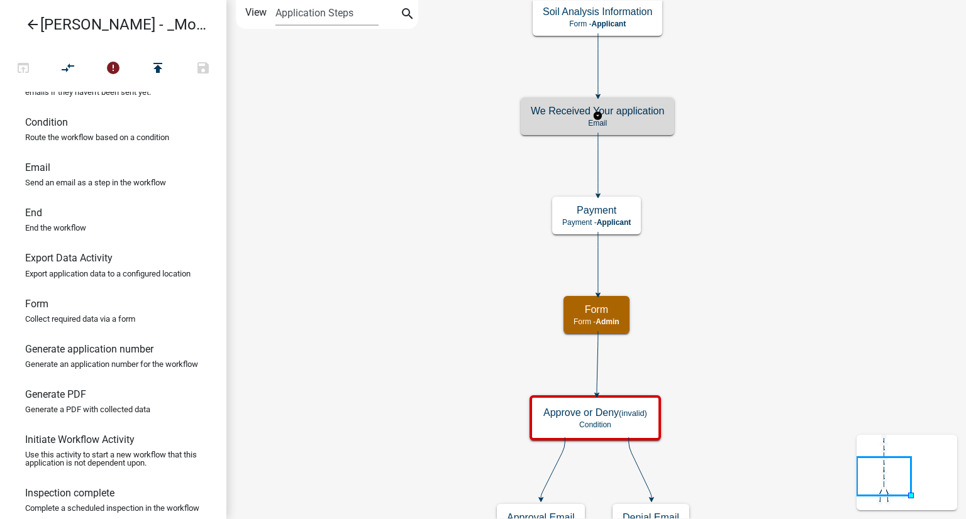
click at [558, 121] on p "Email" at bounding box center [597, 123] width 133 height 9
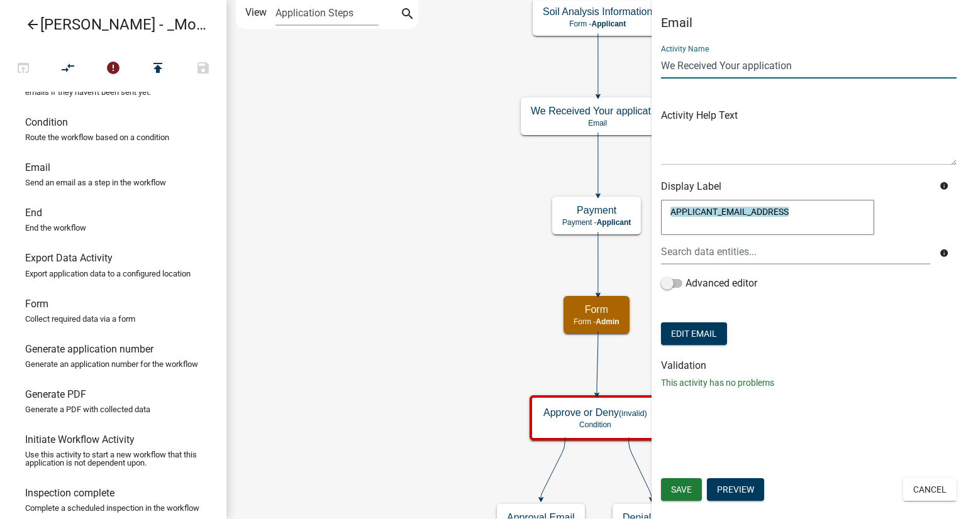
drag, startPoint x: 803, startPoint y: 61, endPoint x: 647, endPoint y: 61, distance: 156.5
click at [647, 61] on main "Start Start - Applicant Require User Require user Parcel search Parcel search -…" at bounding box center [595, 259] width 739 height 519
type input "Submitted"
drag, startPoint x: 790, startPoint y: 209, endPoint x: 652, endPoint y: 214, distance: 138.4
click at [652, 214] on div "APPLICANT_EMAIL_ADDRESS APPLICANT_EMAIL_ADDRESS info Advanced editor" at bounding box center [808, 252] width 314 height 110
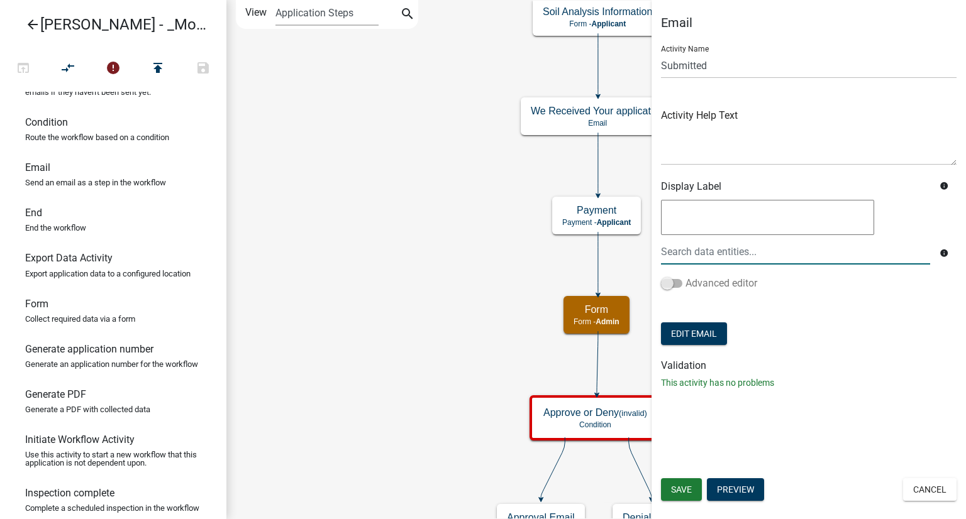
click at [673, 282] on span at bounding box center [671, 283] width 21 height 9
click at [685, 276] on input "Advanced editor" at bounding box center [685, 276] width 0 height 0
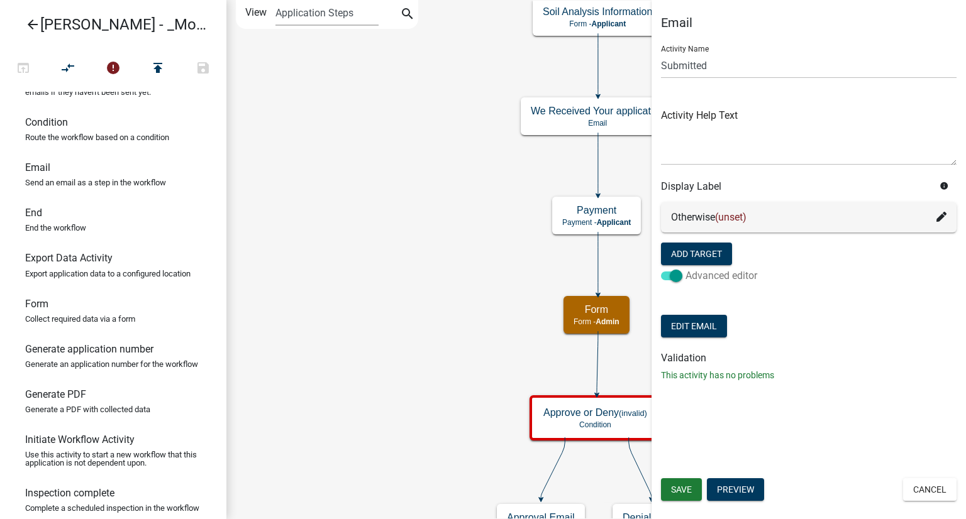
click at [681, 281] on label "Advanced editor" at bounding box center [709, 275] width 96 height 15
click at [685, 268] on input "Advanced editor" at bounding box center [685, 268] width 0 height 0
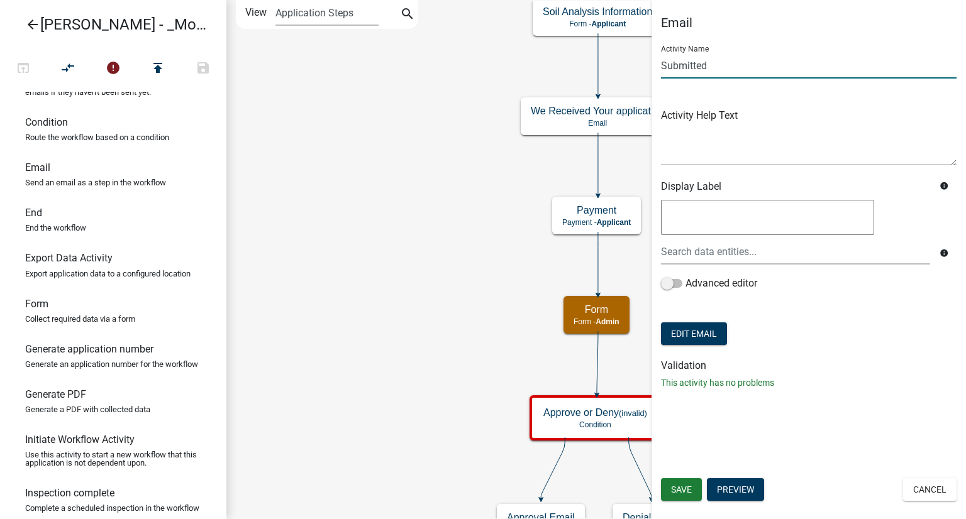
click at [707, 66] on input "Submitted" at bounding box center [808, 66] width 295 height 26
click at [792, 48] on div "Activity Name Submitted" at bounding box center [808, 56] width 295 height 43
click at [714, 339] on button "Edit Email" at bounding box center [694, 334] width 66 height 23
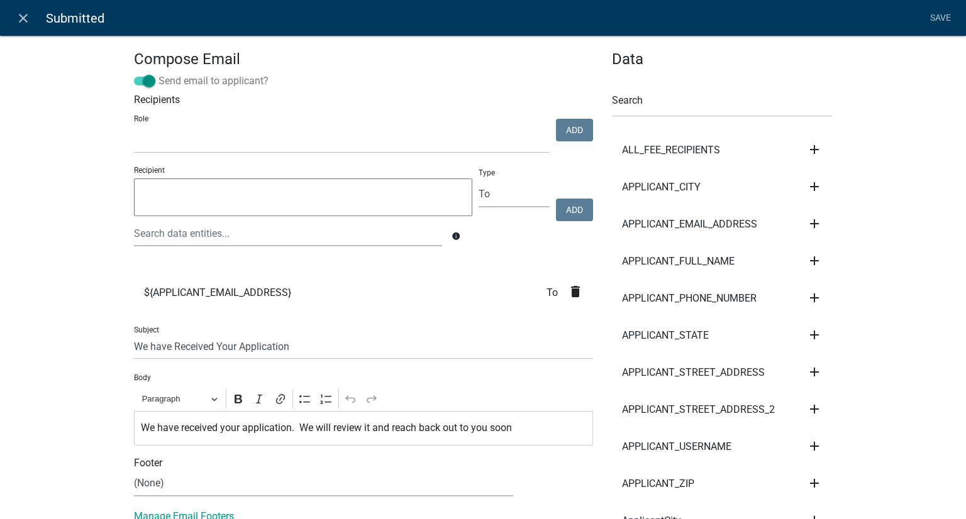
click at [142, 77] on span at bounding box center [144, 81] width 21 height 9
click at [158, 74] on input "Send email to applicant?" at bounding box center [158, 74] width 0 height 0
click at [312, 134] on select "kiantest Kian Engineer Admin" at bounding box center [342, 141] width 416 height 26
select select "1915ea58-7059-4941-9cac-dbbdee29afec"
click at [134, 128] on select "kiantest Kian Engineer Admin" at bounding box center [342, 141] width 416 height 26
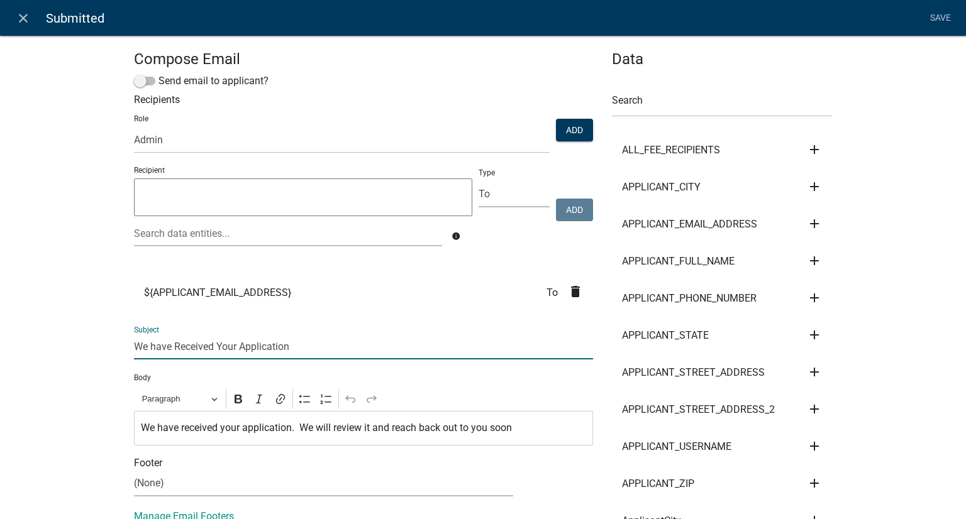
drag, startPoint x: 287, startPoint y: 351, endPoint x: 126, endPoint y: 359, distance: 161.1
type input "Submitted"
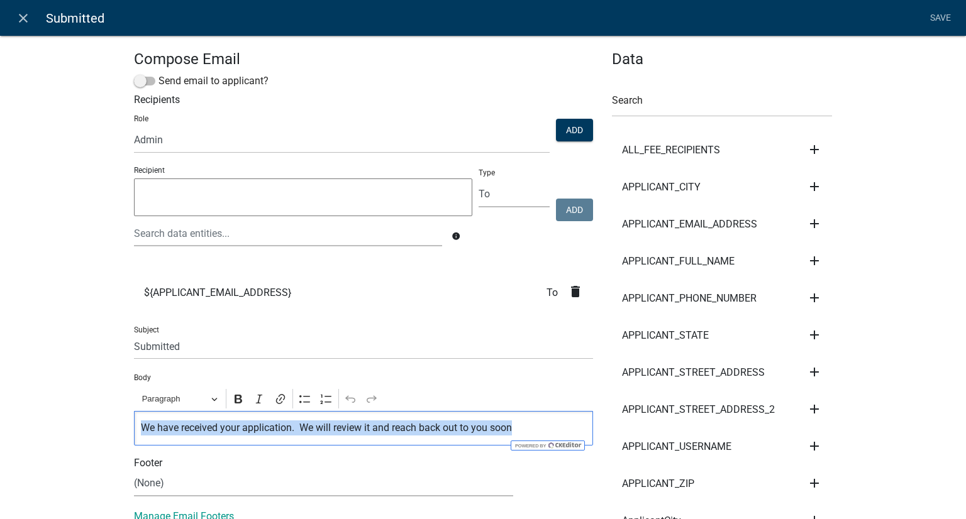
drag, startPoint x: 510, startPoint y: 430, endPoint x: 123, endPoint y: 430, distance: 387.9
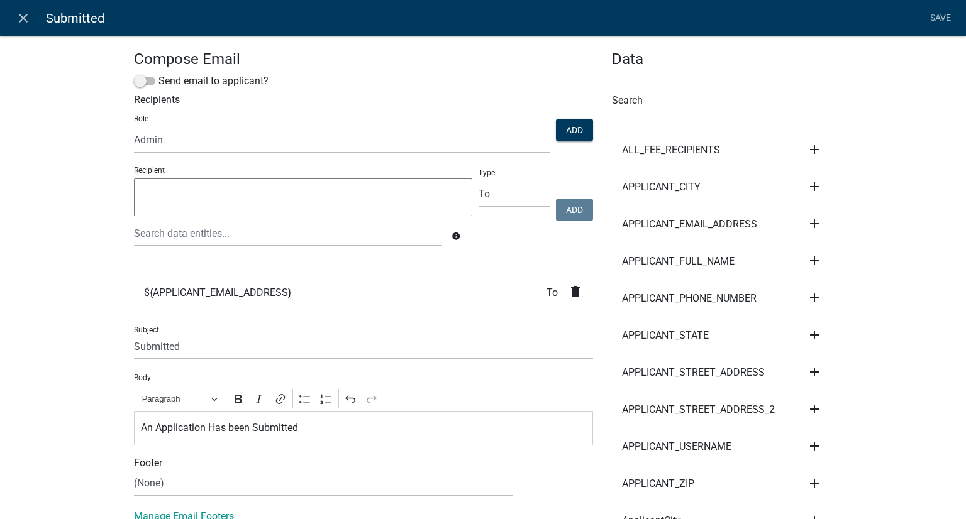
click at [207, 473] on select "(None) [PERSON_NAME] Footer [PERSON_NAME] Test email Footer [PERSON_NAME] - Tes…" at bounding box center [323, 484] width 379 height 26
select select "96029820-456f-4f96-a662-124e77a0e4a4"
click at [134, 471] on select "(None) [PERSON_NAME] Footer [PERSON_NAME] Test email Footer [PERSON_NAME] - Tes…" at bounding box center [323, 484] width 379 height 26
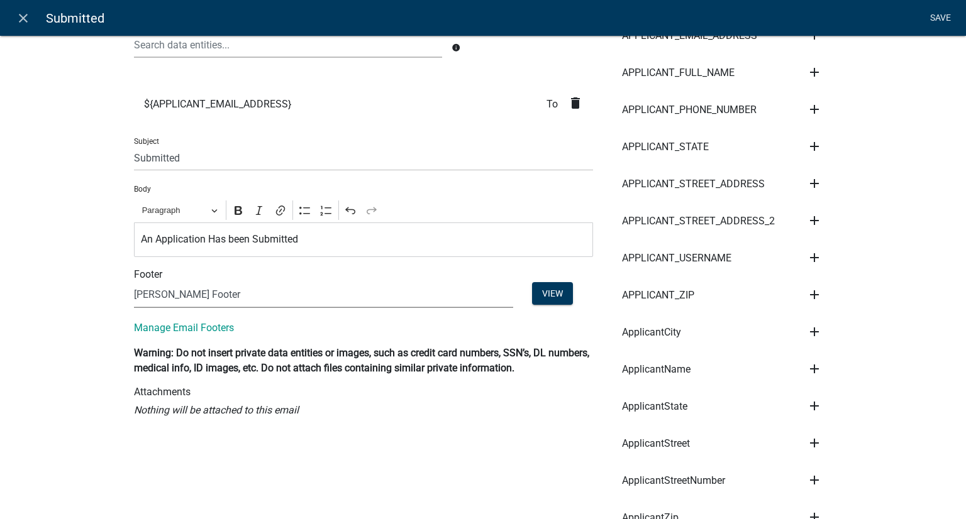
click at [937, 14] on link "Save" at bounding box center [939, 18] width 31 height 24
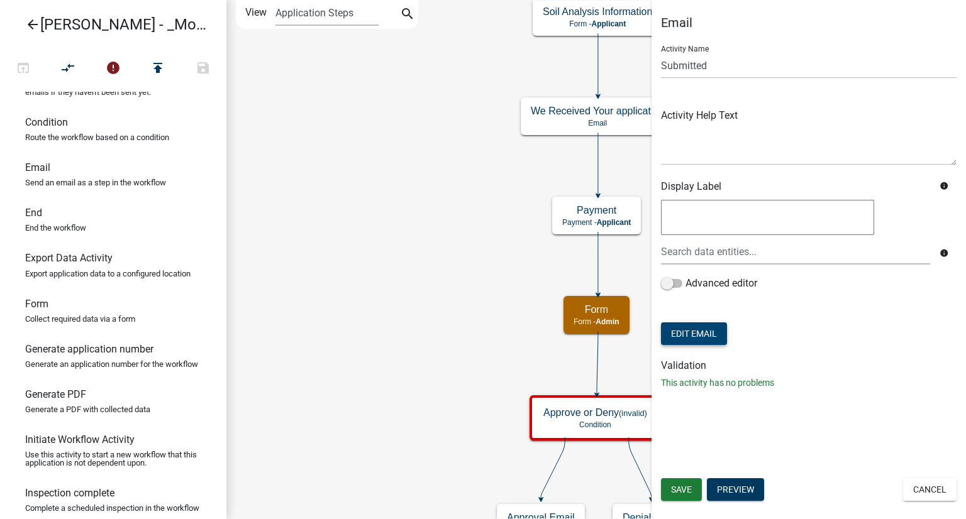
scroll to position [0, 0]
click at [683, 494] on span "Save" at bounding box center [681, 490] width 21 height 10
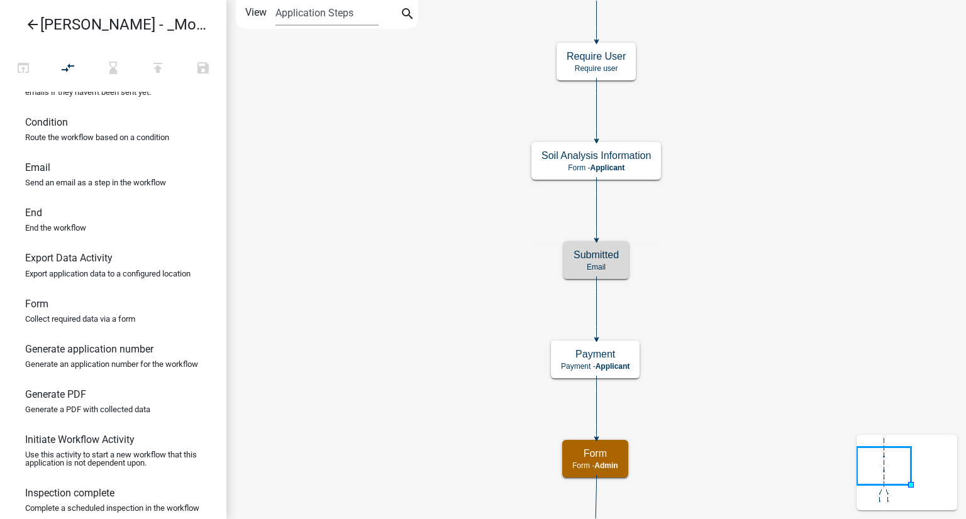
click at [738, 302] on icon "Start Start - Applicant Require User Require user Parcel search Parcel search -…" at bounding box center [596, 393] width 738 height 785
click at [598, 444] on div "Form Form - Admin" at bounding box center [595, 459] width 66 height 38
select select "1915EA58-7059-4941-9CAC-DBBDEE29AFEC"
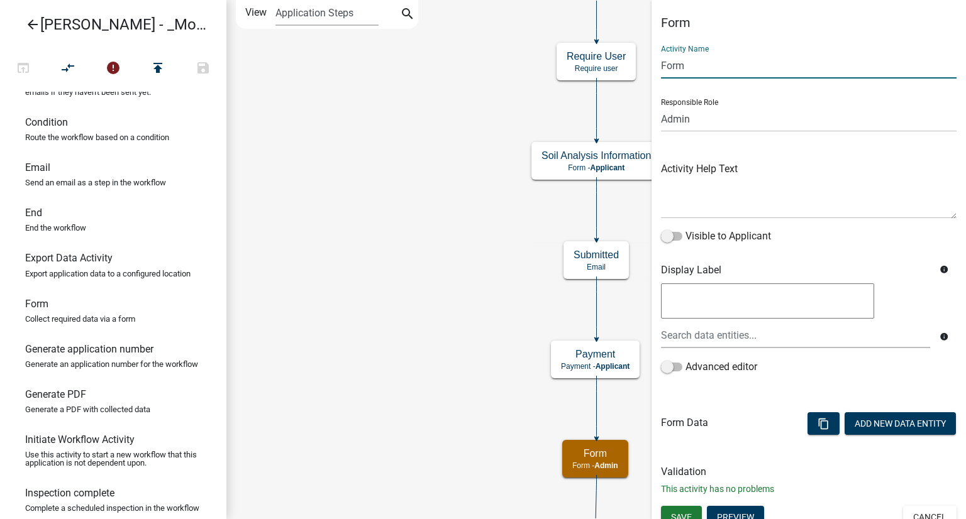
drag, startPoint x: 704, startPoint y: 71, endPoint x: 653, endPoint y: 69, distance: 51.0
click at [653, 69] on div "Form Activity Name Form Responsible Role Applicant Kian Engineer Admin Activity…" at bounding box center [808, 260] width 314 height 491
type input "A"
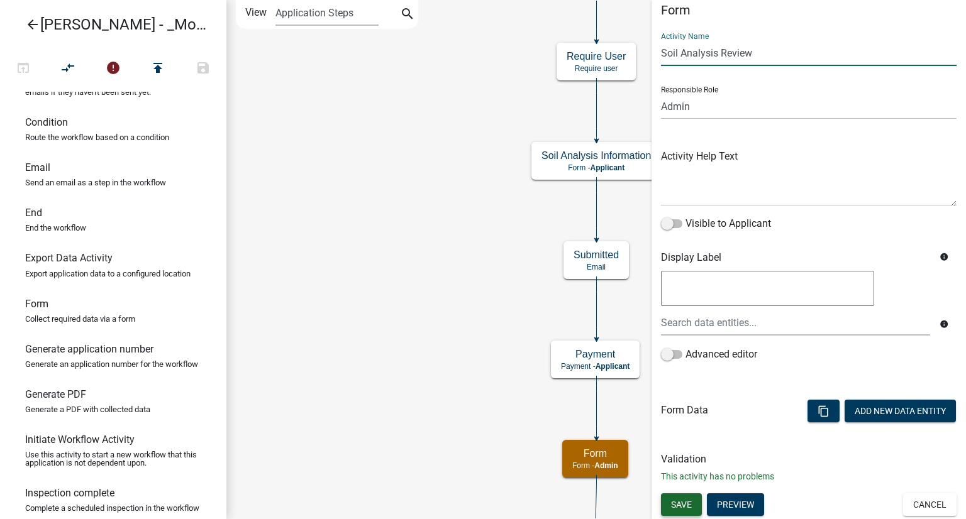
type input "Soil Analysis Review"
click at [681, 513] on button "Save" at bounding box center [681, 505] width 41 height 23
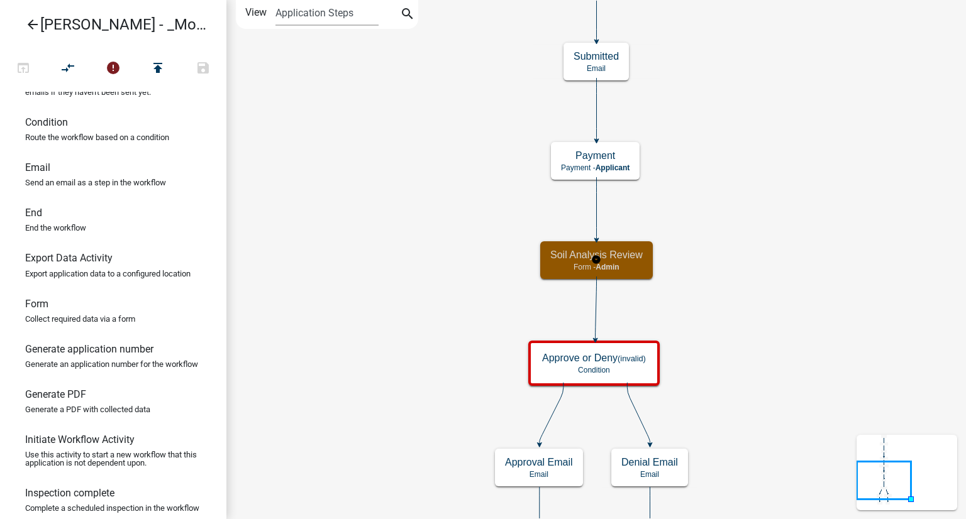
click at [610, 269] on span "Admin" at bounding box center [606, 267] width 23 height 9
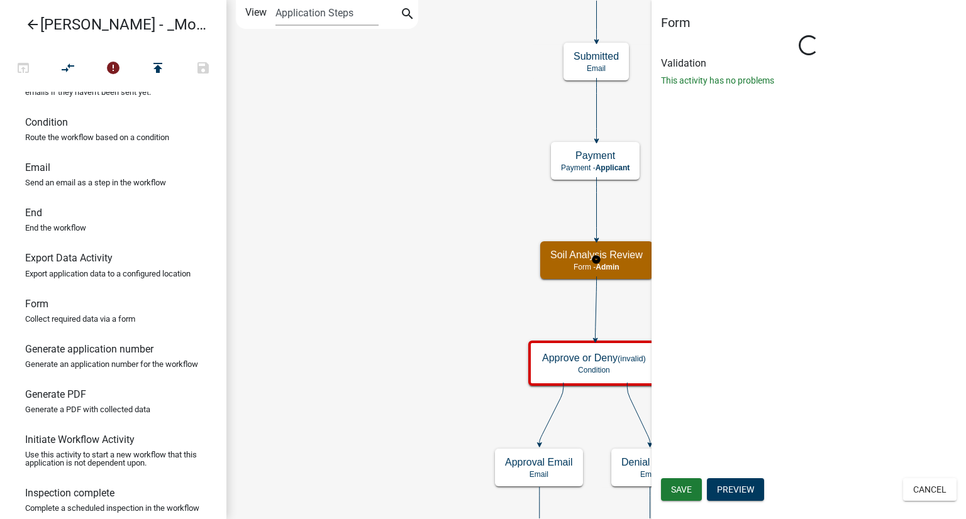
select select "1915EA58-7059-4941-9CAC-DBBDEE29AFEC"
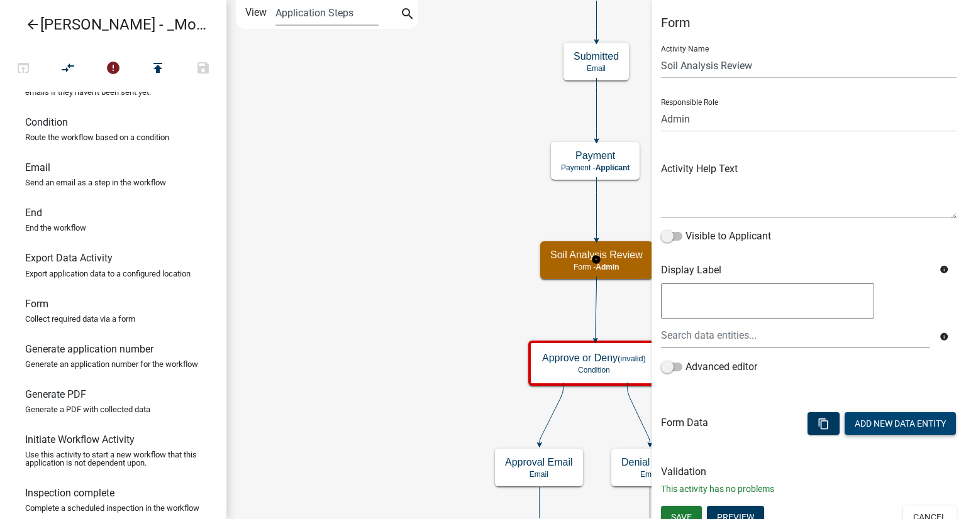
click at [898, 421] on button "Add New Data Entity" at bounding box center [899, 423] width 111 height 23
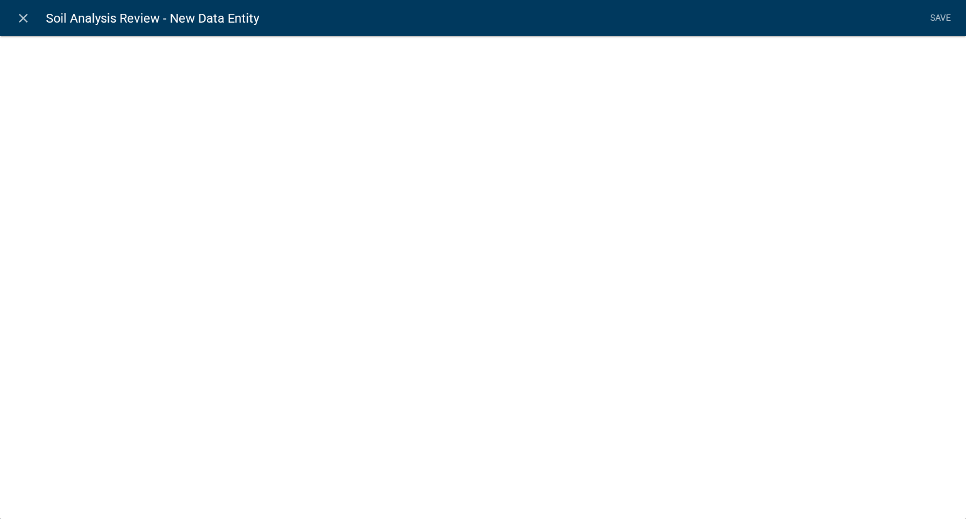
select select
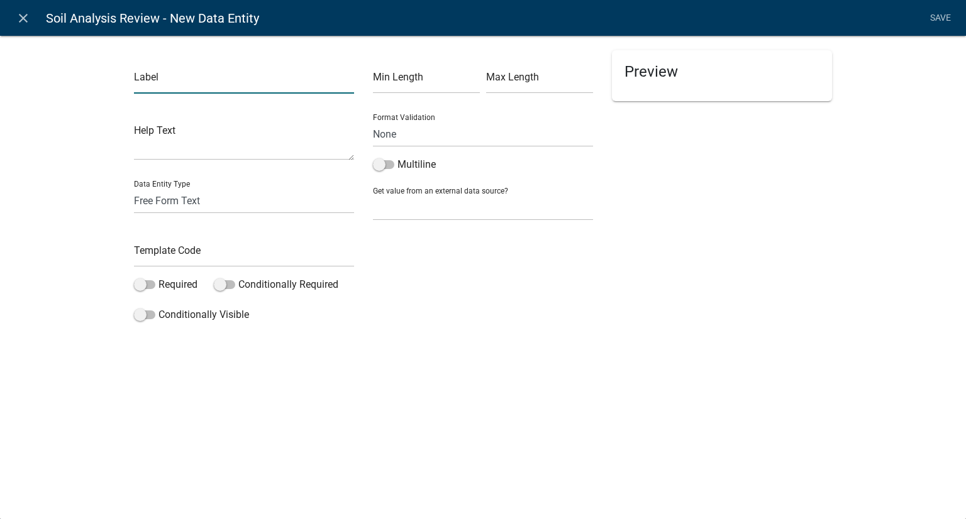
click at [194, 86] on input "text" at bounding box center [244, 81] width 220 height 26
type input "Approval"
click at [167, 204] on select "Free Form Text Document Display Entity Value Fee Numeric Data Date Map Sketch D…" at bounding box center [244, 201] width 220 height 26
click at [155, 200] on select "Free Form Text Document Display Entity Value Fee Numeric Data Date Map Sketch D…" at bounding box center [244, 201] width 220 height 26
select select "list-data"
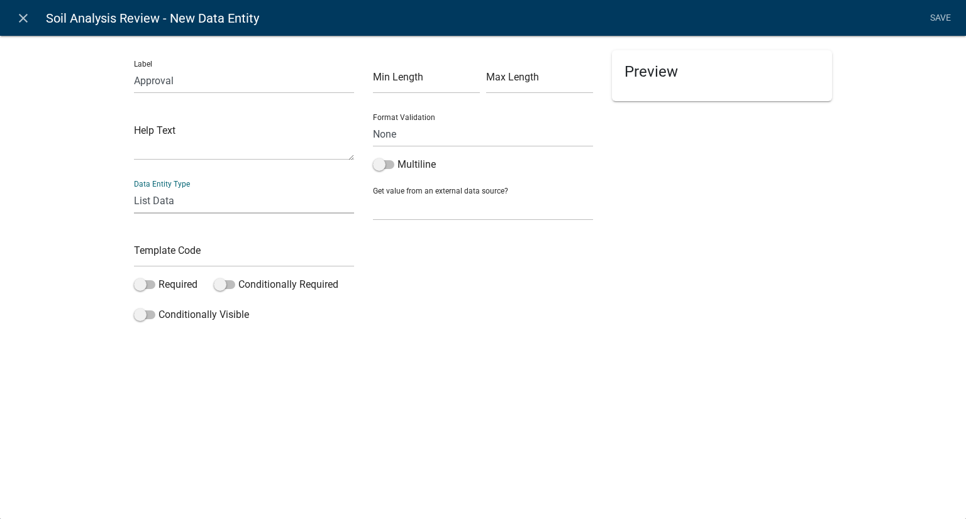
click at [134, 188] on select "Free Form Text Document Display Entity Value Fee Numeric Data Date Map Sketch D…" at bounding box center [244, 201] width 220 height 26
select select "list-data"
select select
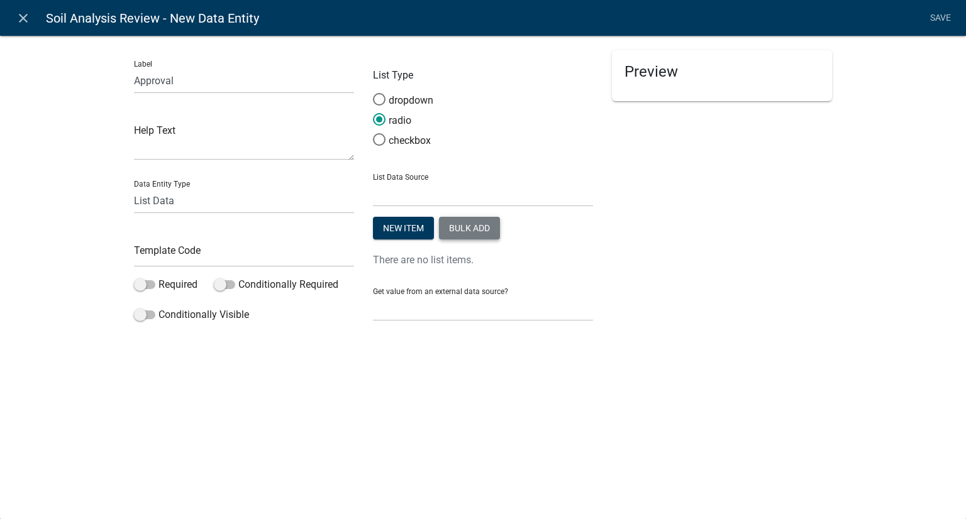
click at [482, 227] on button "Bulk add" at bounding box center [469, 228] width 61 height 23
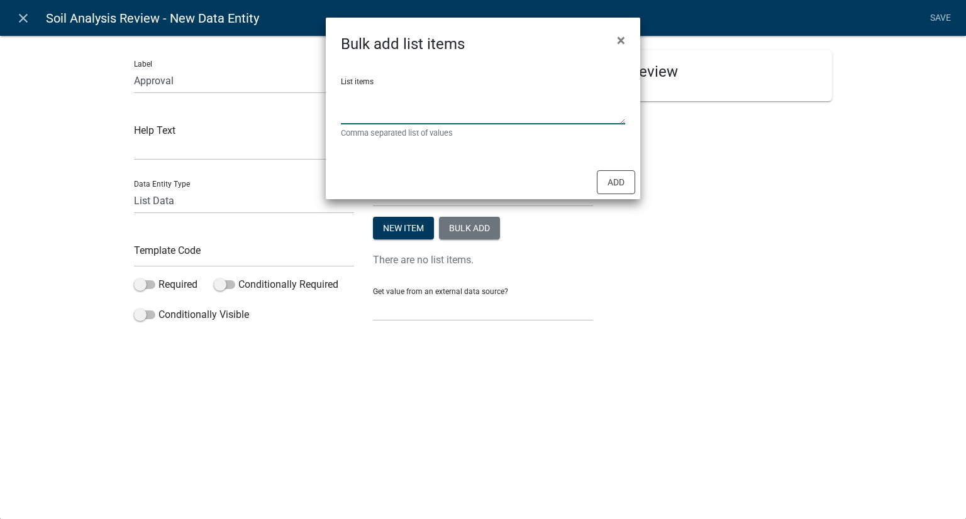
click at [405, 116] on textarea "List items" at bounding box center [483, 105] width 284 height 39
type textarea "Approved,Denied"
click at [612, 185] on button "Add" at bounding box center [616, 182] width 38 height 24
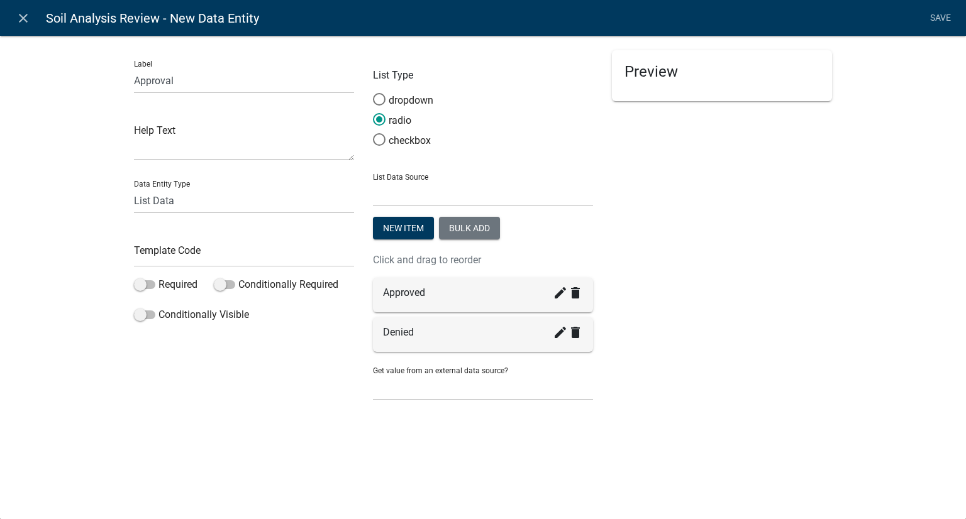
click at [950, 19] on li "Save" at bounding box center [939, 18] width 31 height 24
click at [944, 18] on li "Save" at bounding box center [939, 18] width 31 height 24
click at [174, 256] on input "text" at bounding box center [244, 254] width 220 height 26
type input "a"
click at [576, 300] on icon "delete" at bounding box center [575, 292] width 15 height 15
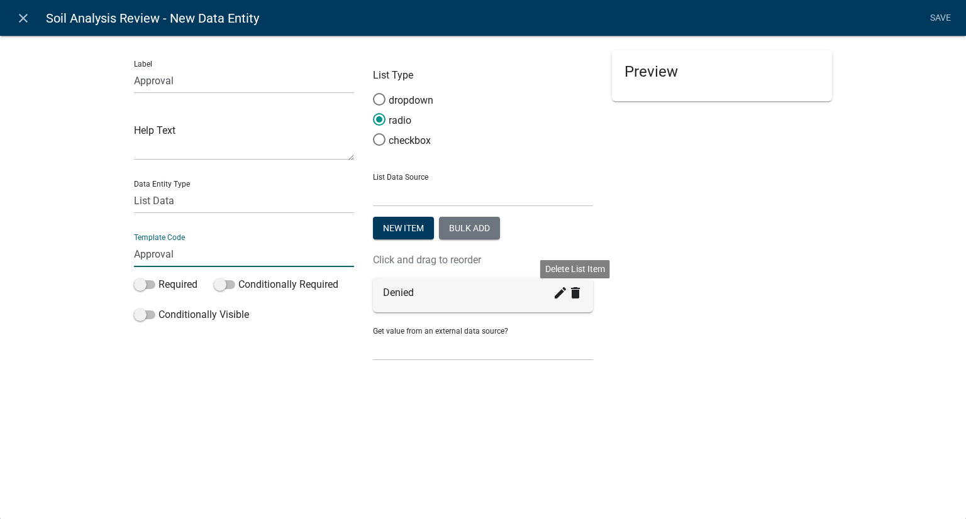
click at [575, 300] on icon "delete" at bounding box center [575, 292] width 15 height 15
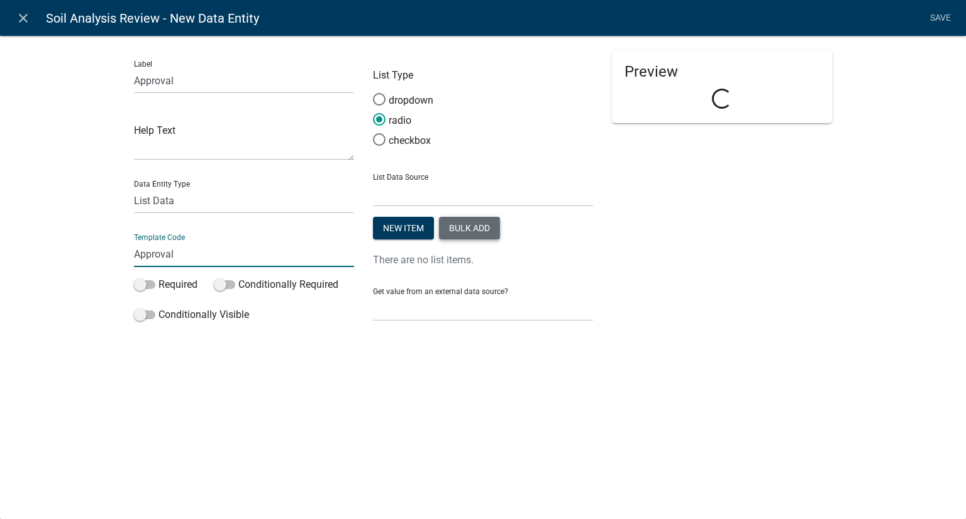
type input "Approval"
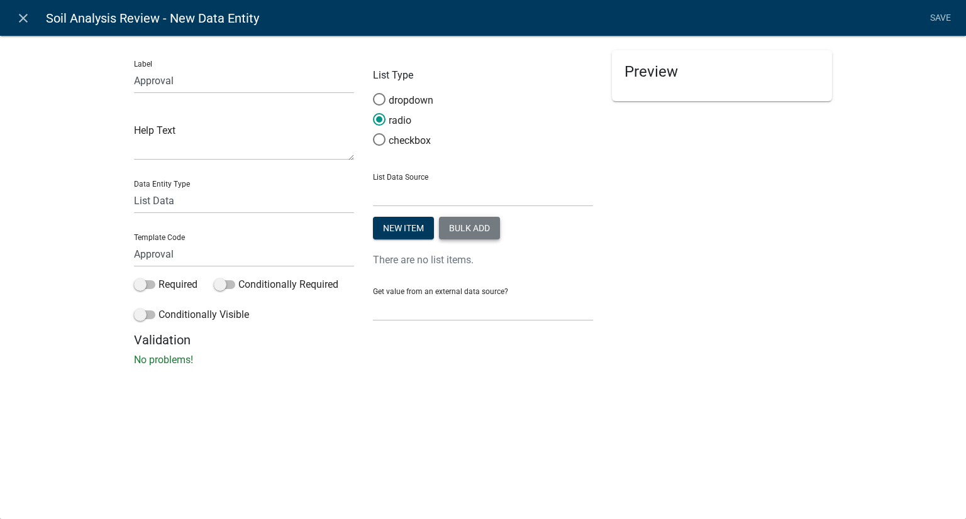
click at [477, 228] on button "Bulk add" at bounding box center [469, 228] width 61 height 23
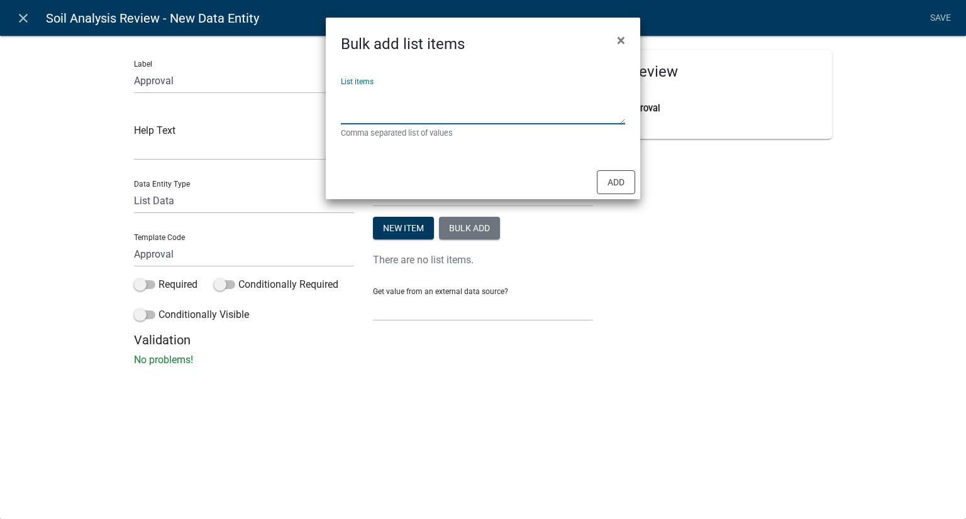
click at [361, 116] on textarea "List items" at bounding box center [483, 105] width 284 height 39
type textarea "y"
type textarea "Yes,No"
click at [607, 187] on button "Add" at bounding box center [616, 182] width 38 height 24
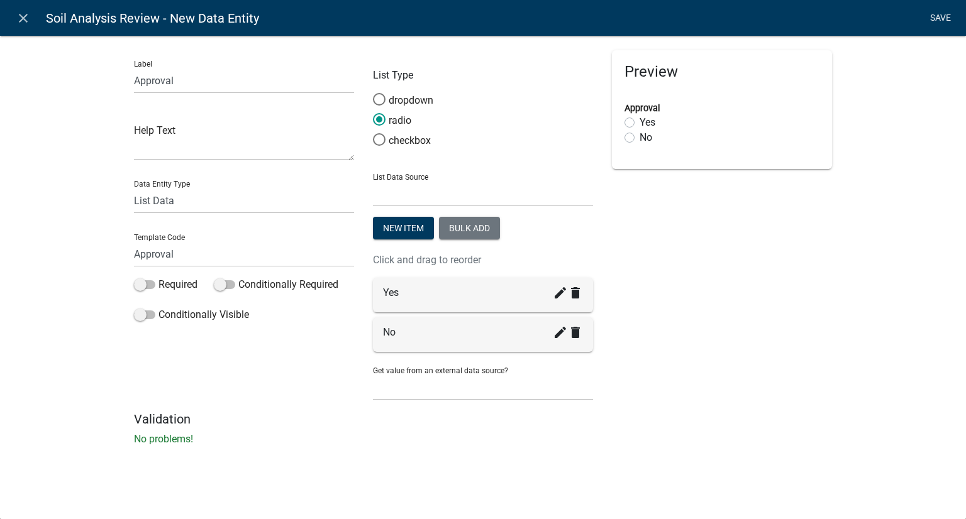
click at [930, 14] on link "Save" at bounding box center [939, 18] width 31 height 24
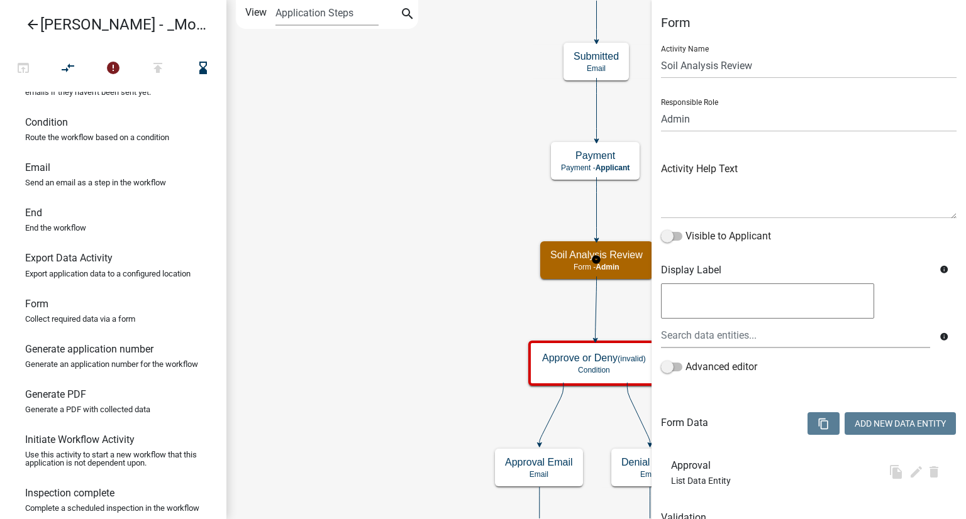
select select "1915EA58-7059-4941-9CAC-DBBDEE29AFEC"
click at [333, 172] on icon "Start Start - Applicant Require User Require user Parcel search Parcel search -…" at bounding box center [596, 294] width 738 height 586
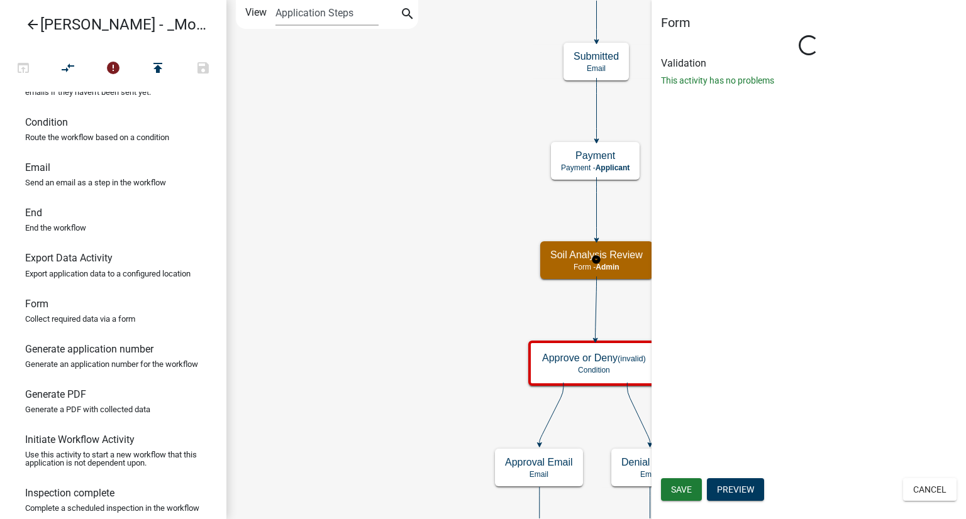
select select "1915EA58-7059-4941-9CAC-DBBDEE29AFEC"
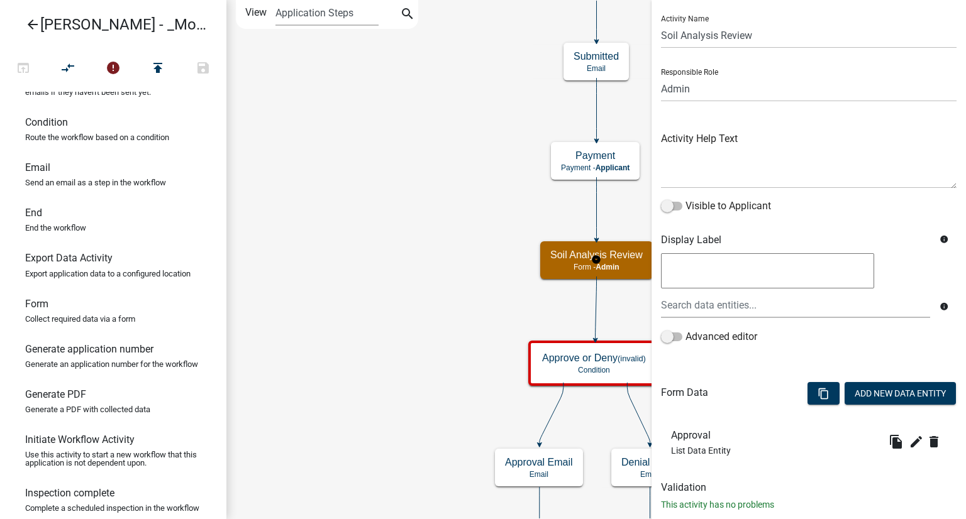
scroll to position [58, 0]
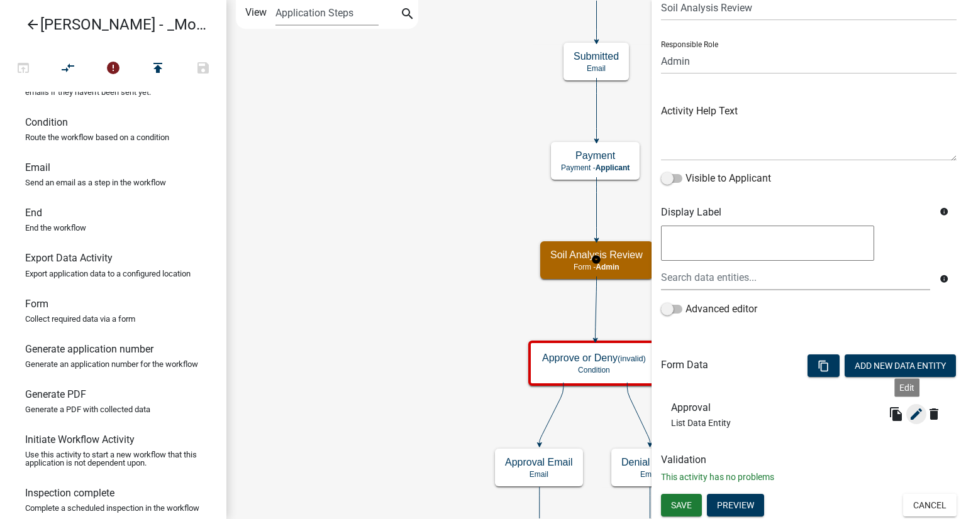
click at [908, 419] on icon "edit" at bounding box center [915, 414] width 15 height 15
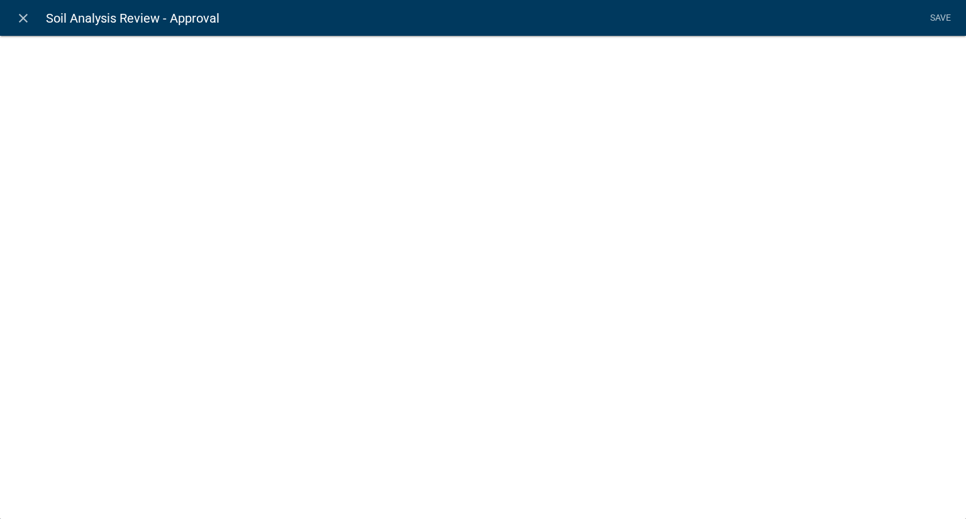
select select "list-data"
select select
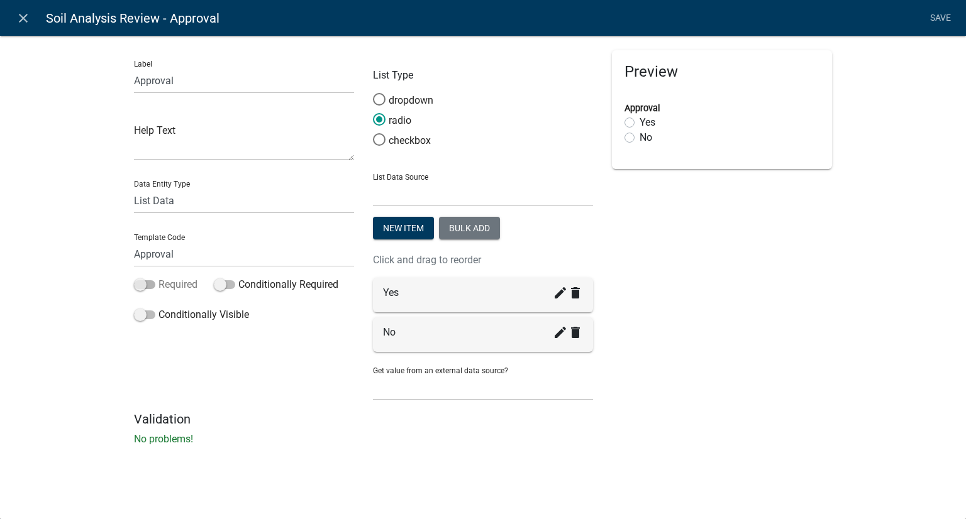
click at [150, 282] on span at bounding box center [144, 284] width 21 height 9
click at [158, 277] on input "Required" at bounding box center [158, 277] width 0 height 0
click at [938, 19] on link "Save" at bounding box center [939, 18] width 31 height 24
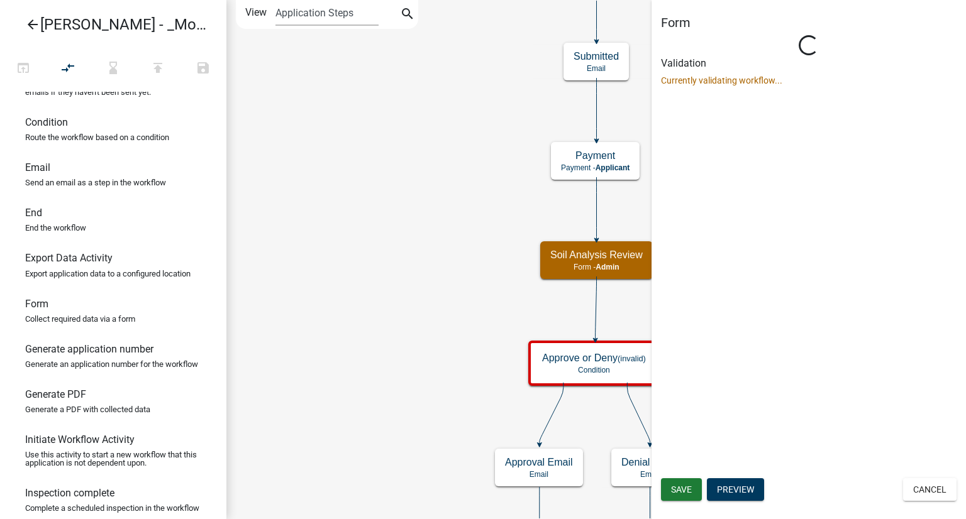
scroll to position [0, 0]
select select "1915EA58-7059-4941-9CAC-DBBDEE29AFEC"
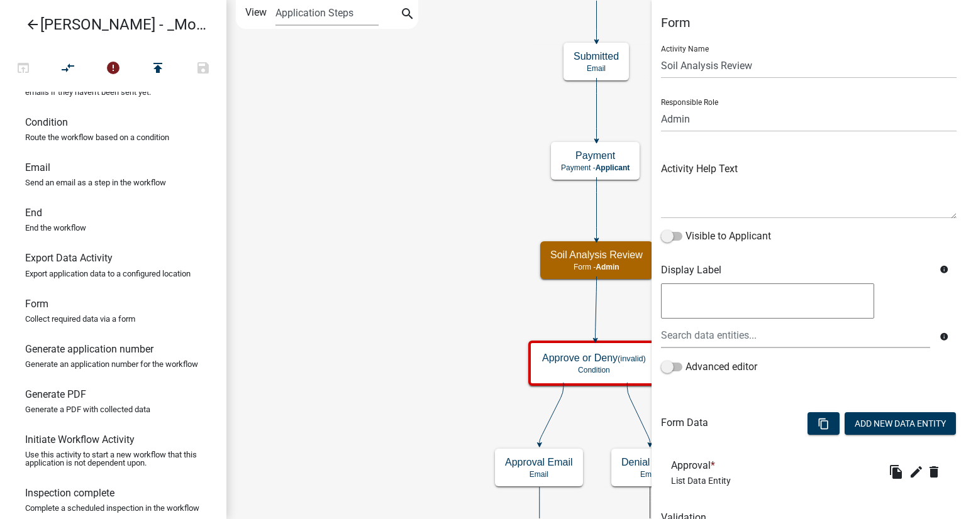
click at [407, 167] on icon "Start Start - Applicant Require User Require user Parcel search Parcel search -…" at bounding box center [596, 294] width 738 height 586
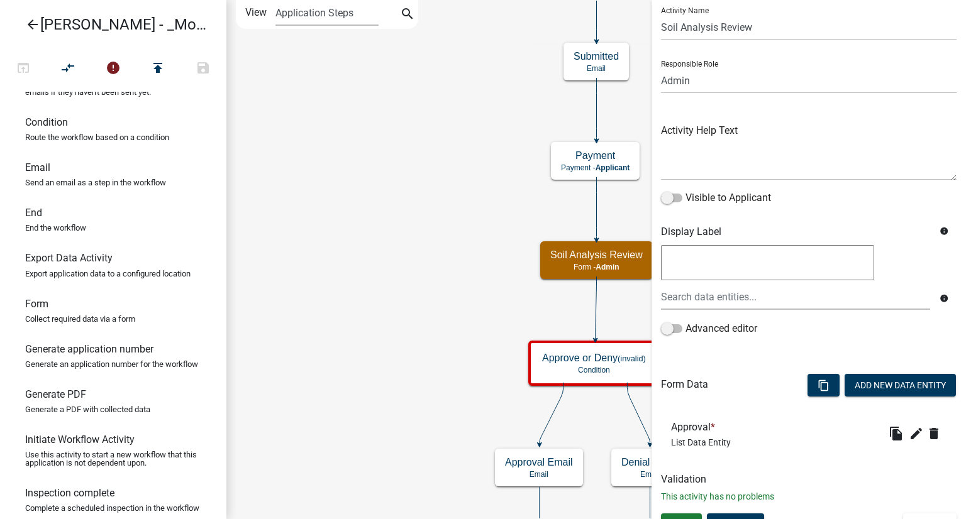
scroll to position [58, 0]
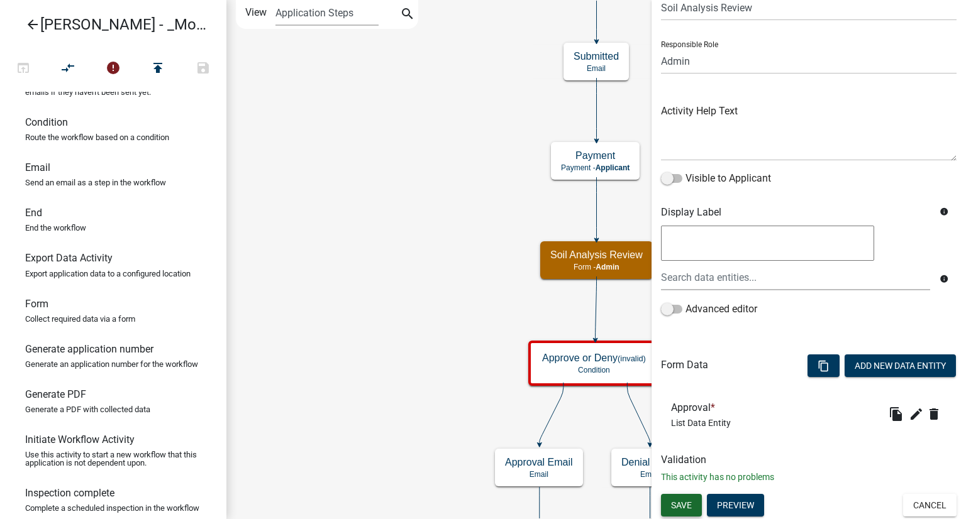
click at [697, 506] on button "Save" at bounding box center [681, 505] width 41 height 23
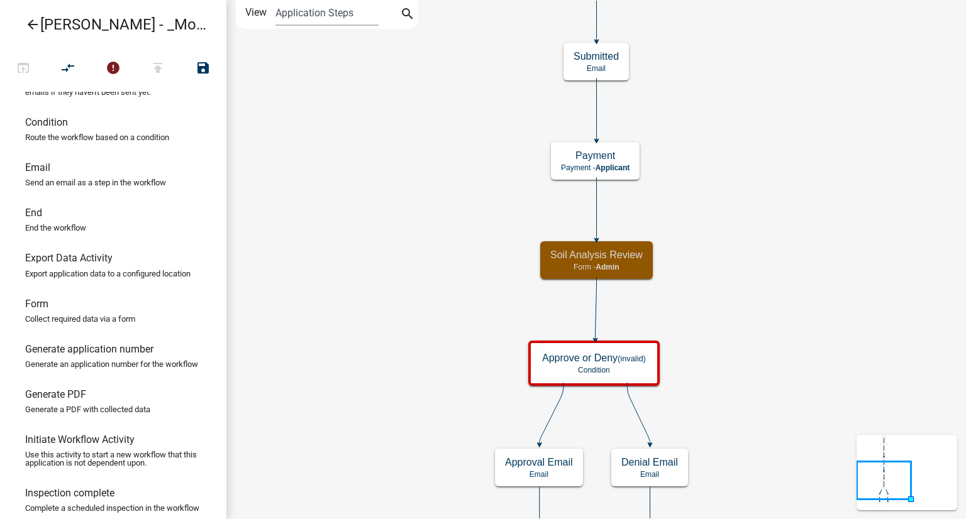
scroll to position [0, 0]
click at [573, 255] on h5 "Soil Analysis Review" at bounding box center [596, 255] width 92 height 12
select select "1915EA58-7059-4941-9CAC-DBBDEE29AFEC"
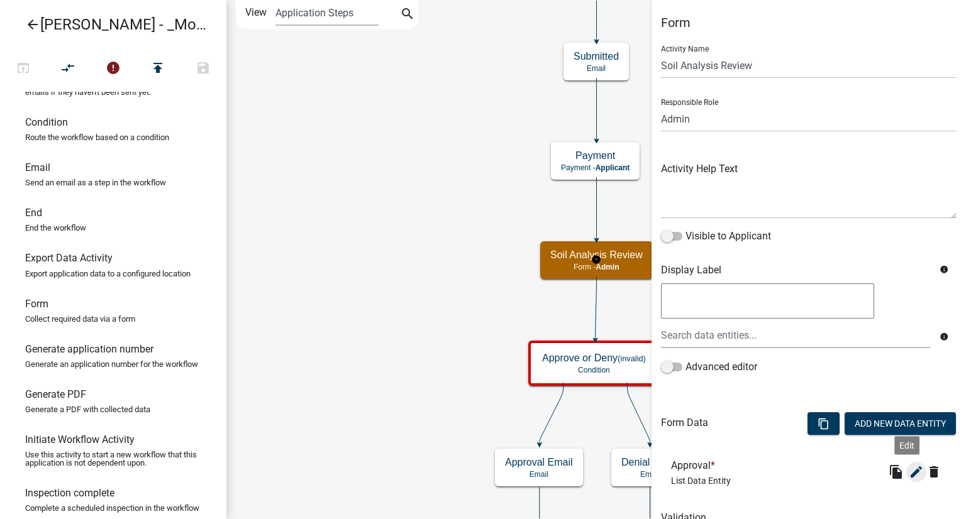
click at [908, 476] on icon "edit" at bounding box center [915, 472] width 15 height 15
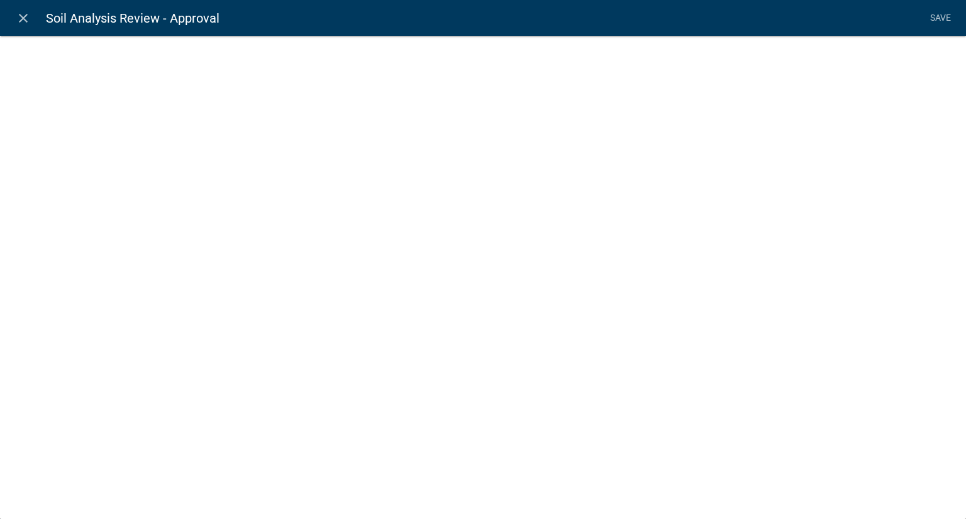
select select "list-data"
select select
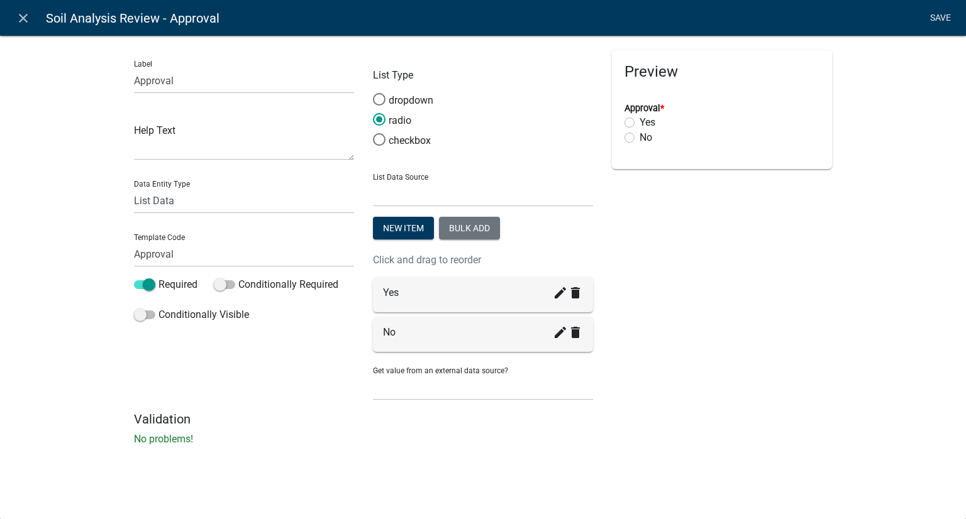
click at [938, 17] on link "Save" at bounding box center [939, 18] width 31 height 24
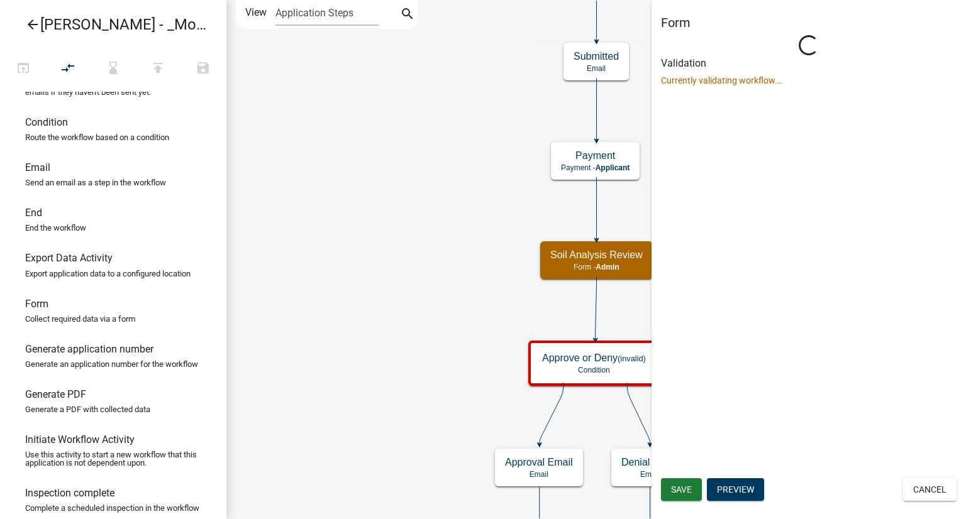
select select "1915EA58-7059-4941-9CAC-DBBDEE29AFEC"
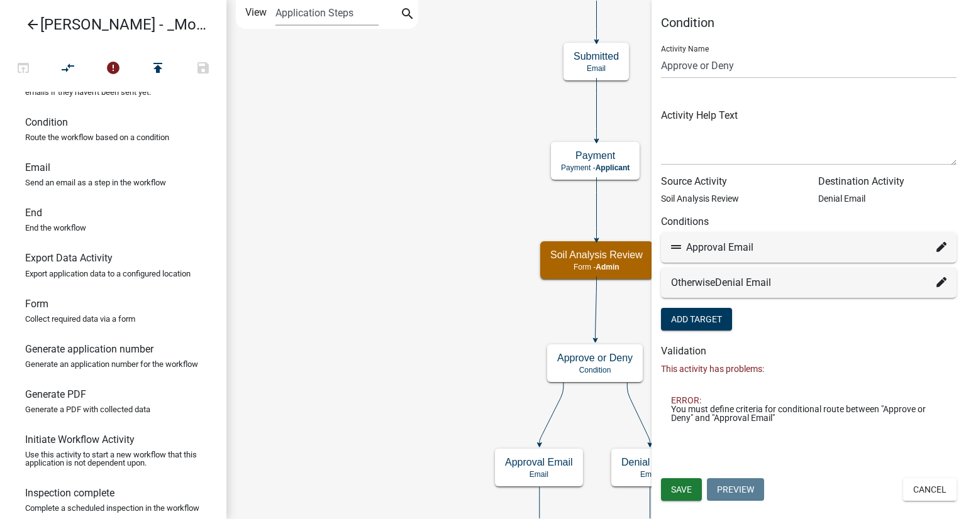
click at [940, 242] on icon at bounding box center [941, 247] width 10 height 10
select select "7: c9ffa307-8fb6-4efb-adeb-5c83adef0ea8"
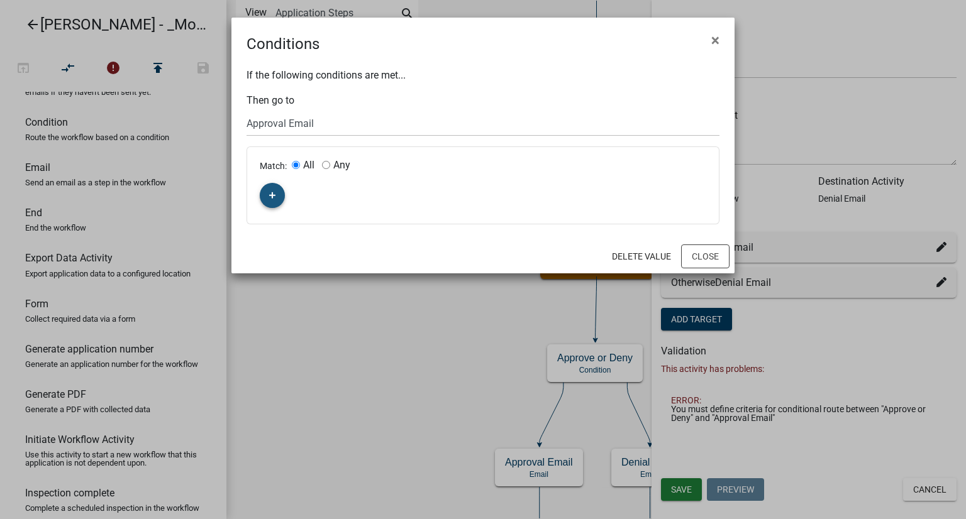
click at [274, 192] on icon "button" at bounding box center [272, 196] width 7 height 8
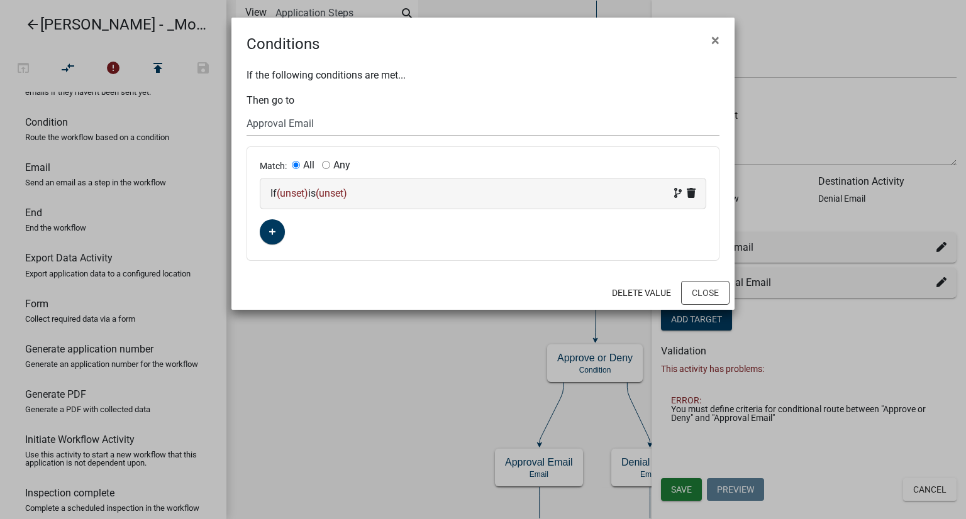
click at [297, 194] on span "(unset)" at bounding box center [292, 193] width 31 height 12
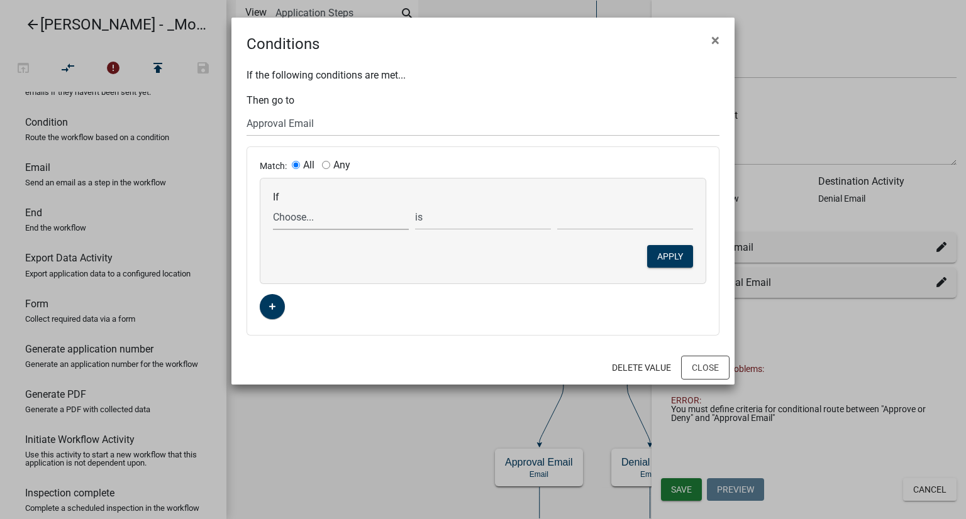
click at [294, 221] on select "Choose... ALL_FEE_RECIPIENTS AMOUNT_PAID APPLICANT_CITY APPLICANT_EMAIL_ADDRESS…" at bounding box center [341, 217] width 136 height 26
select select "21: Approval"
click at [273, 204] on select "Choose... ALL_FEE_RECIPIENTS AMOUNT_PAID APPLICANT_CITY APPLICANT_EMAIL_ADDRESS…" at bounding box center [341, 217] width 136 height 26
click at [577, 215] on select "Choose... No Yes" at bounding box center [625, 217] width 136 height 26
select select "2: Yes"
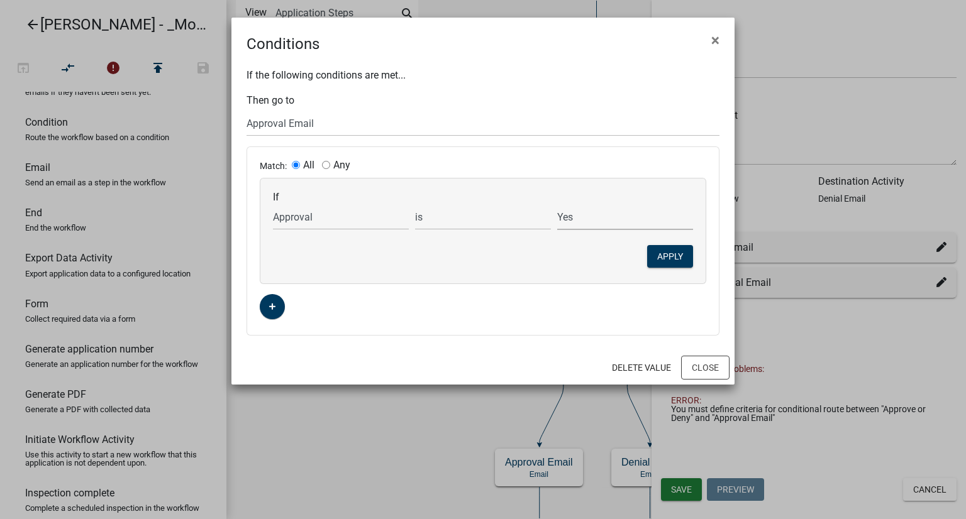
click at [557, 204] on select "Choose... No Yes" at bounding box center [625, 217] width 136 height 26
click at [685, 257] on button "Apply" at bounding box center [670, 256] width 46 height 23
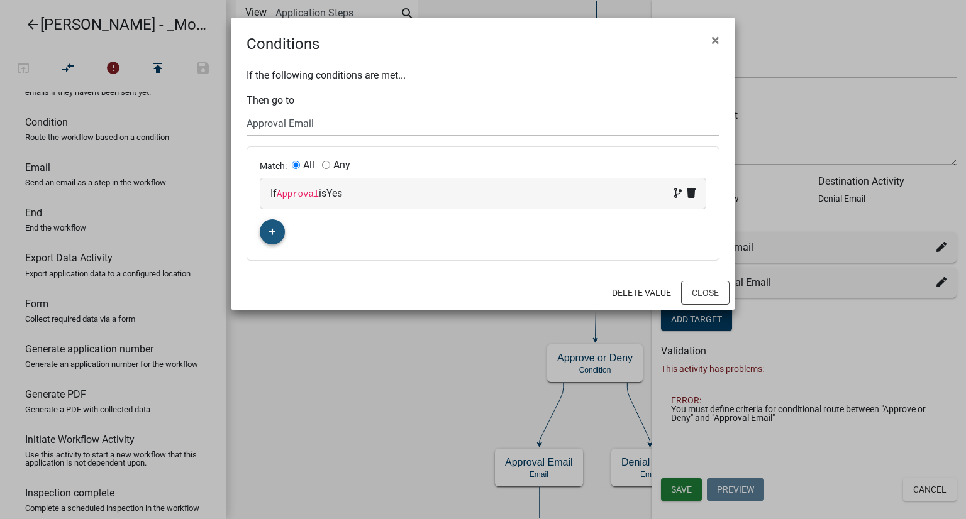
click at [269, 234] on icon "button" at bounding box center [272, 232] width 7 height 8
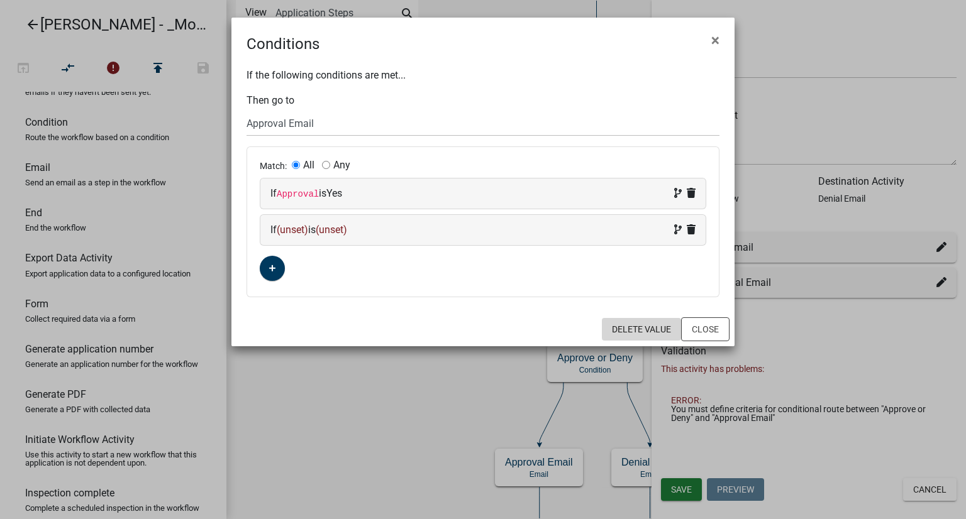
click at [651, 326] on button "Delete Value" at bounding box center [641, 329] width 79 height 23
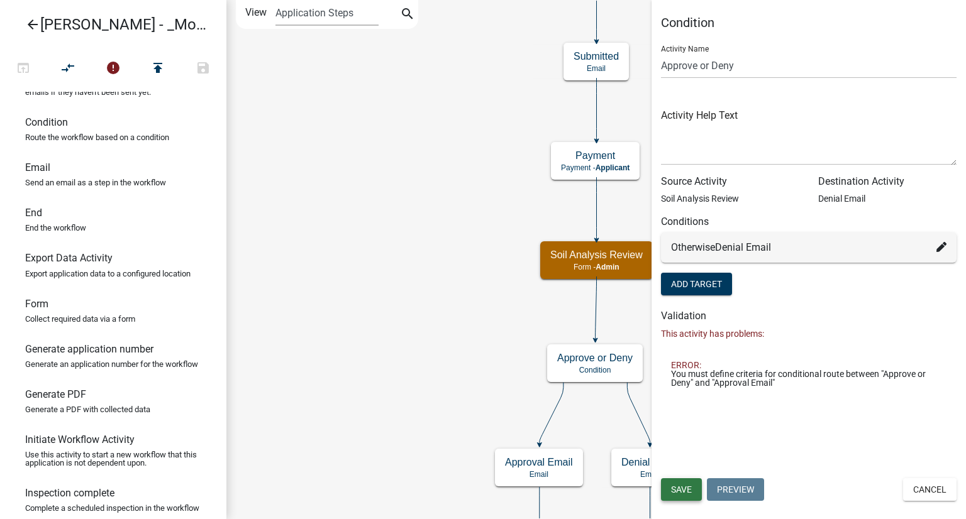
click at [676, 488] on span "Save" at bounding box center [681, 490] width 21 height 10
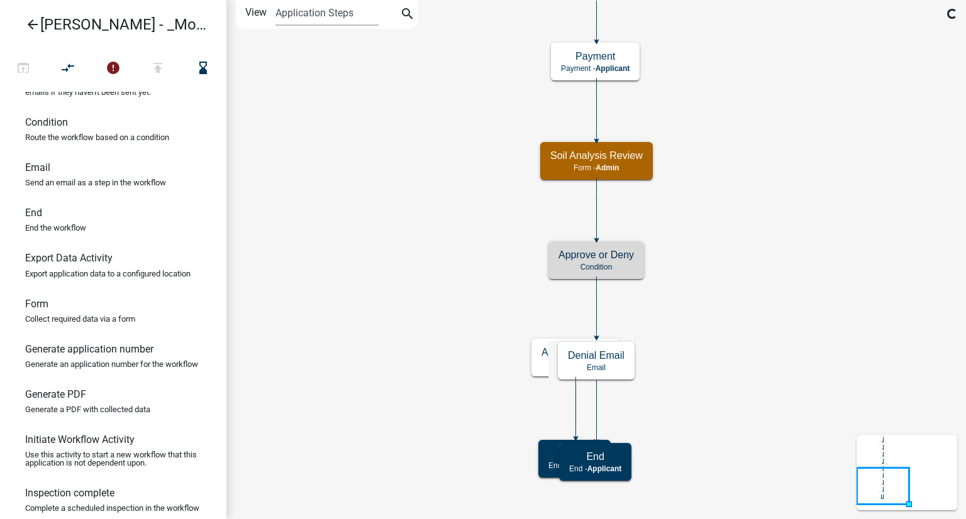
click at [880, 136] on icon "Start Start - Applicant Require User Require user Parcel search Parcel search -…" at bounding box center [596, 260] width 738 height 518
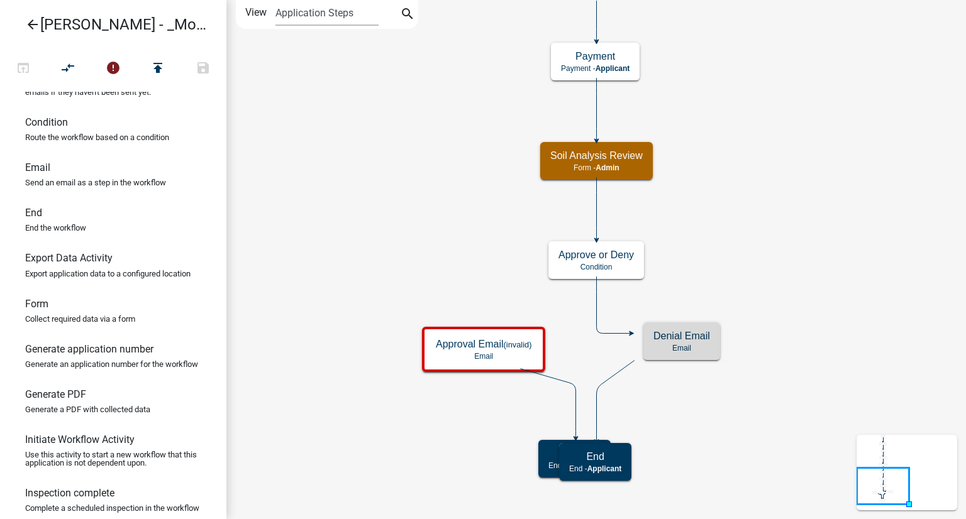
click at [599, 331] on icon at bounding box center [614, 305] width 34 height 57
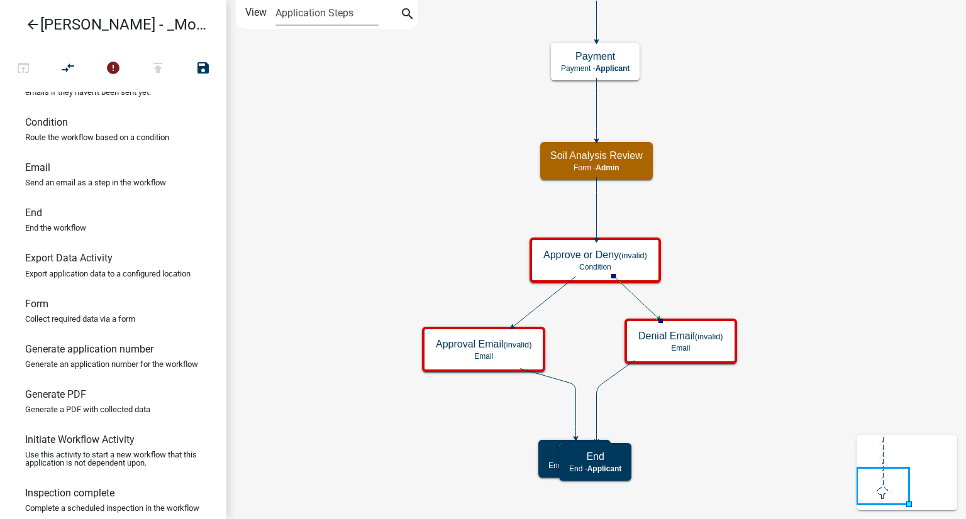
click at [832, 263] on icon "Start Start - Applicant Require User Require user Parcel search Parcel search -…" at bounding box center [596, 260] width 738 height 518
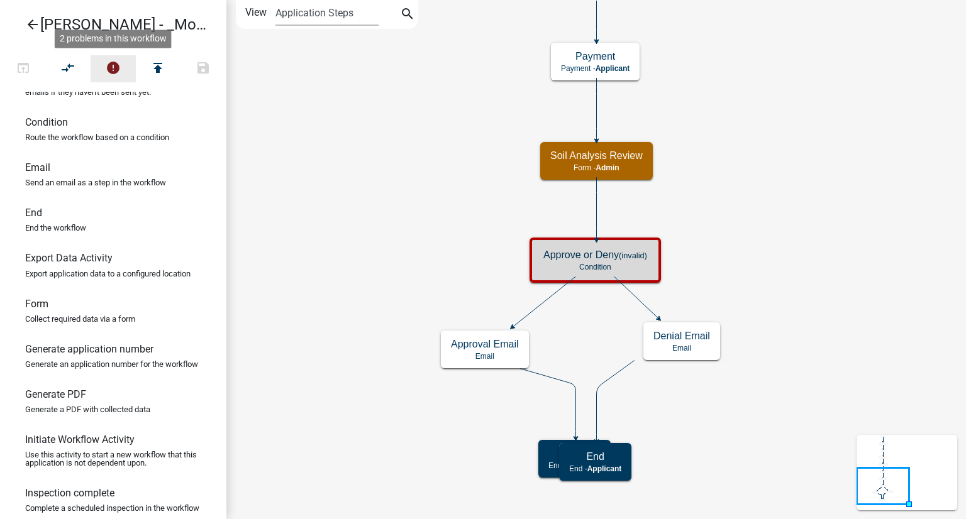
click at [106, 69] on icon "error" at bounding box center [113, 69] width 15 height 18
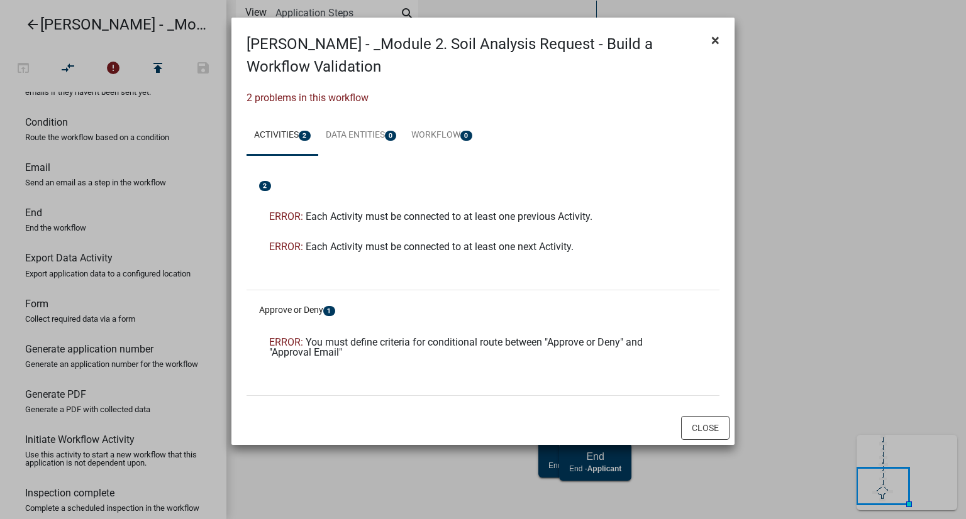
click at [715, 38] on span "×" at bounding box center [715, 40] width 8 height 18
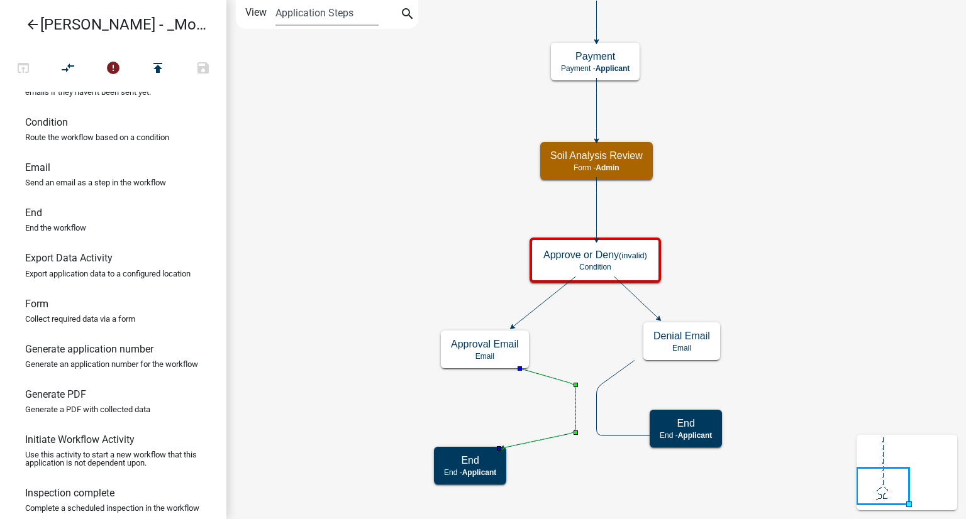
click at [573, 405] on icon at bounding box center [539, 408] width 73 height 79
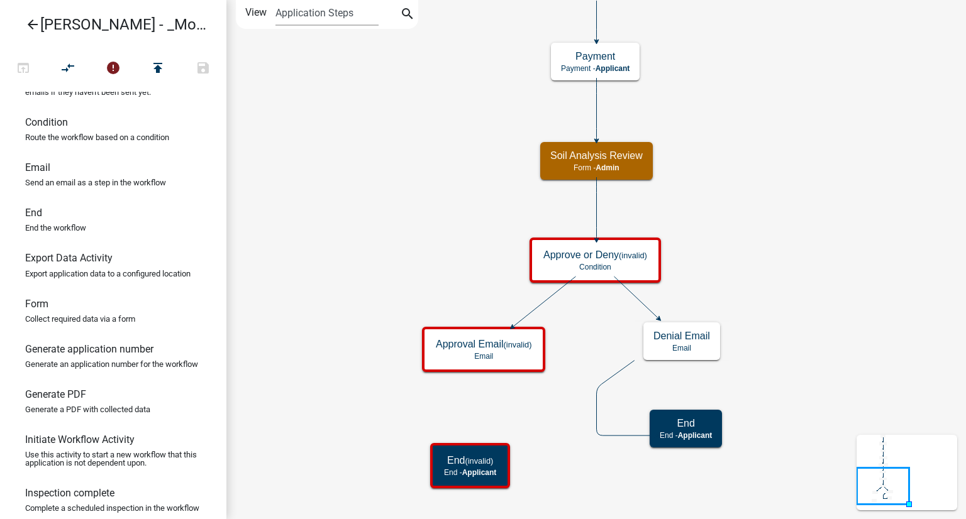
click at [619, 374] on icon at bounding box center [626, 398] width 59 height 75
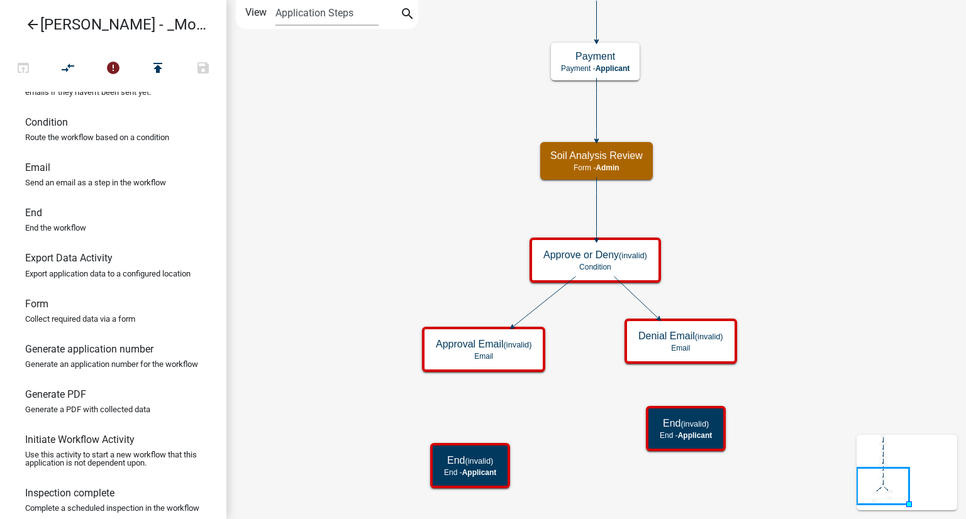
click at [823, 378] on icon "Start Start - Applicant Require User Require user Parcel search Parcel search -…" at bounding box center [596, 260] width 738 height 518
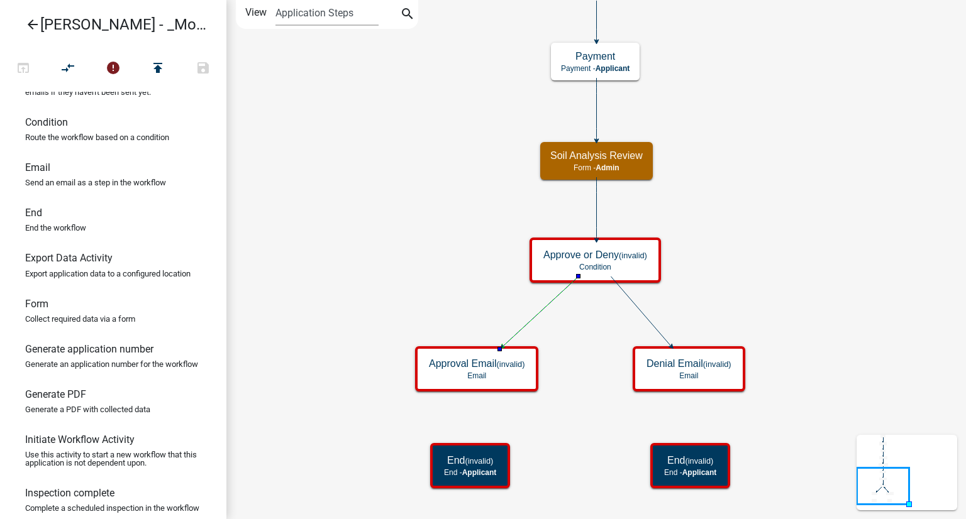
click at [555, 297] on icon at bounding box center [540, 312] width 75 height 70
click at [629, 296] on icon at bounding box center [640, 312] width 60 height 70
click at [805, 230] on icon "Start Start - Applicant Require User Require user Parcel search Parcel search -…" at bounding box center [596, 260] width 738 height 518
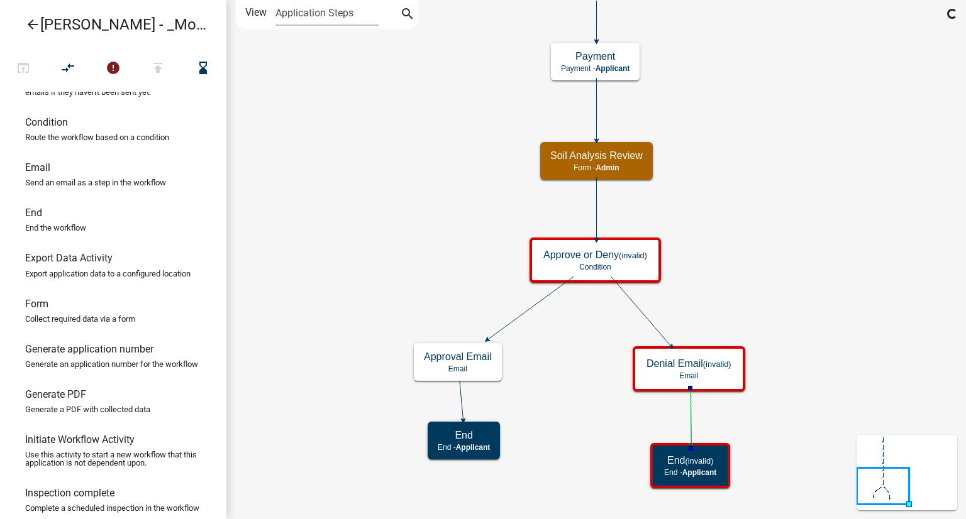
click at [841, 341] on icon "Start Start - Applicant Require User Require user Parcel search Parcel search -…" at bounding box center [596, 260] width 738 height 518
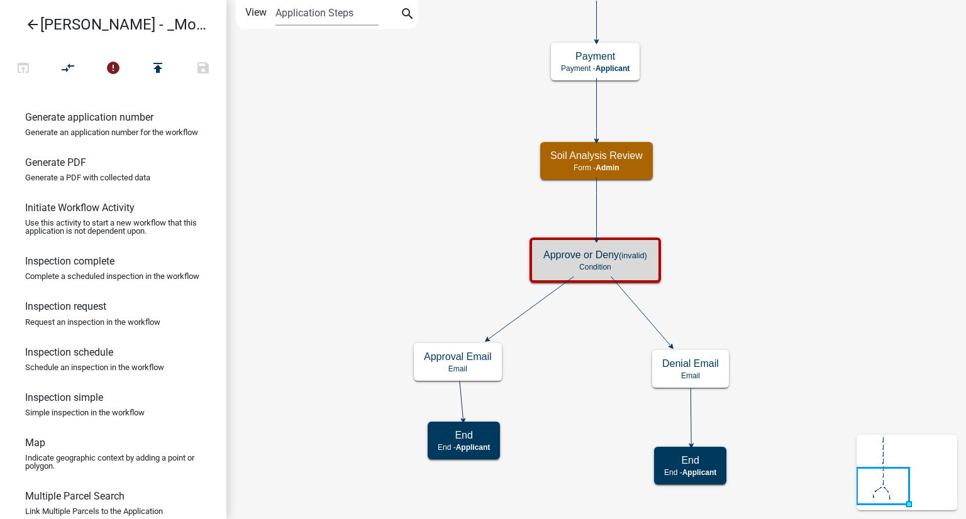
scroll to position [440, 0]
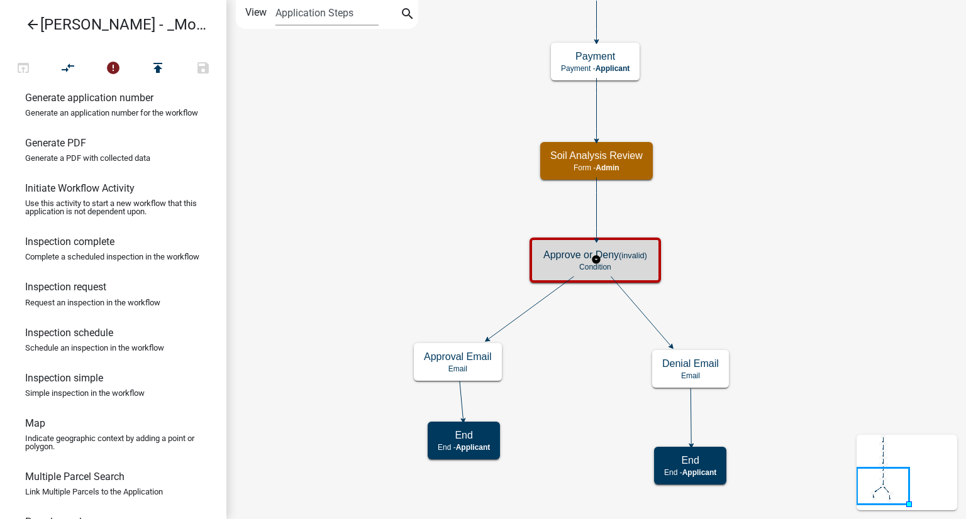
click at [558, 262] on div "Approve or Deny (invalid) Condition" at bounding box center [595, 260] width 124 height 38
click at [112, 69] on icon "error" at bounding box center [113, 69] width 15 height 18
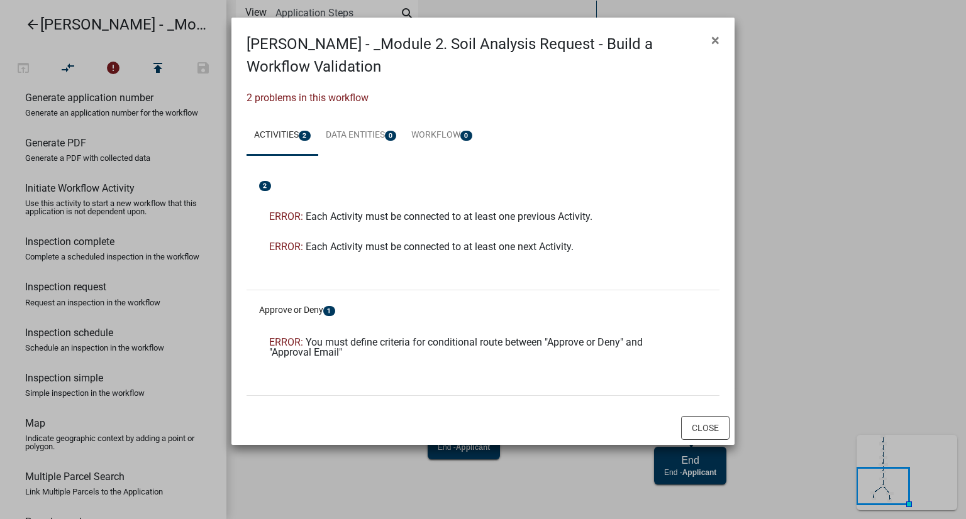
click at [965, 157] on ngb-modal-window "[PERSON_NAME] - _Module 2. Soil Analysis Request - Build a Workflow Validation …" at bounding box center [483, 259] width 966 height 519
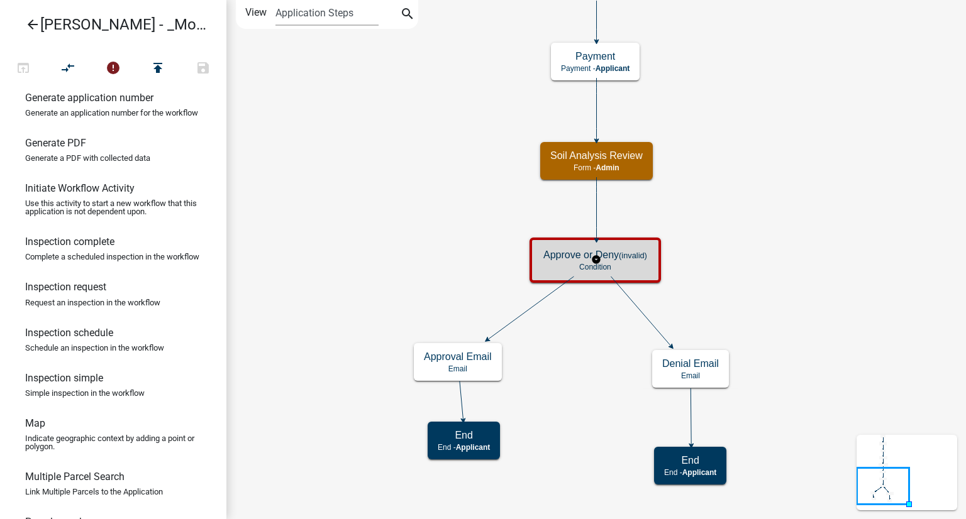
click at [561, 257] on h5 "Approve or Deny (invalid)" at bounding box center [595, 255] width 104 height 12
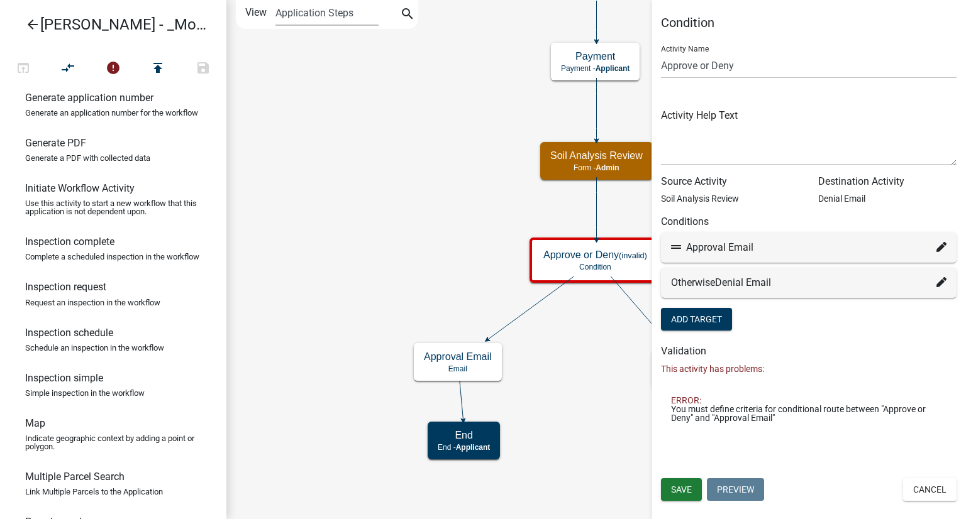
click at [715, 247] on div "Approval Email" at bounding box center [808, 247] width 275 height 15
click at [947, 245] on div "Approval Email" at bounding box center [808, 248] width 295 height 30
click at [939, 250] on icon at bounding box center [941, 247] width 10 height 10
select select "7: c9ffa307-8fb6-4efb-adeb-5c83adef0ea8"
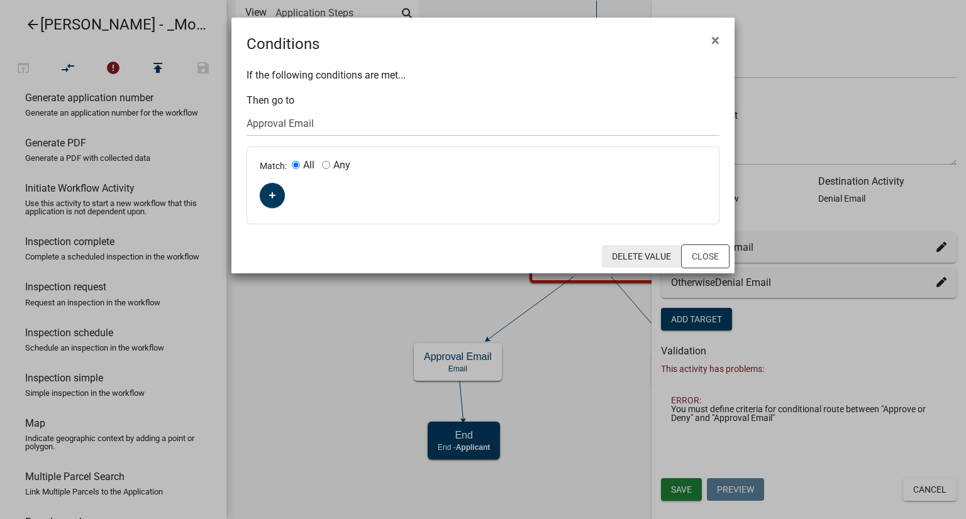
click at [666, 260] on button "Delete Value" at bounding box center [641, 256] width 79 height 23
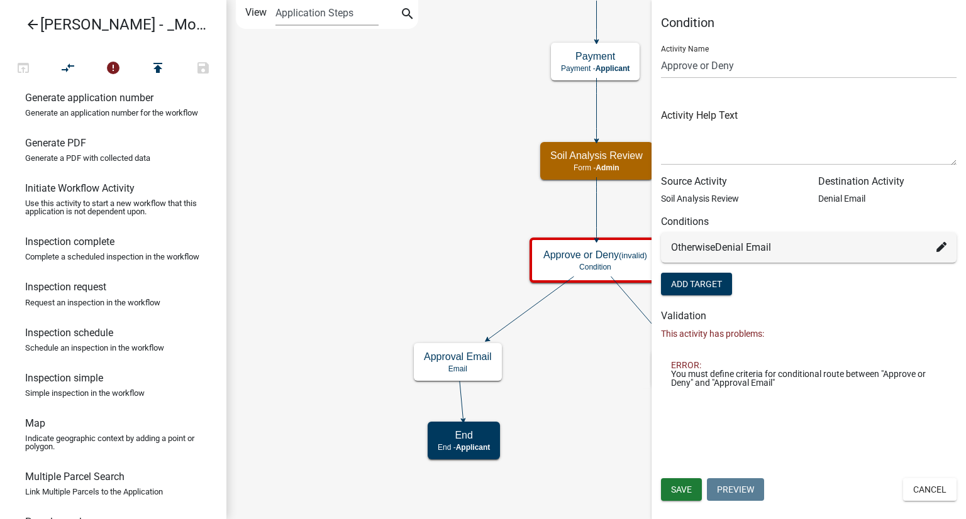
click at [937, 247] on icon at bounding box center [941, 247] width 10 height 10
select select "8: 60185273-169f-4381-aff8-e35b526d7a5c"
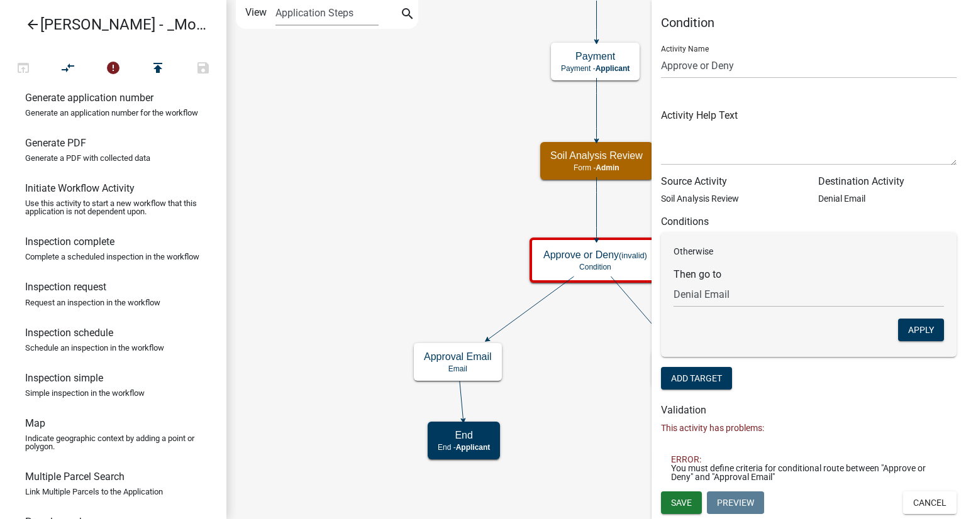
click at [759, 213] on div "Source Activity Soil Analysis Review" at bounding box center [729, 195] width 157 height 40
click at [689, 226] on h6 "Conditions" at bounding box center [808, 222] width 295 height 12
click at [825, 382] on form "Activity Name Approve or Deny Activity Help Text Source Activity Soil Analysis …" at bounding box center [808, 214] width 295 height 358
click at [712, 383] on button "Add Target" at bounding box center [696, 378] width 71 height 23
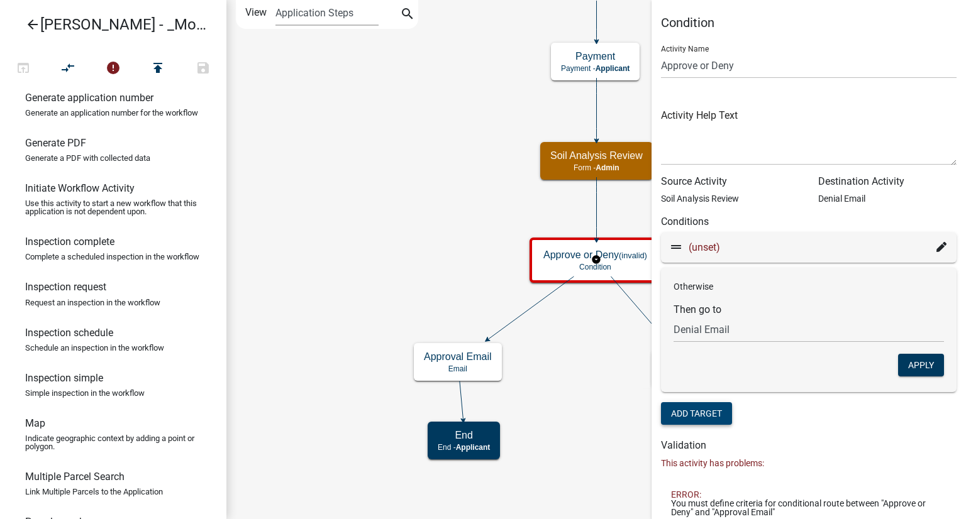
click at [936, 249] on icon at bounding box center [941, 247] width 10 height 10
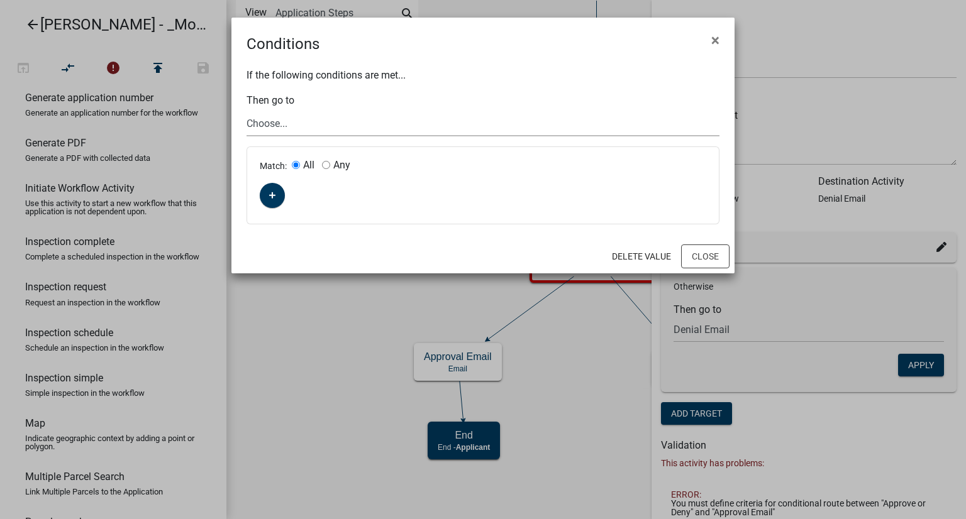
click at [271, 125] on select "Choose... Start Require User Parcel search Soil Analysis Information Payment Su…" at bounding box center [482, 124] width 473 height 26
select select "7: c9ffa307-8fb6-4efb-adeb-5c83adef0ea8"
click at [246, 111] on select "Choose... Start Require User Parcel search Soil Analysis Information Payment Su…" at bounding box center [482, 124] width 473 height 26
click at [274, 197] on icon "button" at bounding box center [272, 196] width 7 height 8
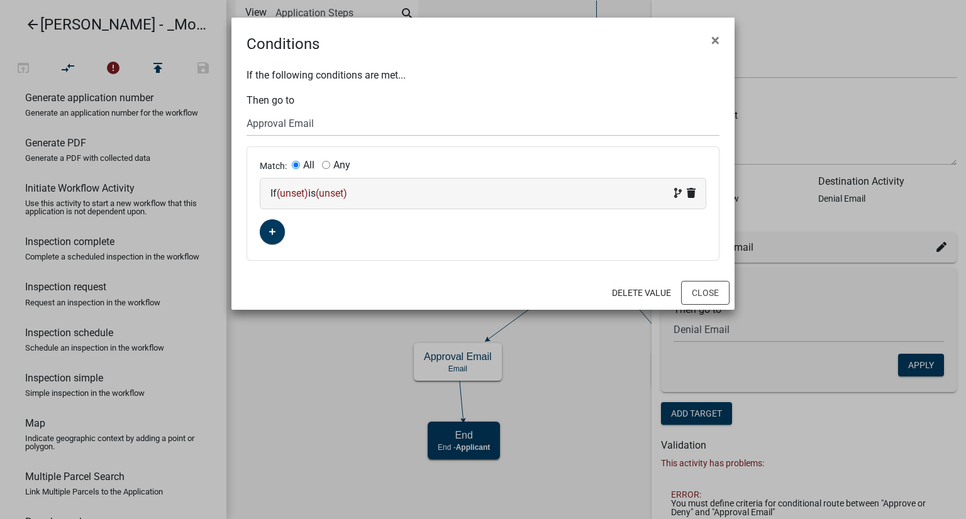
click at [287, 192] on span "(unset)" at bounding box center [292, 193] width 31 height 12
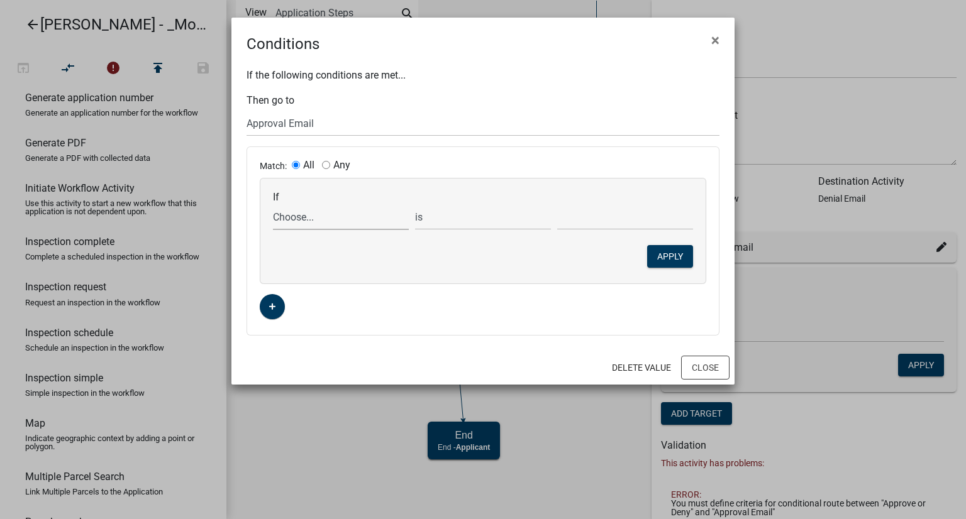
click at [297, 226] on select "Choose... ALL_FEE_RECIPIENTS AMOUNT_PAID APPLICANT_CITY APPLICANT_EMAIL_ADDRESS…" at bounding box center [341, 217] width 136 height 26
select select "21: Approval"
click at [273, 204] on select "Choose... ALL_FEE_RECIPIENTS AMOUNT_PAID APPLICANT_CITY APPLICANT_EMAIL_ADDRESS…" at bounding box center [341, 217] width 136 height 26
click at [587, 218] on select "Choose... No Yes" at bounding box center [625, 217] width 136 height 26
select select "2: Yes"
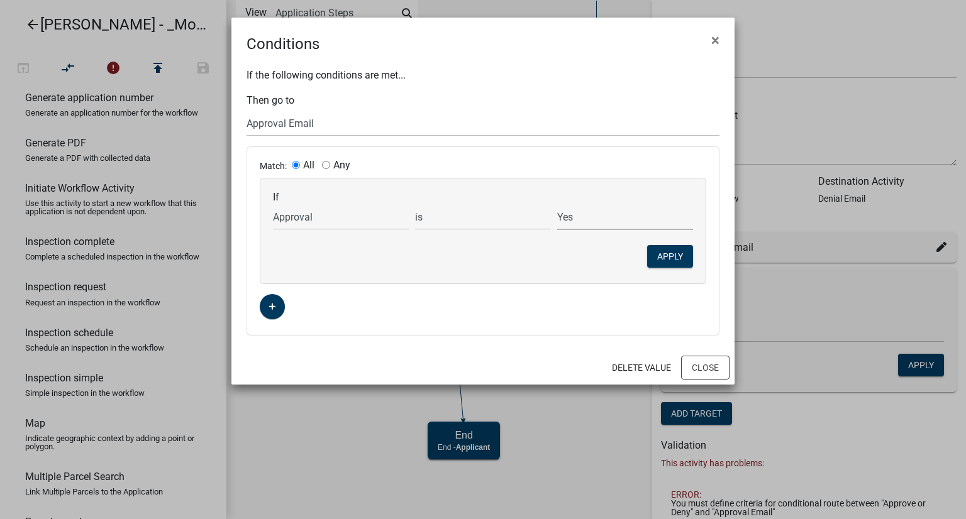
click at [557, 204] on select "Choose... No Yes" at bounding box center [625, 217] width 136 height 26
click at [681, 252] on button "Apply" at bounding box center [670, 256] width 46 height 23
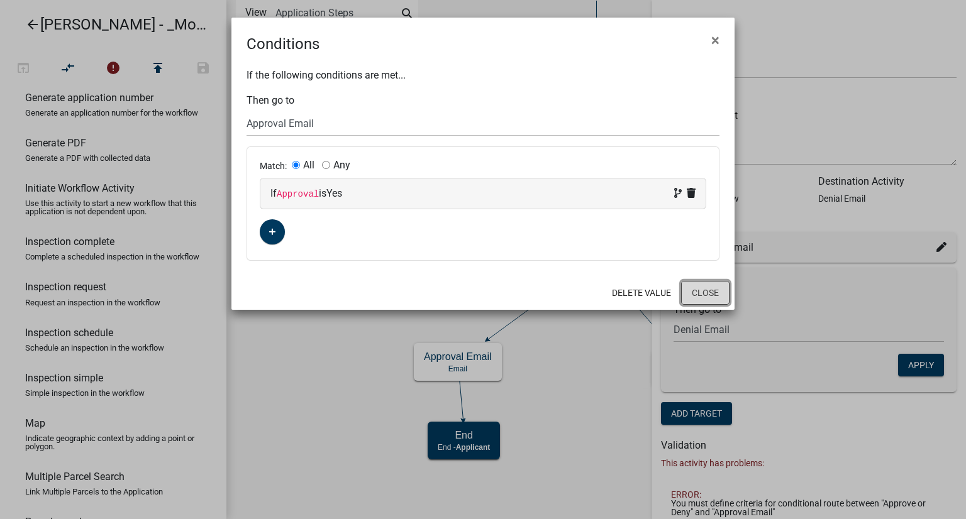
click at [702, 290] on button "Close" at bounding box center [705, 293] width 48 height 24
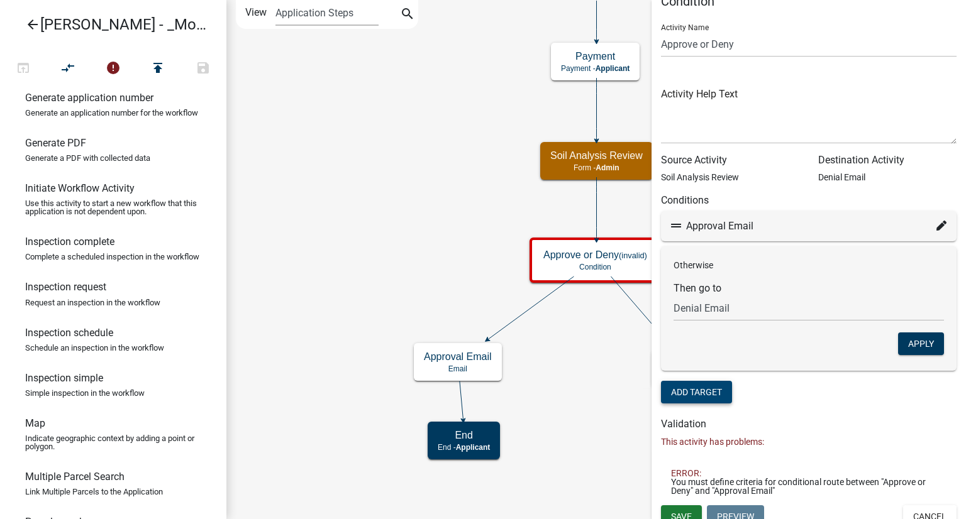
scroll to position [33, 0]
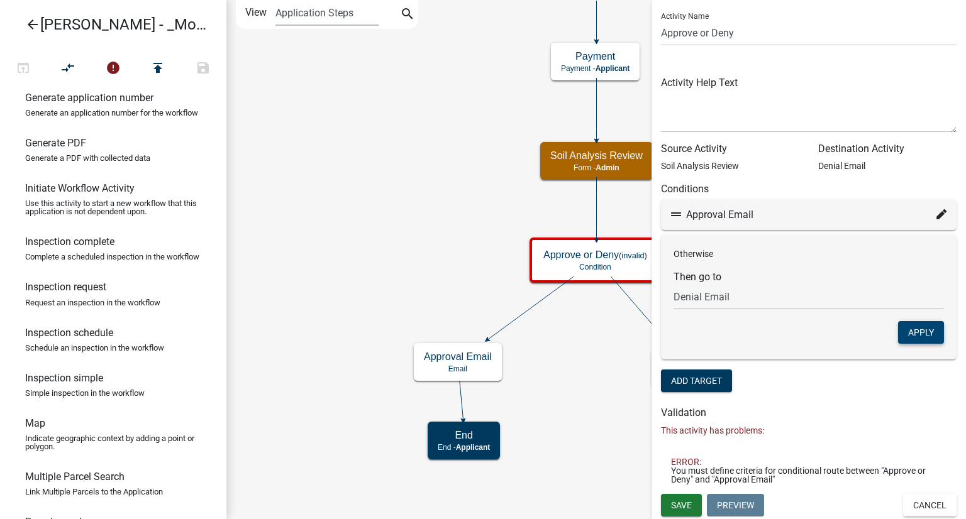
click at [918, 326] on button "Apply" at bounding box center [921, 332] width 46 height 23
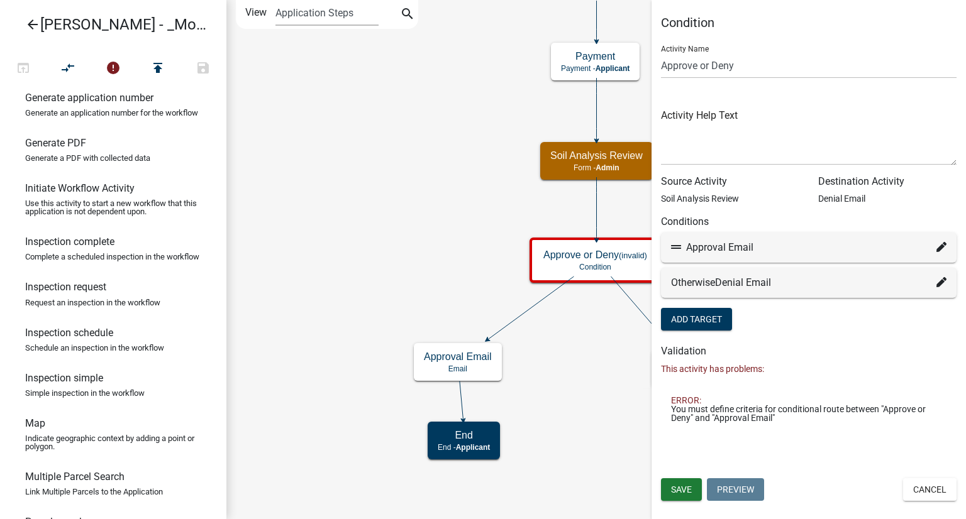
scroll to position [0, 0]
click at [674, 491] on span "Save" at bounding box center [681, 490] width 21 height 10
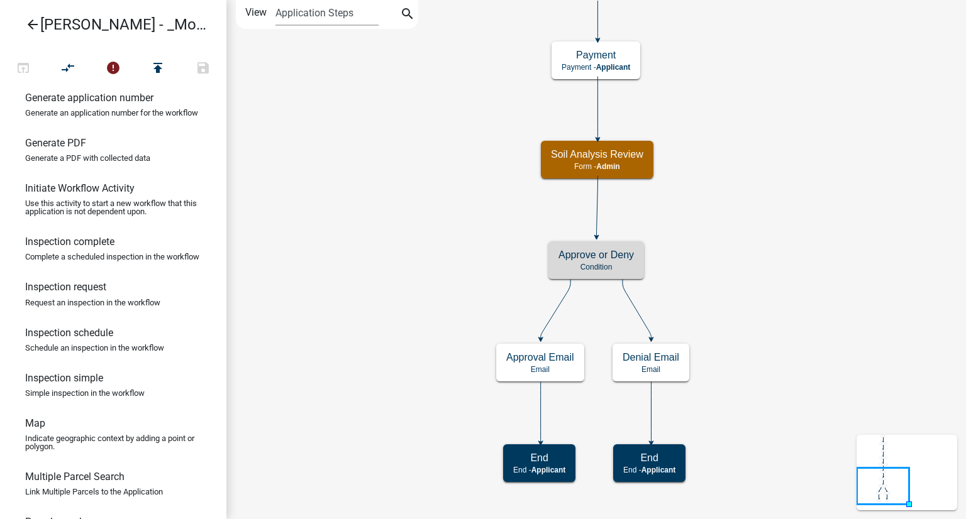
click at [865, 241] on icon "Start Start - Applicant Require User Require user Parcel search Parcel search -…" at bounding box center [596, 260] width 738 height 518
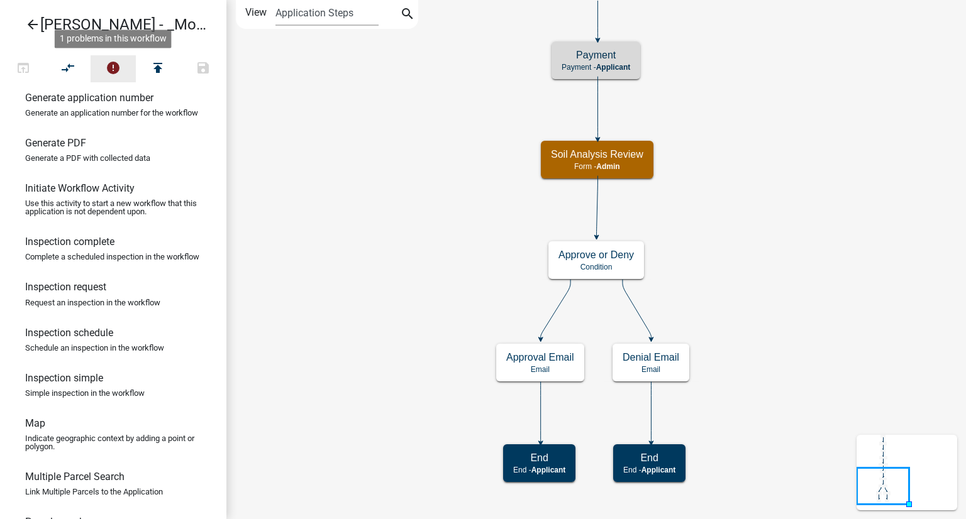
click at [108, 63] on icon "error" at bounding box center [113, 69] width 15 height 18
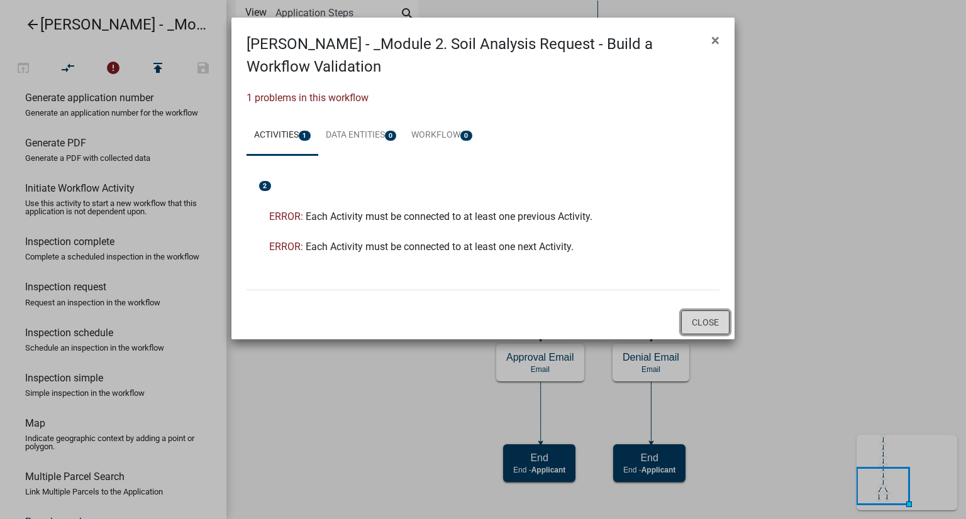
click at [700, 321] on button "Close" at bounding box center [705, 323] width 48 height 24
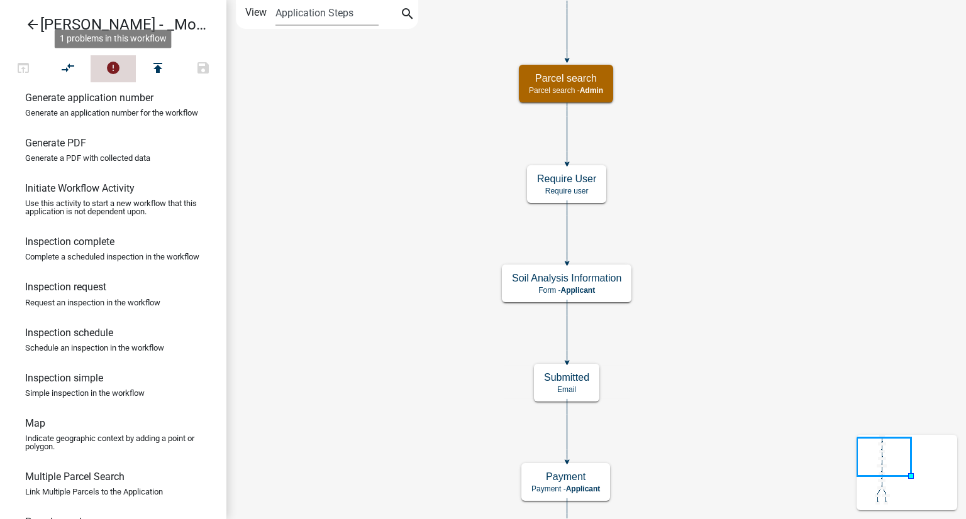
click at [108, 72] on icon "error" at bounding box center [113, 69] width 15 height 18
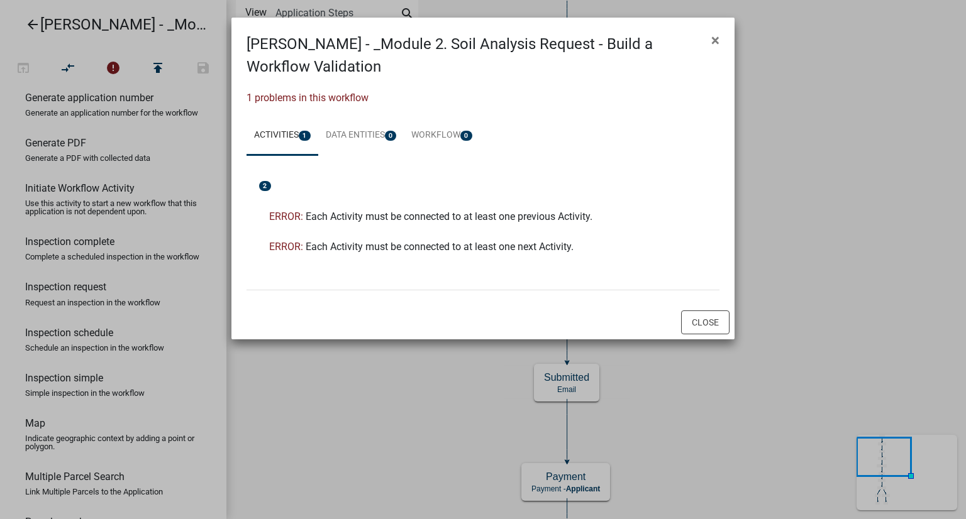
click at [275, 135] on link "Activities 1" at bounding box center [282, 136] width 72 height 40
click at [281, 216] on span "ERROR:" at bounding box center [286, 217] width 34 height 12
click at [697, 326] on button "Close" at bounding box center [705, 323] width 48 height 24
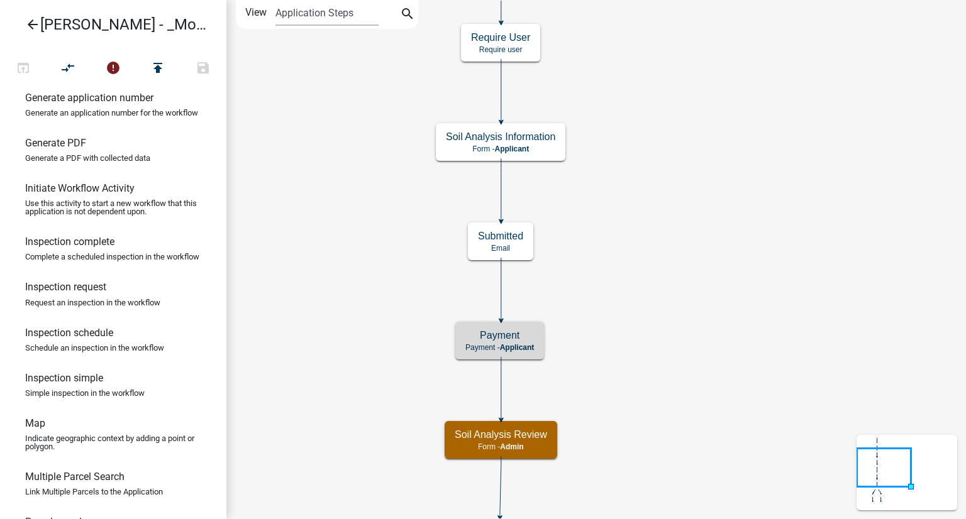
click at [496, 362] on icon "Start Start - Applicant Require User Require user Parcel search Parcel search -…" at bounding box center [596, 381] width 738 height 761
click at [483, 337] on h5 "Payment" at bounding box center [499, 335] width 69 height 12
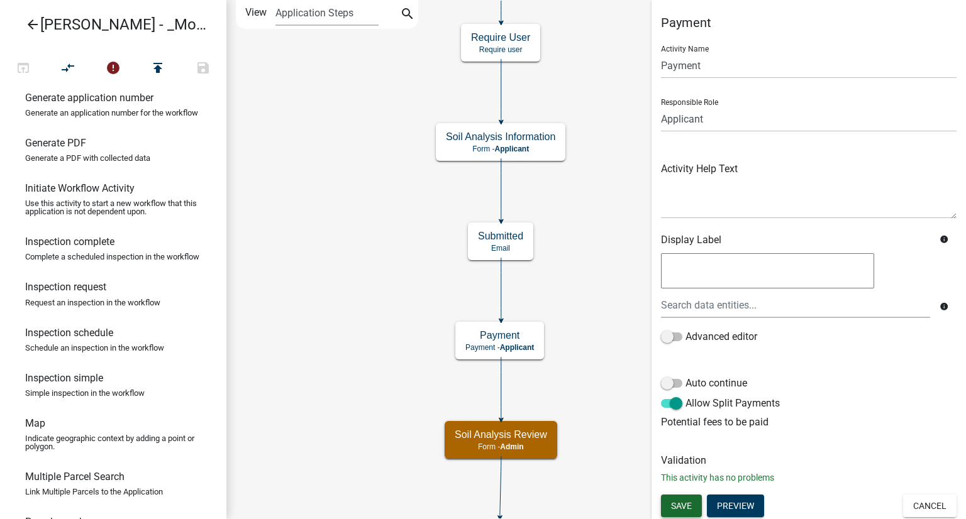
click at [692, 504] on span "Save" at bounding box center [681, 506] width 21 height 10
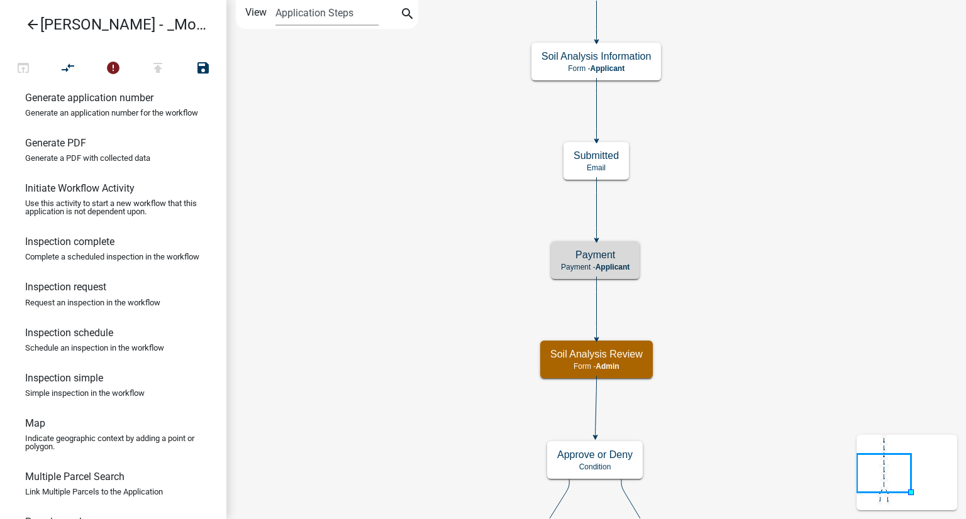
click at [737, 305] on icon "Start Start - Applicant Require User Require user Parcel search Parcel search -…" at bounding box center [596, 341] width 738 height 681
click at [742, 321] on icon "Start Start - Applicant Require User Require user Parcel search Parcel search -…" at bounding box center [596, 341] width 738 height 681
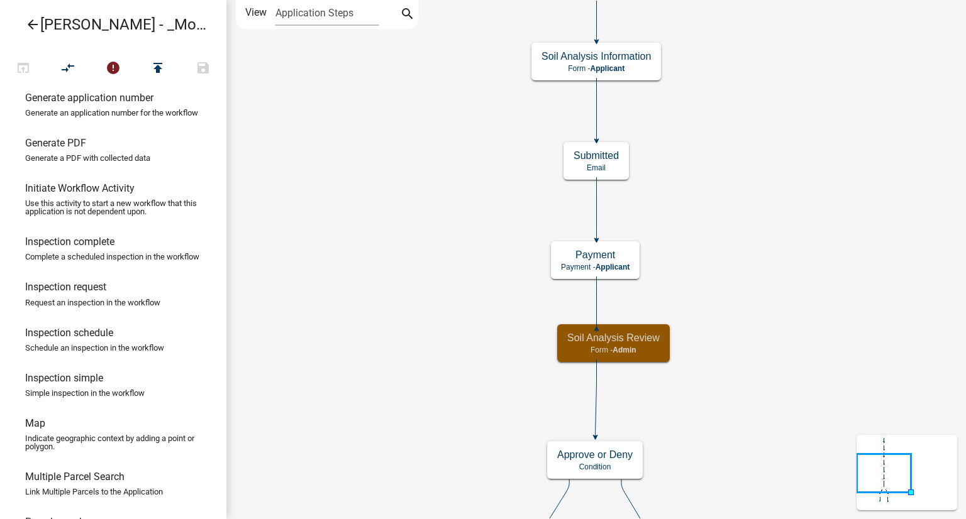
click at [759, 341] on icon "Start Start - Applicant Require User Require user Parcel search Parcel search -…" at bounding box center [596, 341] width 738 height 681
click at [597, 317] on icon at bounding box center [597, 306] width 0 height 58
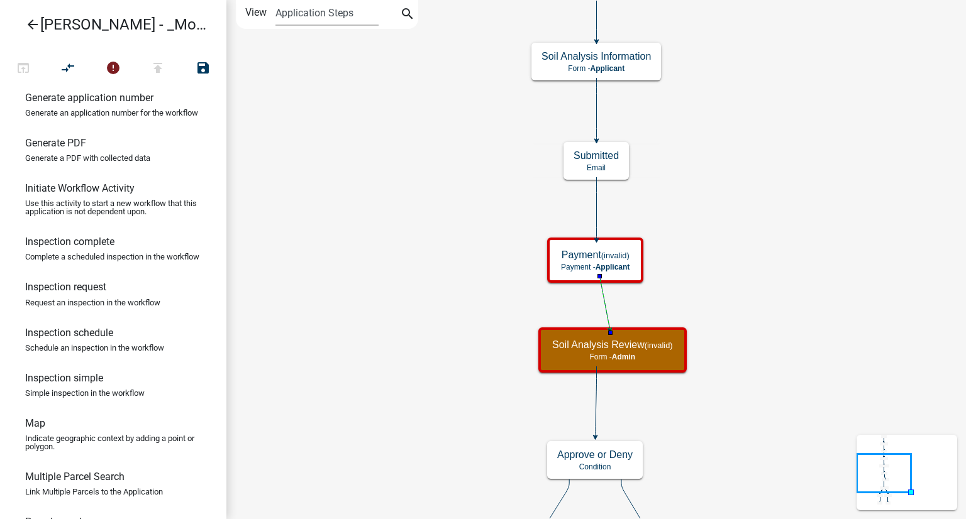
click at [729, 287] on icon "Start Start - Applicant Require User Require user Parcel search Parcel search -…" at bounding box center [596, 341] width 738 height 681
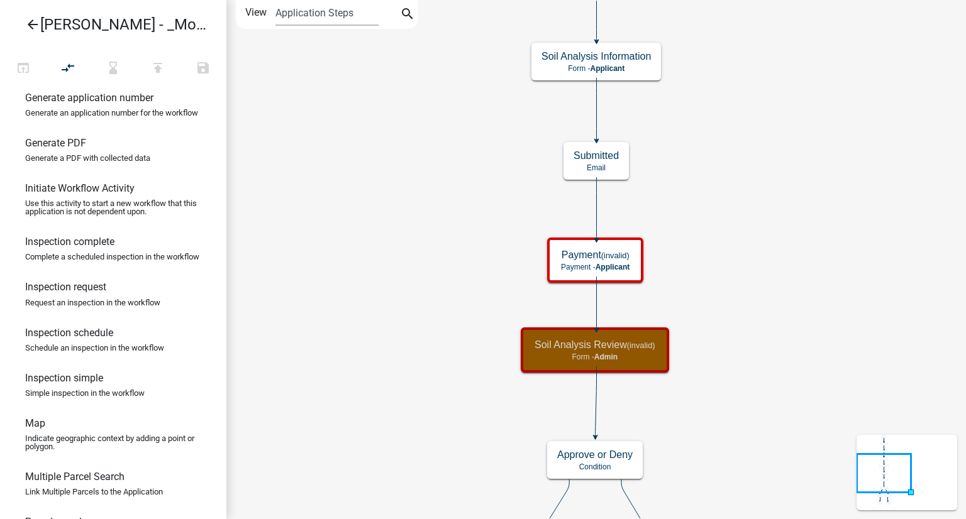
click at [718, 328] on icon "Start Start - Applicant Require User Require user Parcel search Parcel search -…" at bounding box center [596, 341] width 738 height 681
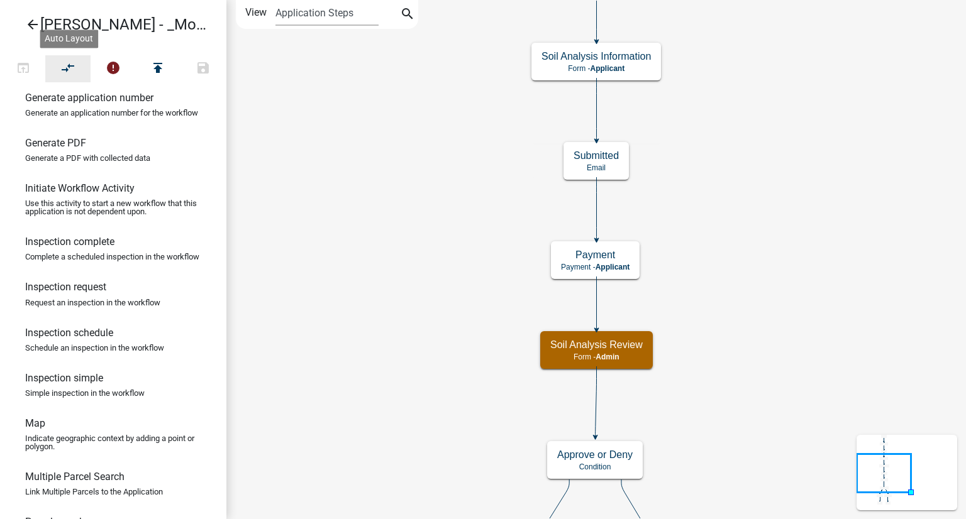
click at [68, 65] on icon "compare_arrows" at bounding box center [68, 69] width 15 height 18
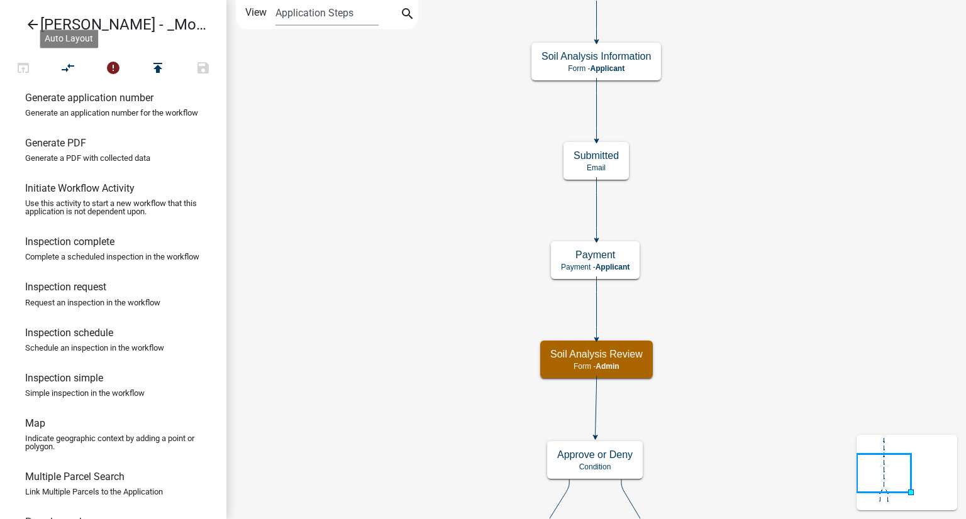
click at [780, 245] on icon "Start Start - Applicant Require User Require user Parcel search Parcel search -…" at bounding box center [596, 341] width 738 height 681
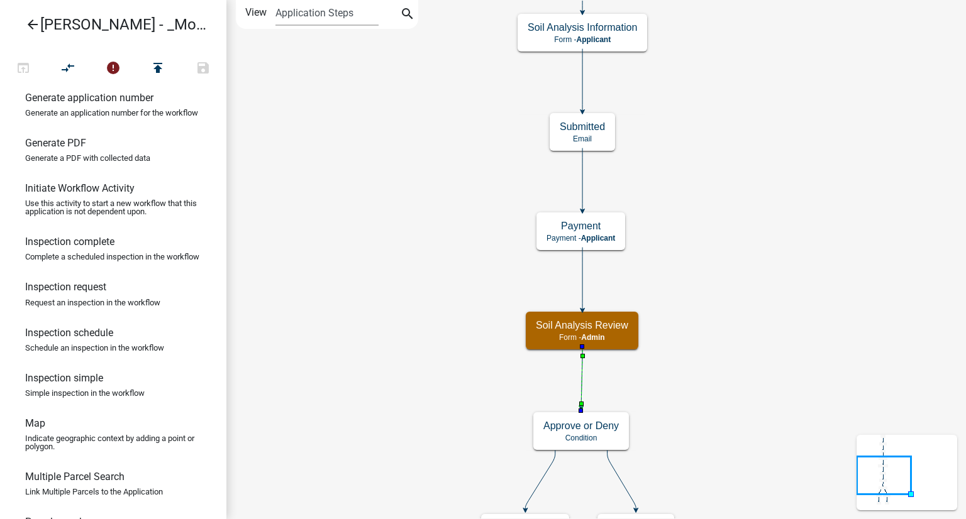
click at [581, 370] on icon at bounding box center [581, 377] width 1 height 60
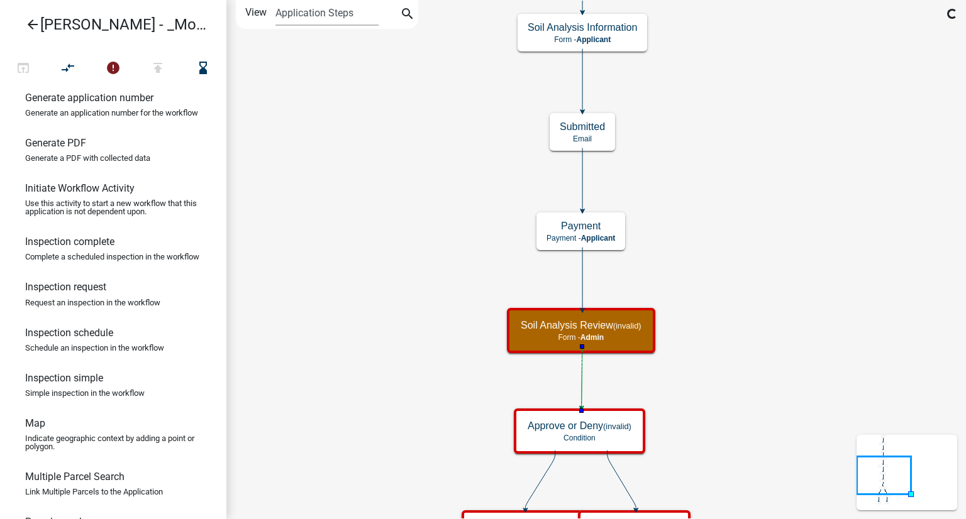
click at [776, 384] on icon "Start Start - Applicant Require User Require user Parcel search Parcel search -…" at bounding box center [596, 326] width 738 height 651
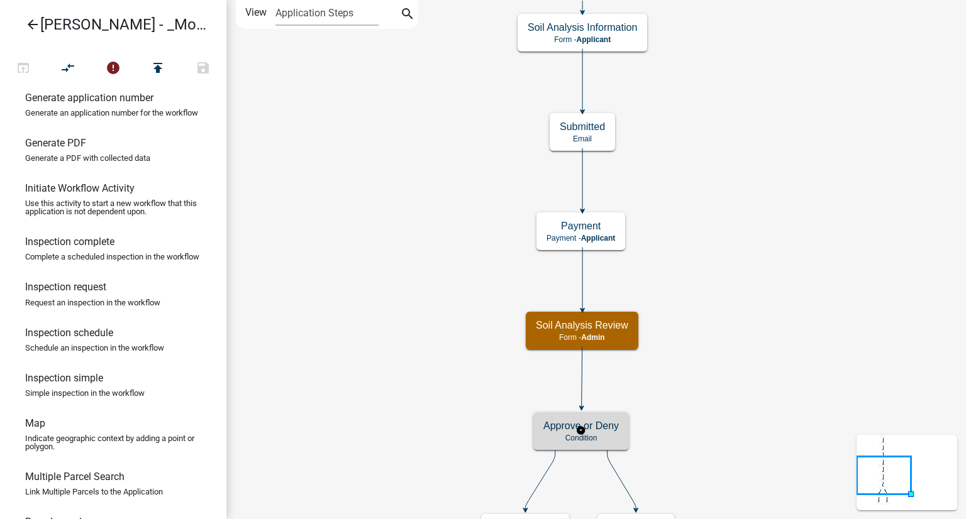
click at [548, 442] on p "Condition" at bounding box center [580, 438] width 75 height 9
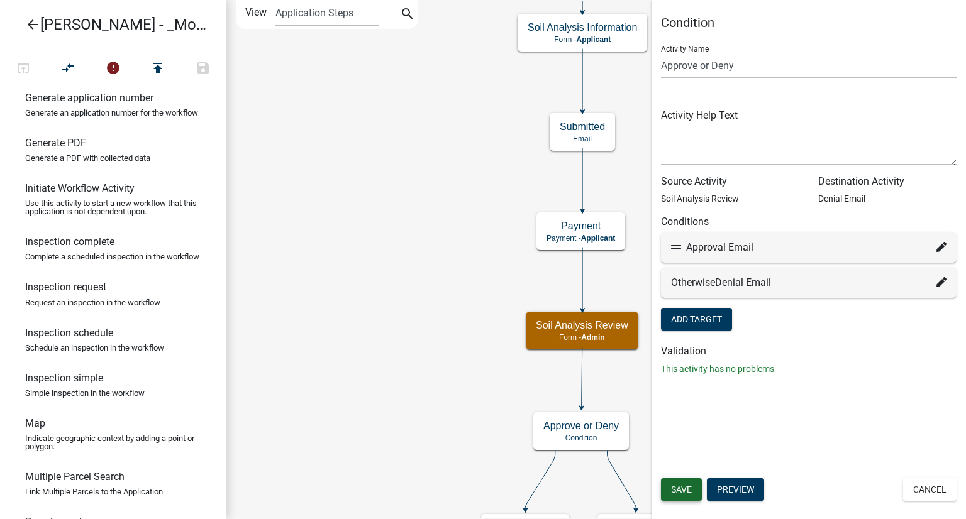
click at [685, 492] on span "Save" at bounding box center [681, 490] width 21 height 10
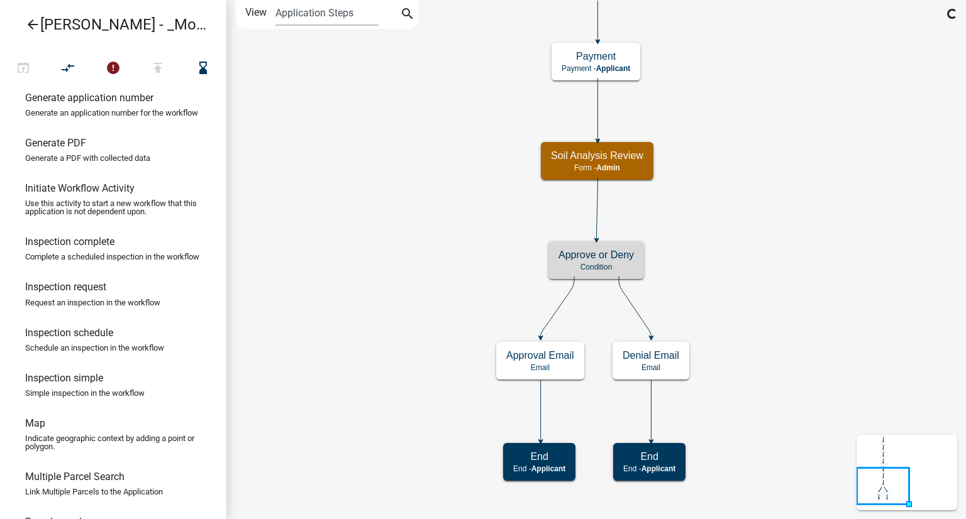
click at [810, 199] on icon "Start Start - Applicant Require User Require user Parcel search Parcel search -…" at bounding box center [596, 260] width 738 height 518
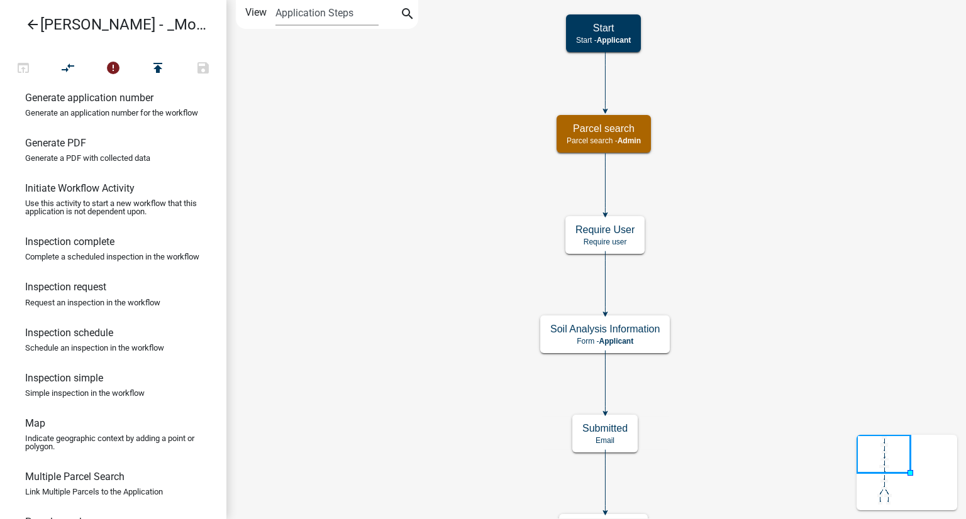
click at [741, 146] on icon "Start Start - Applicant Require User Require user Parcel search Parcel search -…" at bounding box center [596, 476] width 738 height 951
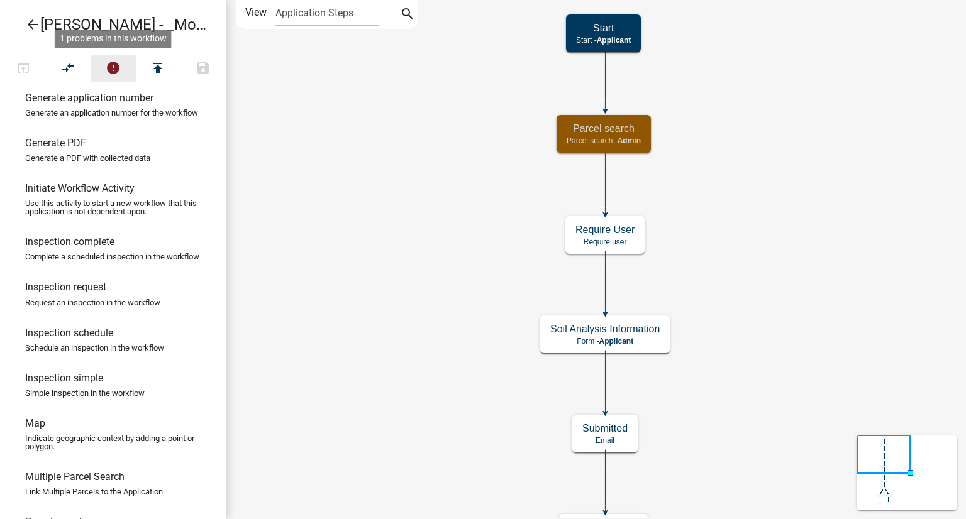
click at [116, 70] on icon "error" at bounding box center [113, 69] width 15 height 18
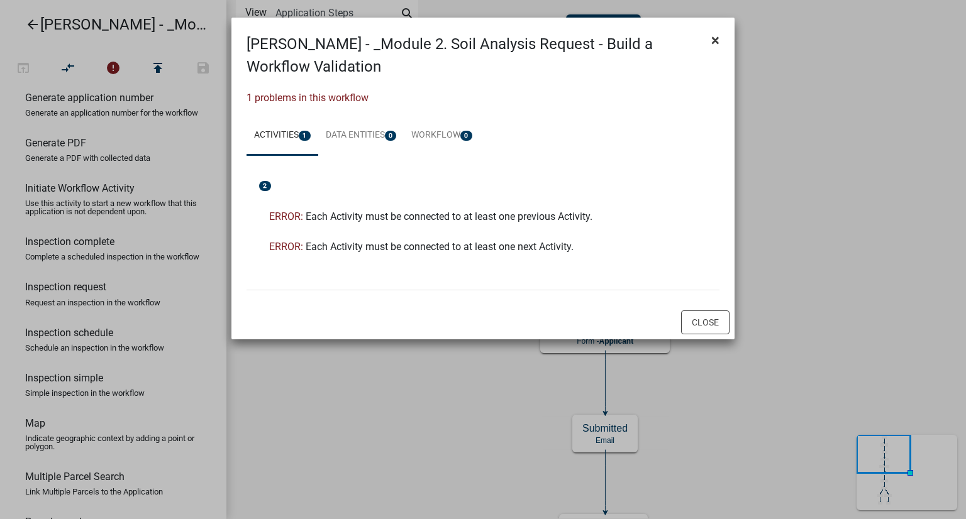
click at [718, 43] on span "×" at bounding box center [715, 40] width 8 height 18
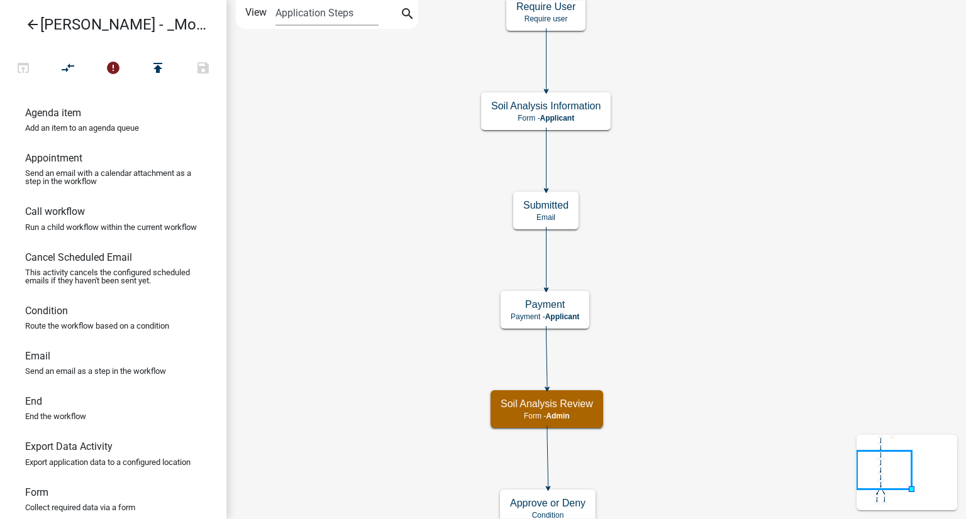
click at [636, 247] on icon "Start Start - Applicant Require User Require user Parcel search Parcel search -…" at bounding box center [596, 363] width 738 height 724
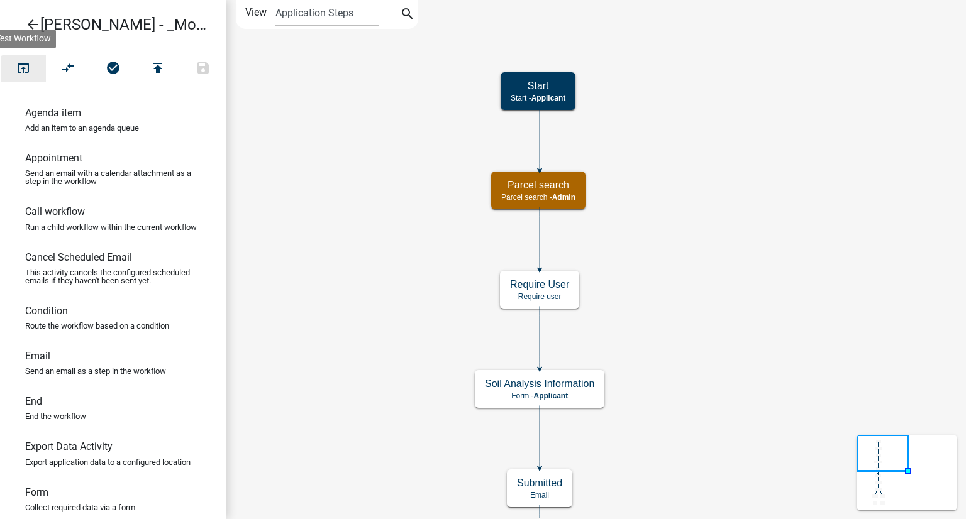
click at [25, 68] on icon "open_in_browser" at bounding box center [23, 69] width 15 height 18
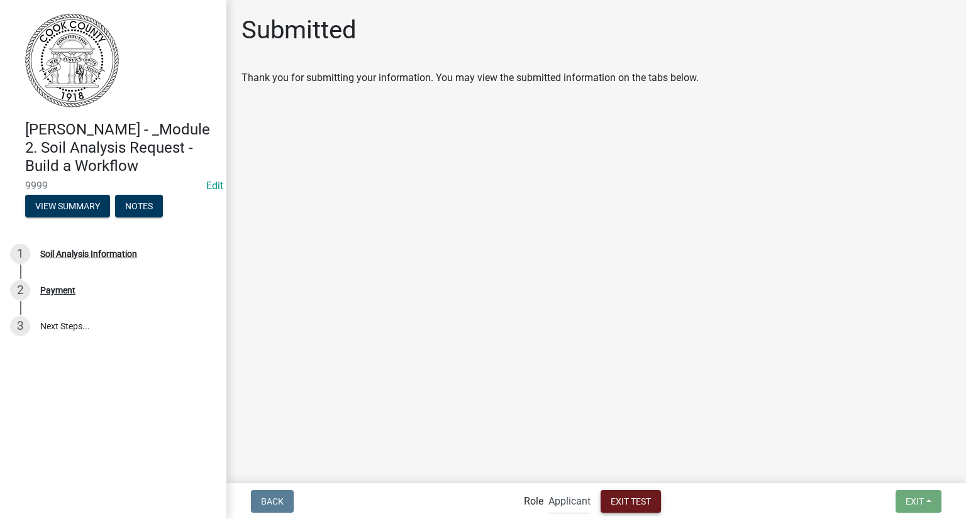
click at [632, 496] on span "Exit Test" at bounding box center [630, 501] width 40 height 10
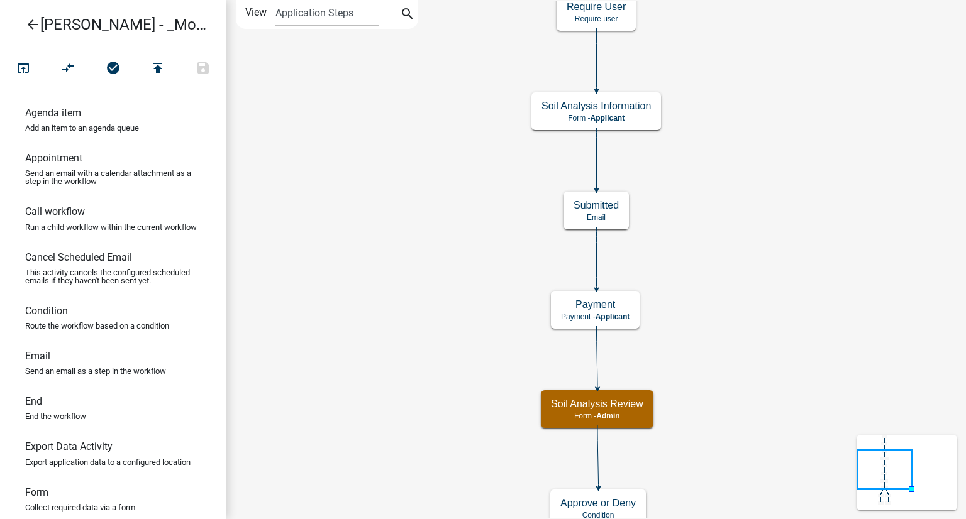
click at [859, 173] on icon "Start Start - Applicant Require User Require user Parcel search Parcel search -…" at bounding box center [596, 363] width 738 height 724
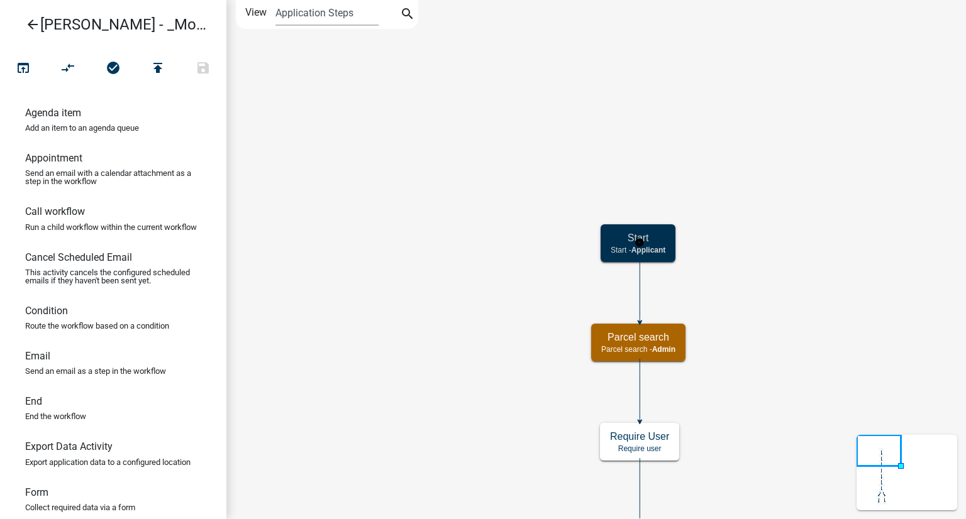
click at [609, 231] on div "Start Start - Applicant" at bounding box center [637, 243] width 75 height 38
click at [28, 66] on icon "open_in_browser" at bounding box center [23, 69] width 15 height 18
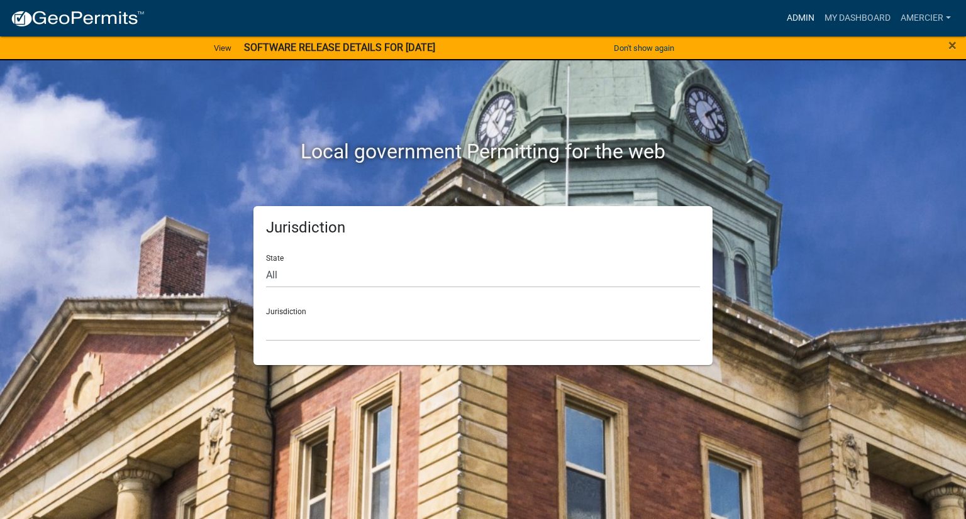
click at [788, 16] on link "Admin" at bounding box center [800, 18] width 38 height 24
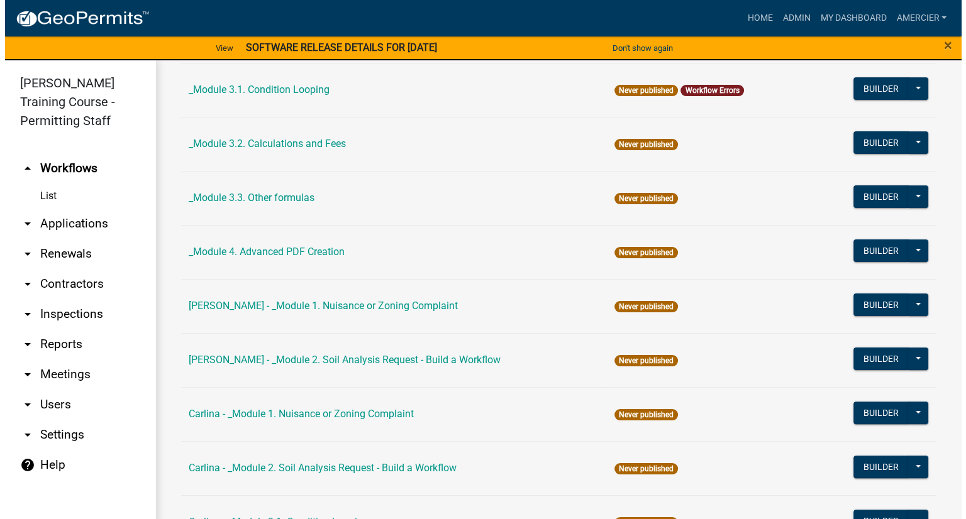
scroll to position [440, 0]
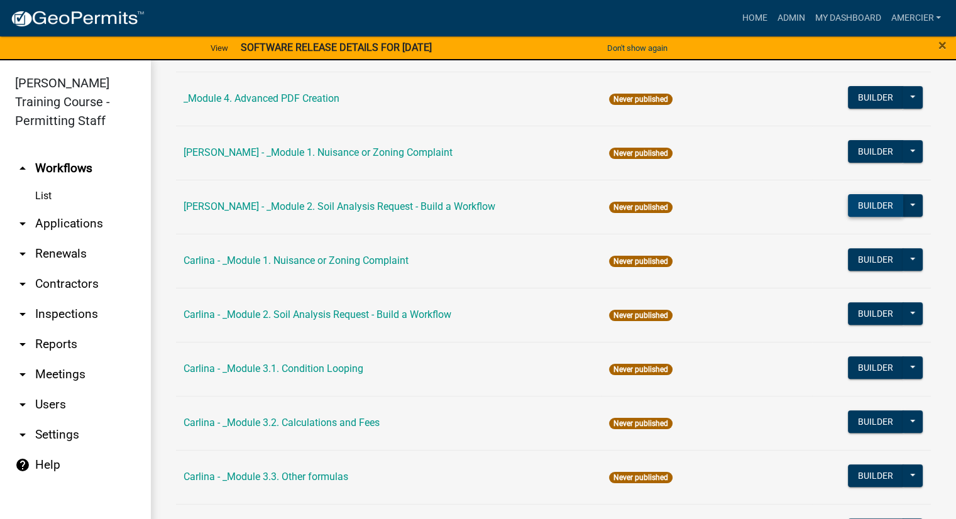
click at [858, 207] on button "Builder" at bounding box center [875, 205] width 55 height 23
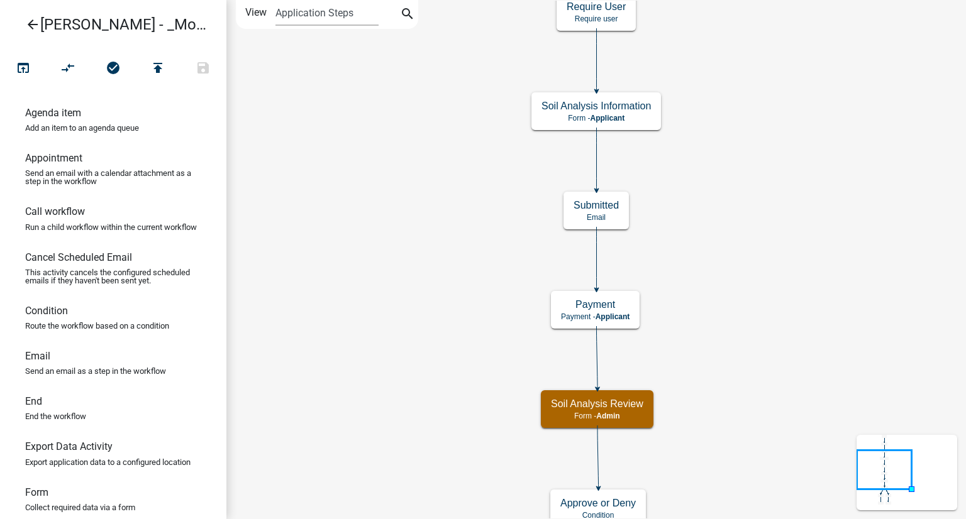
click at [782, 311] on icon "Start Start - Applicant Require User Require user Parcel search Parcel search -…" at bounding box center [596, 363] width 738 height 724
